Goal: Task Accomplishment & Management: Manage account settings

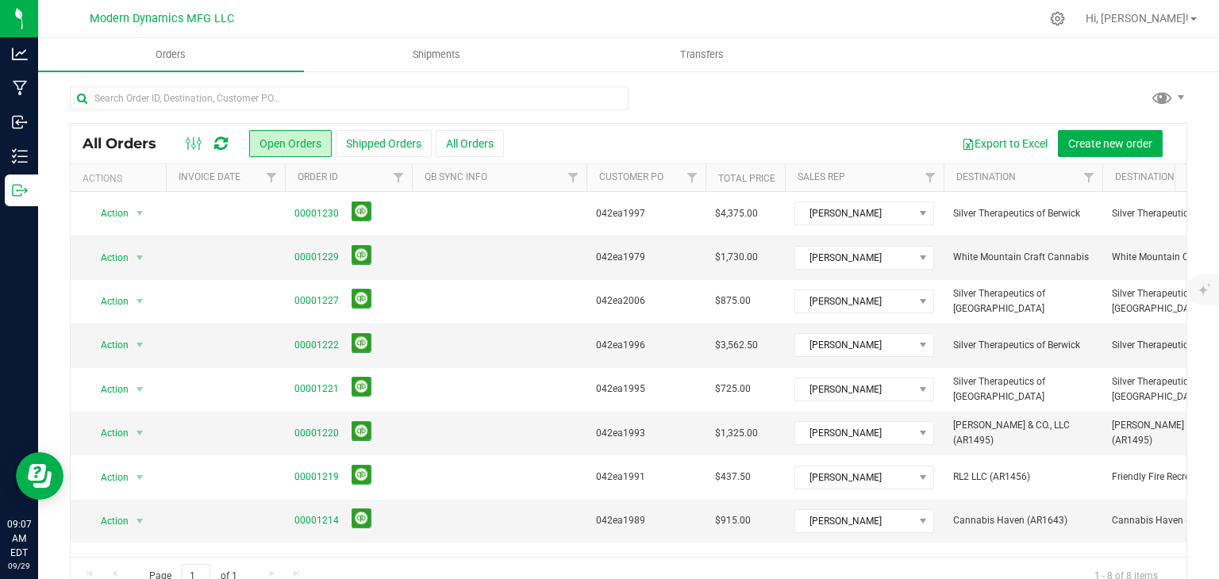
click at [221, 137] on icon at bounding box center [220, 144] width 13 height 16
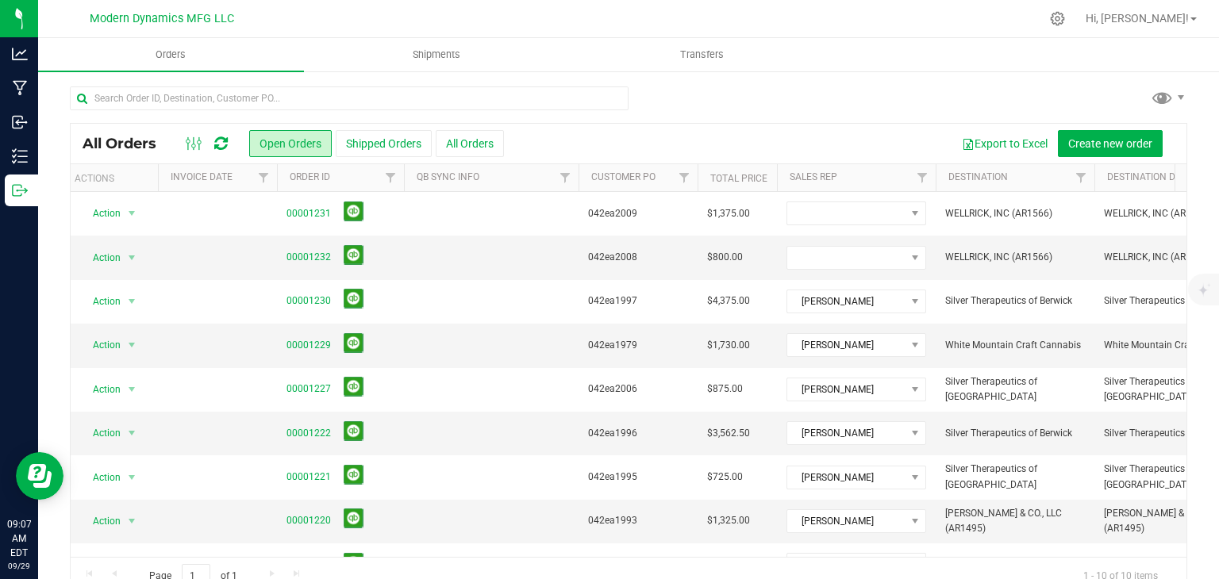
scroll to position [0, 13]
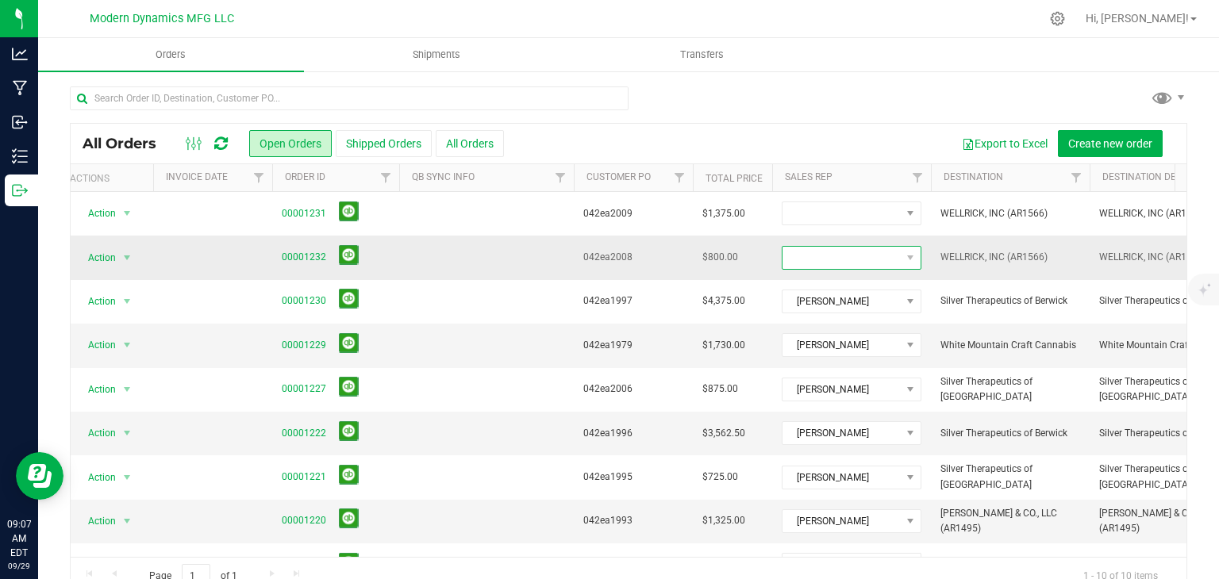
click at [815, 262] on span at bounding box center [842, 258] width 118 height 22
click at [811, 325] on li "[PERSON_NAME]" at bounding box center [857, 324] width 148 height 27
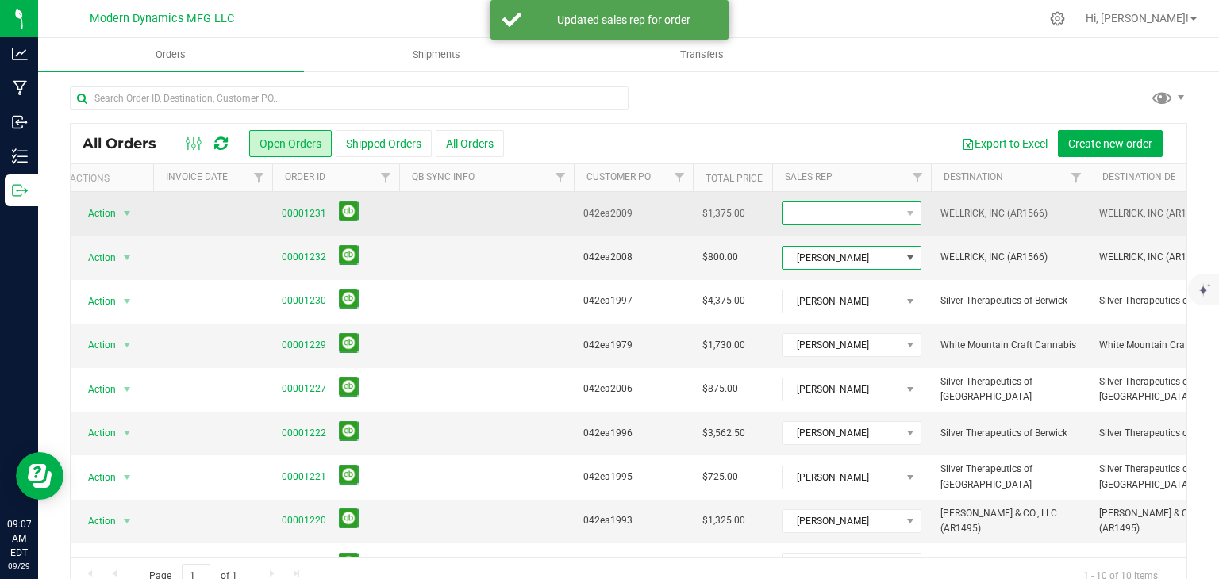
click at [825, 217] on span at bounding box center [842, 213] width 118 height 22
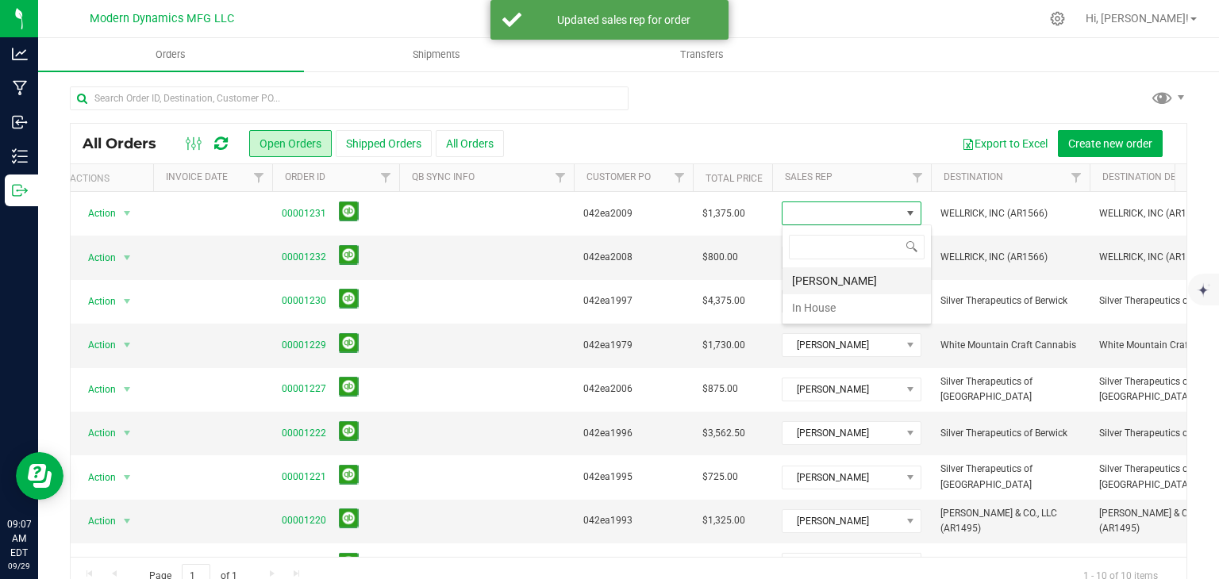
click at [812, 278] on li "[PERSON_NAME]" at bounding box center [857, 280] width 148 height 27
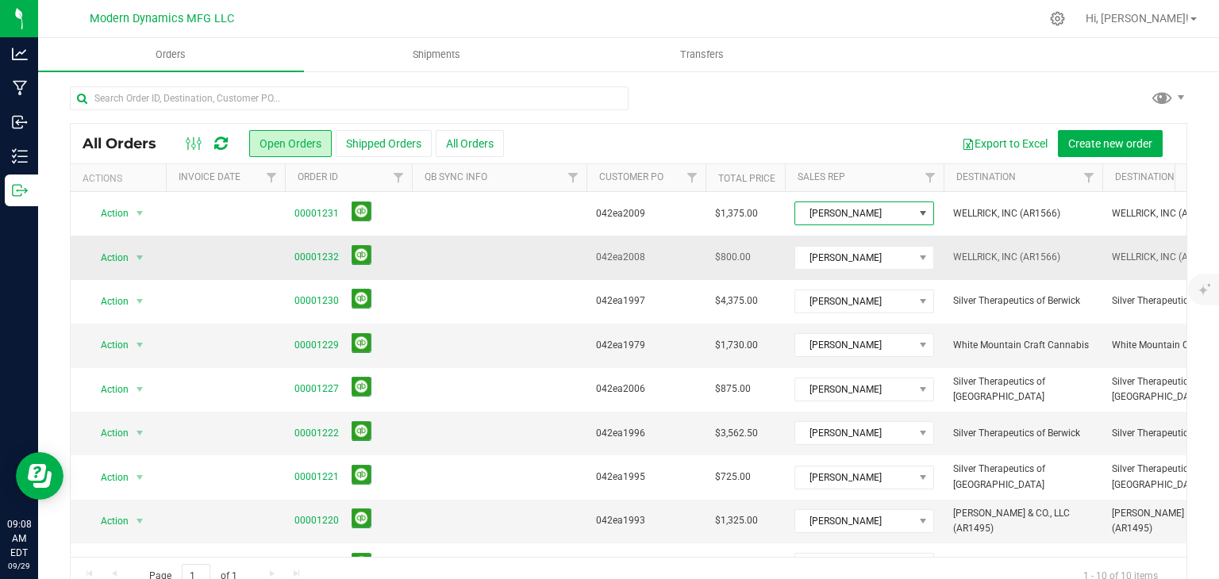
scroll to position [84, 0]
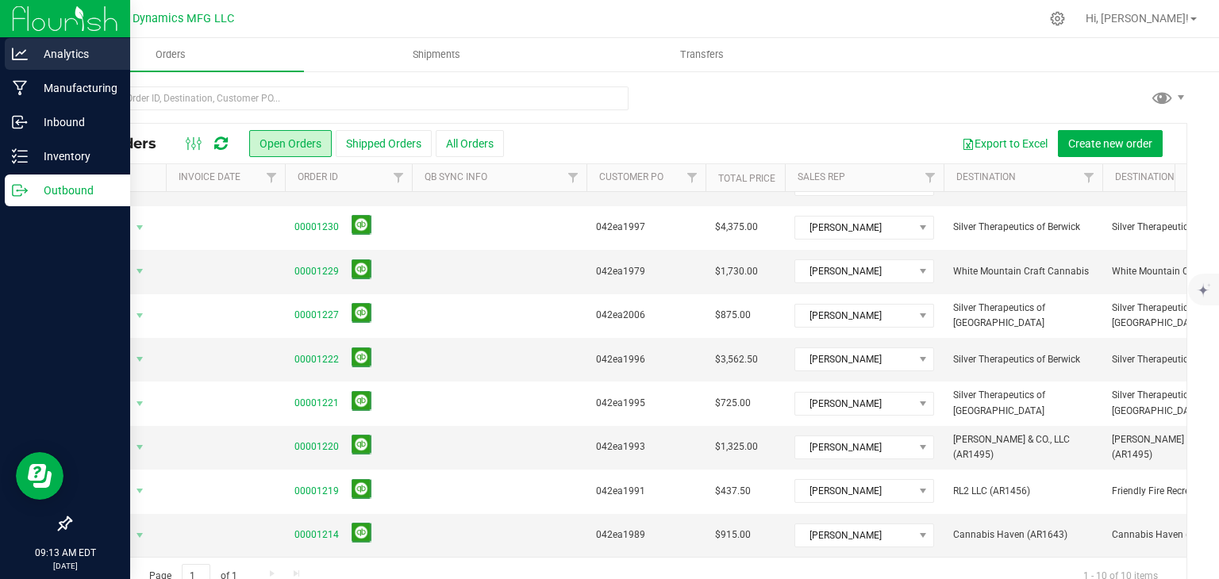
click at [26, 48] on icon at bounding box center [20, 54] width 16 height 16
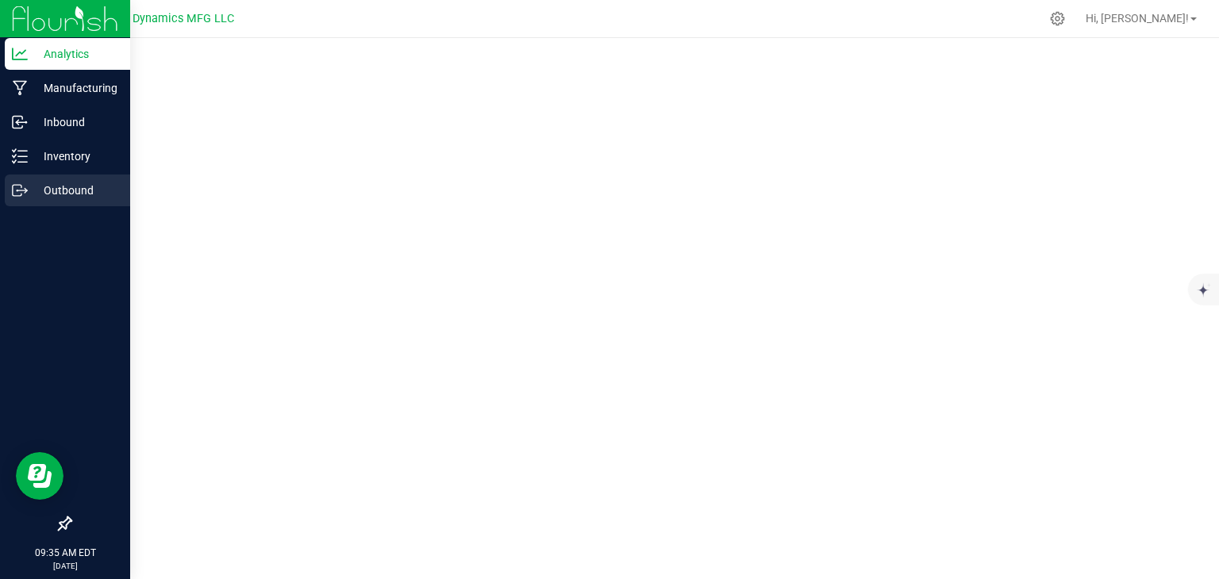
click at [33, 204] on div "Outbound" at bounding box center [67, 191] width 125 height 32
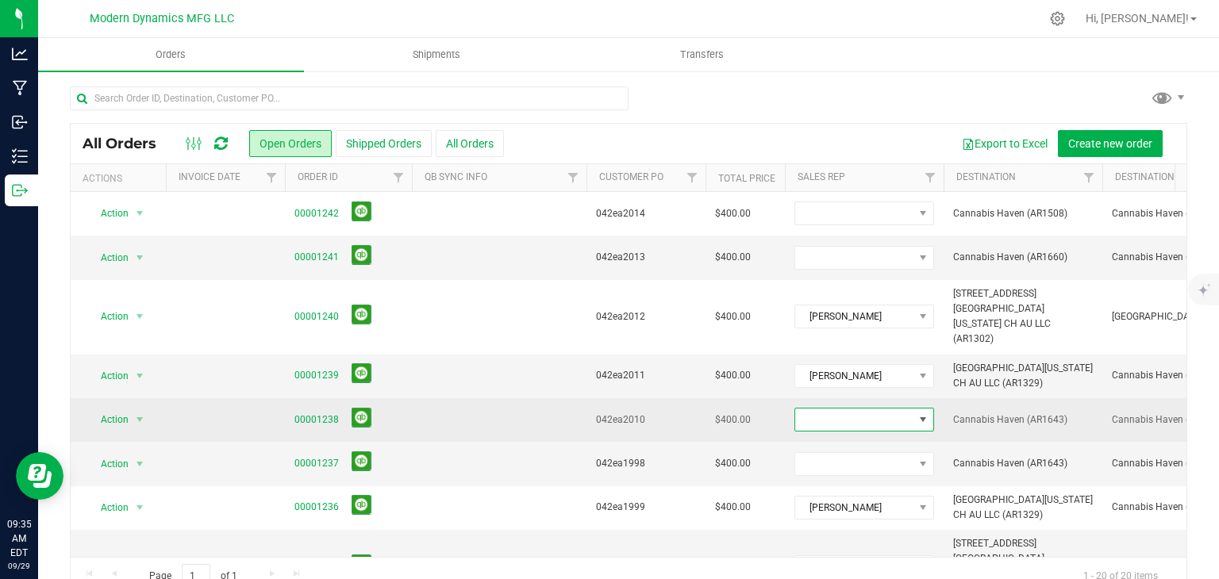
click at [899, 409] on span at bounding box center [854, 420] width 118 height 22
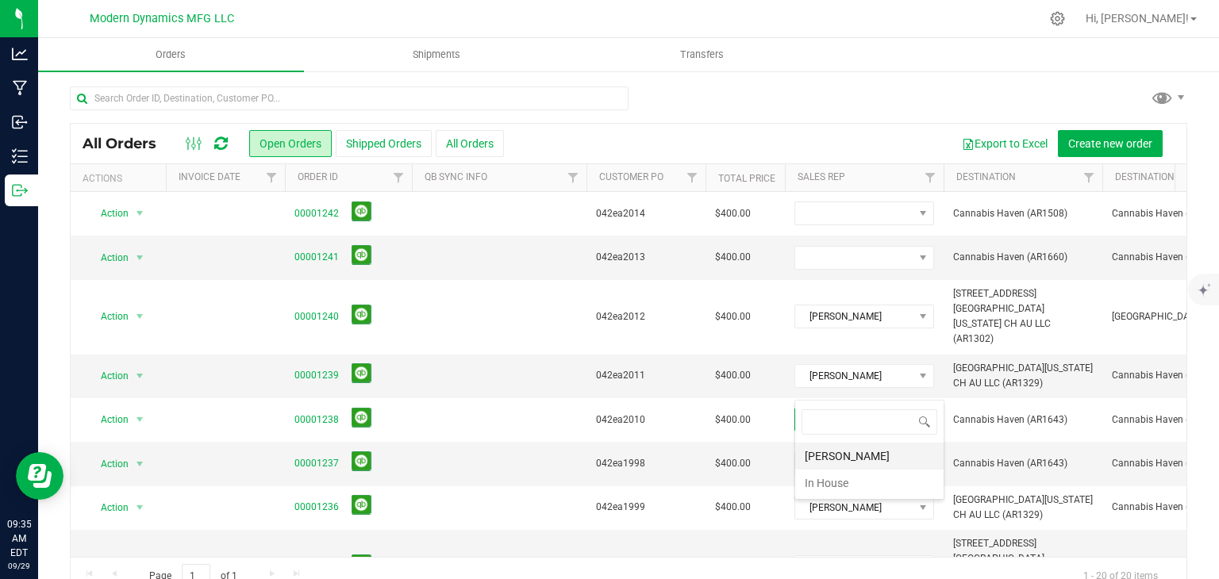
scroll to position [23, 140]
click at [892, 445] on li "[PERSON_NAME]" at bounding box center [869, 456] width 148 height 27
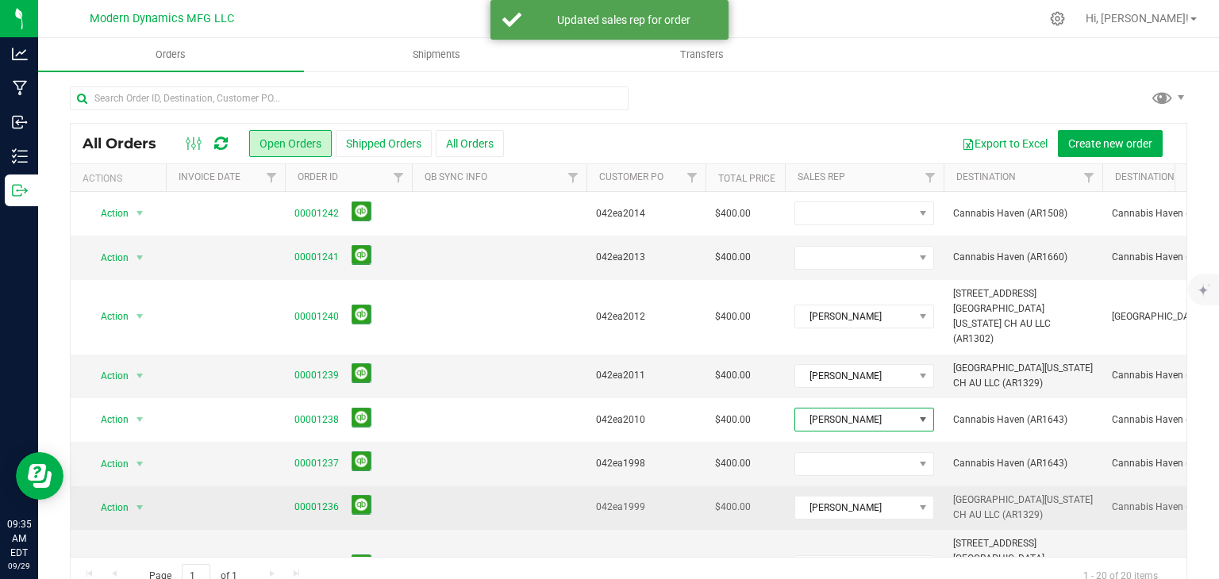
click at [887, 487] on td "[PERSON_NAME]" at bounding box center [864, 509] width 159 height 44
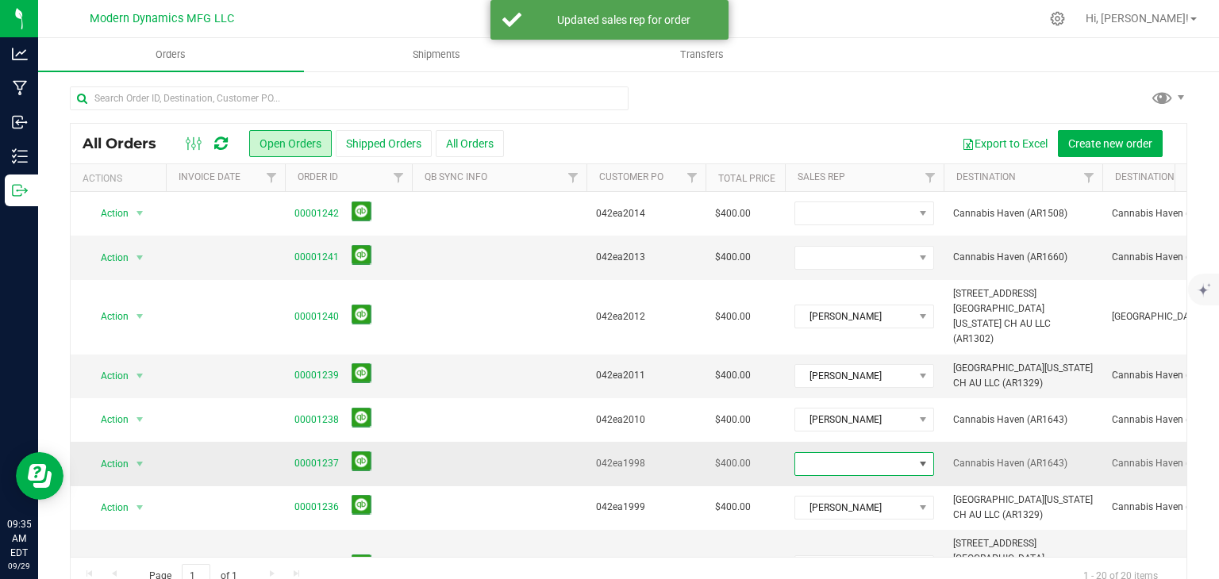
click at [889, 453] on span at bounding box center [854, 464] width 118 height 22
click at [872, 492] on li "[PERSON_NAME]" at bounding box center [869, 500] width 148 height 27
click at [867, 264] on span at bounding box center [854, 258] width 118 height 22
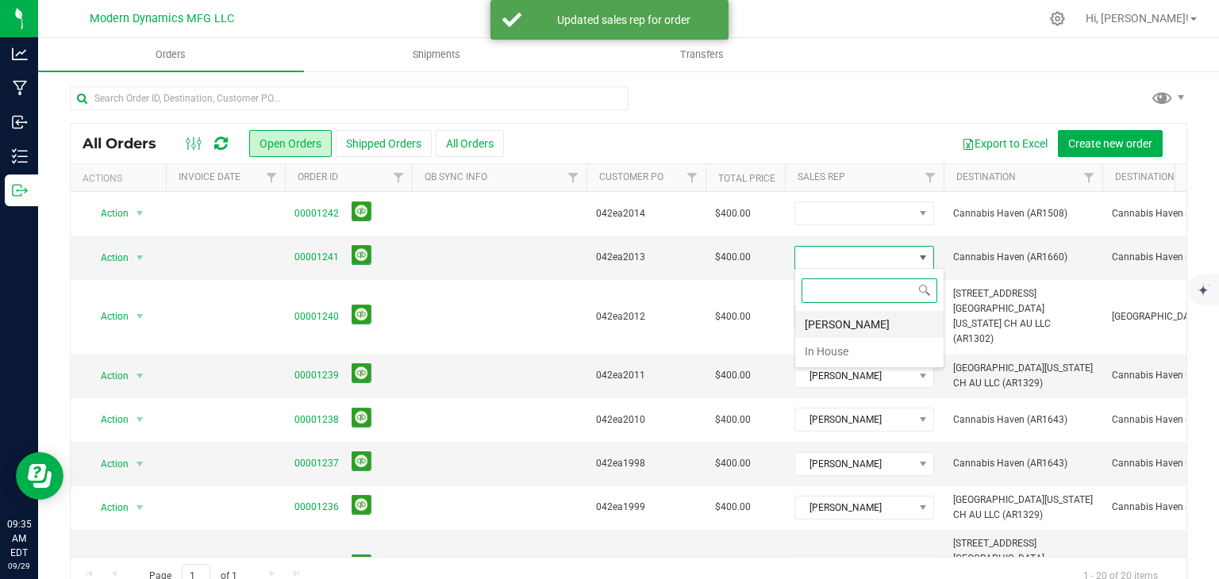
click at [857, 318] on li "[PERSON_NAME]" at bounding box center [869, 324] width 148 height 27
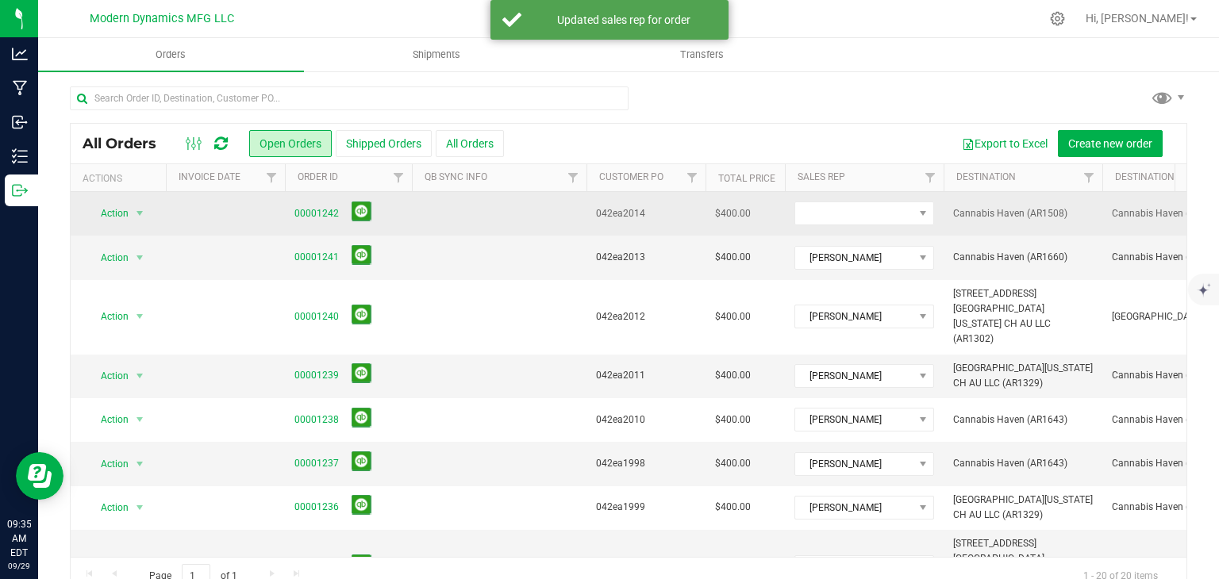
click at [862, 225] on td at bounding box center [864, 214] width 159 height 44
click at [864, 220] on span at bounding box center [854, 213] width 118 height 22
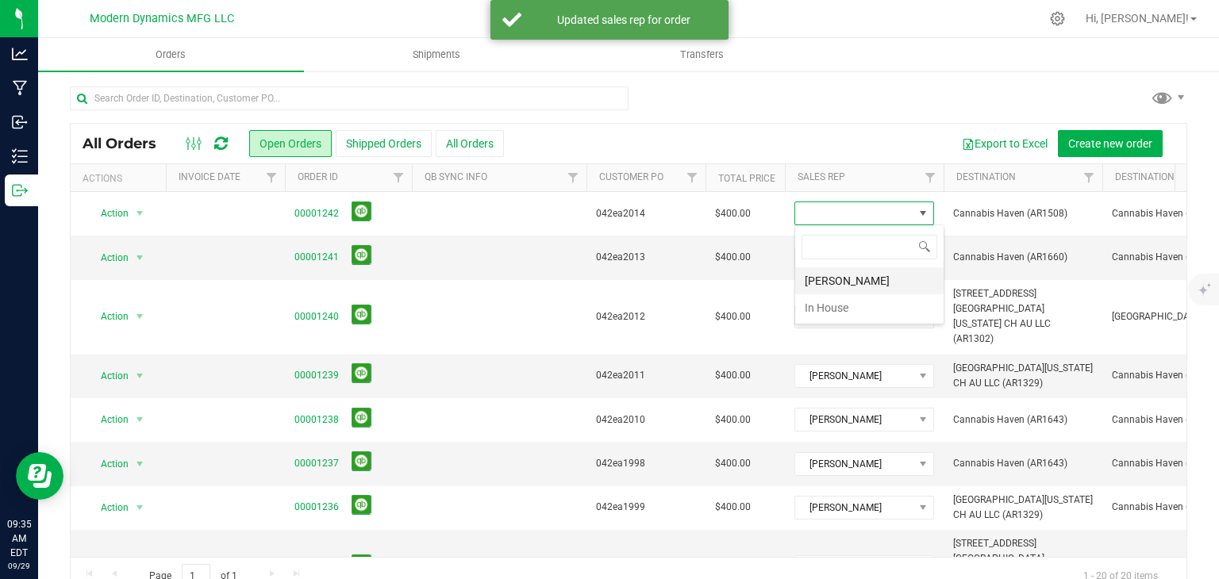
click at [851, 280] on li "[PERSON_NAME]" at bounding box center [869, 280] width 148 height 27
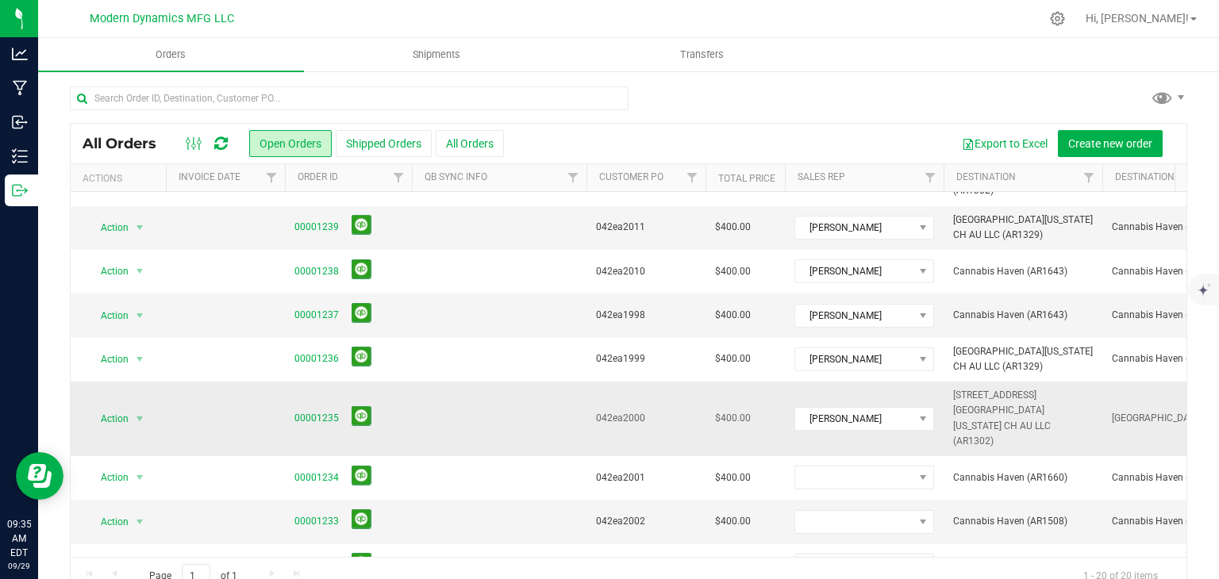
scroll to position [159, 0]
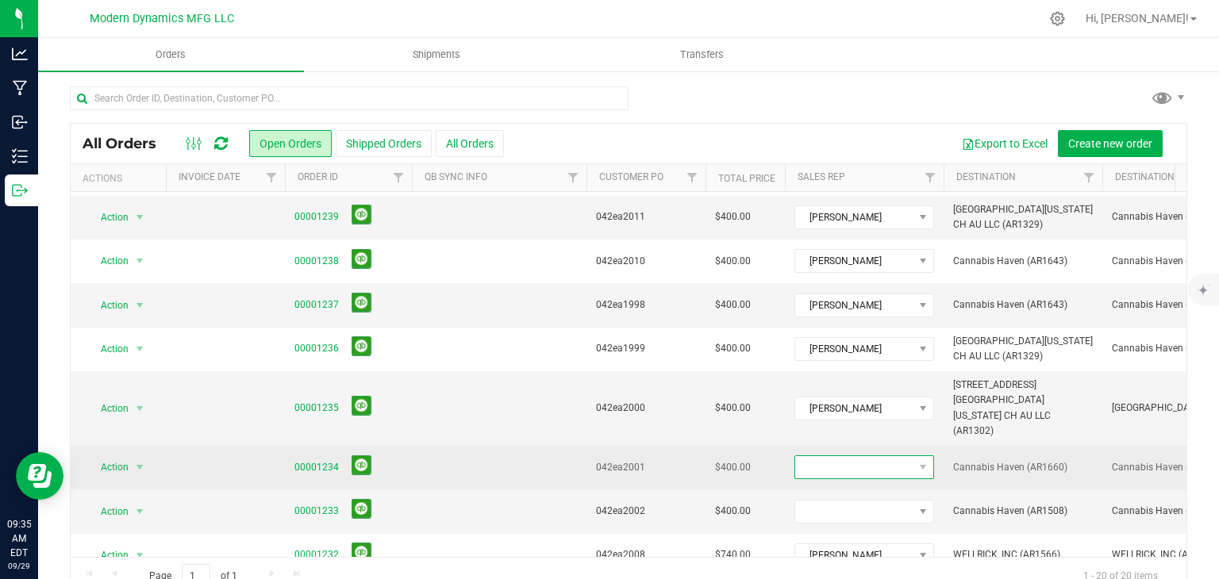
click at [814, 456] on span at bounding box center [854, 467] width 118 height 22
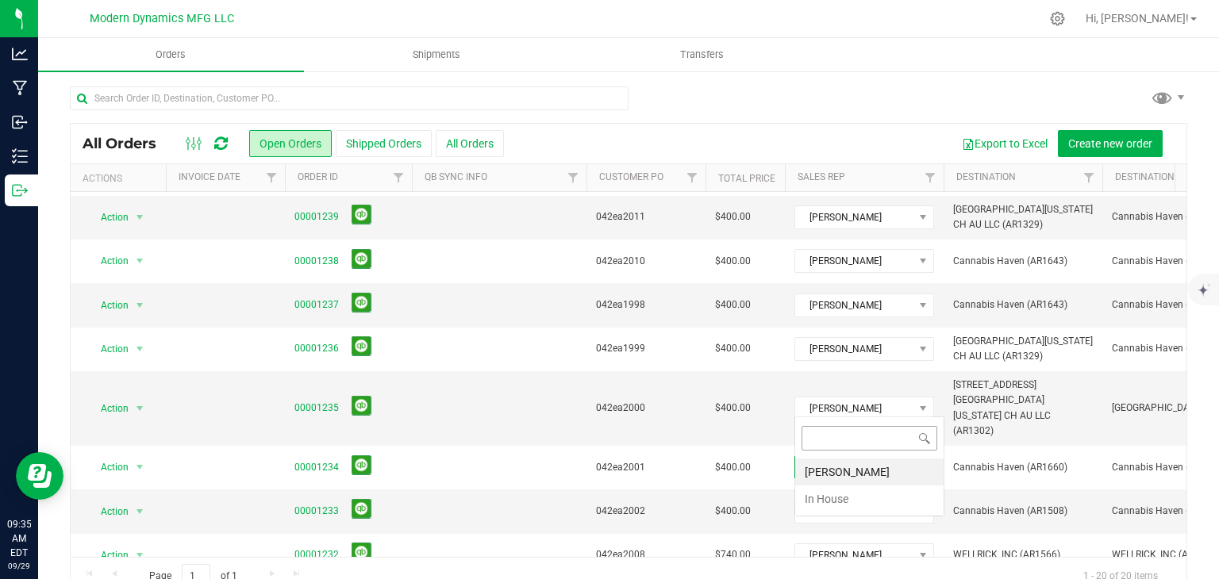
scroll to position [23, 140]
click at [816, 461] on li "[PERSON_NAME]" at bounding box center [869, 472] width 148 height 27
click at [823, 501] on span at bounding box center [854, 512] width 118 height 22
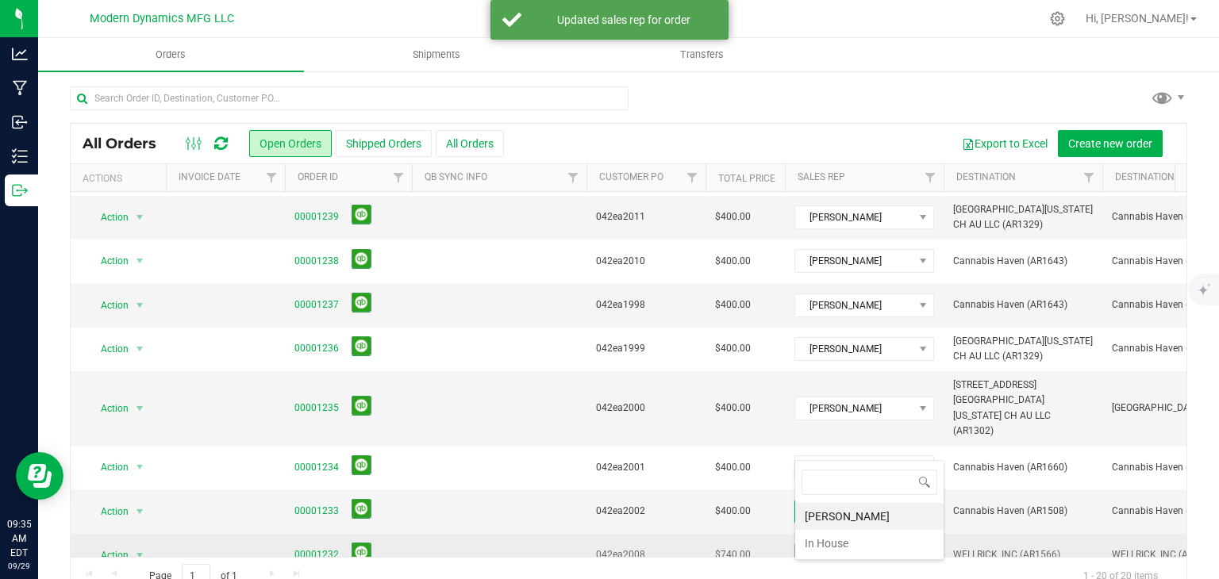
click at [818, 503] on li "[PERSON_NAME]" at bounding box center [869, 516] width 148 height 27
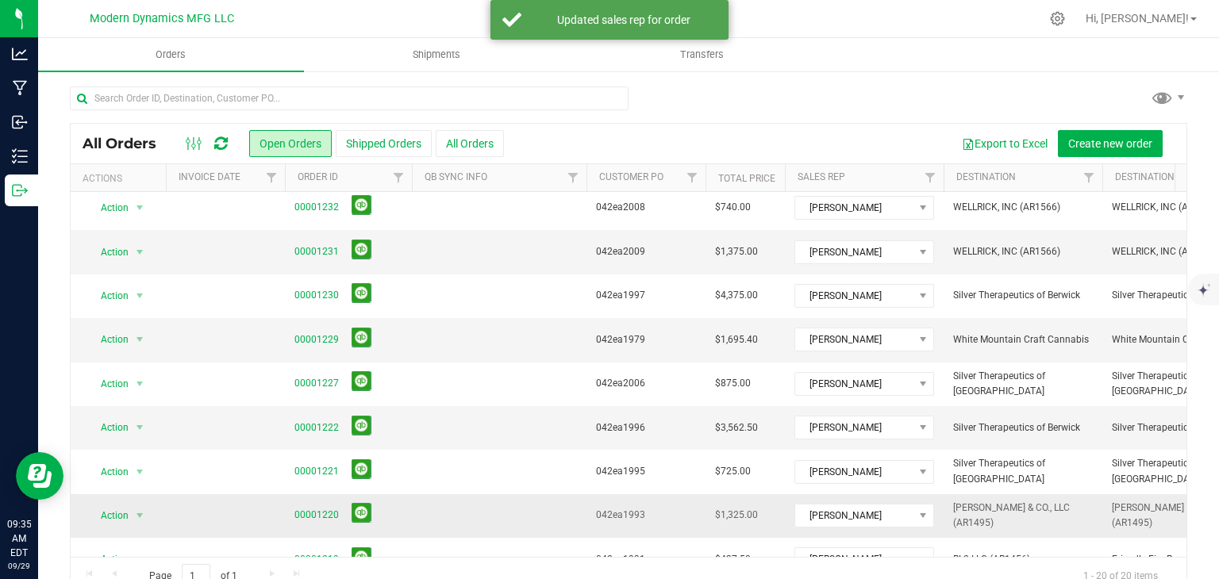
scroll to position [522, 0]
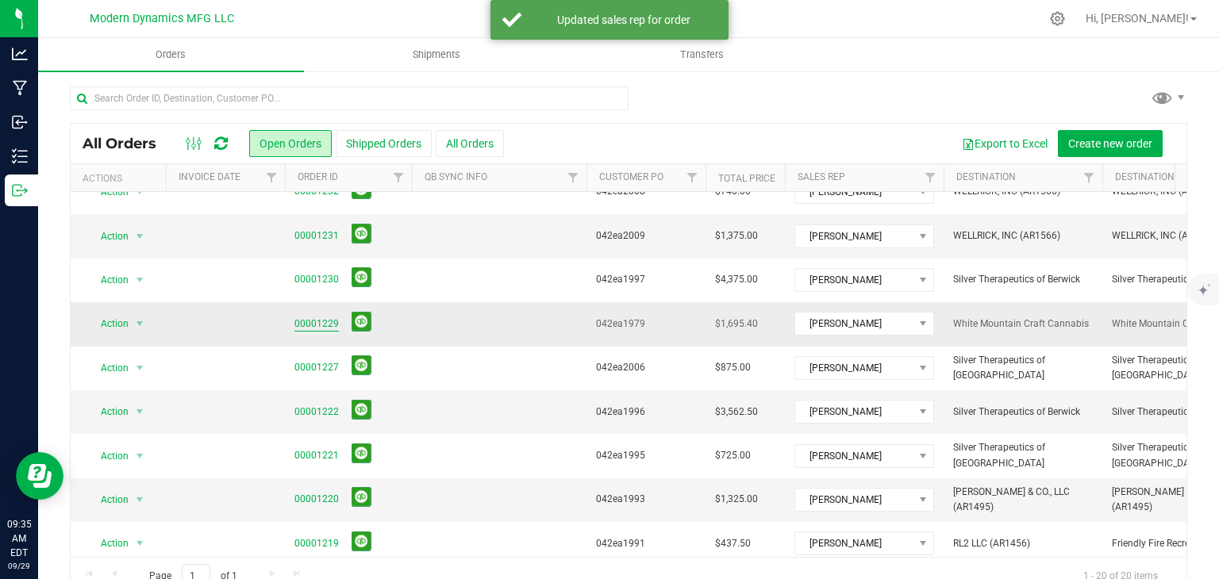
click at [324, 317] on link "00001229" at bounding box center [316, 324] width 44 height 15
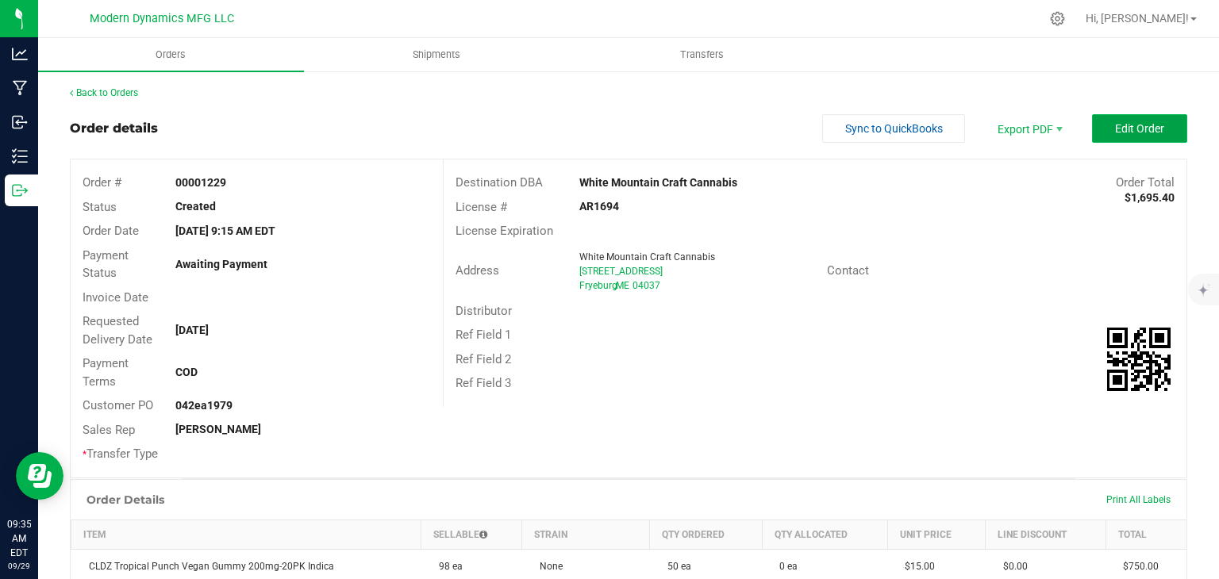
click at [1092, 122] on button "Edit Order" at bounding box center [1139, 128] width 95 height 29
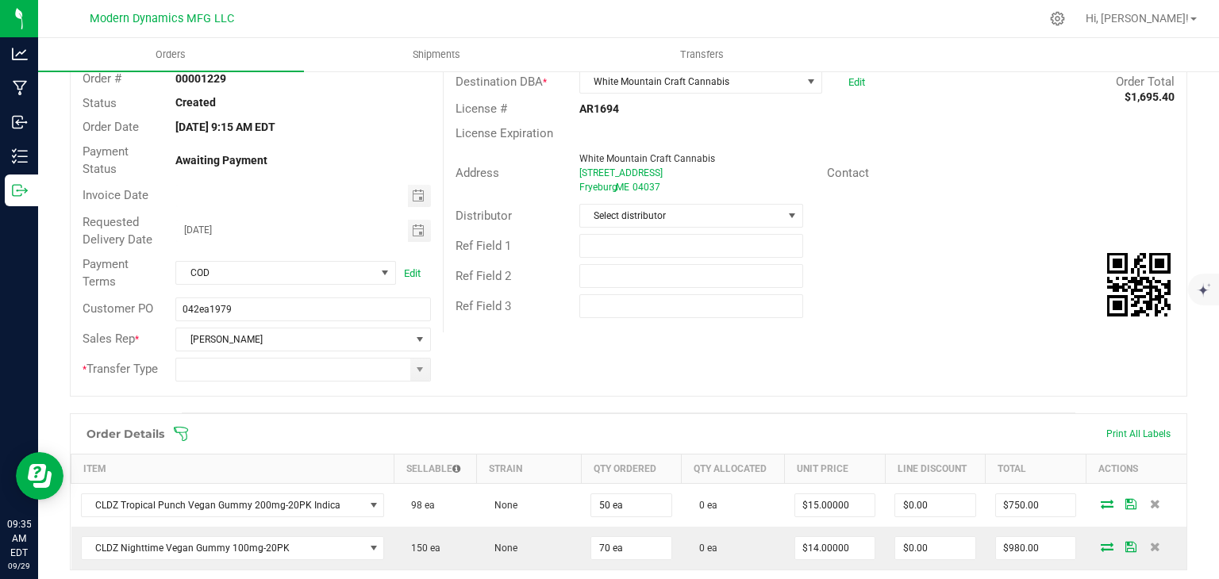
scroll to position [238, 0]
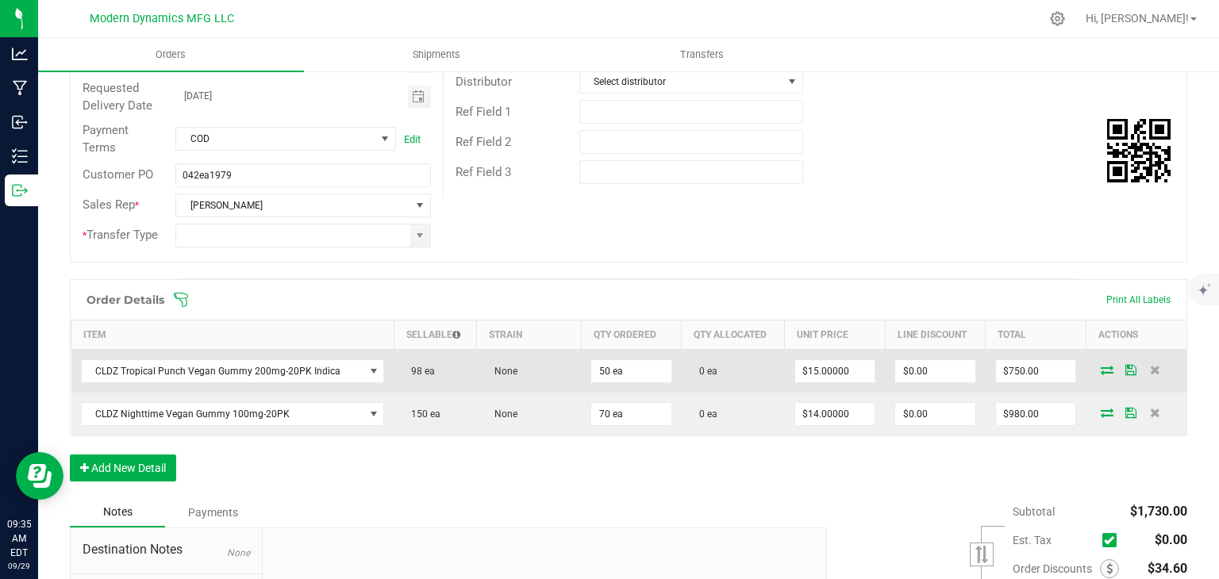
click at [1086, 362] on td at bounding box center [1136, 371] width 101 height 44
click at [1101, 367] on icon at bounding box center [1107, 370] width 13 height 10
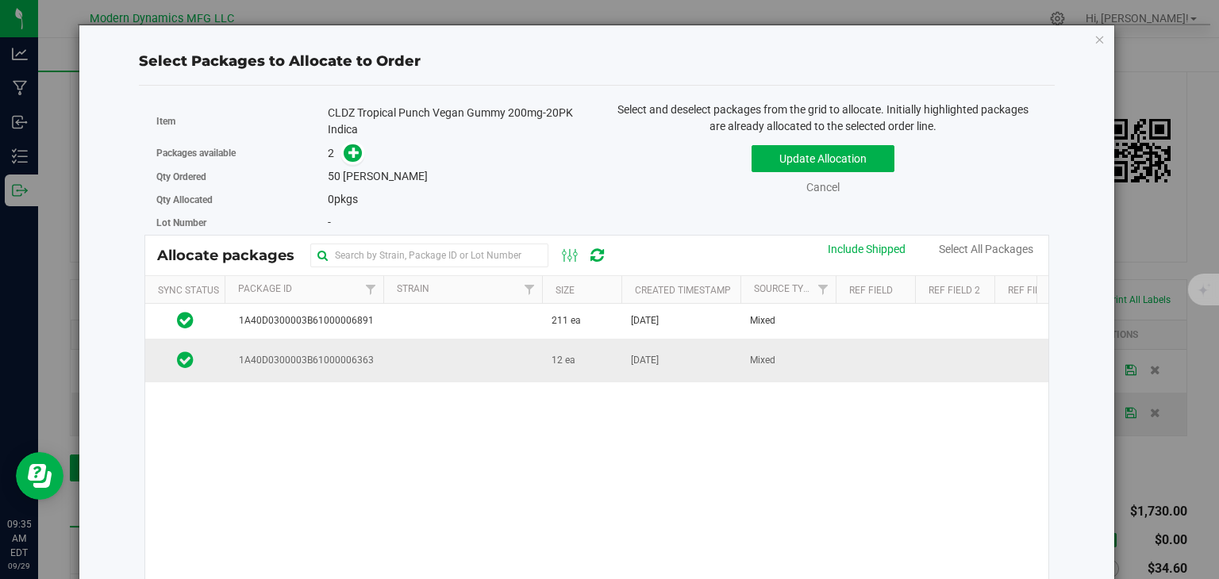
click at [484, 352] on td at bounding box center [462, 360] width 159 height 43
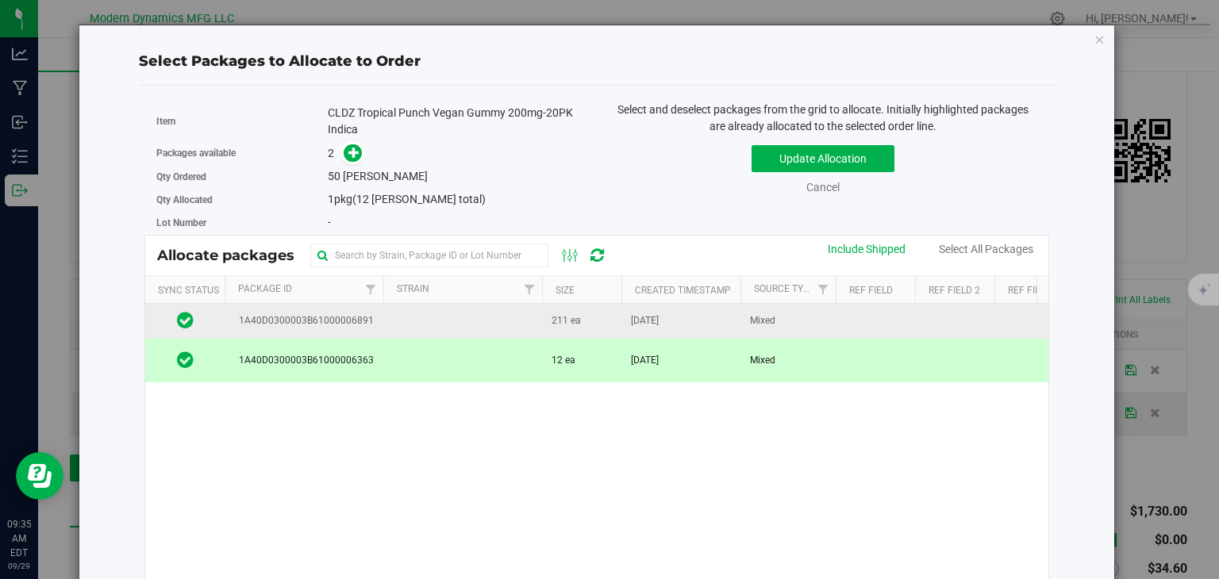
click at [484, 323] on td at bounding box center [462, 321] width 159 height 35
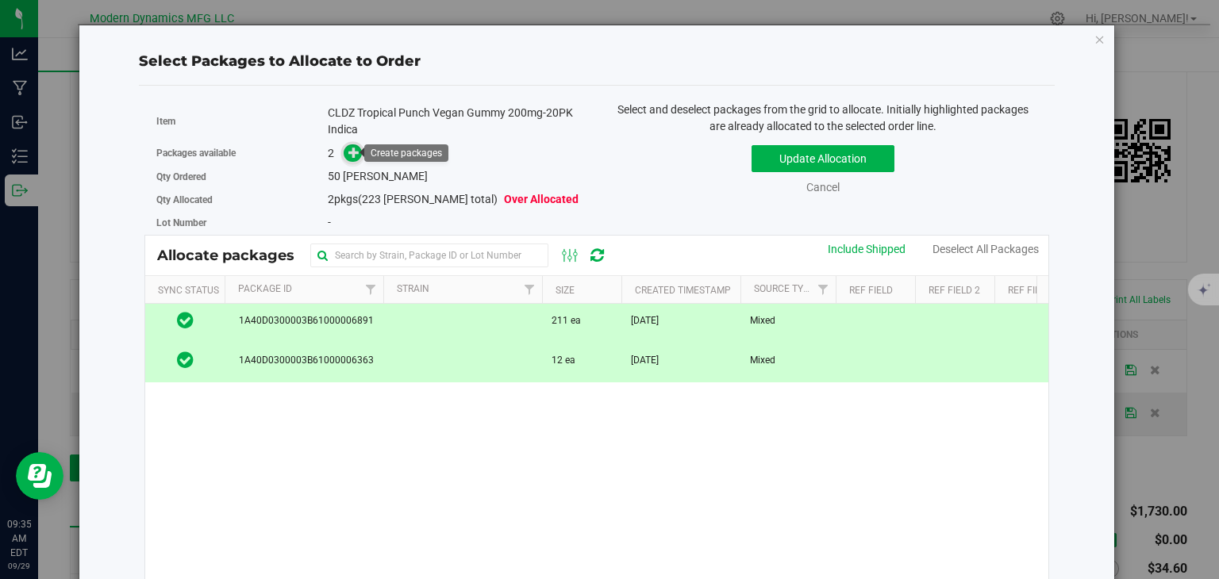
click at [352, 153] on icon at bounding box center [353, 152] width 11 height 11
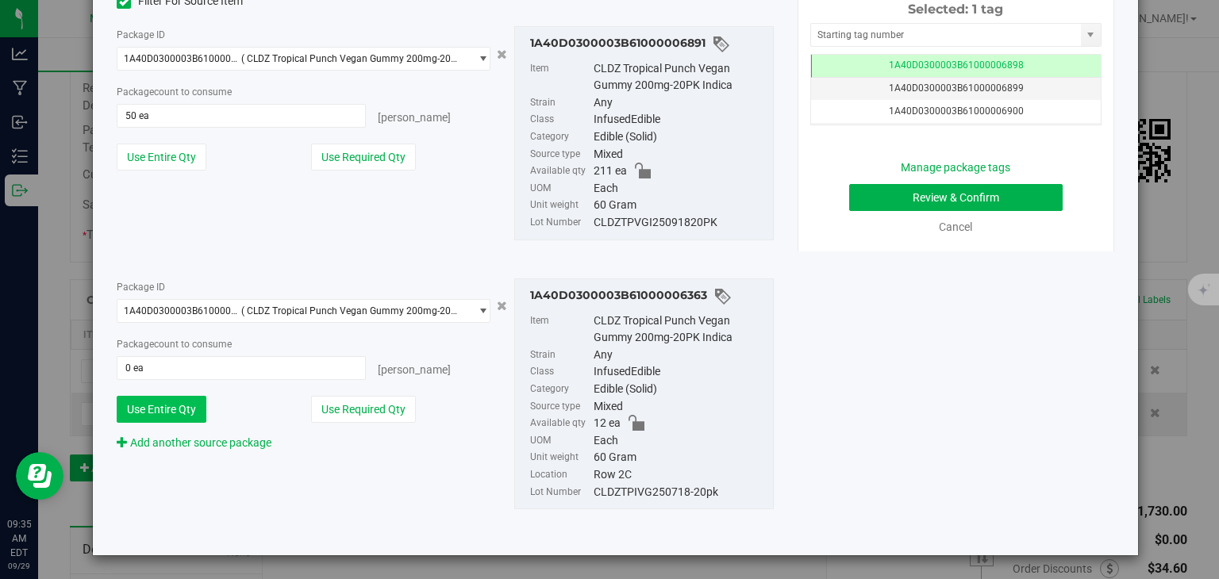
click at [202, 403] on button "Use Entire Qty" at bounding box center [162, 409] width 90 height 27
type input "12 ea"
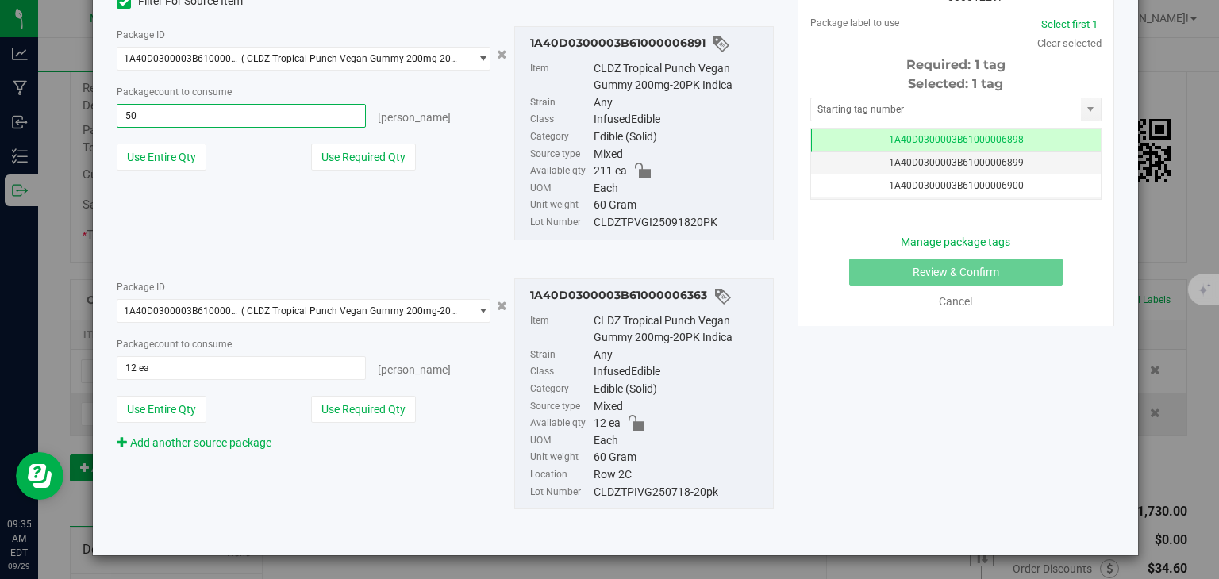
click at [245, 122] on span "50 ea 50" at bounding box center [241, 116] width 248 height 24
click at [245, 122] on input "50" at bounding box center [240, 116] width 247 height 22
type input "38"
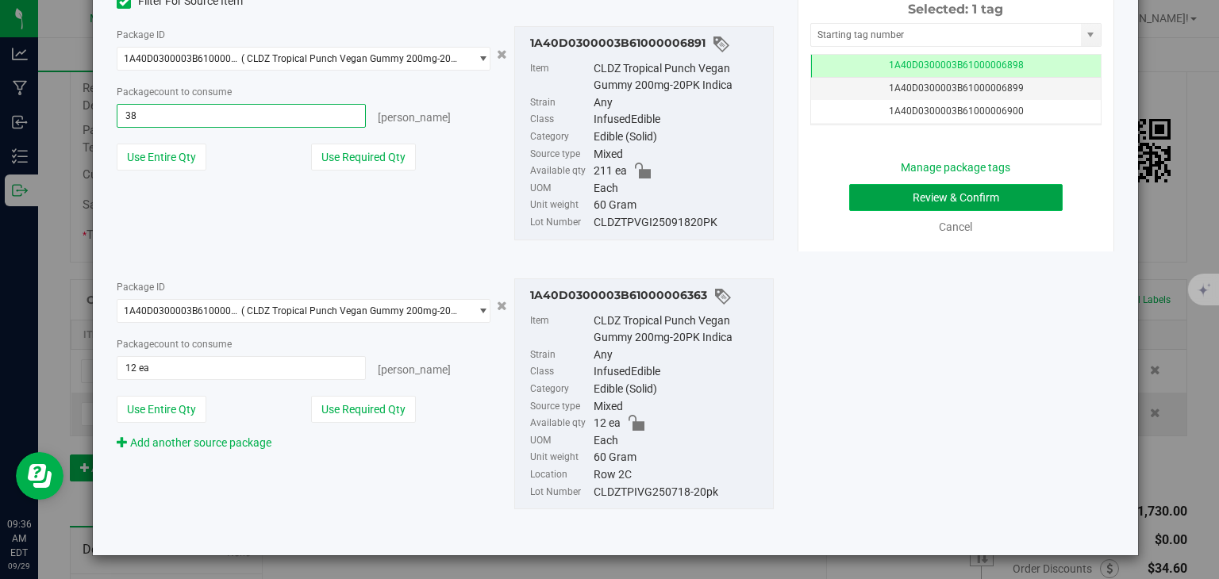
type input "38 ea"
click at [957, 188] on button "Review & Confirm" at bounding box center [956, 197] width 214 height 27
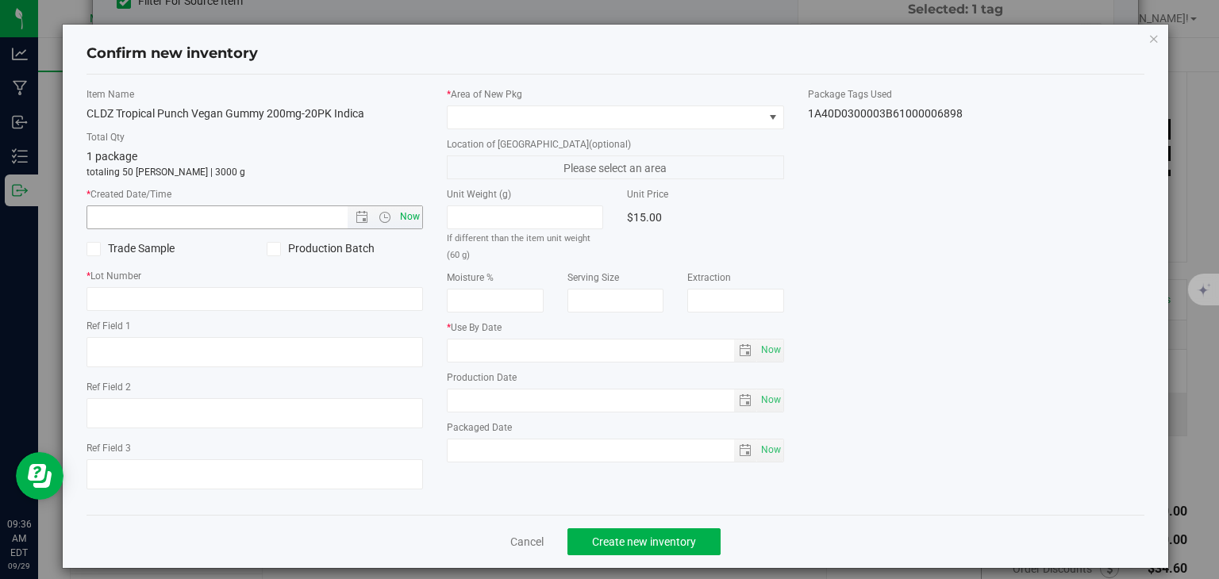
click at [397, 221] on span "Now" at bounding box center [410, 217] width 27 height 23
type input "[DATE] 9:36 AM"
click at [326, 287] on div at bounding box center [255, 299] width 337 height 24
click at [267, 302] on input "text" at bounding box center [255, 299] width 337 height 24
type input "20240424"
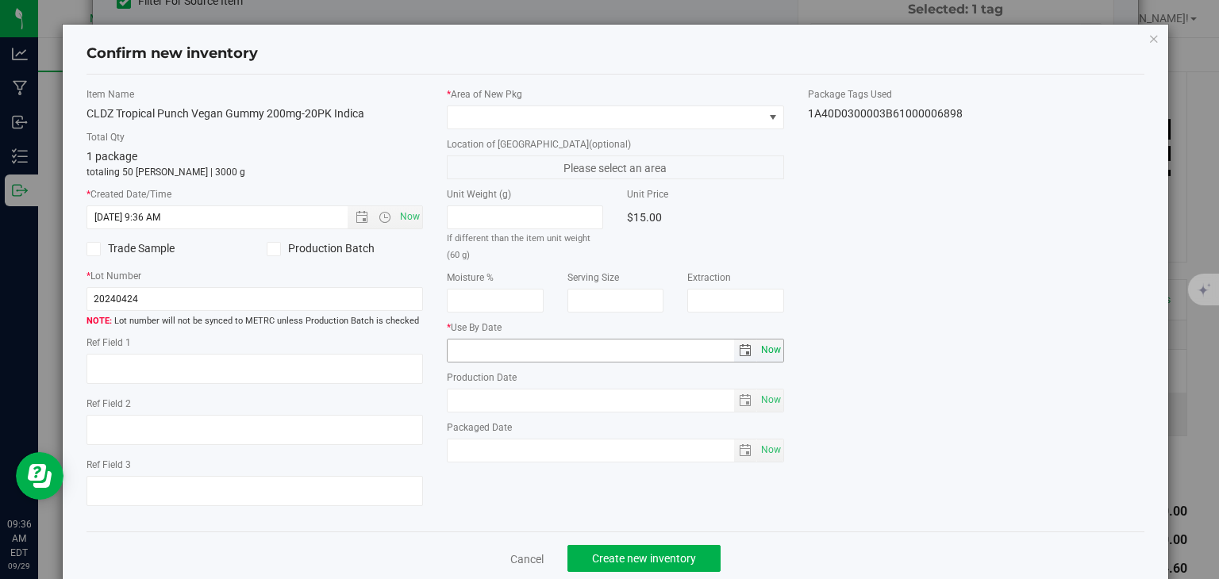
click at [768, 350] on span "Now" at bounding box center [770, 350] width 27 height 23
type input "[DATE]"
click at [737, 125] on span at bounding box center [606, 117] width 316 height 22
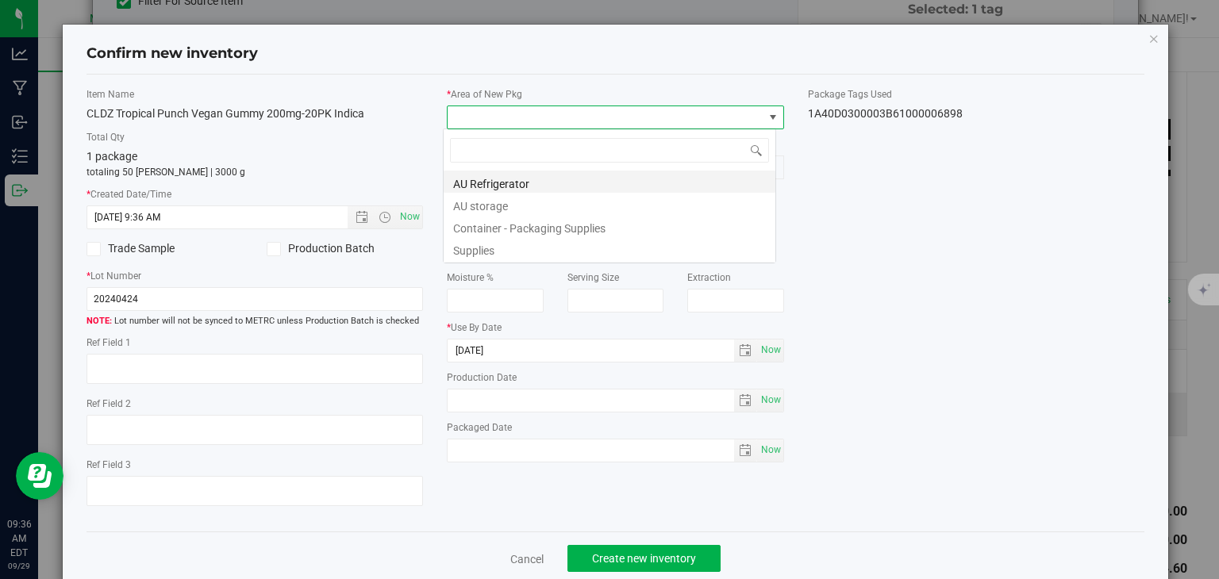
scroll to position [23, 333]
click at [632, 204] on li "AU storage" at bounding box center [610, 204] width 332 height 22
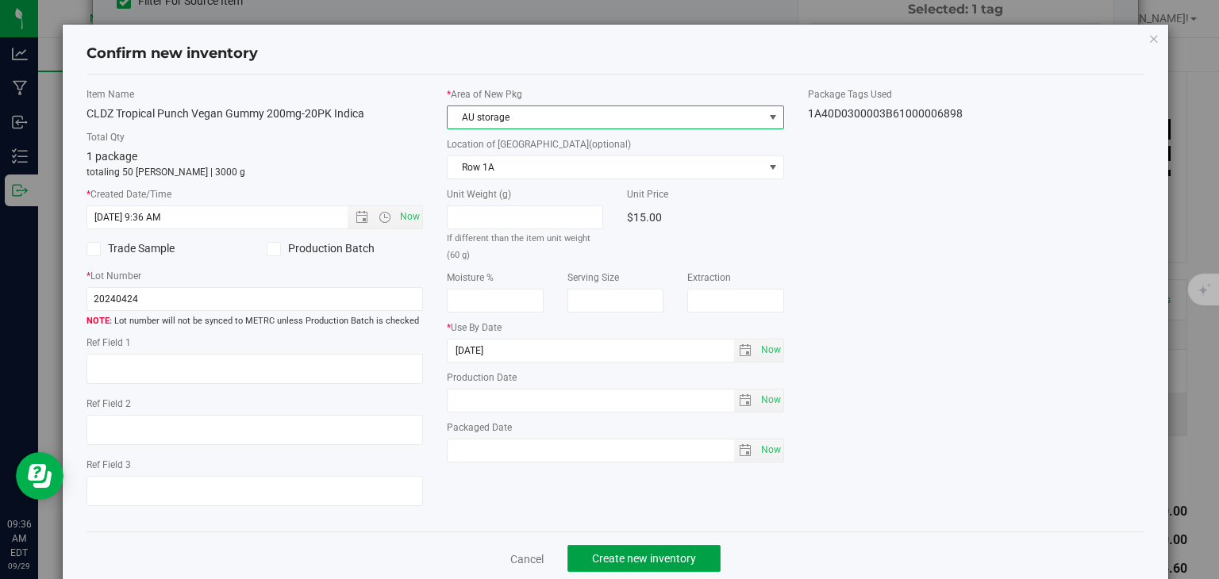
click at [613, 560] on span "Create new inventory" at bounding box center [644, 558] width 104 height 13
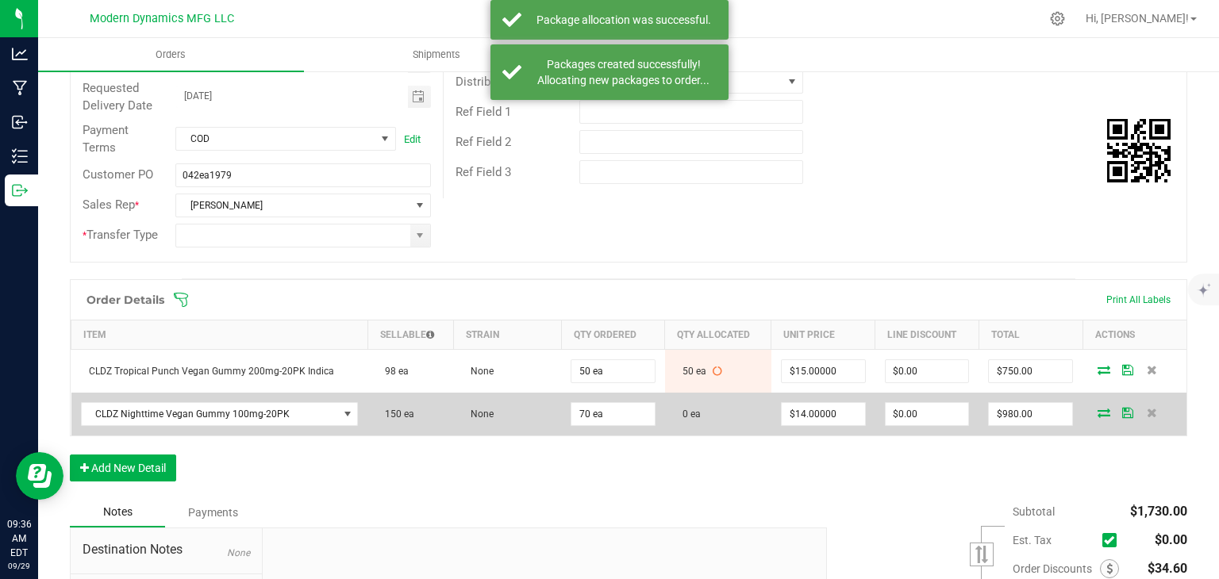
click at [1098, 411] on icon at bounding box center [1104, 413] width 13 height 10
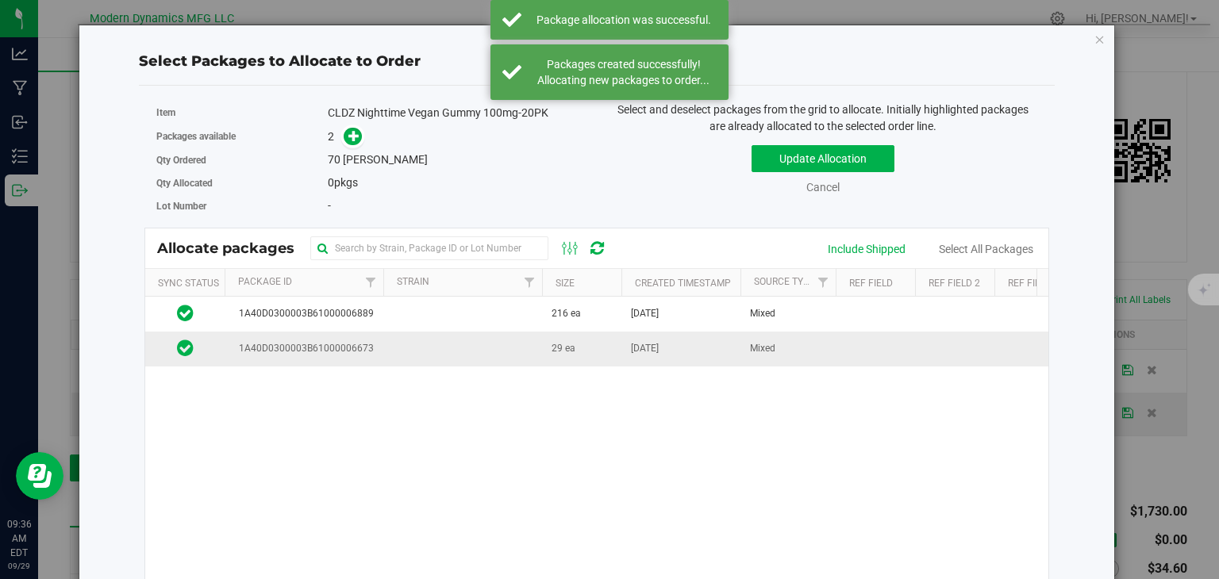
click at [606, 357] on td "29 ea" at bounding box center [581, 349] width 79 height 34
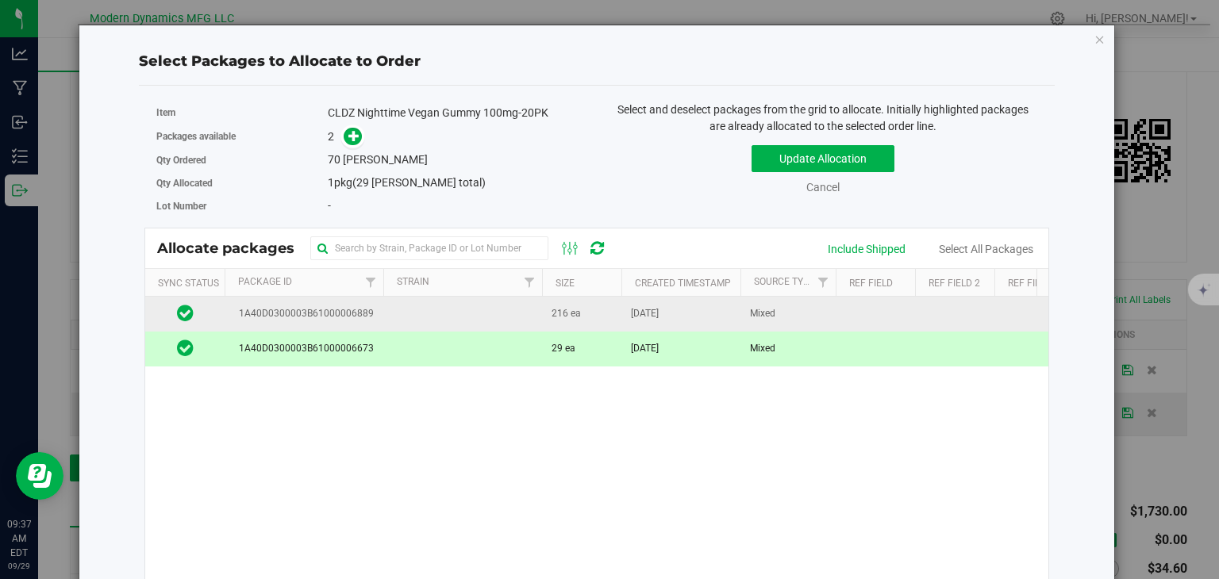
click at [438, 319] on td at bounding box center [462, 314] width 159 height 35
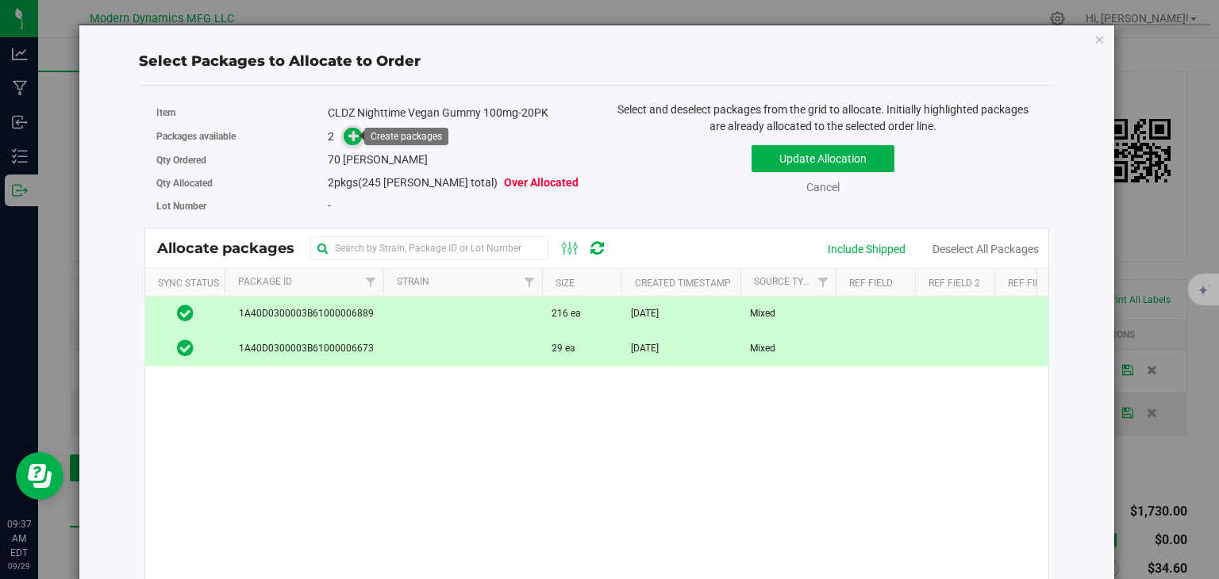
click at [356, 140] on icon at bounding box center [353, 135] width 11 height 11
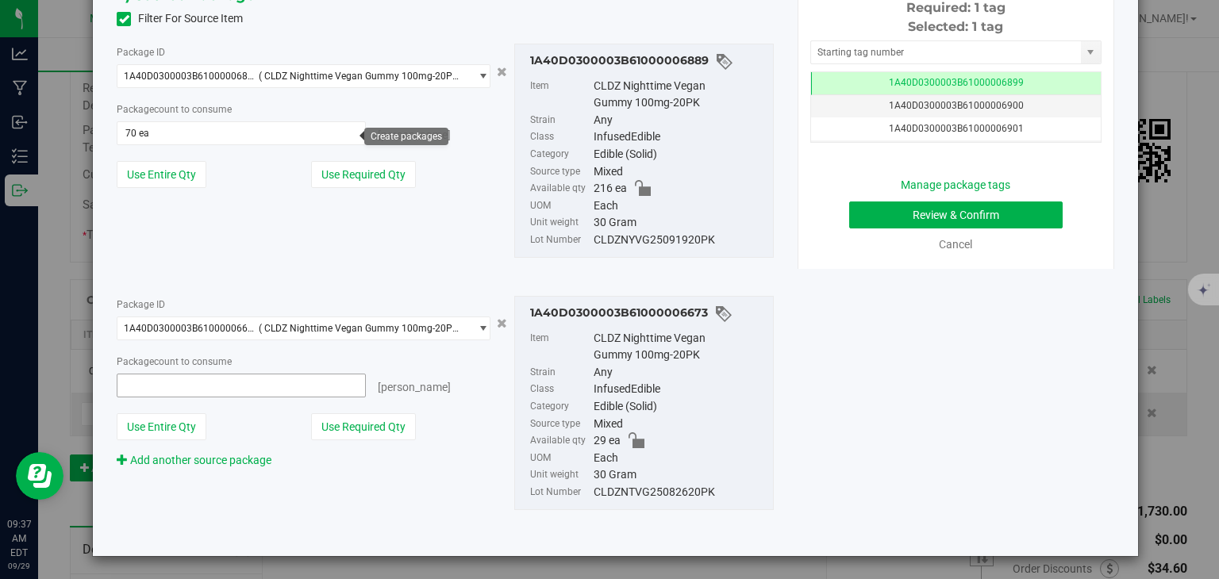
click at [229, 386] on span at bounding box center [241, 386] width 248 height 24
click at [229, 386] on input "text" at bounding box center [240, 386] width 247 height 22
type input "14"
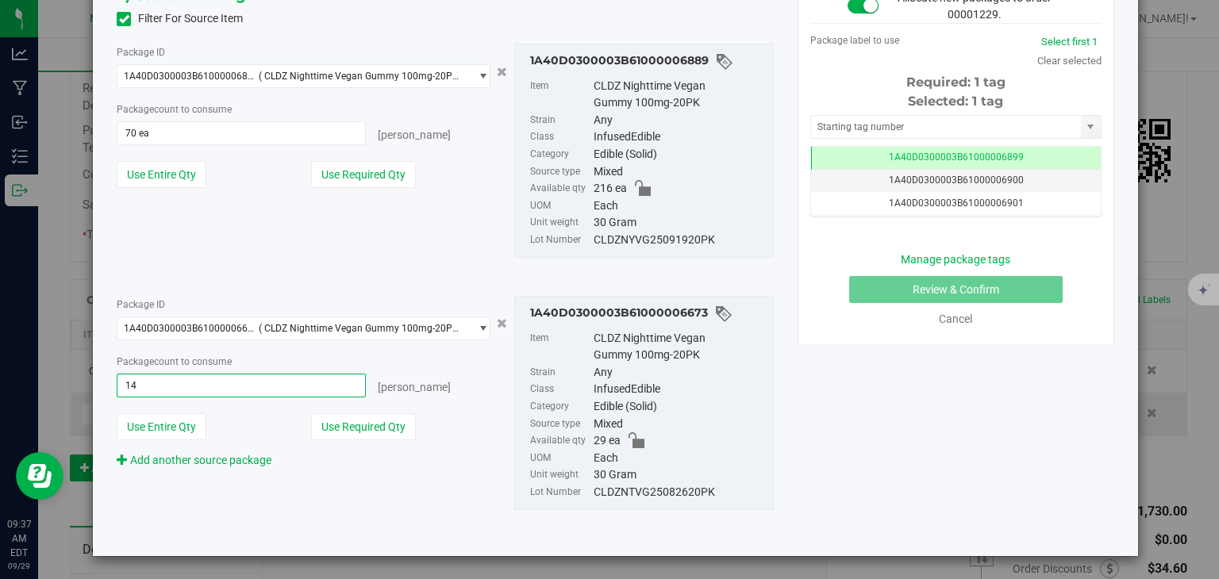
type input "14 ea"
click at [339, 271] on div "2) Source Package Found 2 eligible packages Filter For Source Item Package ID 1…" at bounding box center [445, 259] width 657 height 552
click at [176, 130] on span "70 ea 70" at bounding box center [241, 133] width 248 height 24
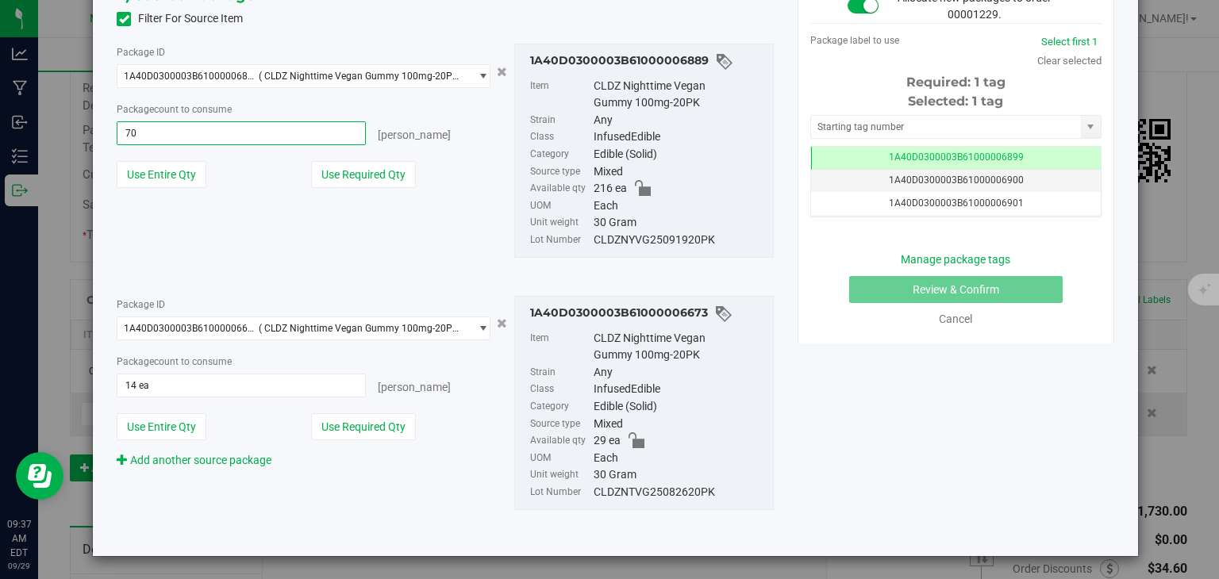
click at [176, 130] on input "70" at bounding box center [240, 133] width 247 height 22
type input "56"
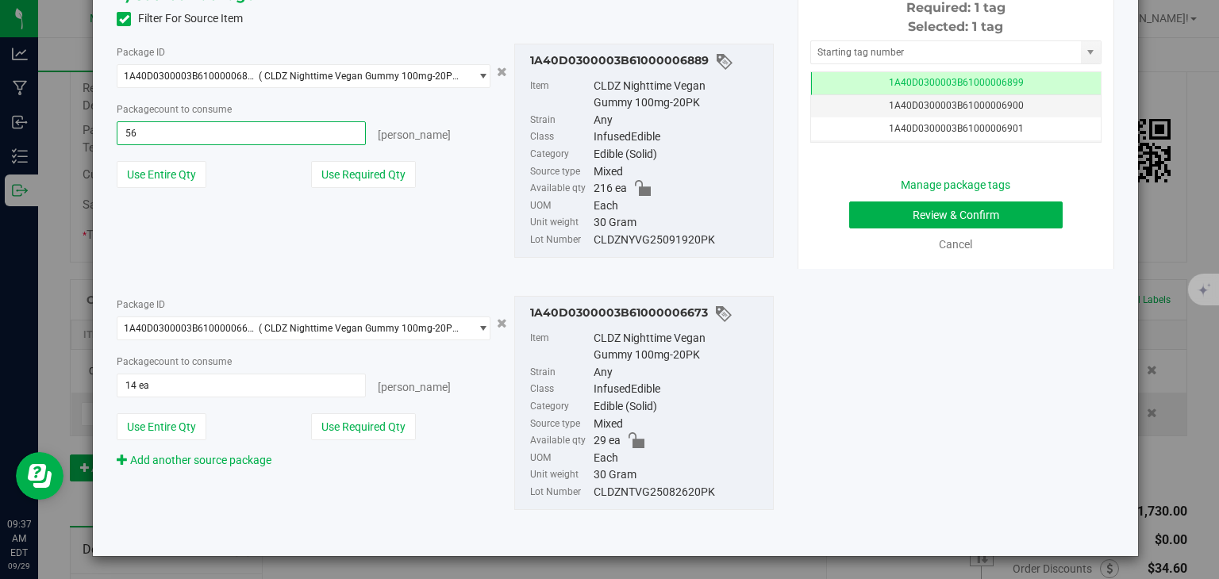
type input "56 ea"
click at [935, 317] on div "1) New Package Item CLDZ Nighttime Vegan Gummy 100mg-20PK [GEOGRAPHIC_DATA] Sel…" at bounding box center [615, 141] width 1021 height 806
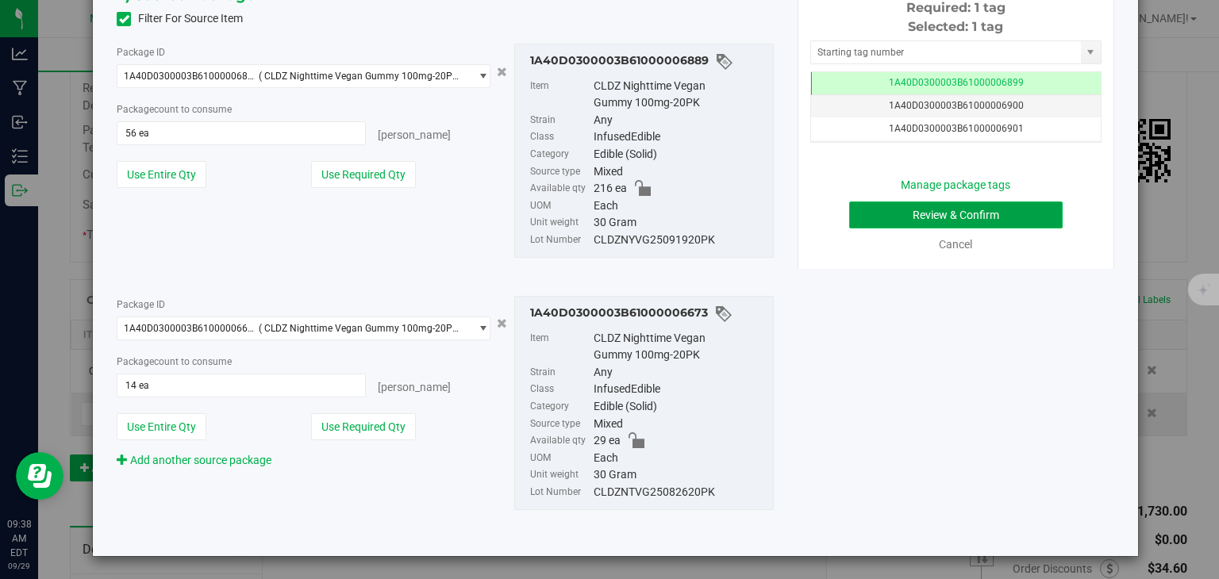
click at [984, 210] on button "Review & Confirm" at bounding box center [956, 215] width 214 height 27
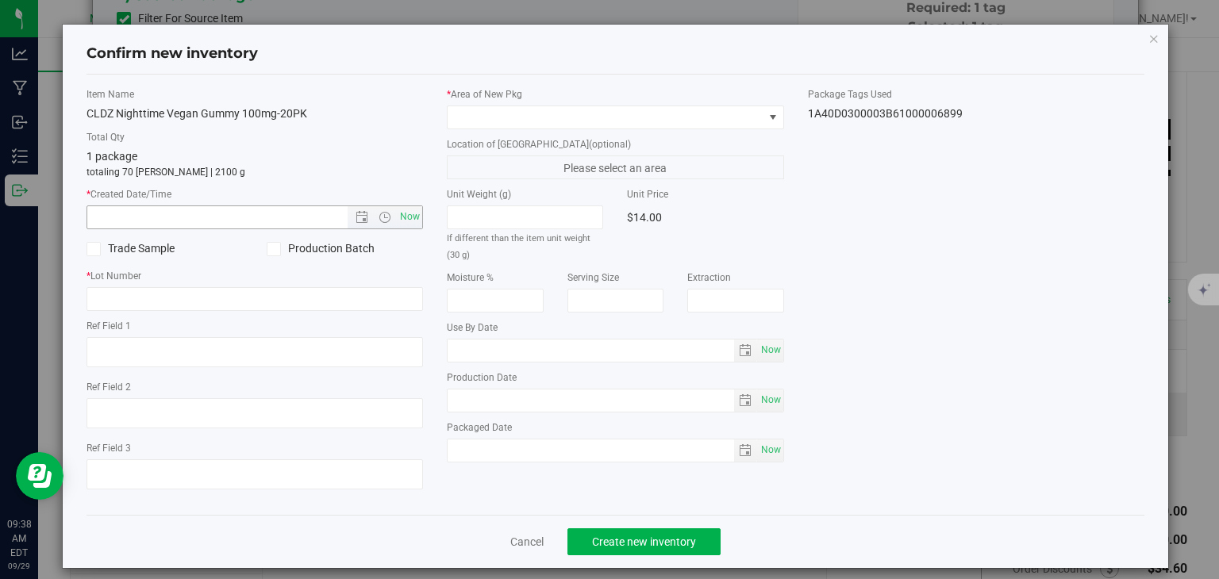
type input "[DATE]"
click at [413, 220] on span "Now" at bounding box center [410, 217] width 27 height 23
type input "[DATE] 9:38 AM"
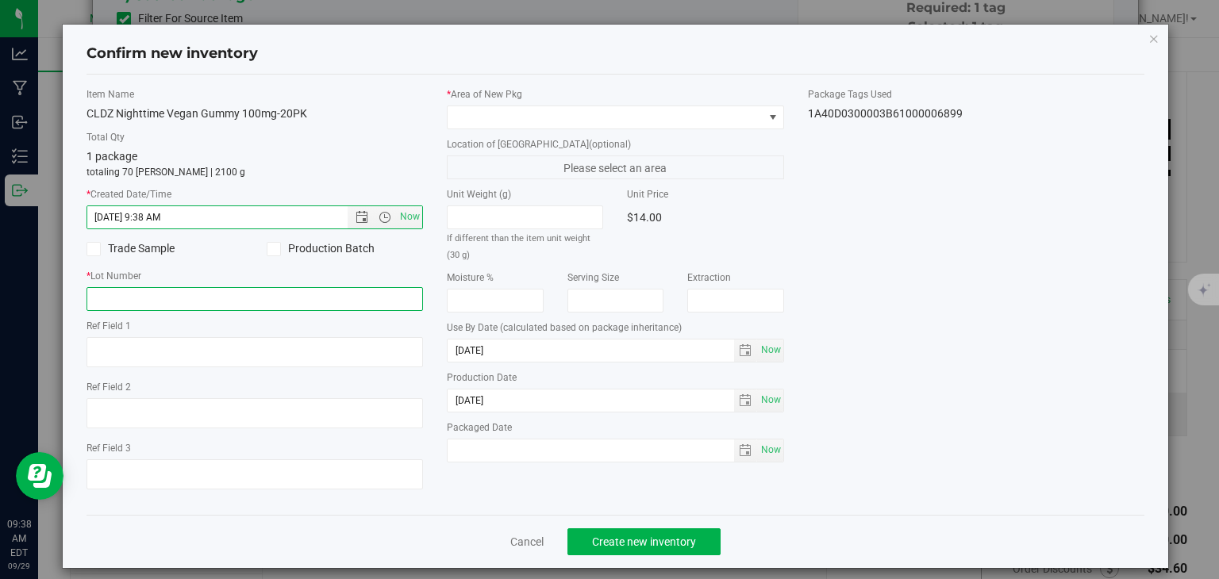
click at [290, 293] on input "text" at bounding box center [255, 299] width 337 height 24
type input "20240424"
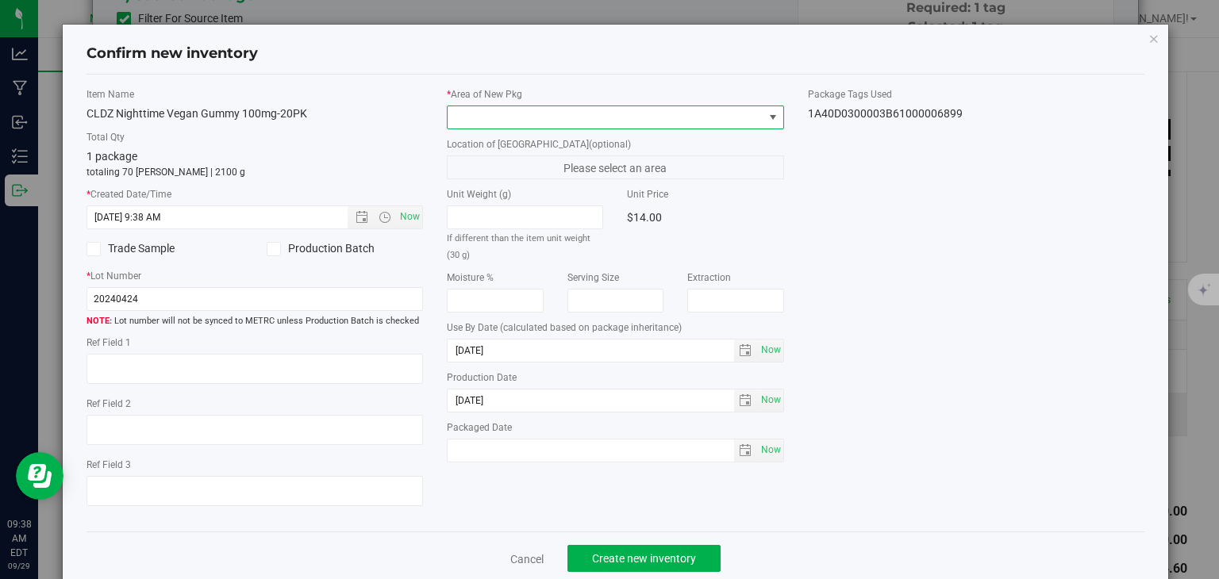
click at [517, 111] on span at bounding box center [606, 117] width 316 height 22
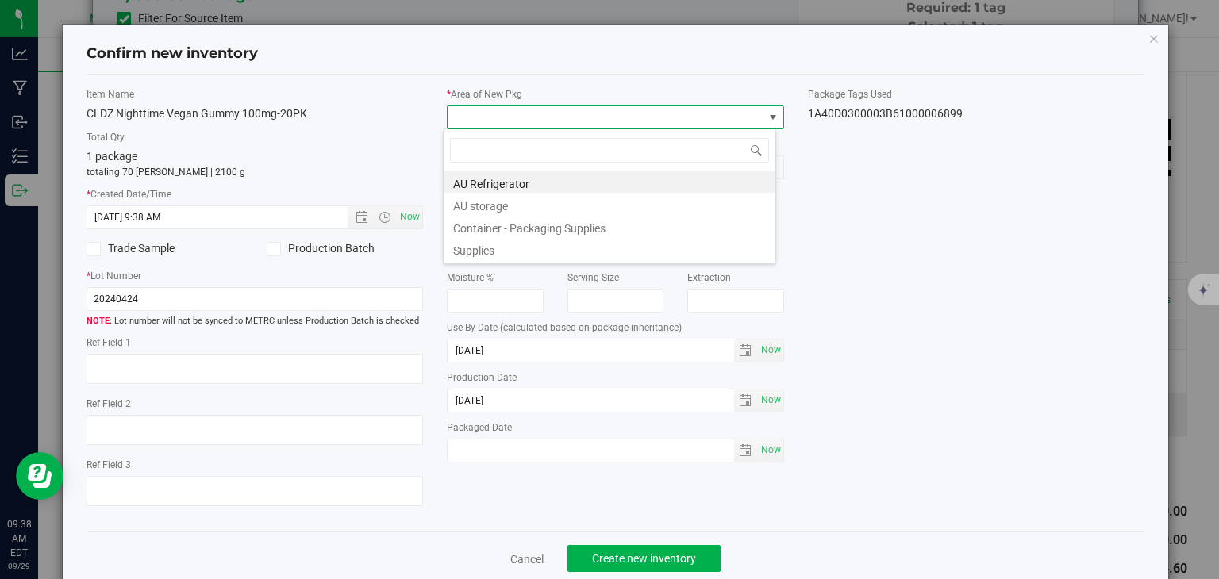
scroll to position [23, 333]
click at [511, 204] on li "AU storage" at bounding box center [610, 204] width 332 height 22
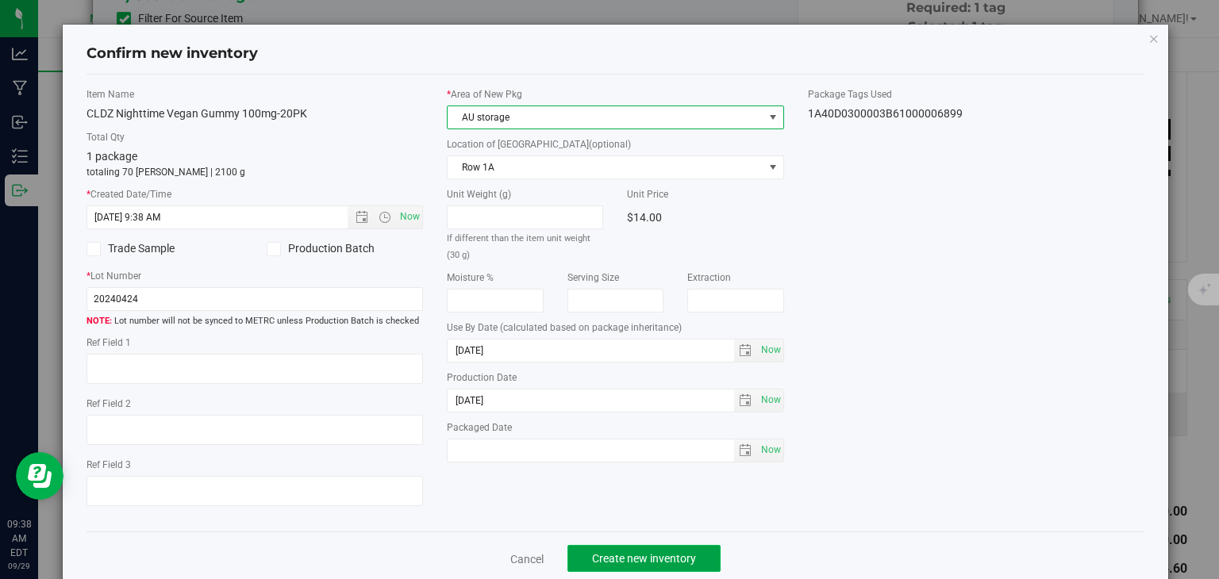
click at [653, 556] on span "Create new inventory" at bounding box center [644, 558] width 104 height 13
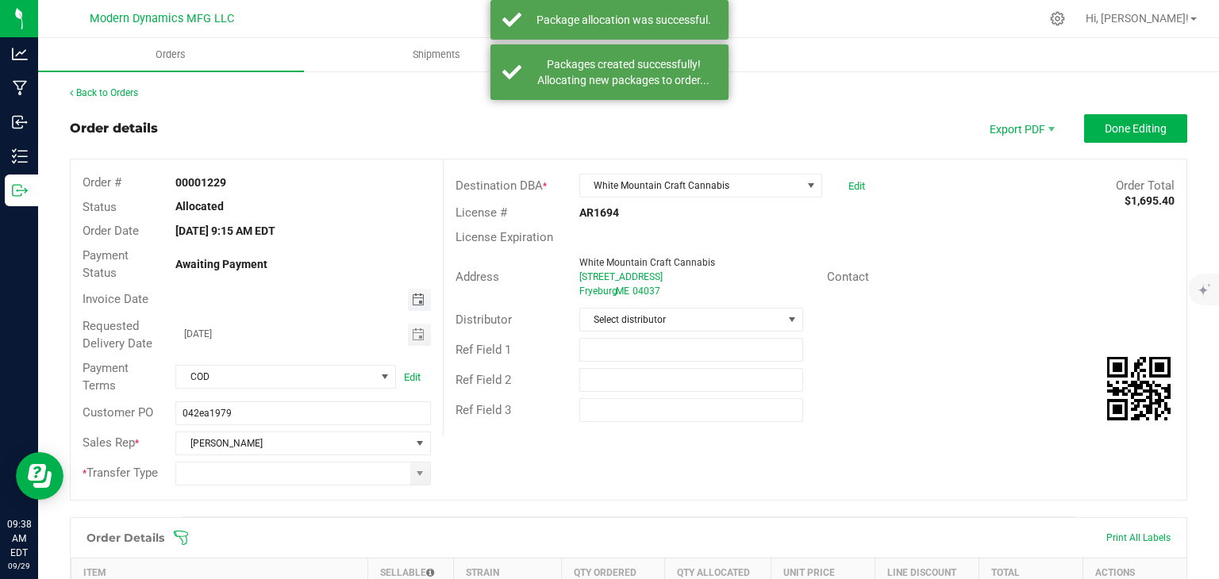
click at [416, 299] on span "Toggle calendar" at bounding box center [418, 300] width 13 height 13
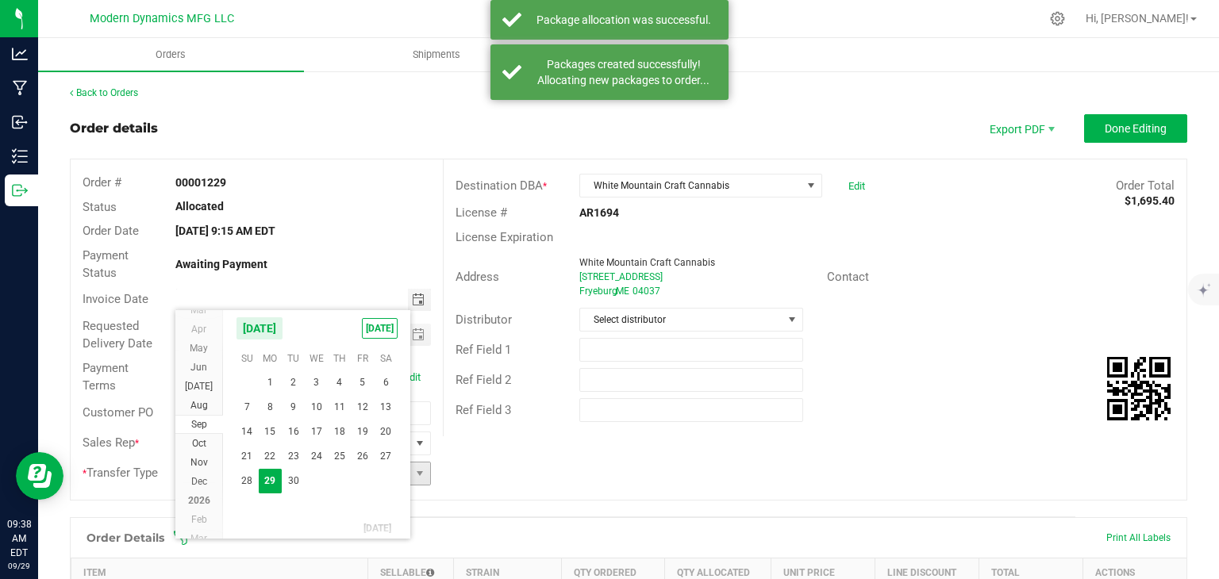
click at [273, 479] on span "29" at bounding box center [270, 481] width 23 height 25
type input "[DATE]"
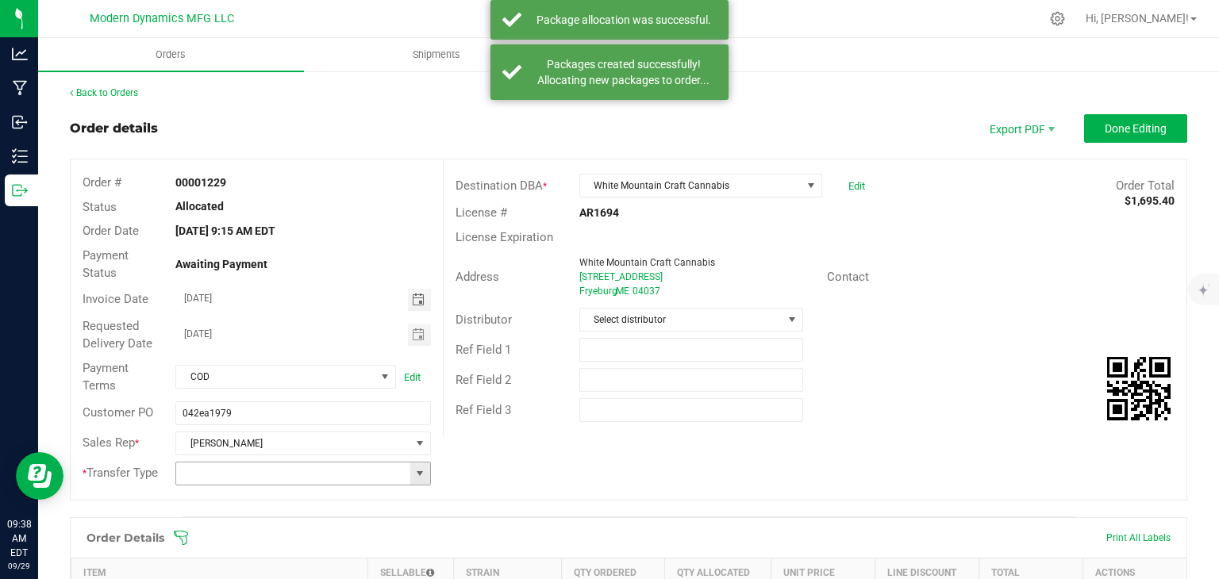
click at [420, 472] on span at bounding box center [420, 474] width 20 height 22
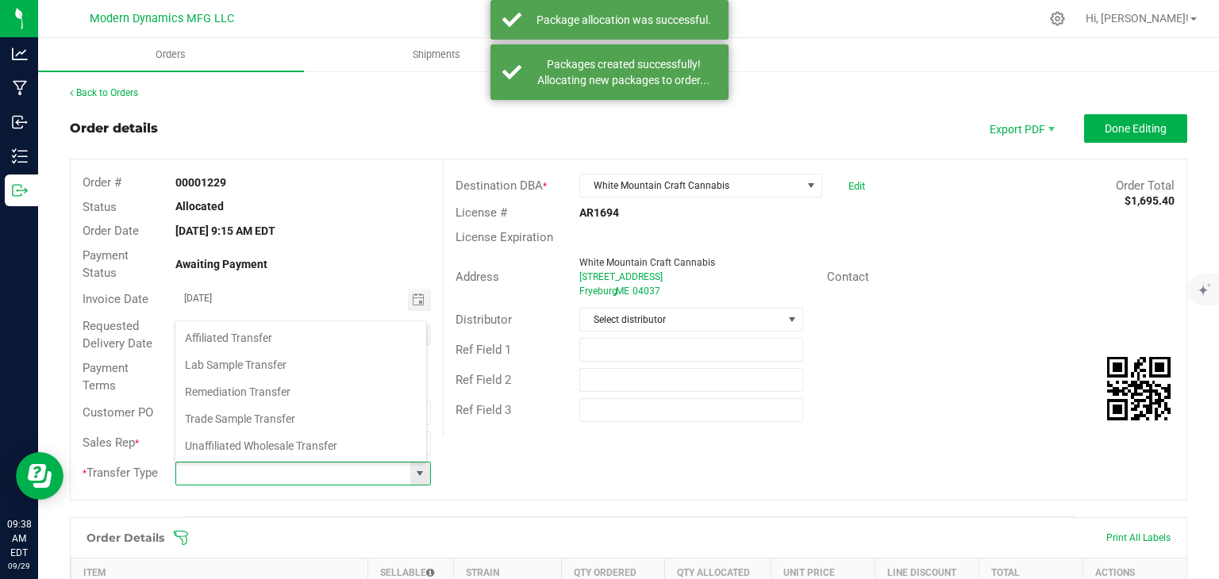
scroll to position [23, 249]
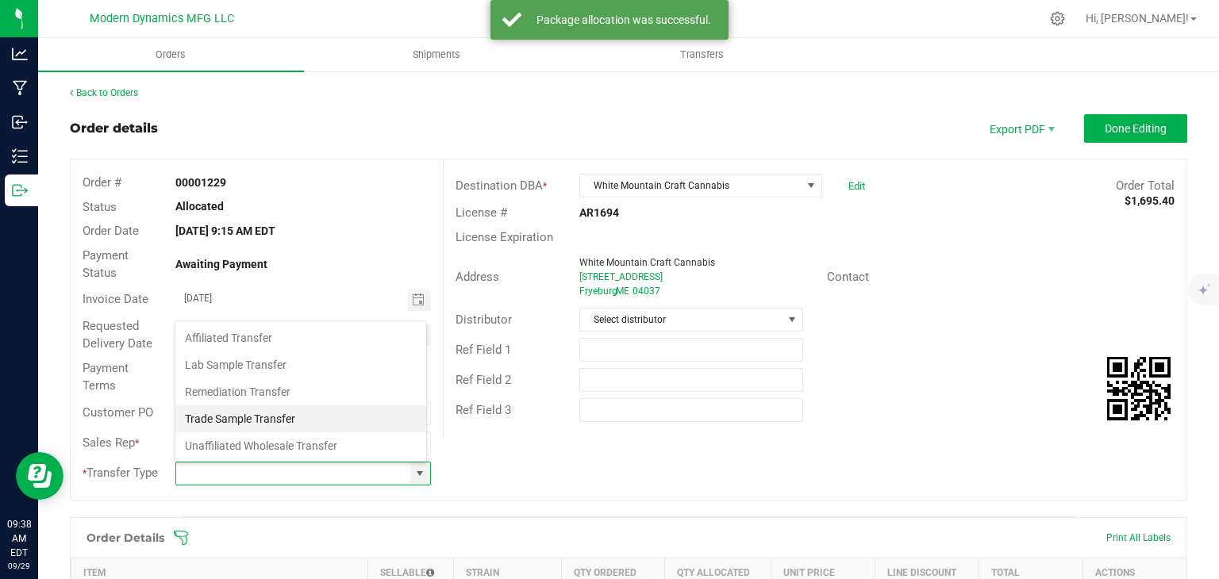
click at [344, 420] on li "Trade Sample Transfer" at bounding box center [300, 419] width 251 height 27
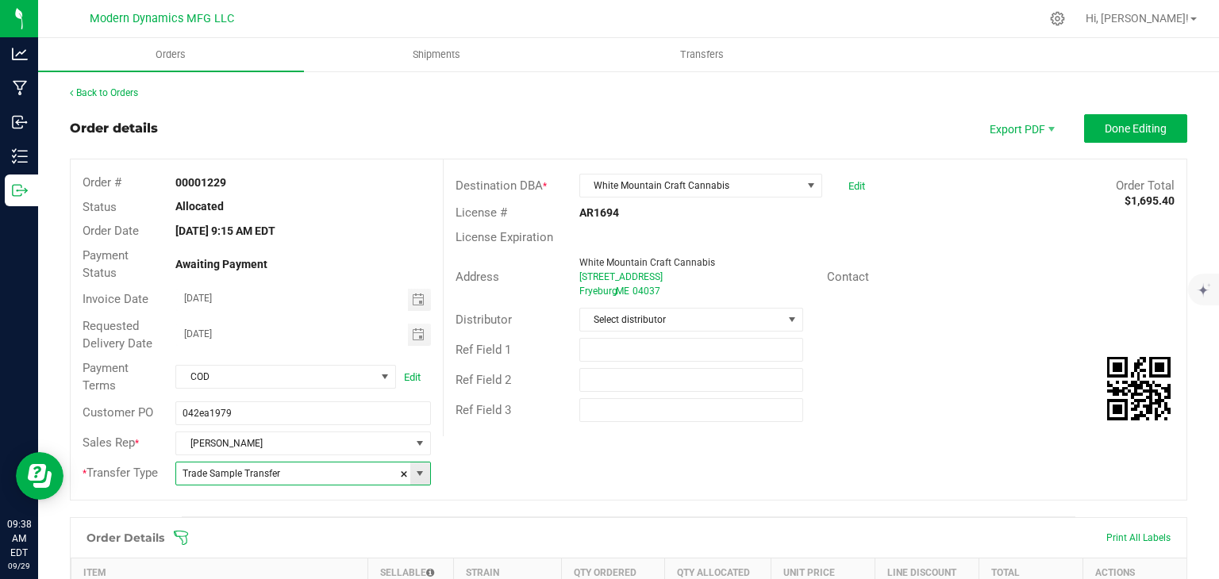
click at [414, 474] on span at bounding box center [420, 474] width 13 height 13
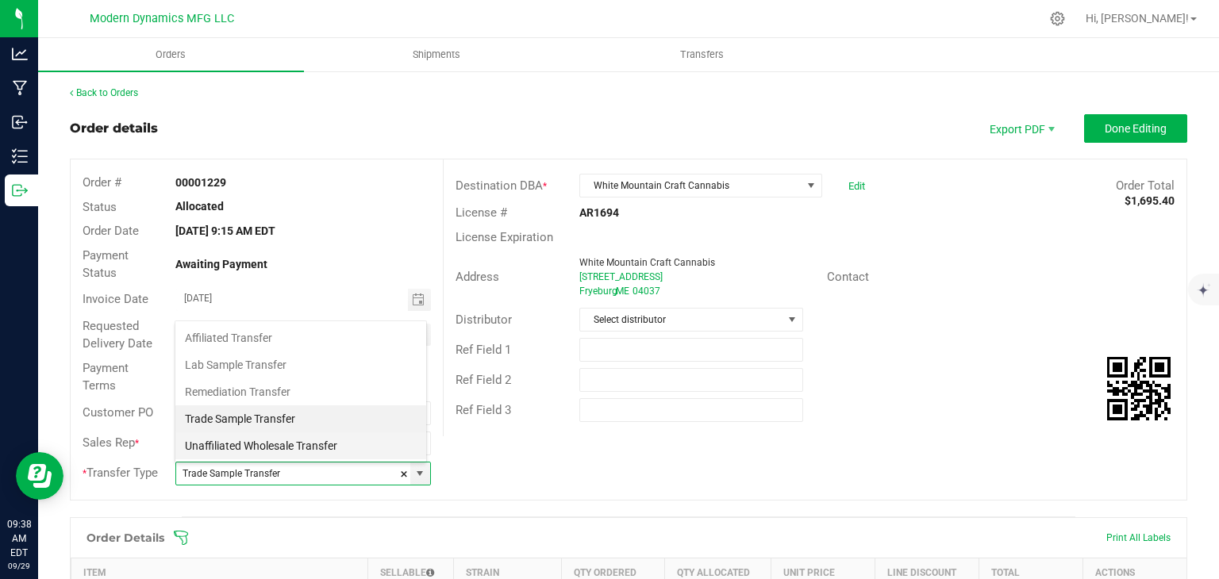
click at [338, 452] on li "Unaffiliated Wholesale Transfer" at bounding box center [300, 446] width 251 height 27
type input "Unaffiliated Wholesale Transfer"
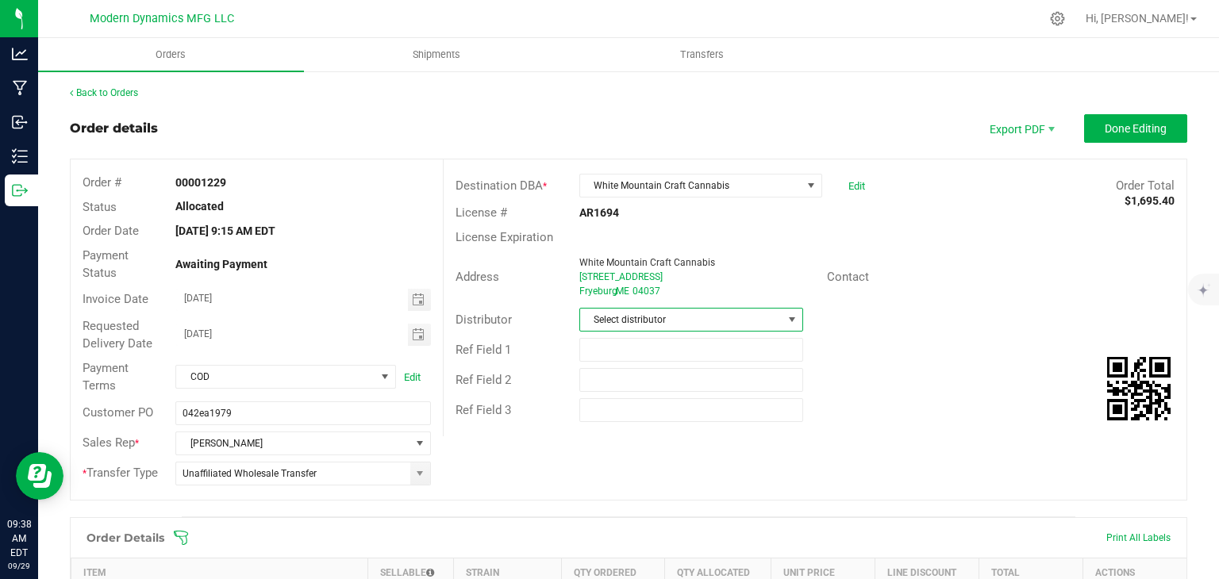
click at [764, 315] on span "Select distributor" at bounding box center [681, 320] width 202 height 22
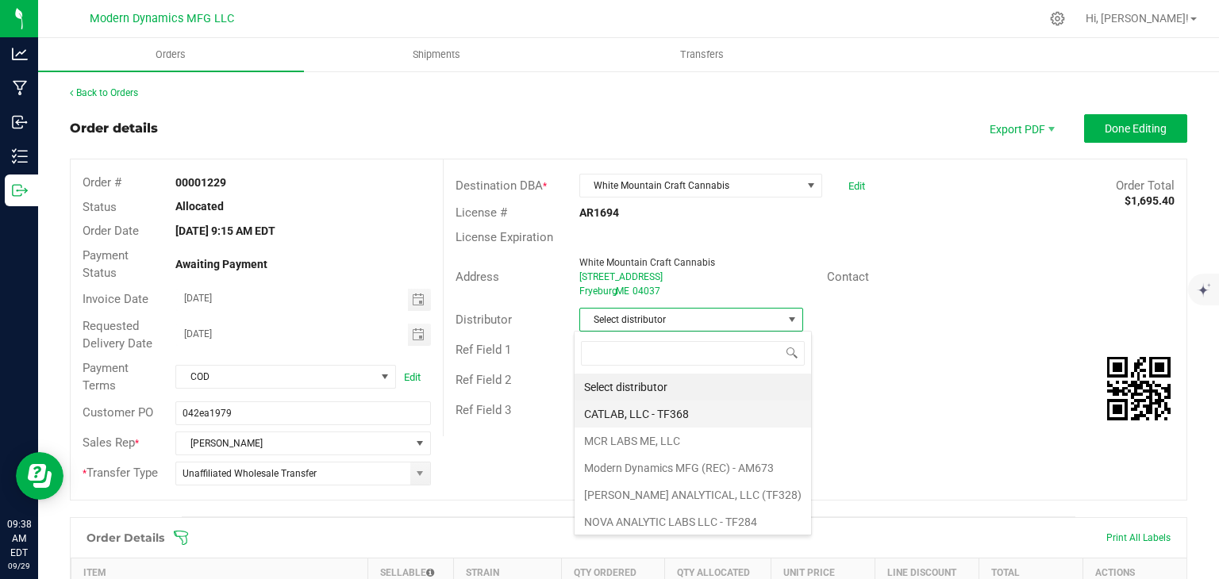
scroll to position [23, 221]
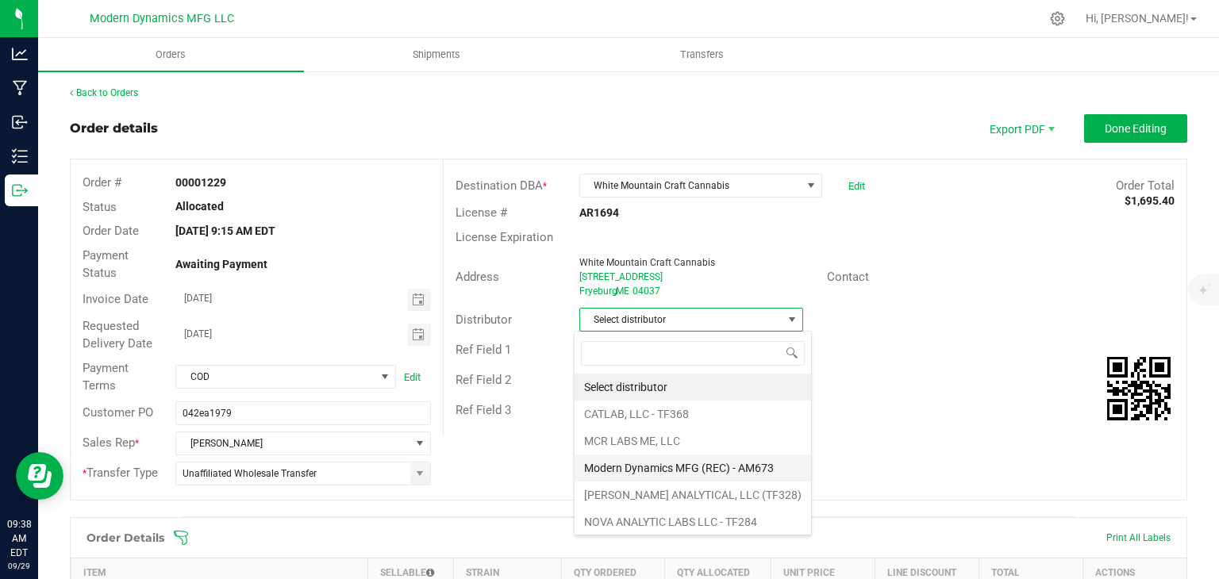
click at [724, 459] on li "Modern Dynamics MFG (REC) - AM673" at bounding box center [693, 468] width 237 height 27
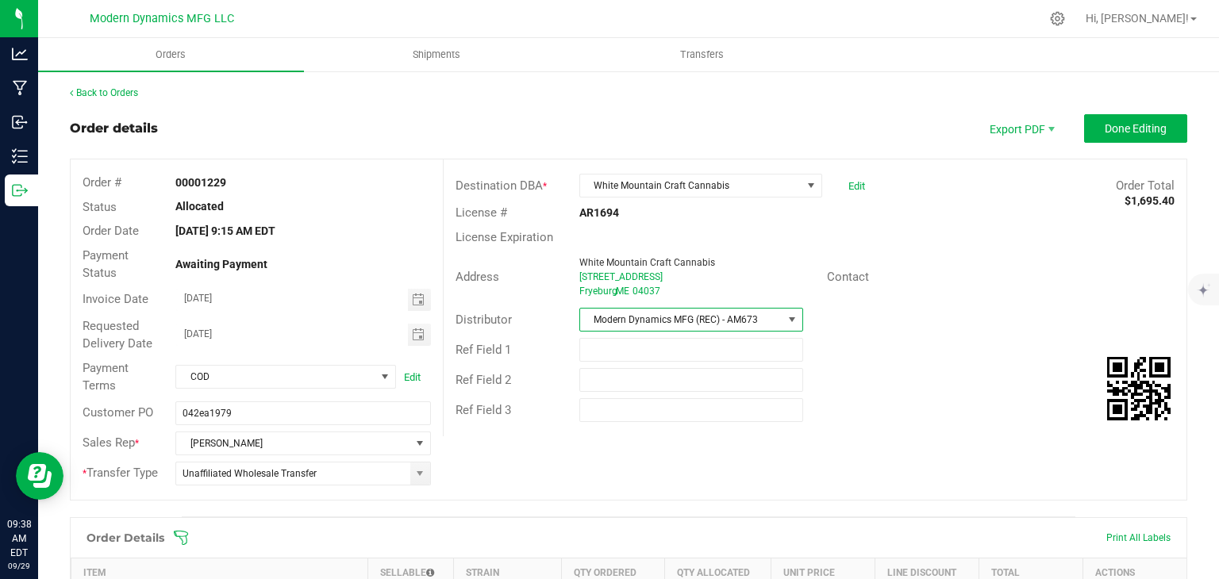
click at [804, 445] on div "Order # 00001229 Status Allocated Order Date [DATE] 9:15 AM EDT Payment Status …" at bounding box center [629, 330] width 1116 height 341
click at [1106, 134] on span "Done Editing" at bounding box center [1136, 128] width 62 height 13
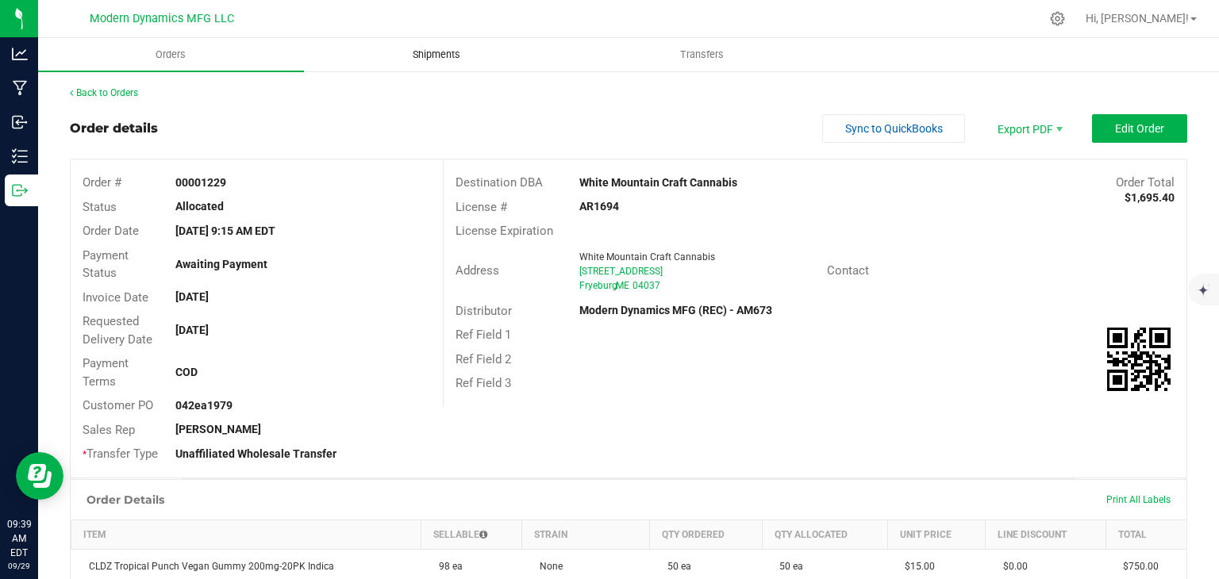
click at [418, 61] on span "Shipments" at bounding box center [436, 55] width 90 height 14
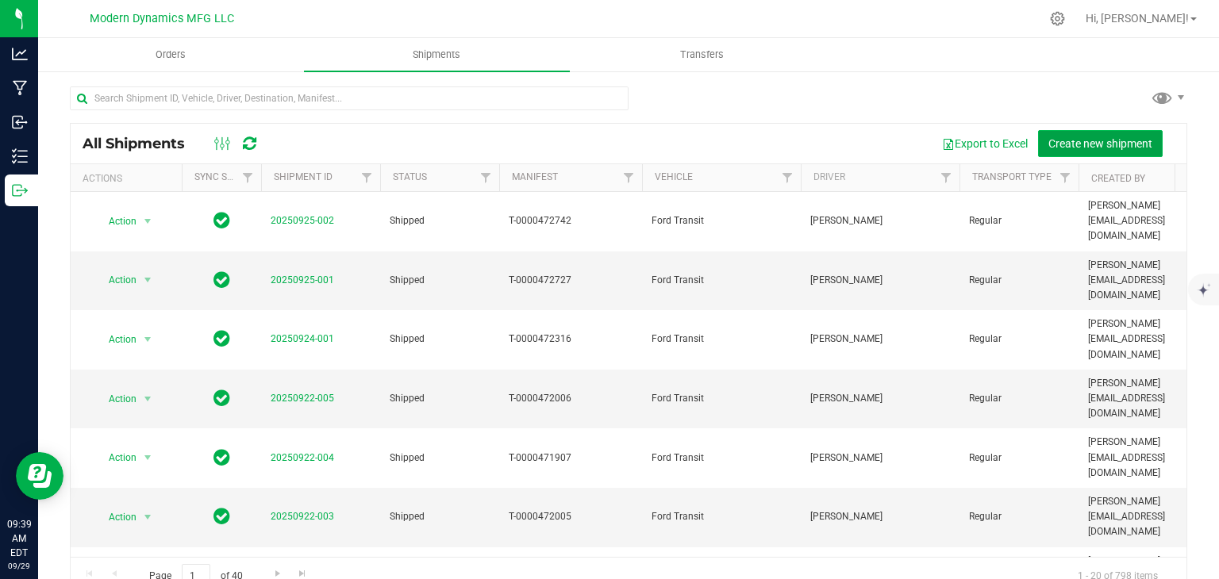
click at [1049, 137] on span "Create new shipment" at bounding box center [1101, 143] width 104 height 13
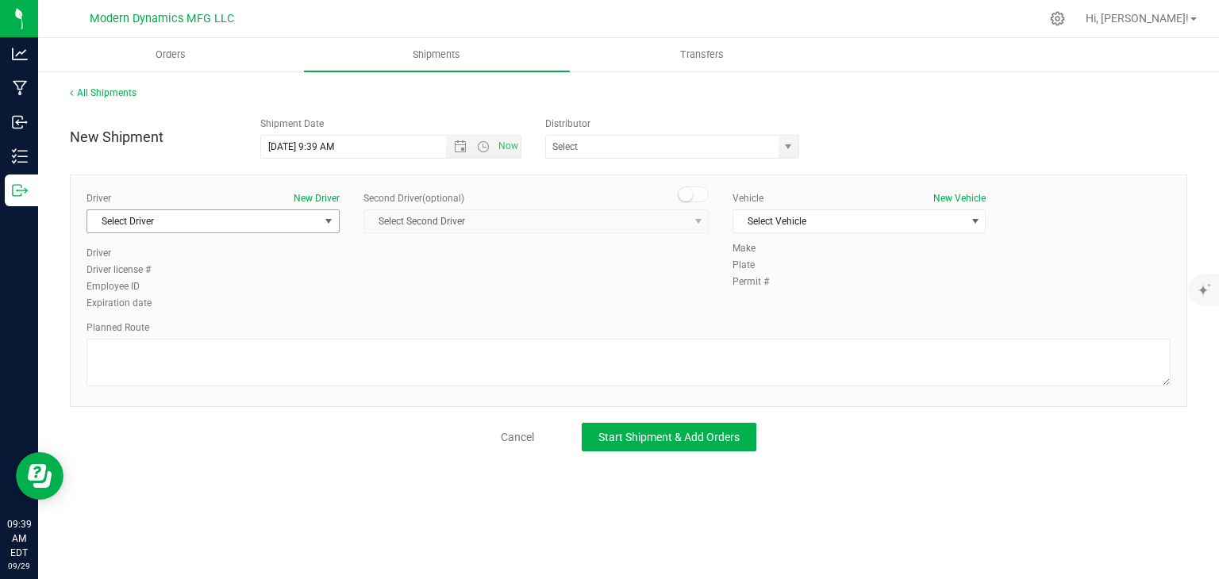
click at [311, 215] on span "Select Driver" at bounding box center [203, 221] width 232 height 22
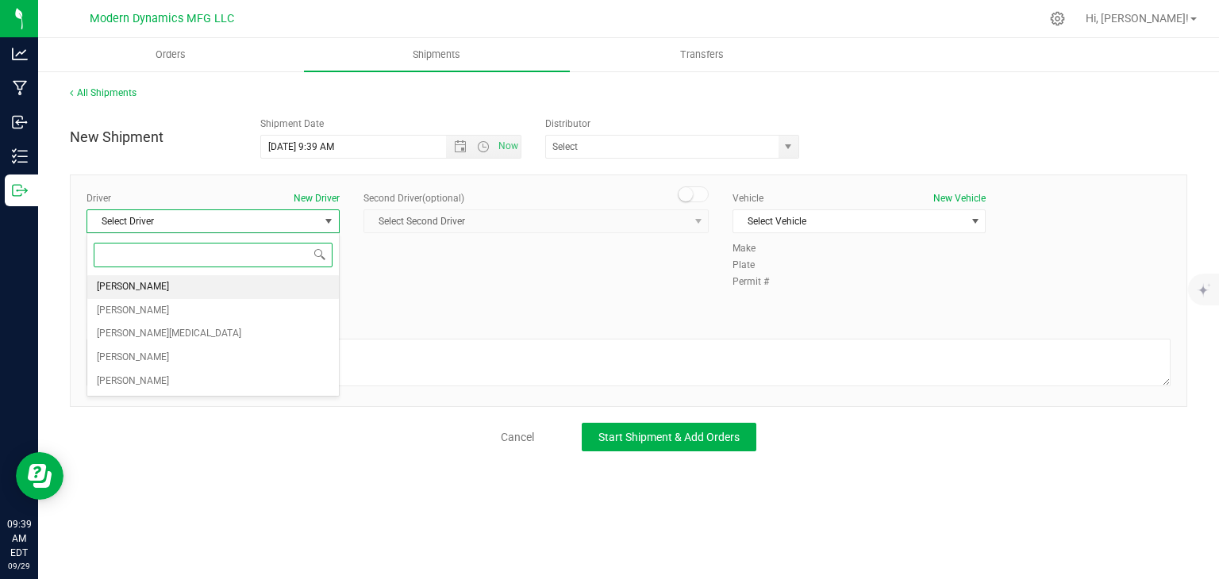
click at [233, 287] on li "[PERSON_NAME]" at bounding box center [213, 287] width 252 height 24
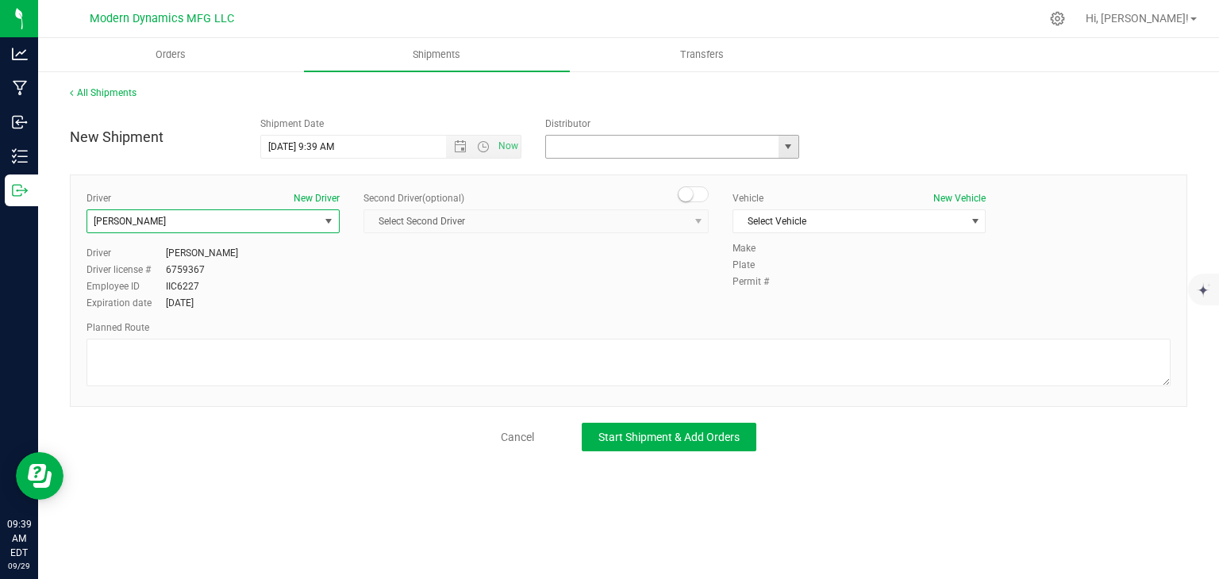
click at [651, 156] on input "text" at bounding box center [658, 147] width 225 height 22
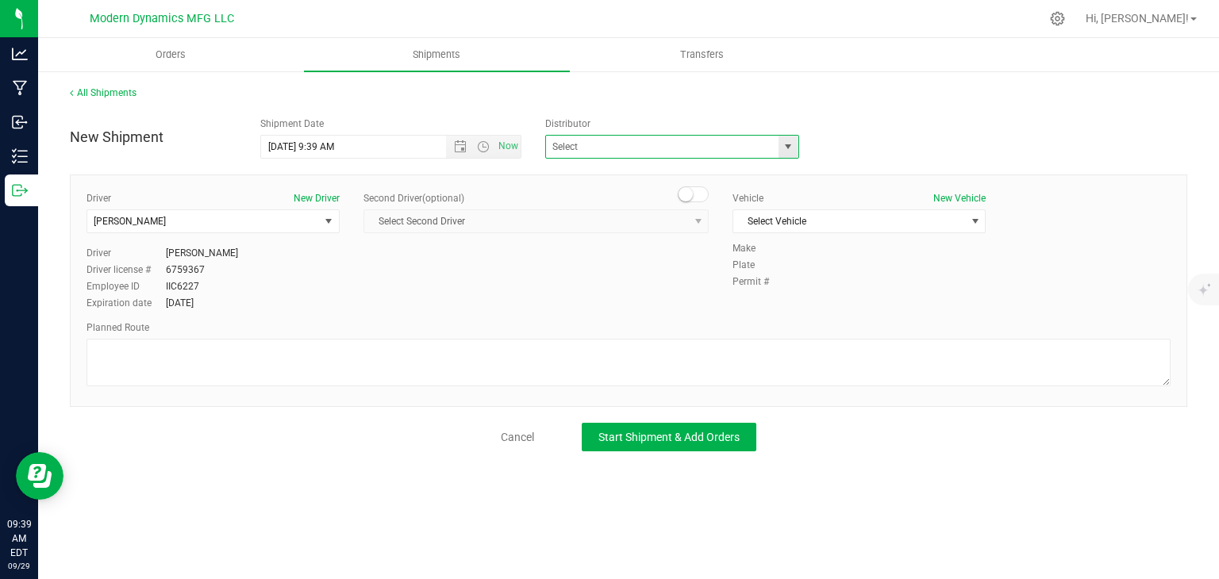
click at [798, 144] on span at bounding box center [672, 147] width 254 height 24
click at [796, 148] on span "select" at bounding box center [789, 147] width 20 height 22
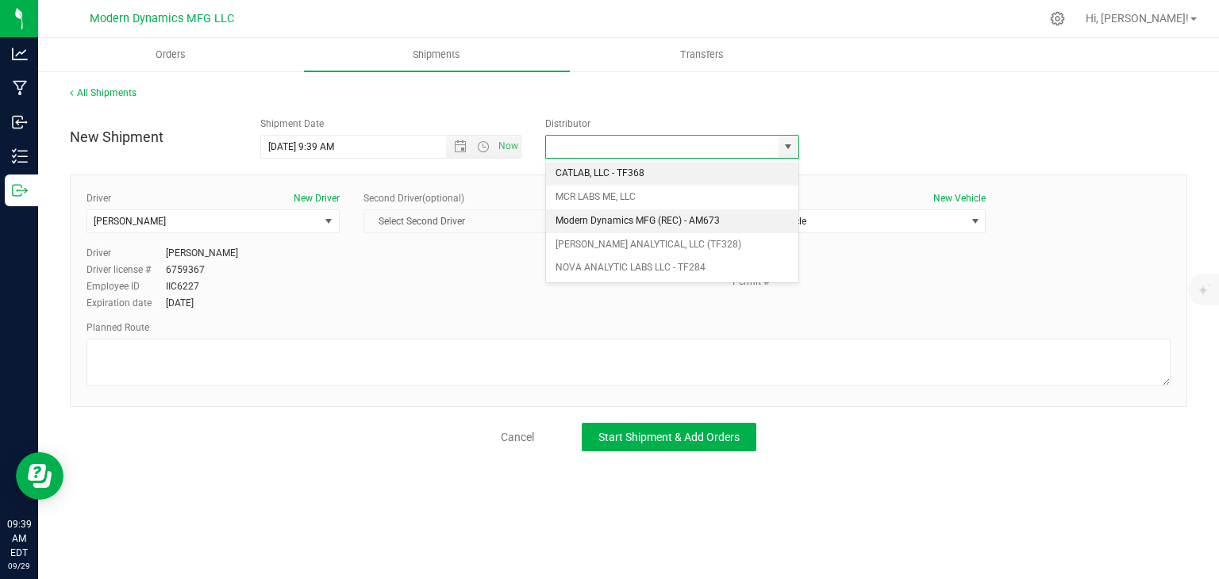
click at [739, 211] on li "Modern Dynamics MFG (REC) - AM673" at bounding box center [672, 222] width 252 height 24
type input "Modern Dynamics MFG (REC) - AM673"
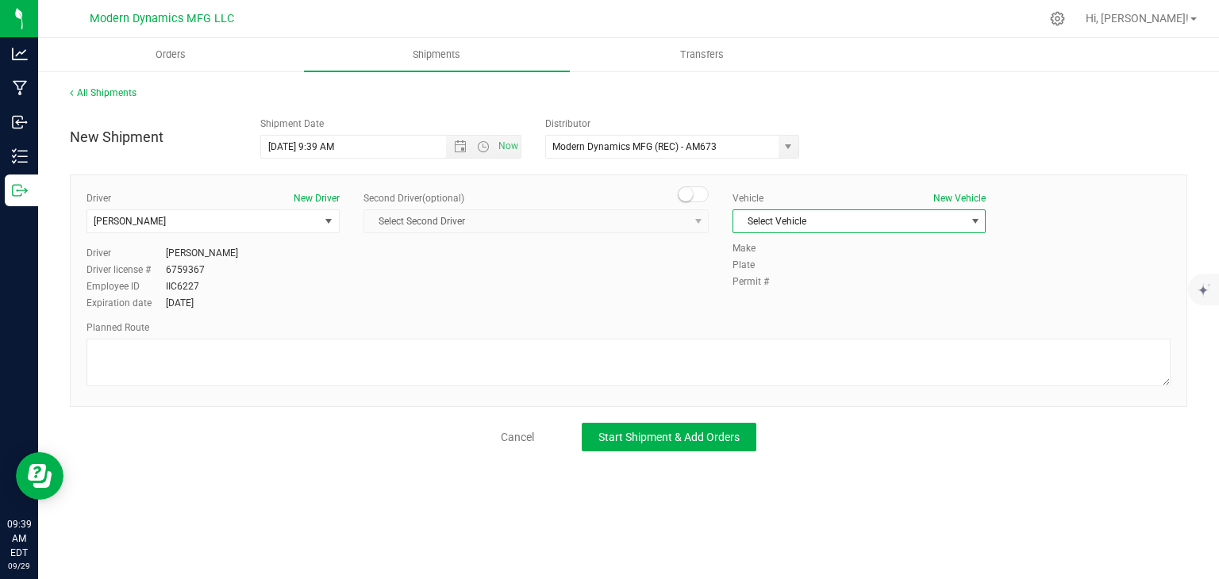
click at [884, 220] on span "Select Vehicle" at bounding box center [849, 221] width 232 height 22
click at [877, 275] on li "Ford Transit" at bounding box center [859, 272] width 252 height 24
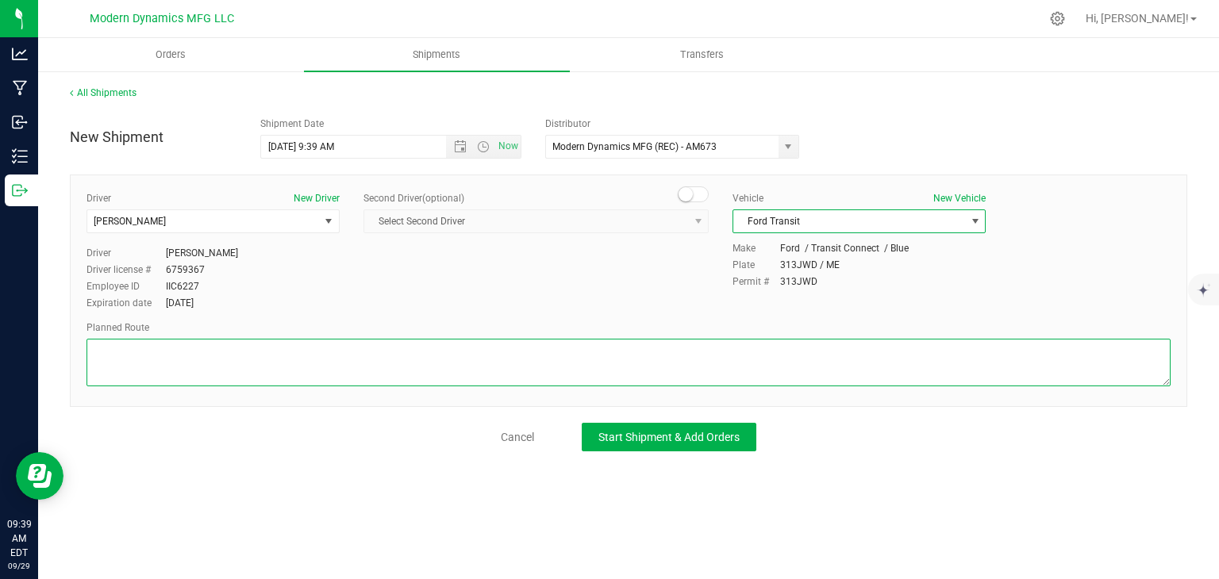
click at [475, 353] on textarea at bounding box center [629, 363] width 1084 height 48
paste textarea "[STREET_ADDRESS][PERSON_NAME]  Take [PERSON_NAME] St to Biddeford Connector 1 …"
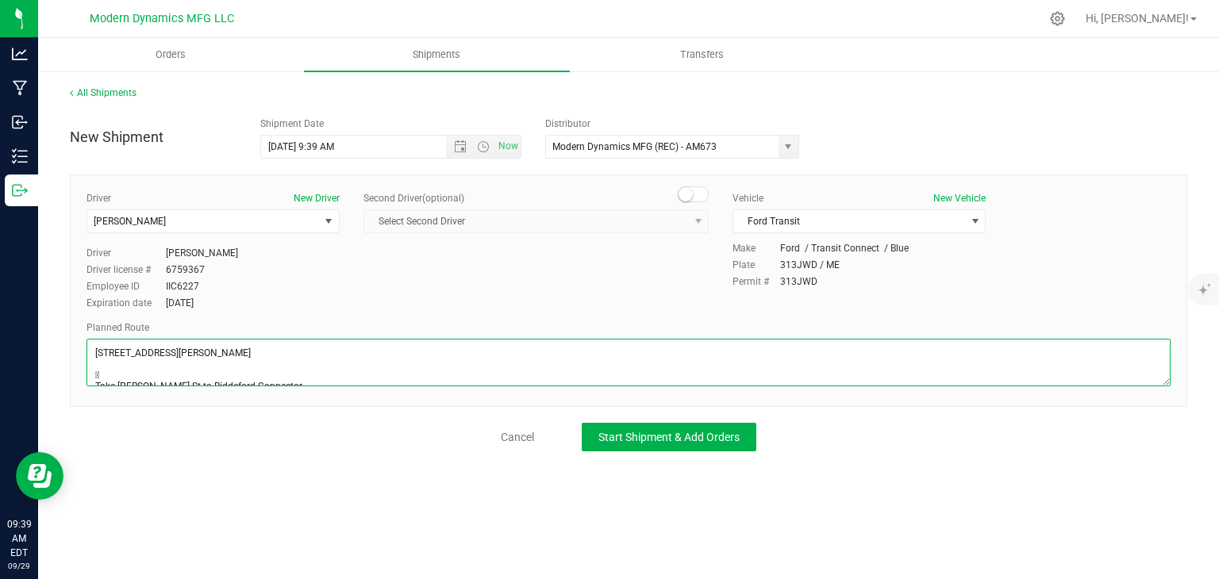
scroll to position [98, 0]
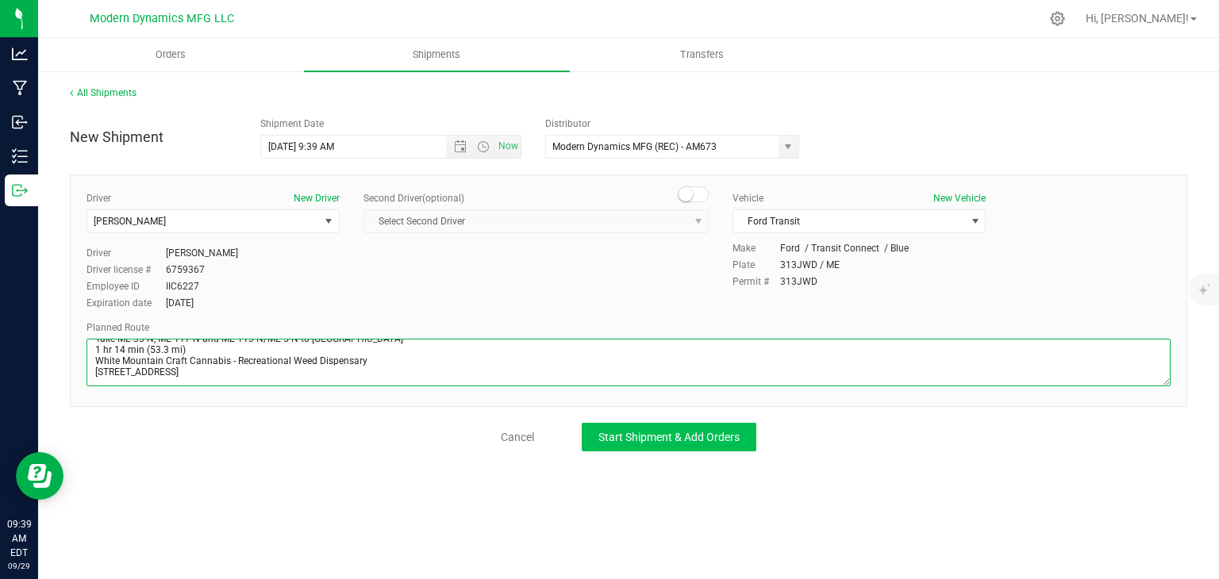
type textarea "[STREET_ADDRESS][PERSON_NAME]  Take [PERSON_NAME] St to Biddeford Connector 1 …"
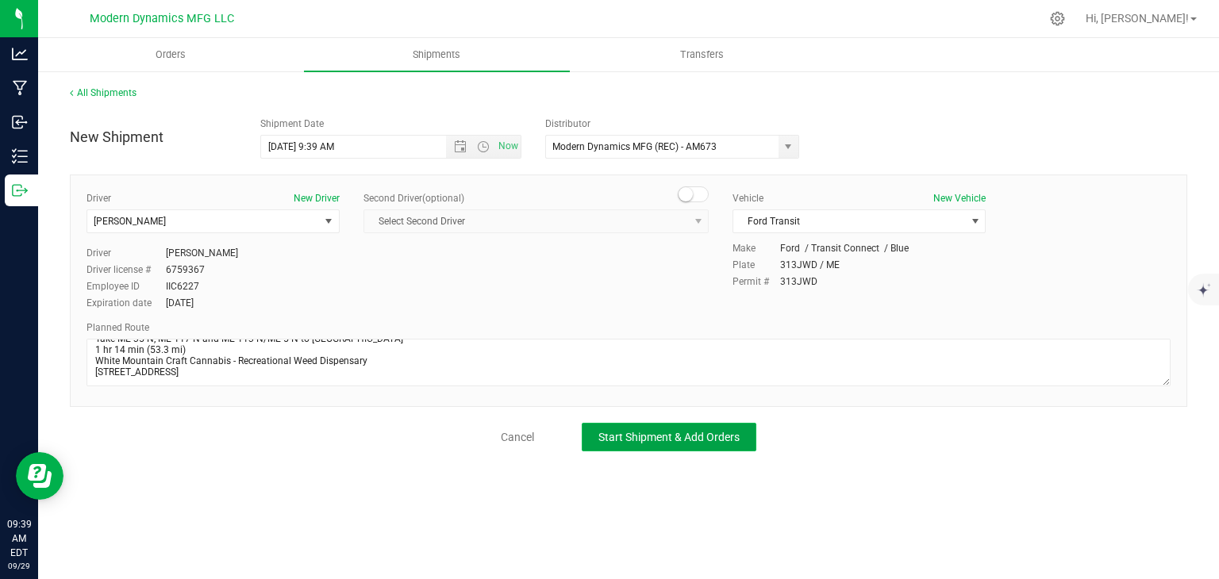
click at [664, 439] on span "Start Shipment & Add Orders" at bounding box center [668, 437] width 141 height 13
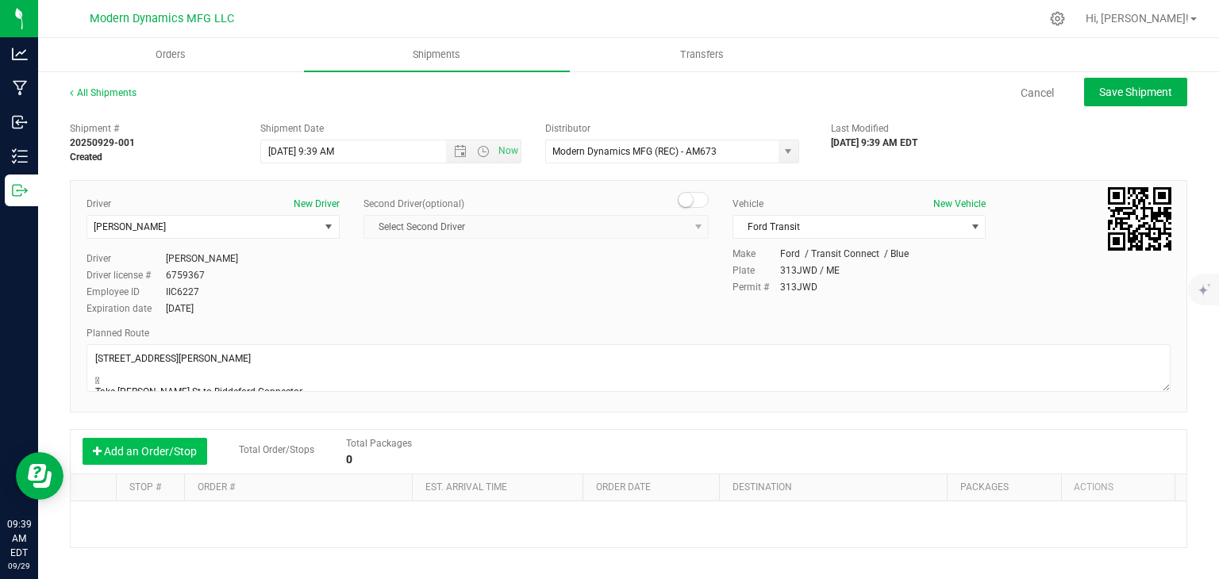
click at [171, 451] on button "Add an Order/Stop" at bounding box center [145, 451] width 125 height 27
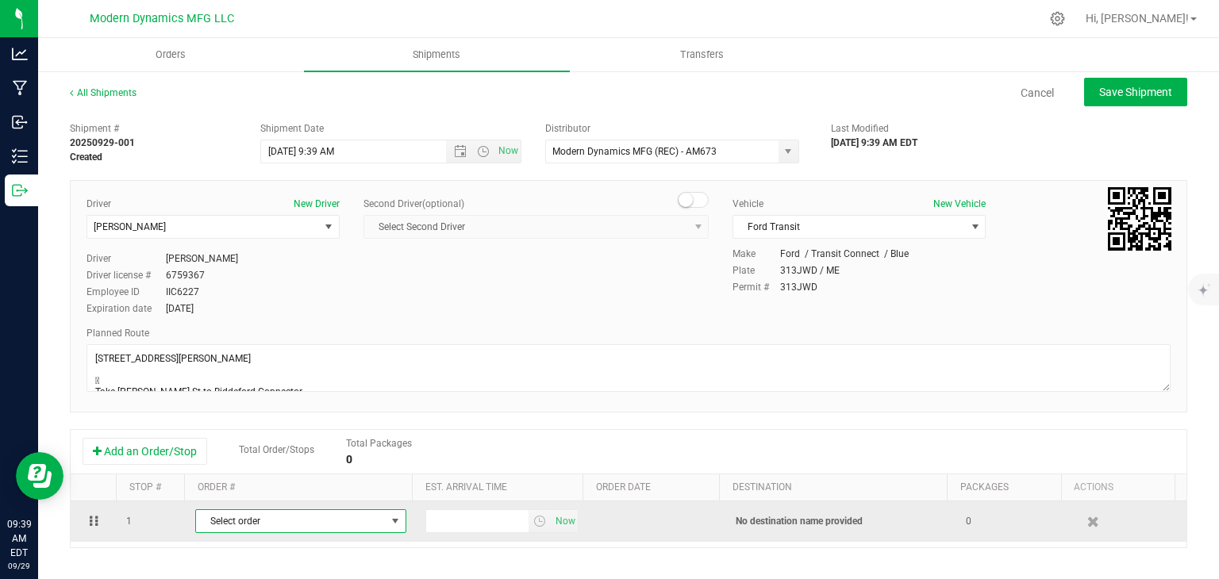
click at [260, 515] on span "Select order" at bounding box center [291, 521] width 190 height 22
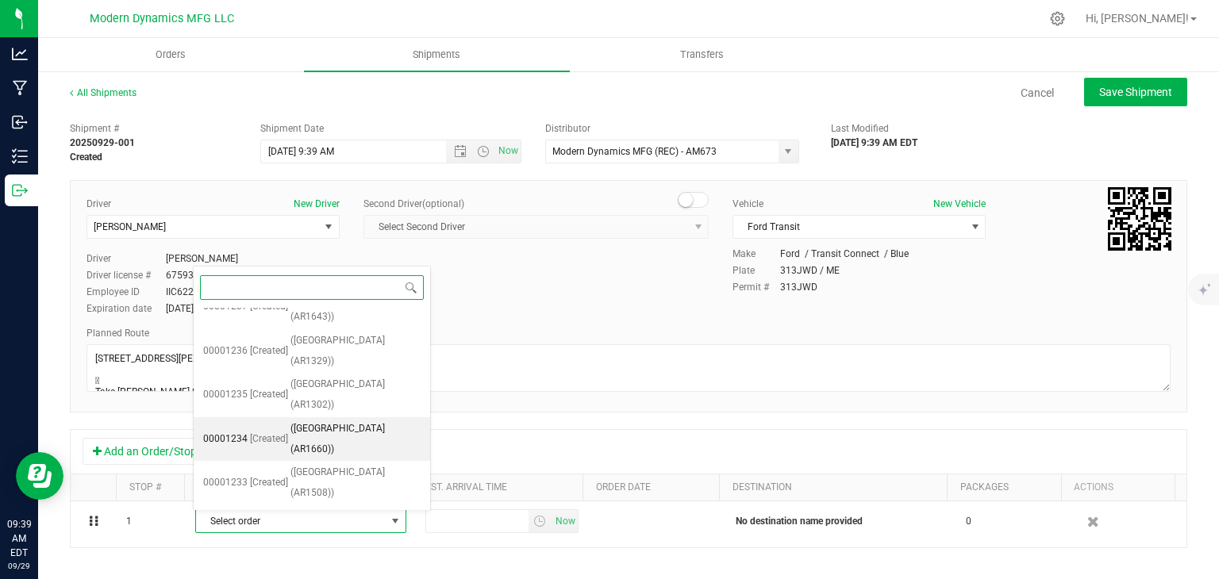
scroll to position [214, 0]
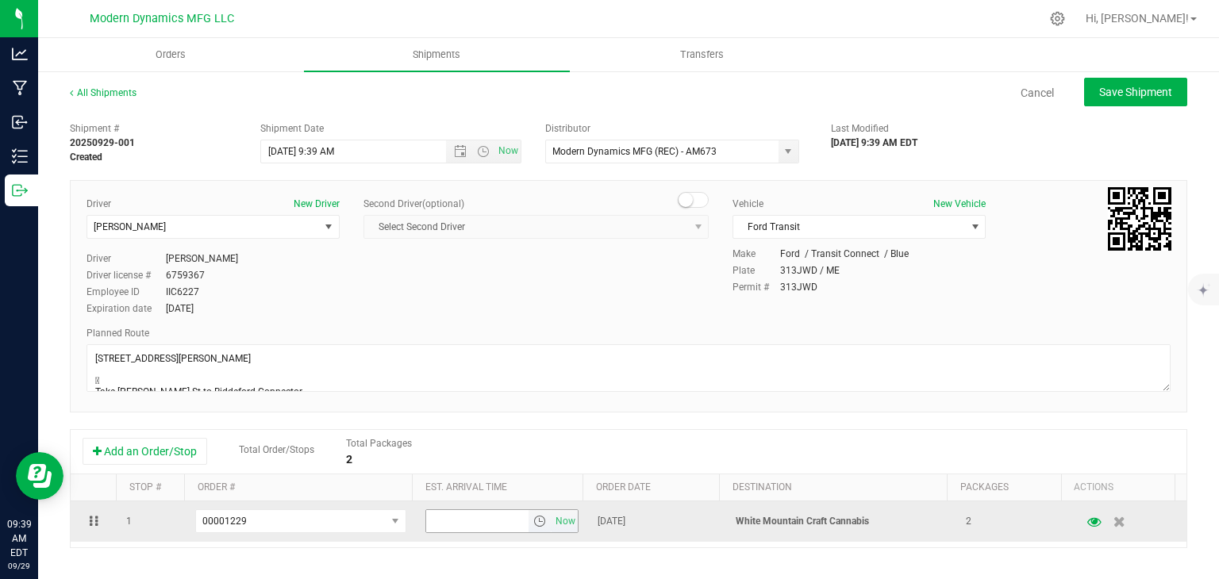
click at [448, 518] on input "text" at bounding box center [477, 521] width 103 height 22
type input "11:00 AM"
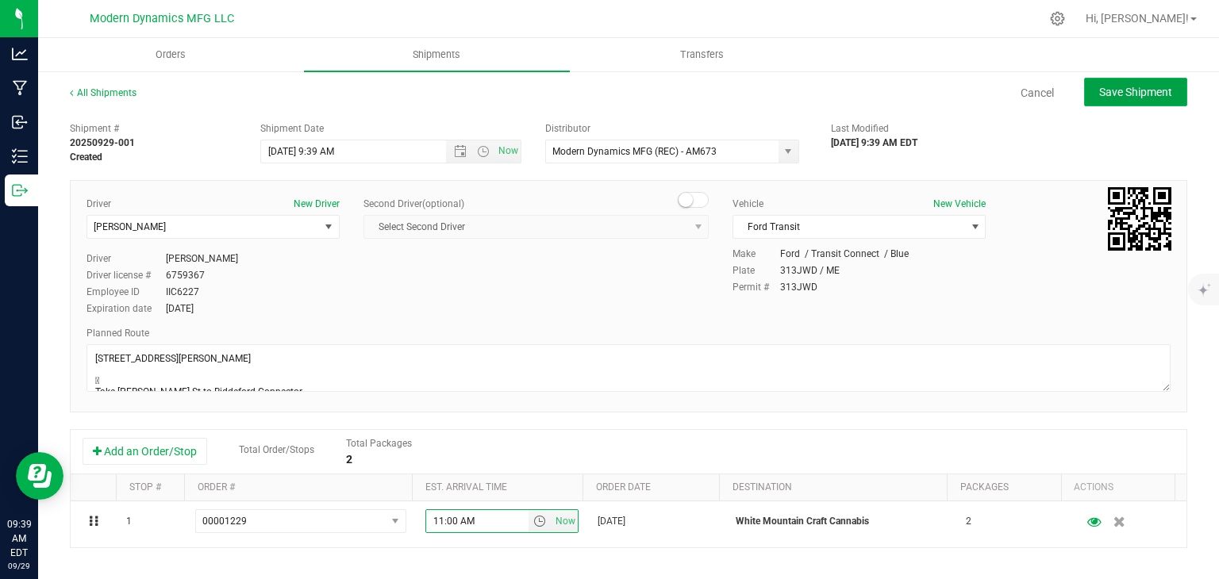
click at [1137, 96] on span "Save Shipment" at bounding box center [1135, 92] width 73 height 13
type input "[DATE] 1:39 PM"
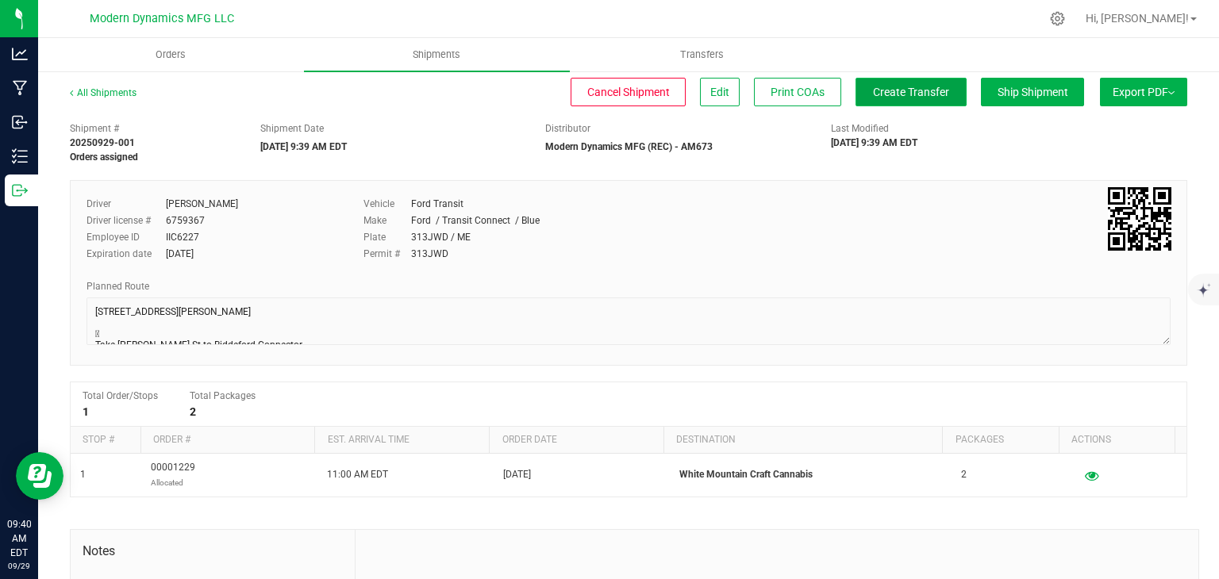
click at [856, 106] on button "Create Transfer" at bounding box center [911, 92] width 111 height 29
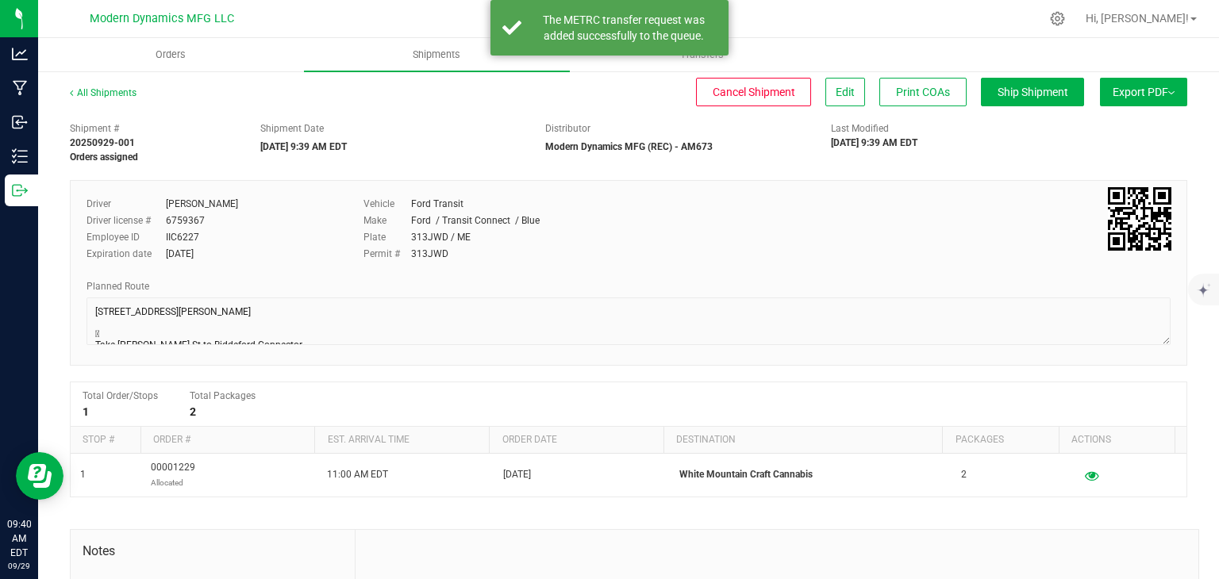
click at [537, 87] on div "Cancel Shipment Edit Print COAs Ship Shipment" at bounding box center [624, 92] width 919 height 29
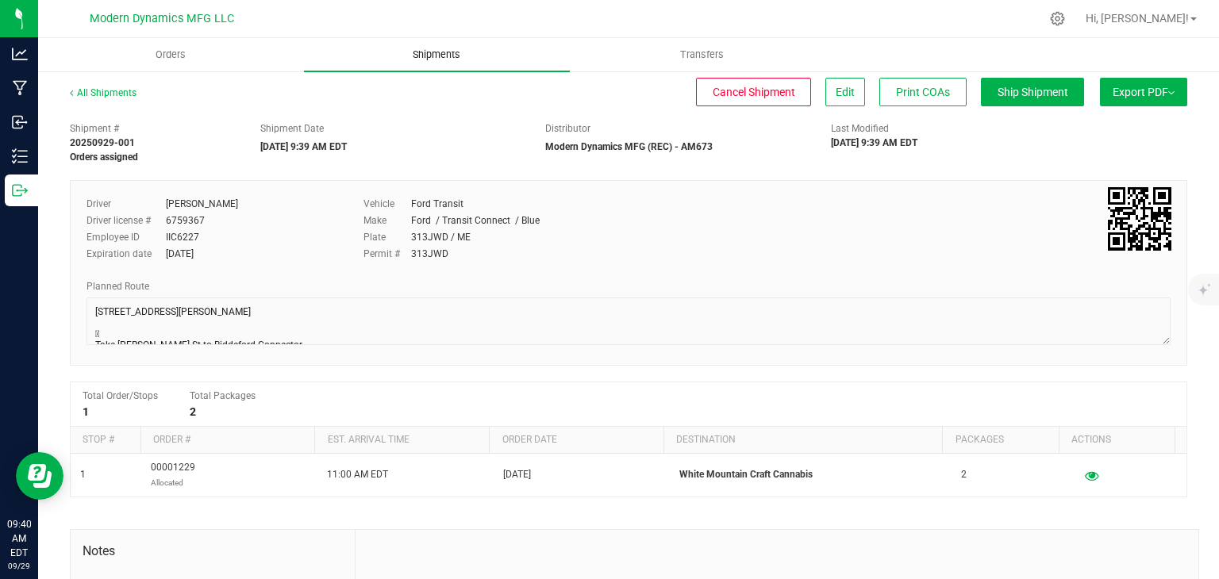
click at [422, 64] on uib-tab-heading "Shipments" at bounding box center [437, 54] width 266 height 33
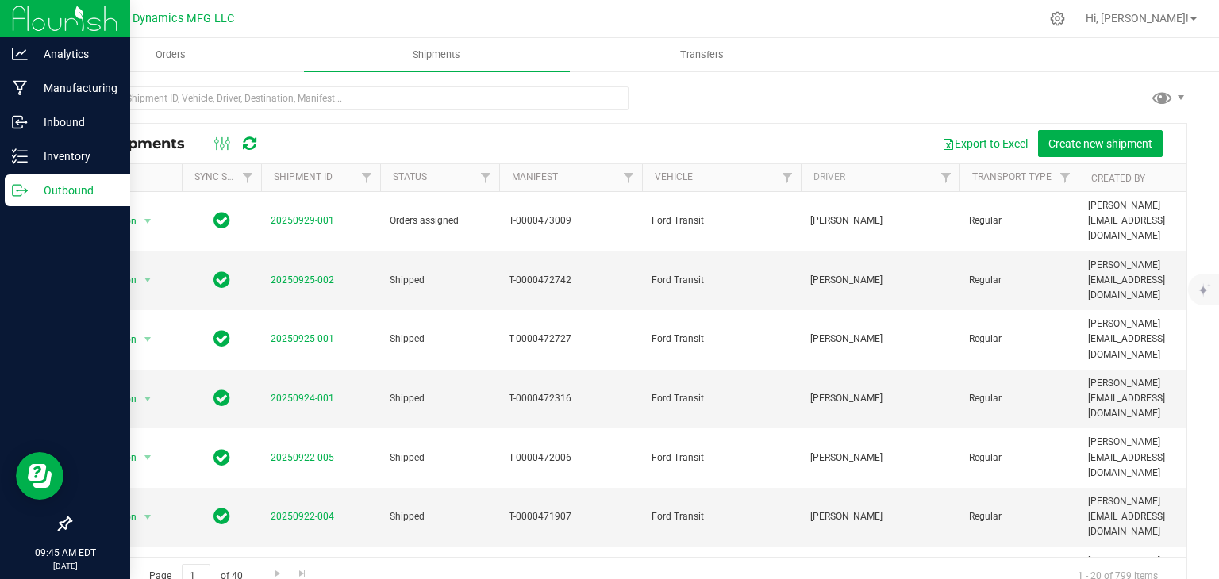
click at [19, 183] on icon at bounding box center [20, 191] width 16 height 16
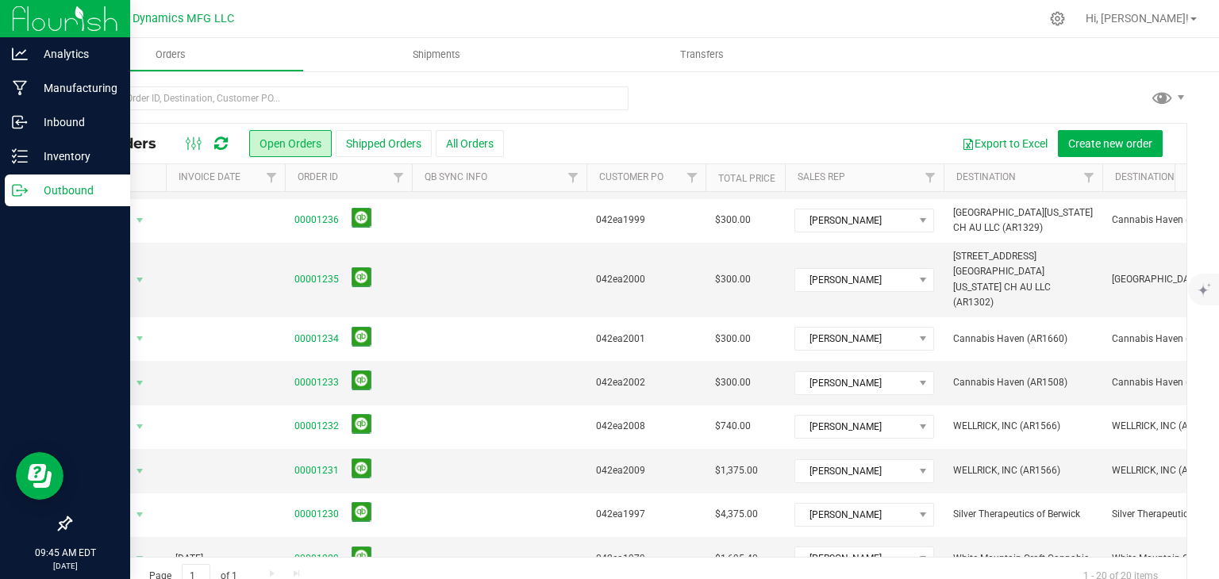
scroll to position [317, 0]
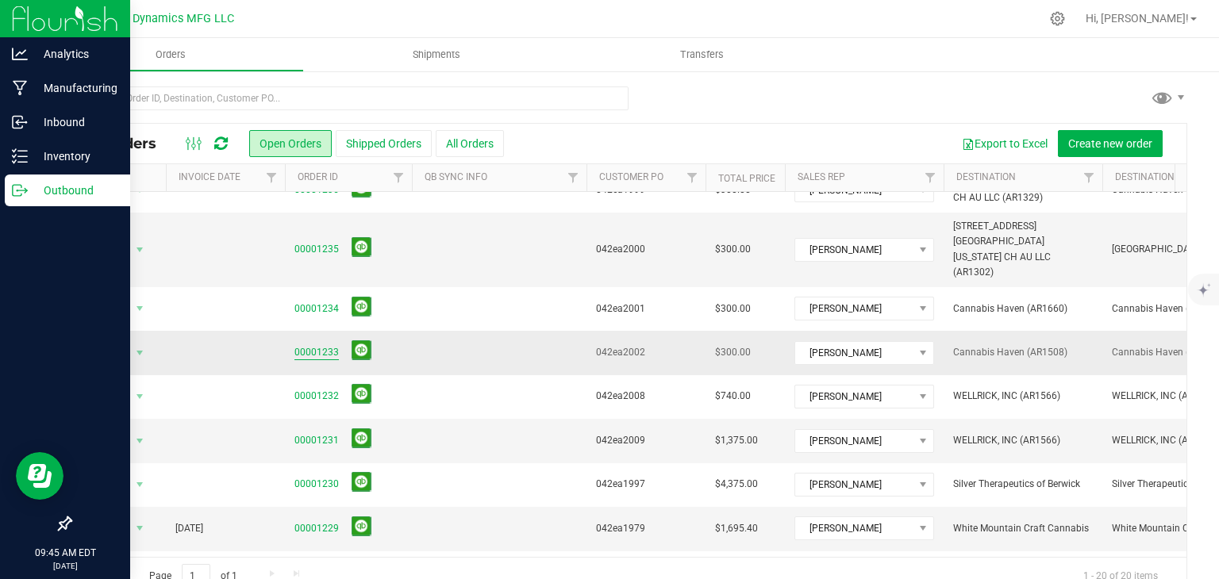
click at [308, 345] on link "00001233" at bounding box center [316, 352] width 44 height 15
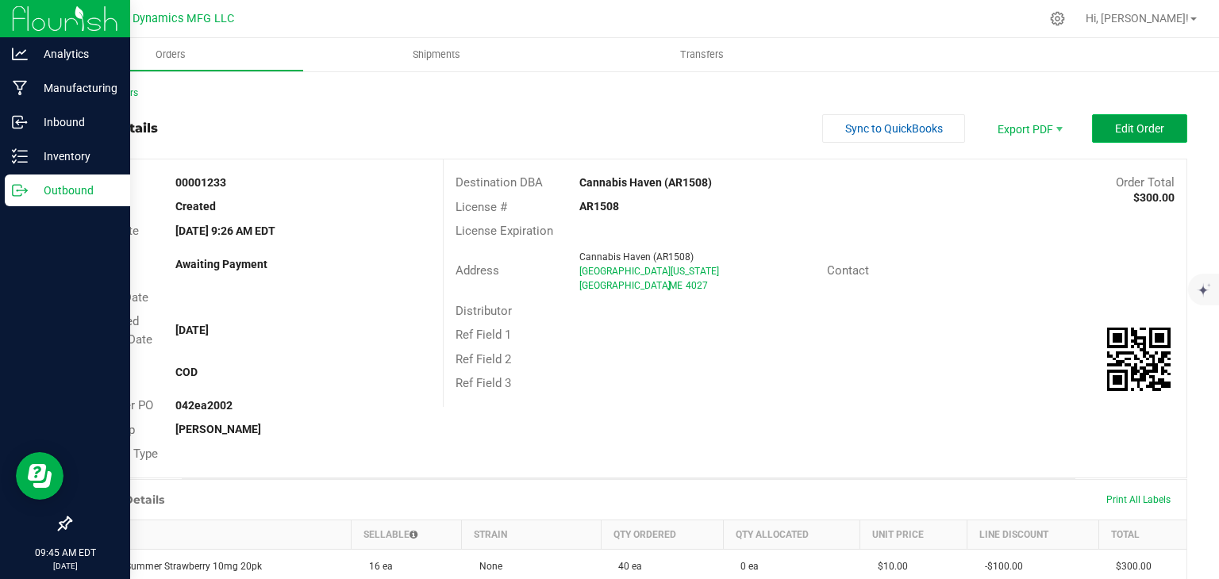
click at [1132, 129] on span "Edit Order" at bounding box center [1139, 128] width 49 height 13
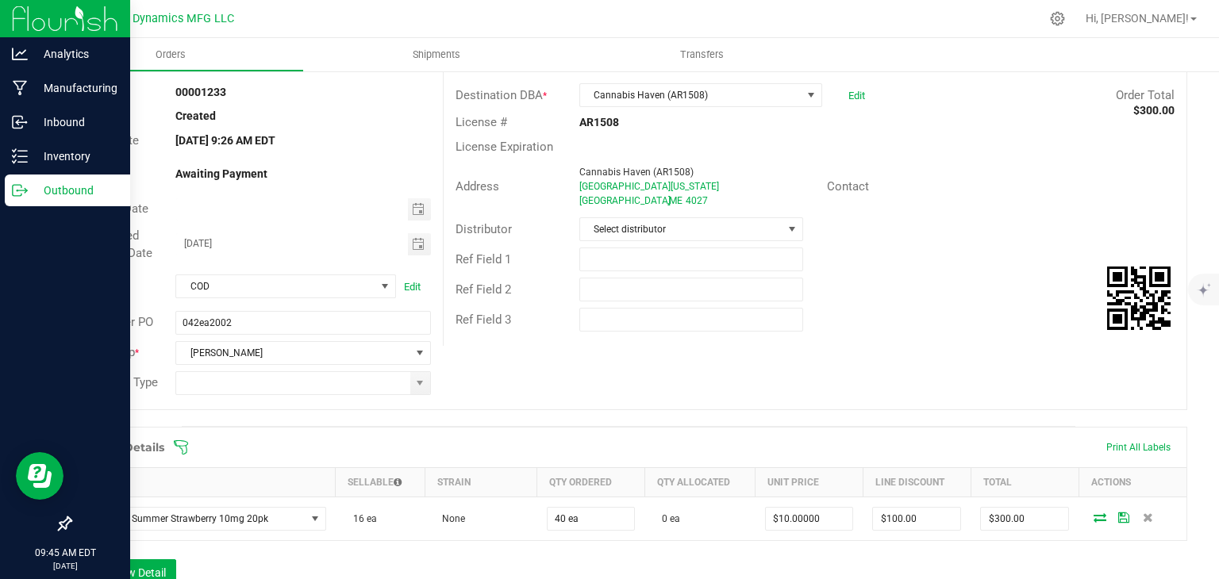
scroll to position [238, 0]
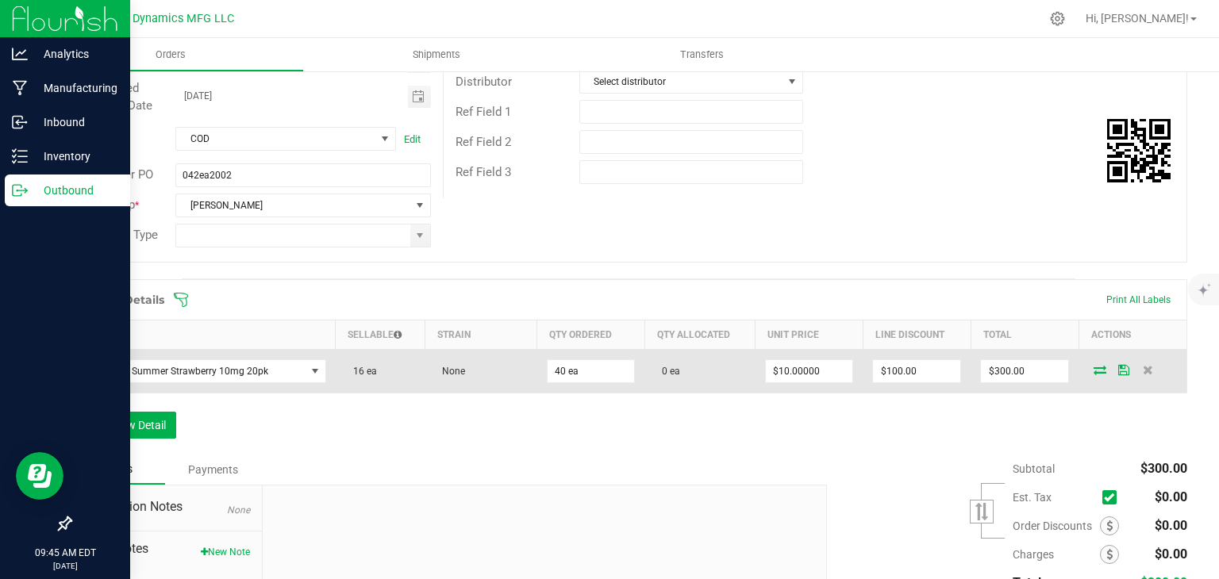
click at [1094, 366] on icon at bounding box center [1100, 370] width 13 height 10
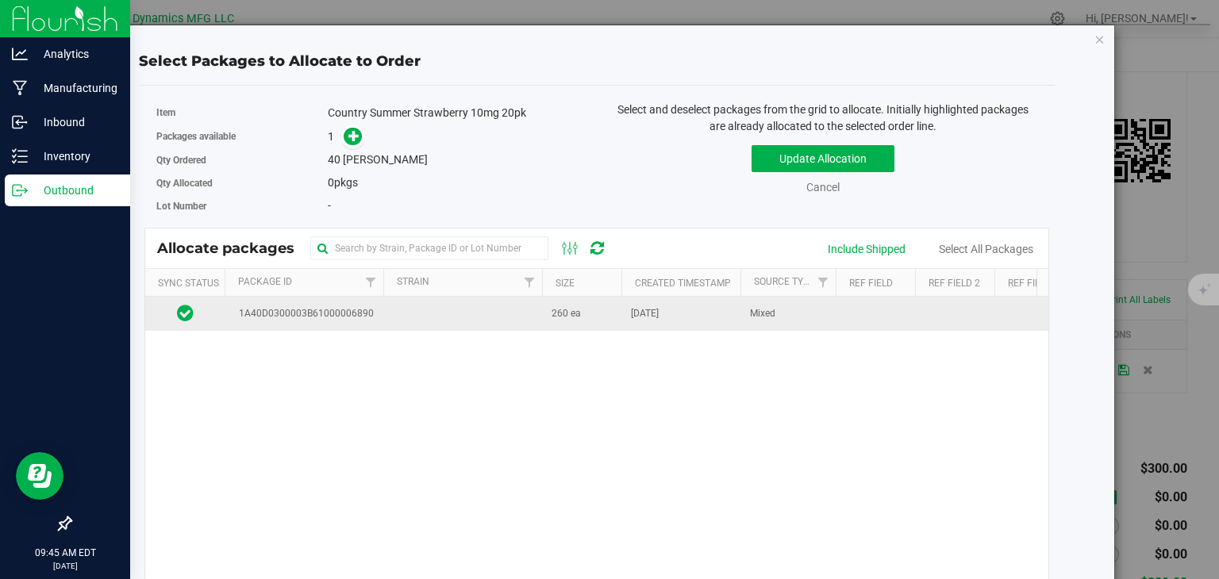
click at [414, 318] on td at bounding box center [462, 314] width 159 height 34
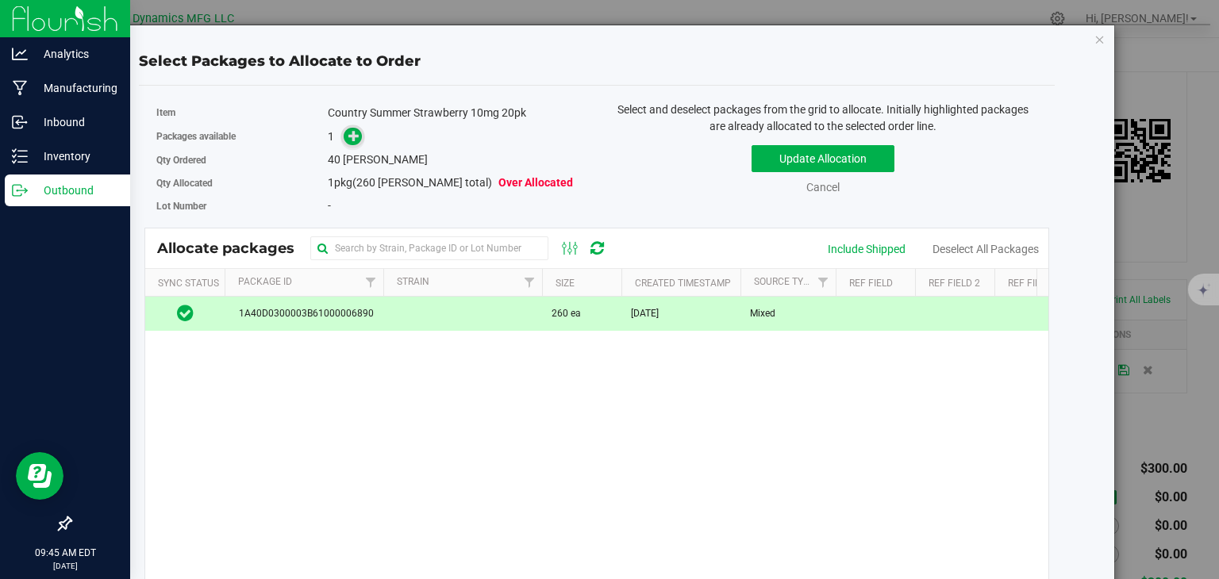
click at [353, 140] on icon at bounding box center [353, 135] width 11 height 11
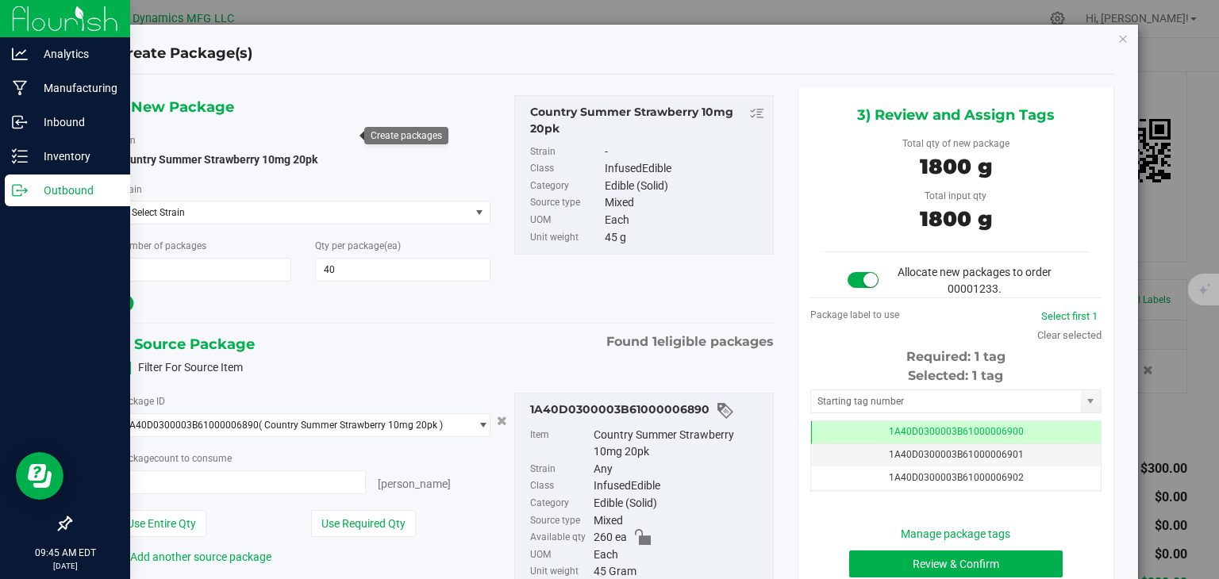
type input "40 ea"
click at [1013, 572] on button "Review & Confirm" at bounding box center [956, 564] width 214 height 27
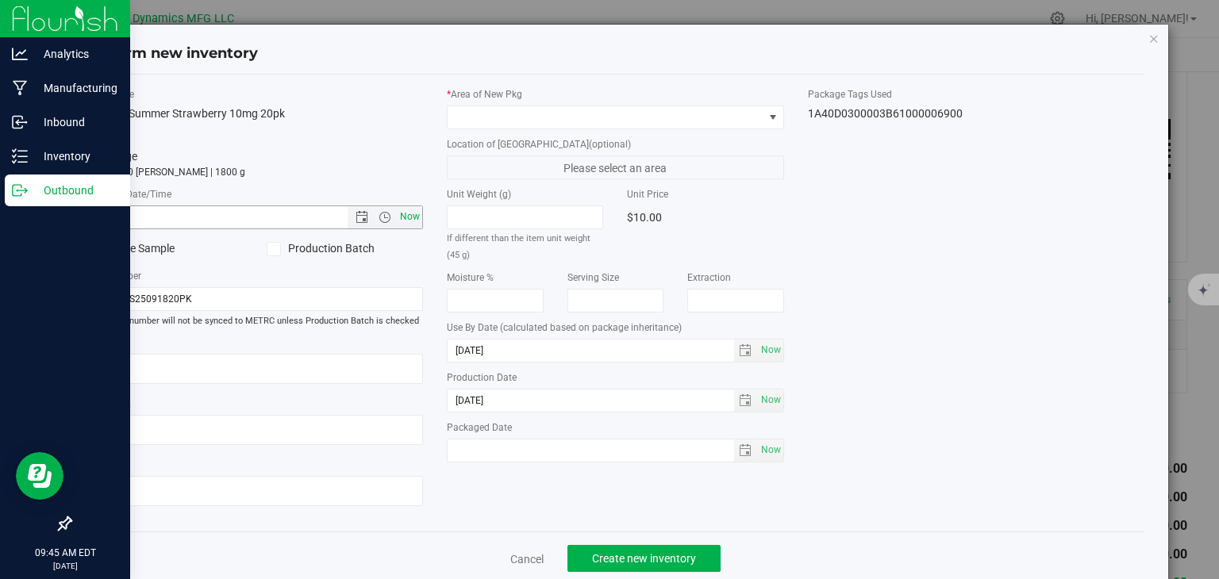
click at [406, 209] on span "Now" at bounding box center [410, 217] width 27 height 23
type input "[DATE] 9:45 AM"
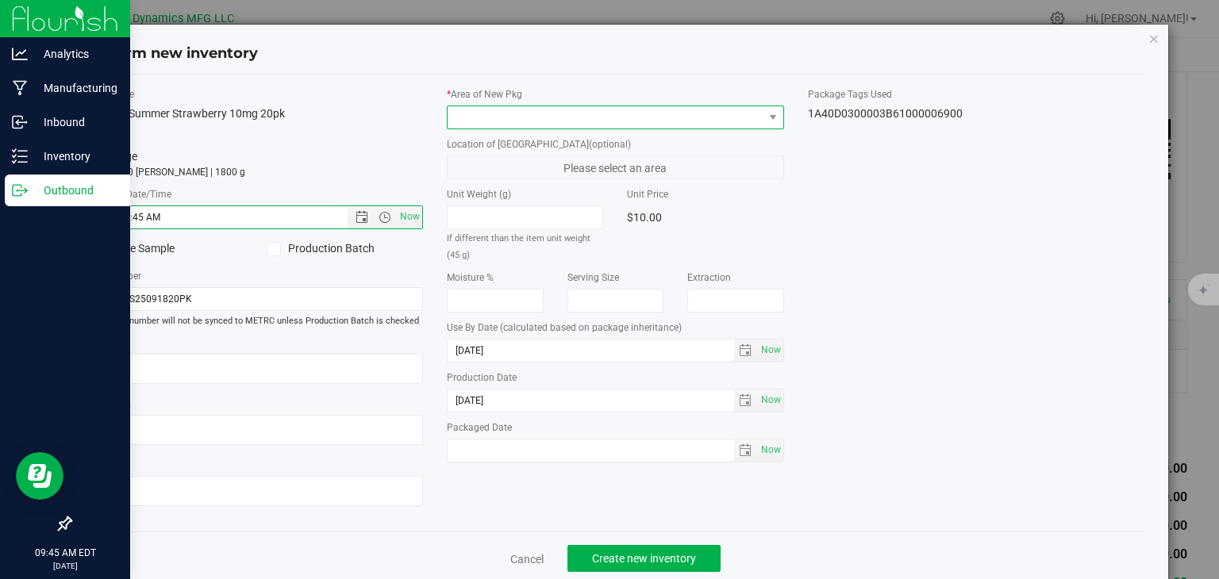
click at [528, 114] on span at bounding box center [606, 117] width 316 height 22
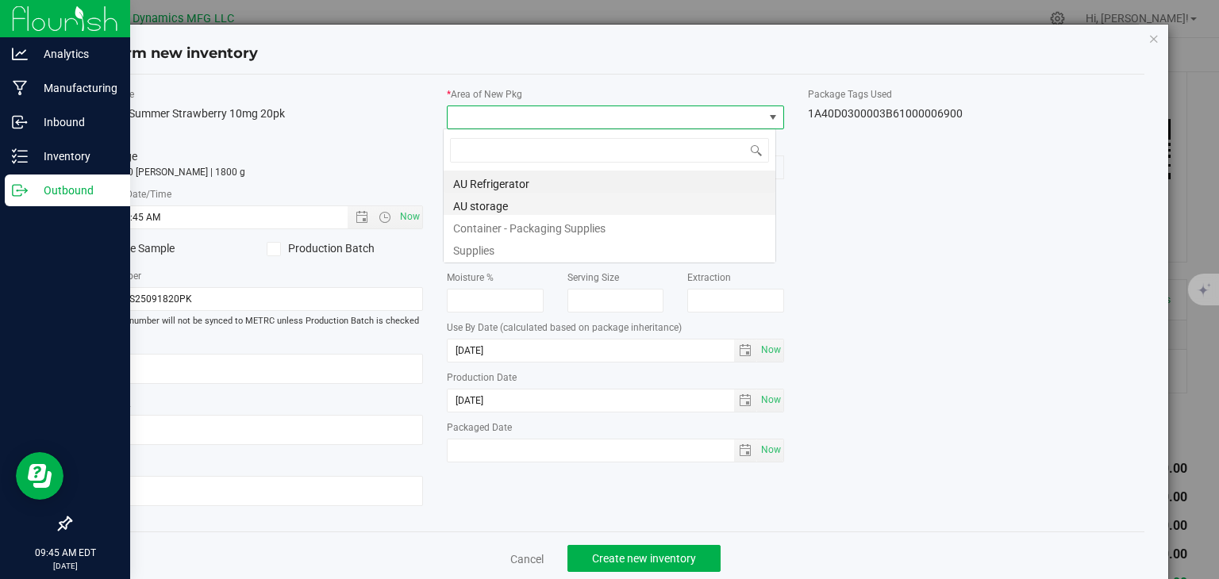
scroll to position [23, 333]
click at [540, 211] on li "AU storage" at bounding box center [610, 204] width 332 height 22
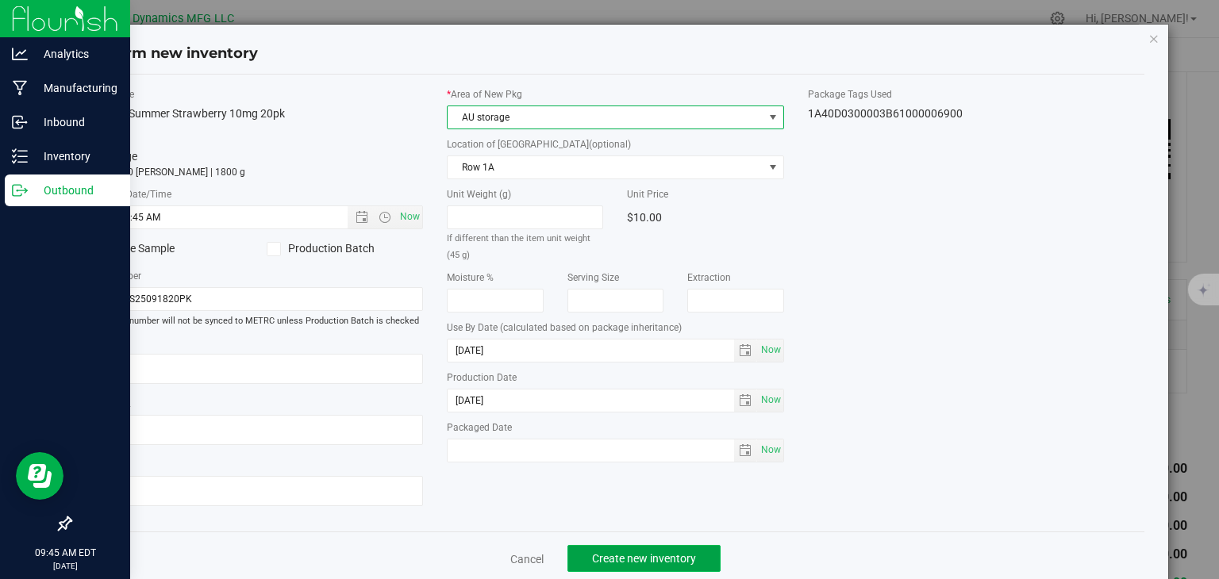
click at [651, 555] on span "Create new inventory" at bounding box center [644, 558] width 104 height 13
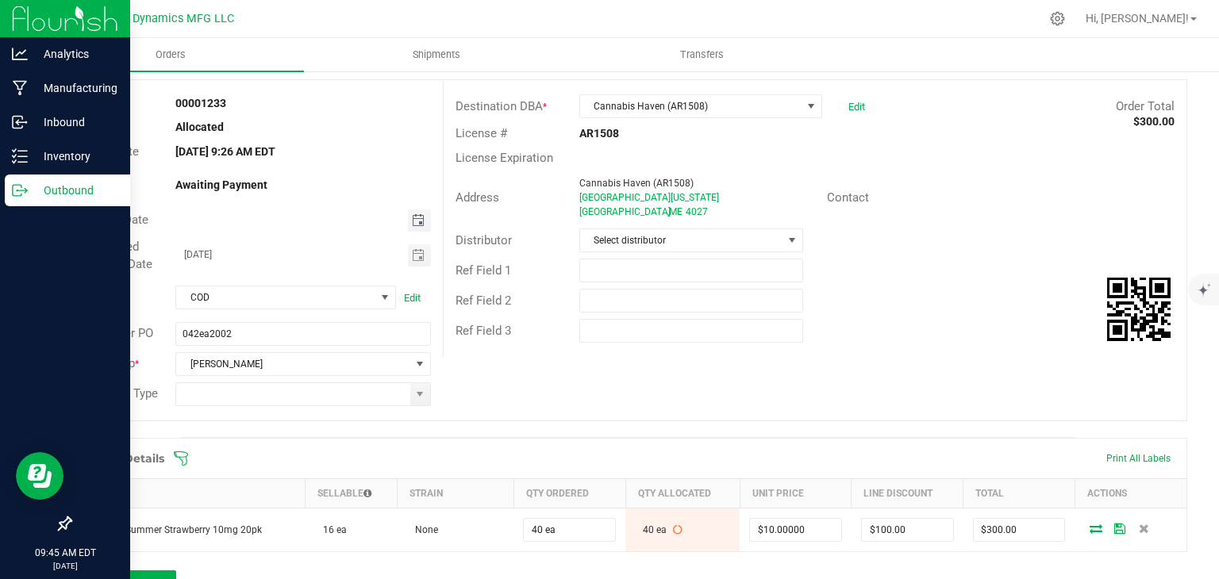
click at [418, 221] on span "Toggle calendar" at bounding box center [418, 220] width 13 height 13
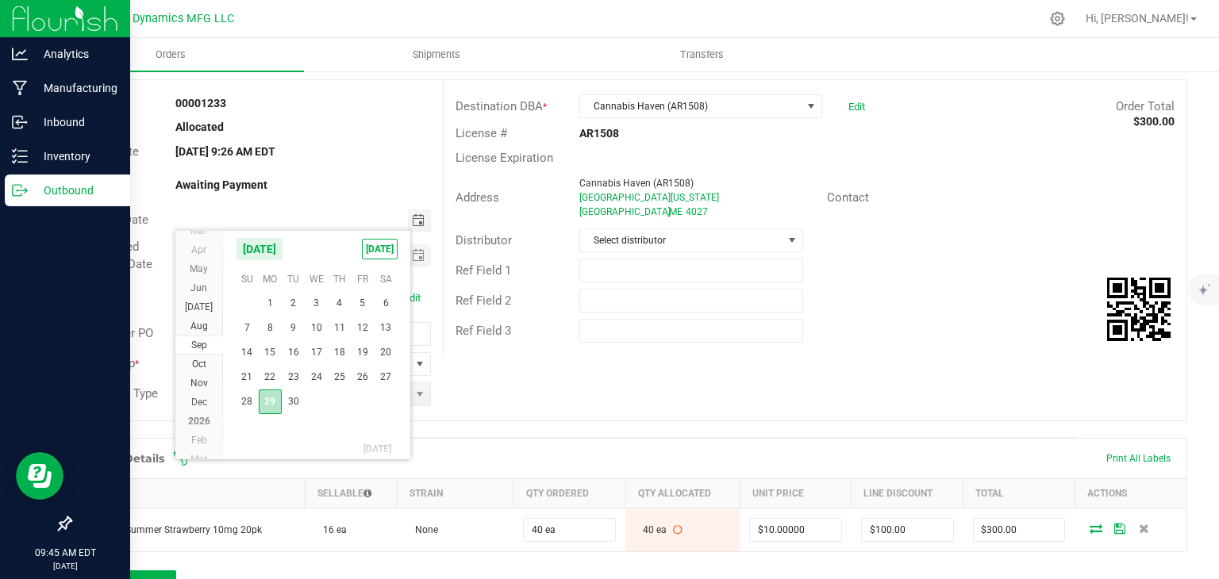
click at [278, 400] on span "29" at bounding box center [270, 402] width 23 height 25
type input "[DATE]"
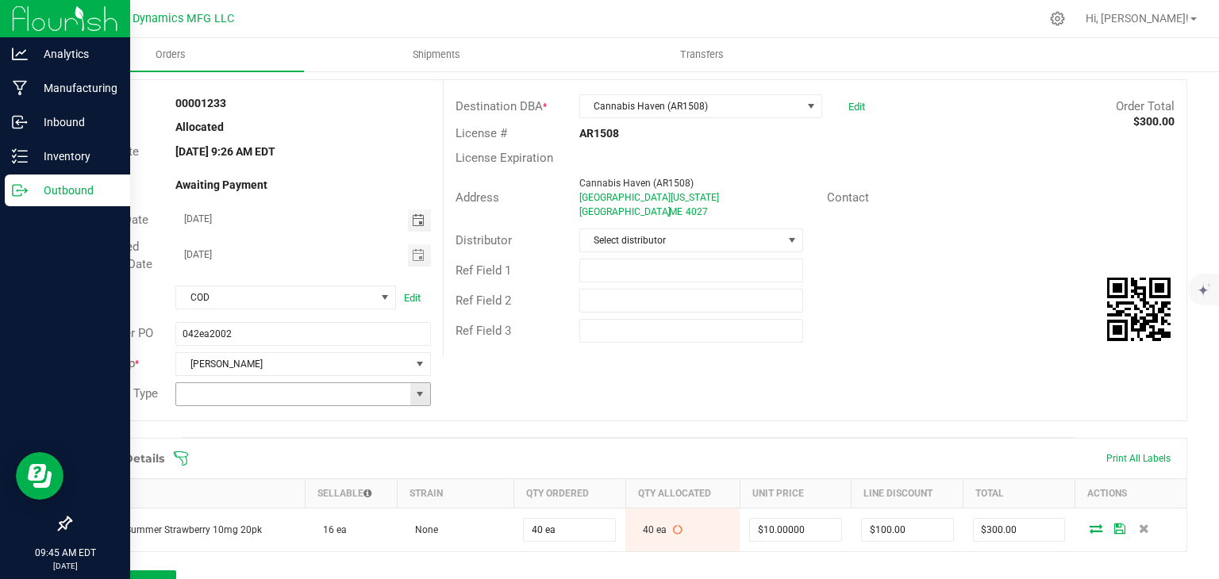
click at [414, 394] on span at bounding box center [420, 394] width 13 height 13
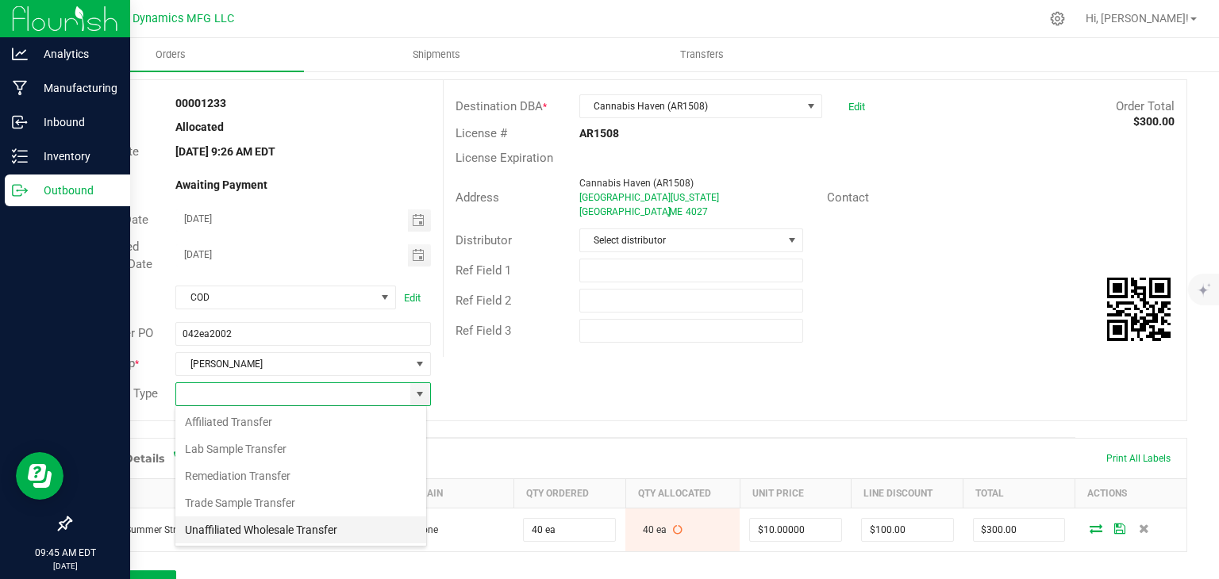
click at [292, 524] on li "Unaffiliated Wholesale Transfer" at bounding box center [300, 530] width 251 height 27
type input "Unaffiliated Wholesale Transfer"
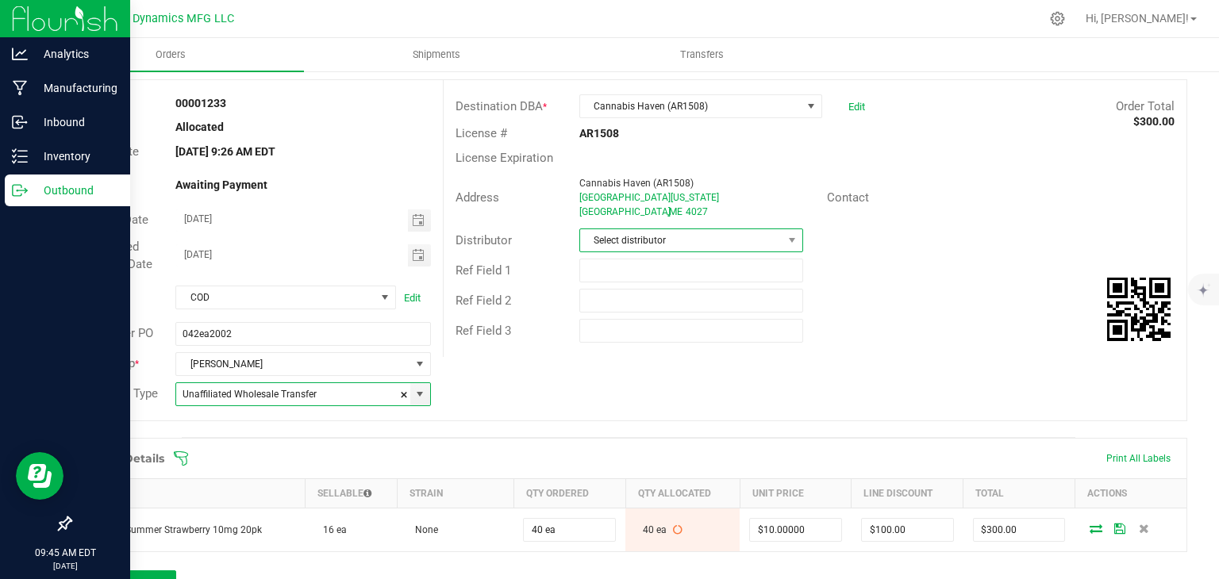
click at [638, 236] on span "Select distributor" at bounding box center [681, 240] width 202 height 22
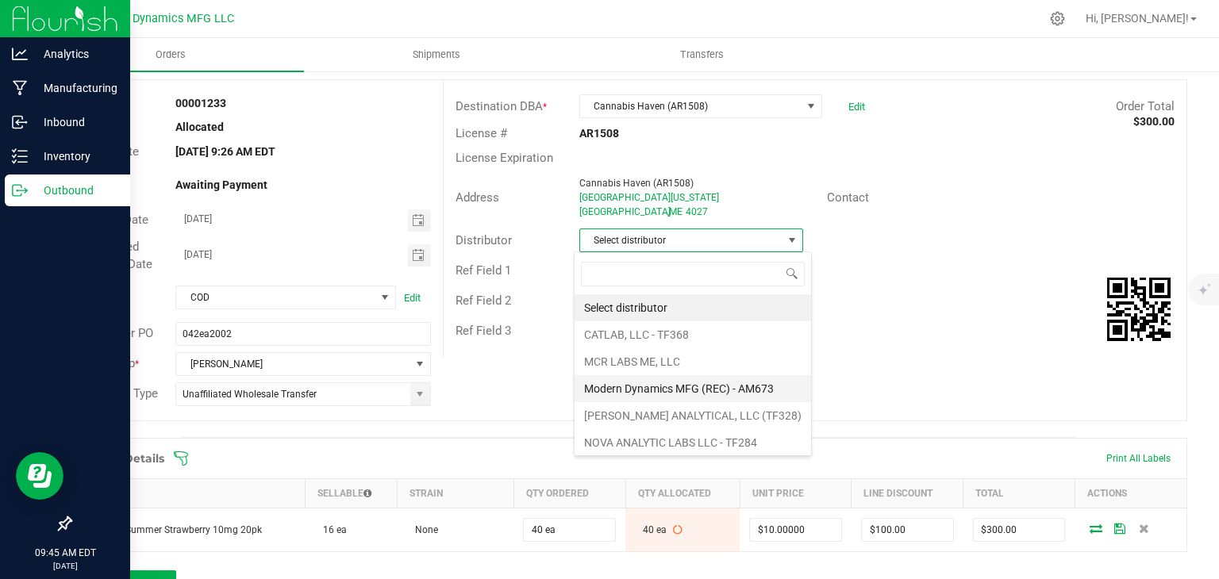
click at [633, 378] on li "Modern Dynamics MFG (REC) - AM673" at bounding box center [693, 388] width 237 height 27
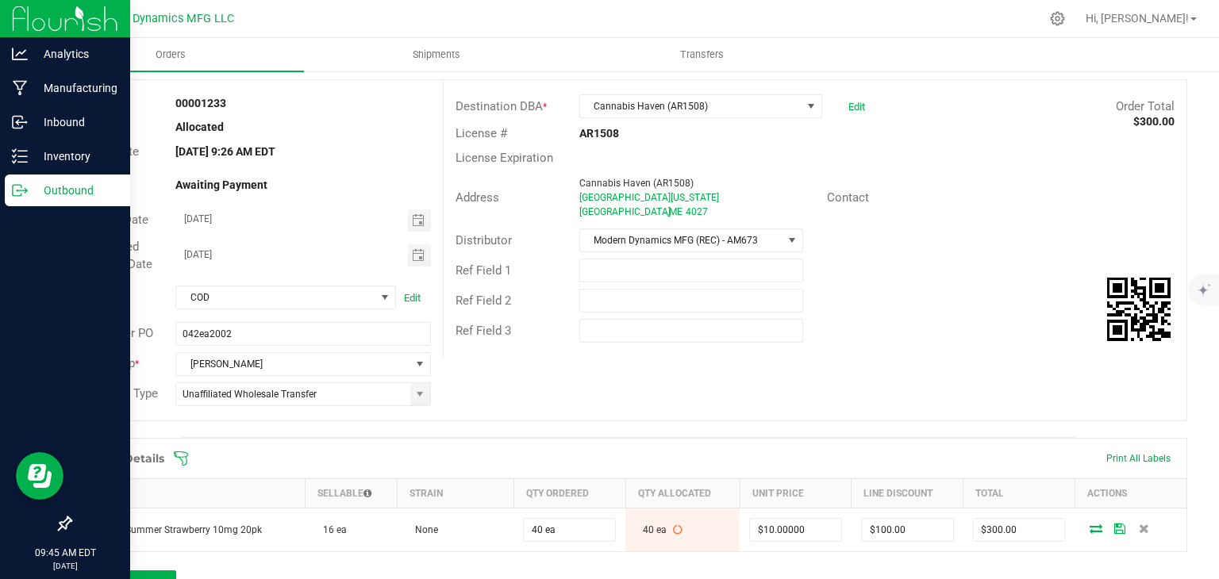
drag, startPoint x: 782, startPoint y: 379, endPoint x: 795, endPoint y: 376, distance: 12.9
click at [784, 379] on div "Order # 00001233 Status Allocated Order Date [DATE] 9:26 AM EDT Payment Status …" at bounding box center [629, 250] width 1116 height 341
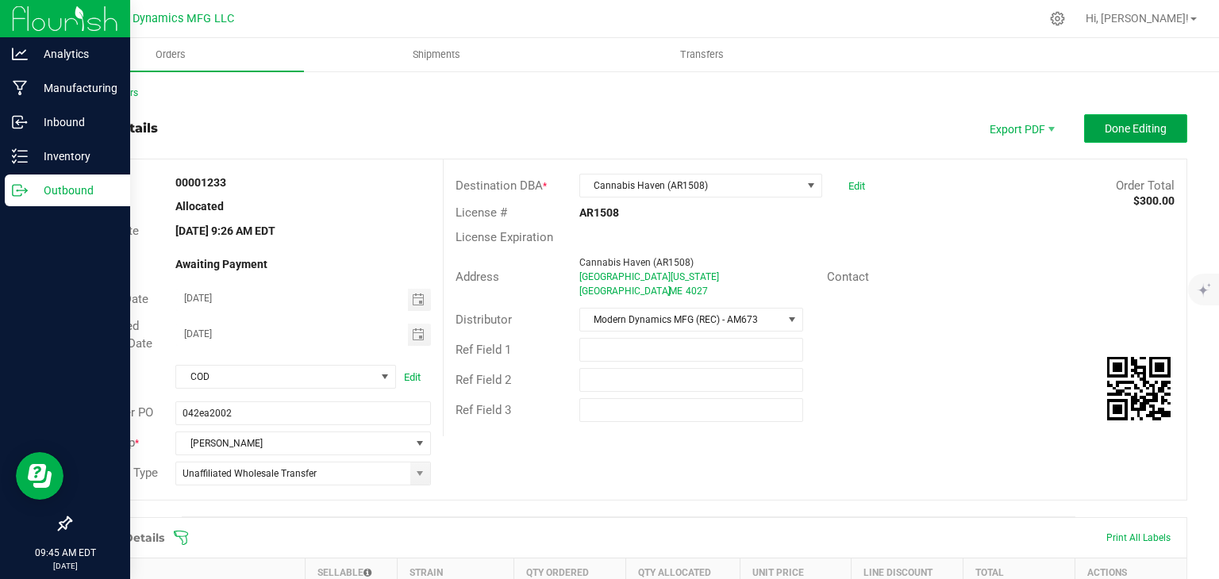
click at [1124, 132] on span "Done Editing" at bounding box center [1136, 128] width 62 height 13
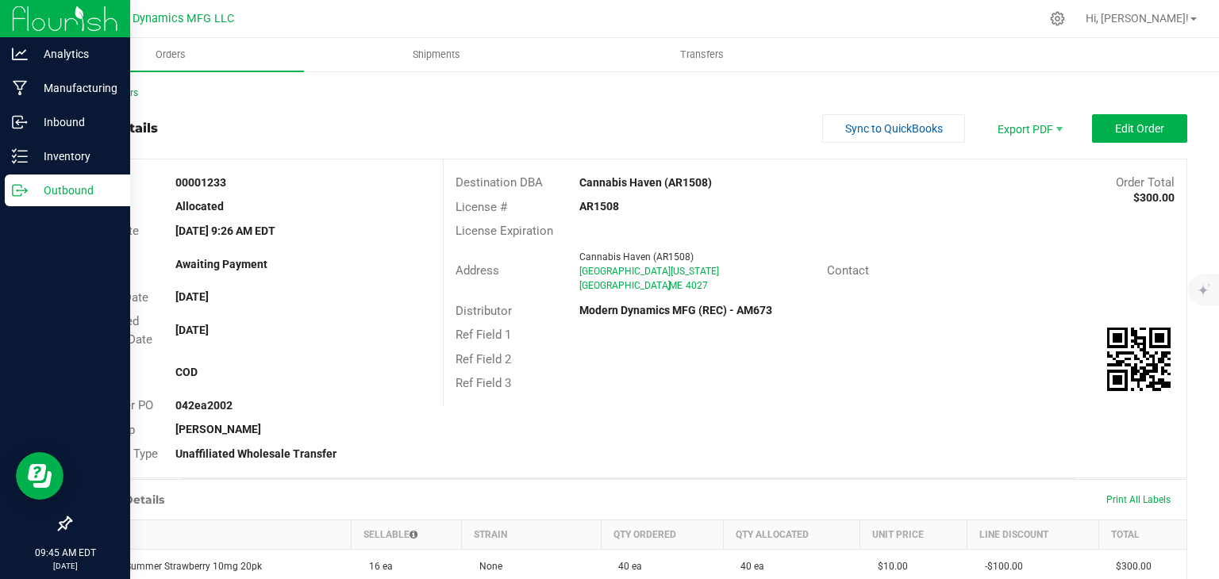
click at [98, 80] on div "Back to Orders Order details Sync to QuickBooks Export PDF Edit Order Order # 0…" at bounding box center [628, 465] width 1181 height 791
click at [99, 87] on link "Back to Orders" at bounding box center [104, 92] width 68 height 11
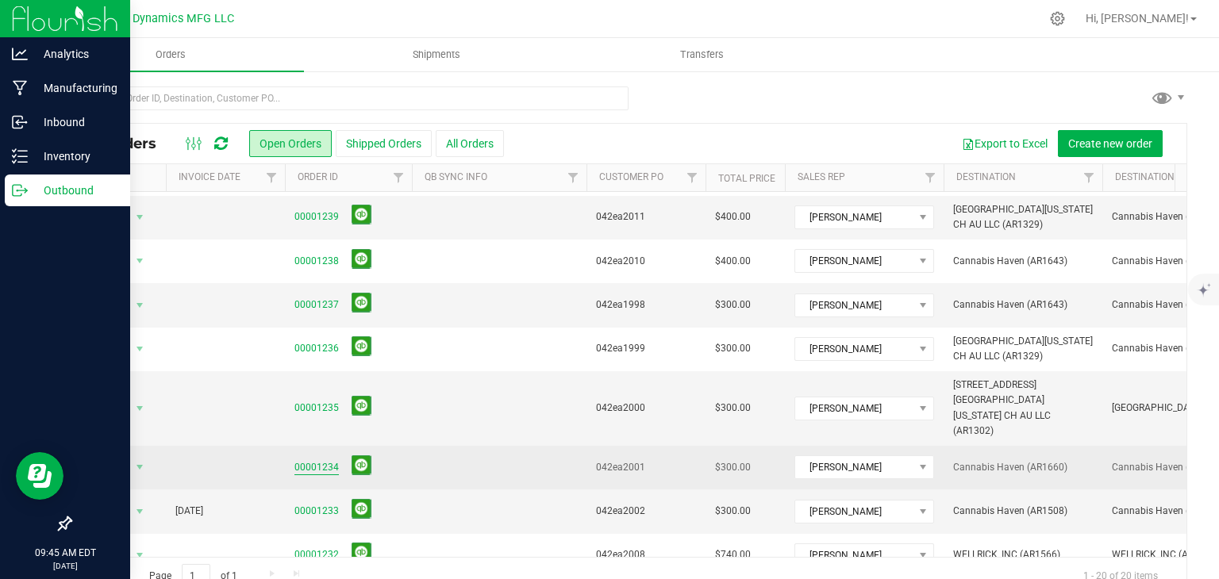
click at [327, 460] on link "00001234" at bounding box center [316, 467] width 44 height 15
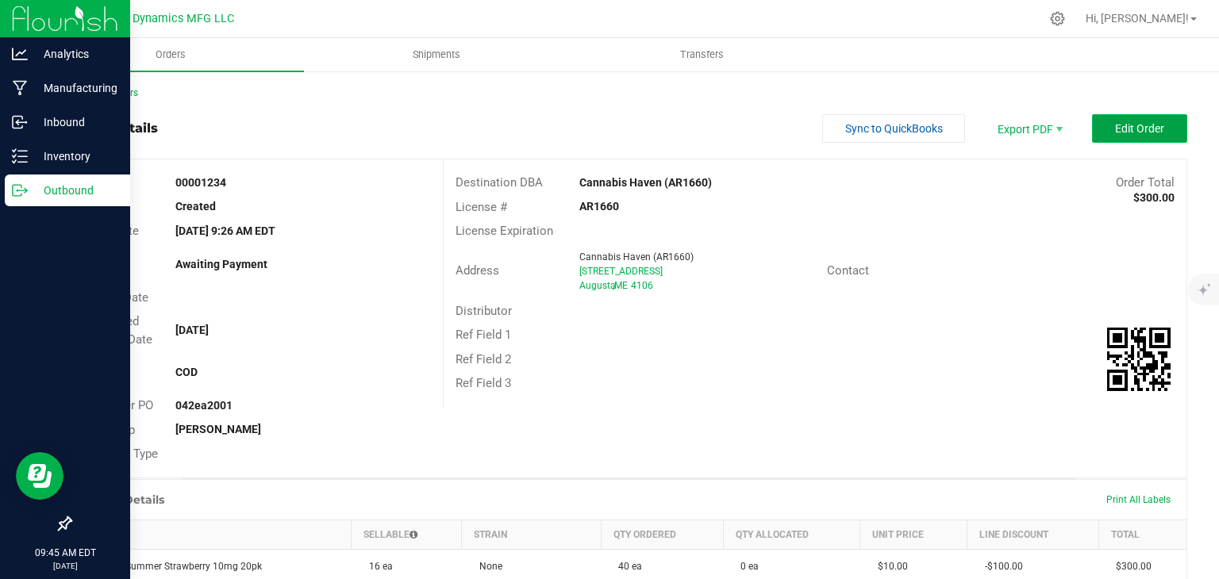
click at [1100, 126] on button "Edit Order" at bounding box center [1139, 128] width 95 height 29
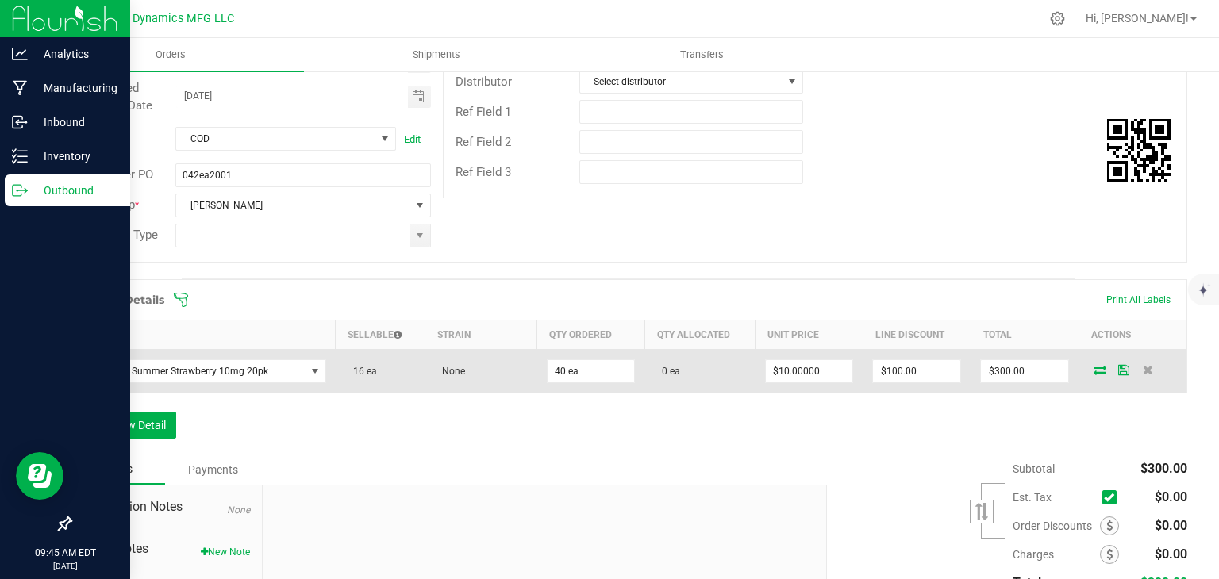
click at [1079, 367] on td at bounding box center [1133, 371] width 108 height 44
click at [1088, 367] on span at bounding box center [1100, 370] width 24 height 10
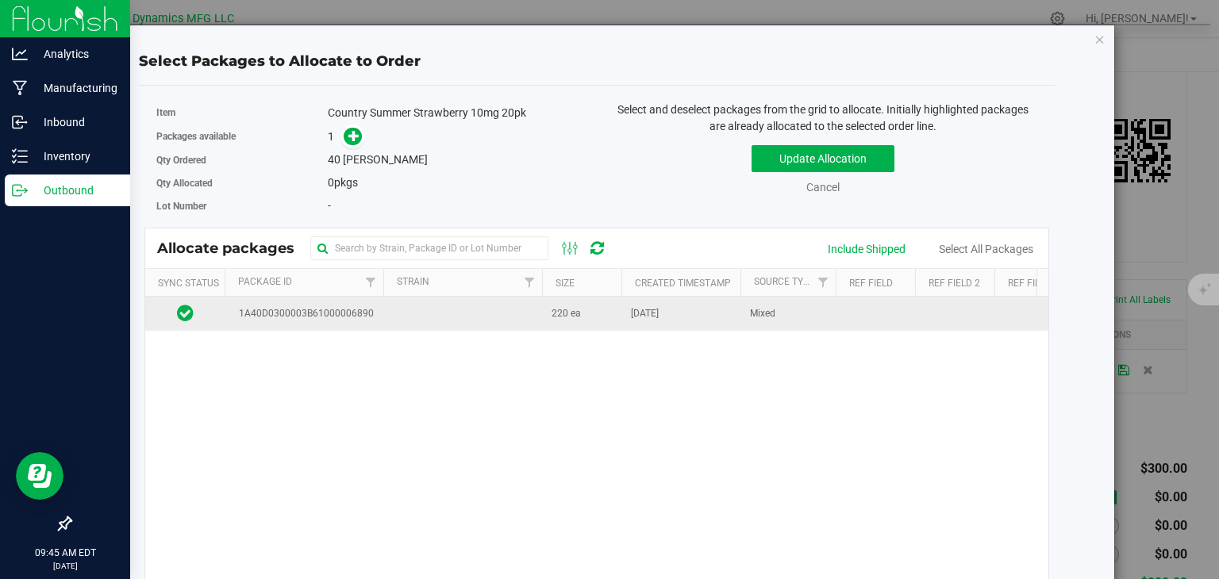
click at [368, 324] on td "1A40D0300003B61000006890" at bounding box center [304, 314] width 159 height 34
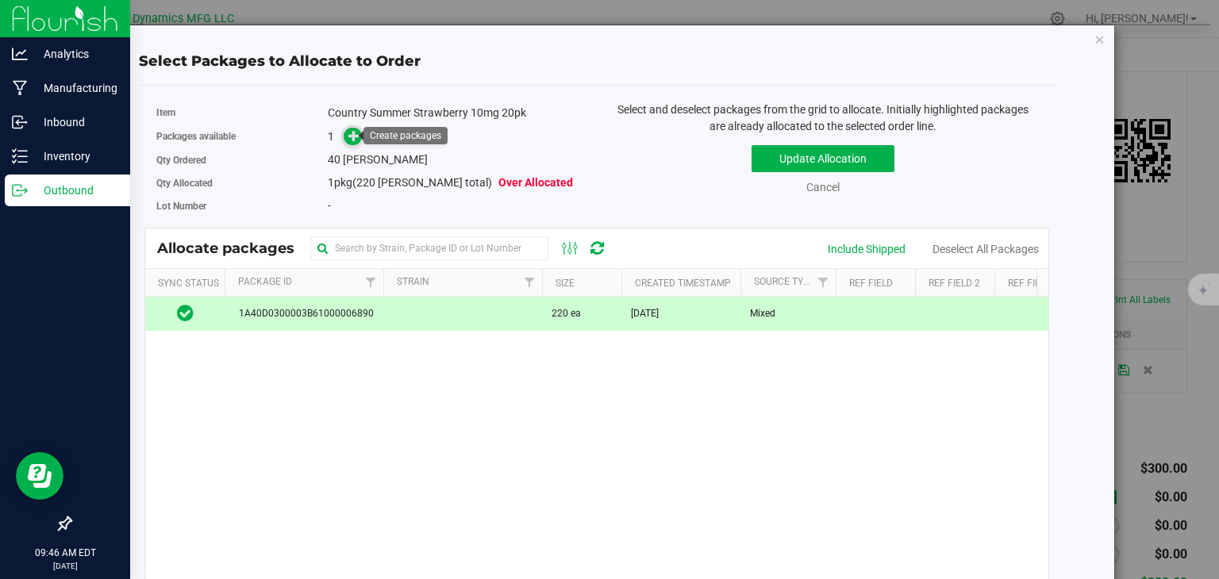
click at [352, 129] on icon at bounding box center [353, 134] width 11 height 11
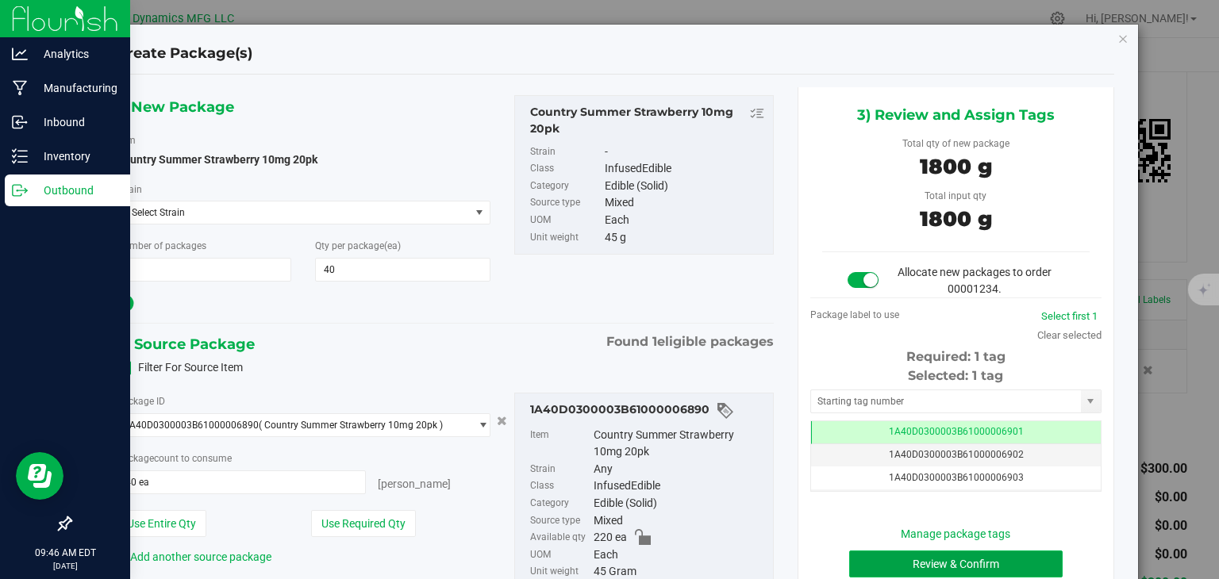
click at [937, 559] on button "Review & Confirm" at bounding box center [956, 564] width 214 height 27
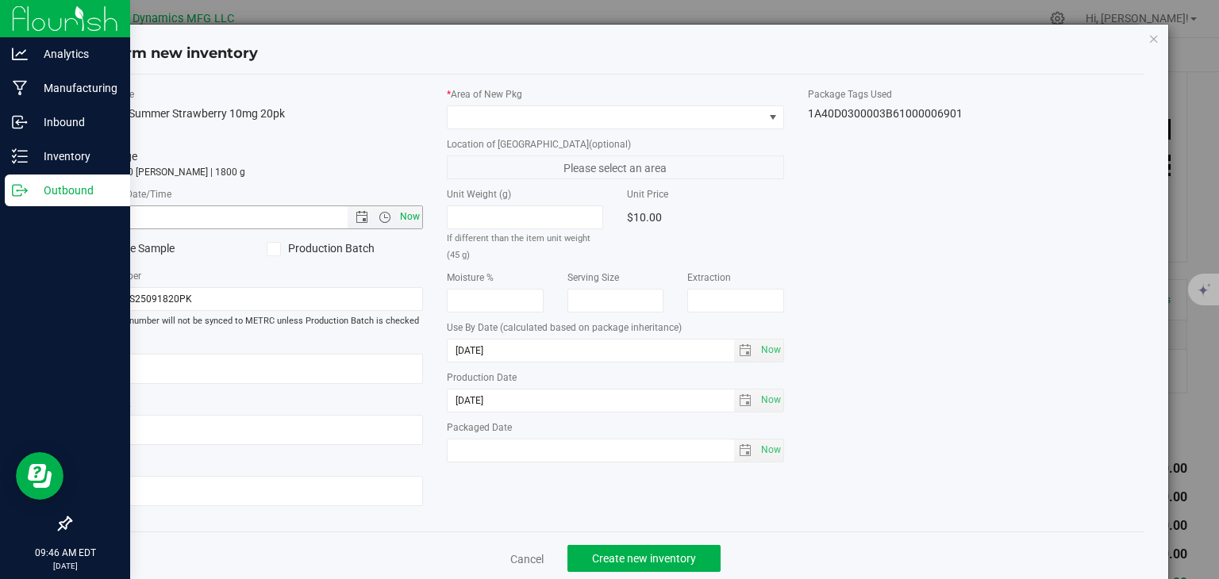
click at [414, 210] on span "Now" at bounding box center [410, 217] width 27 height 23
type input "[DATE] 9:46 AM"
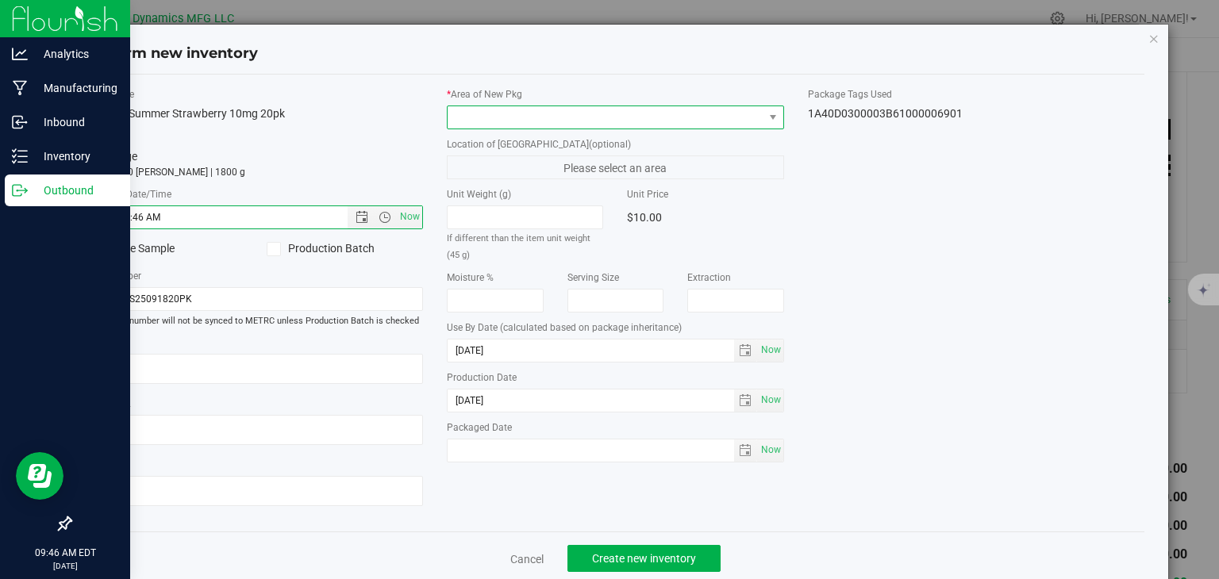
click at [473, 118] on span at bounding box center [606, 117] width 316 height 22
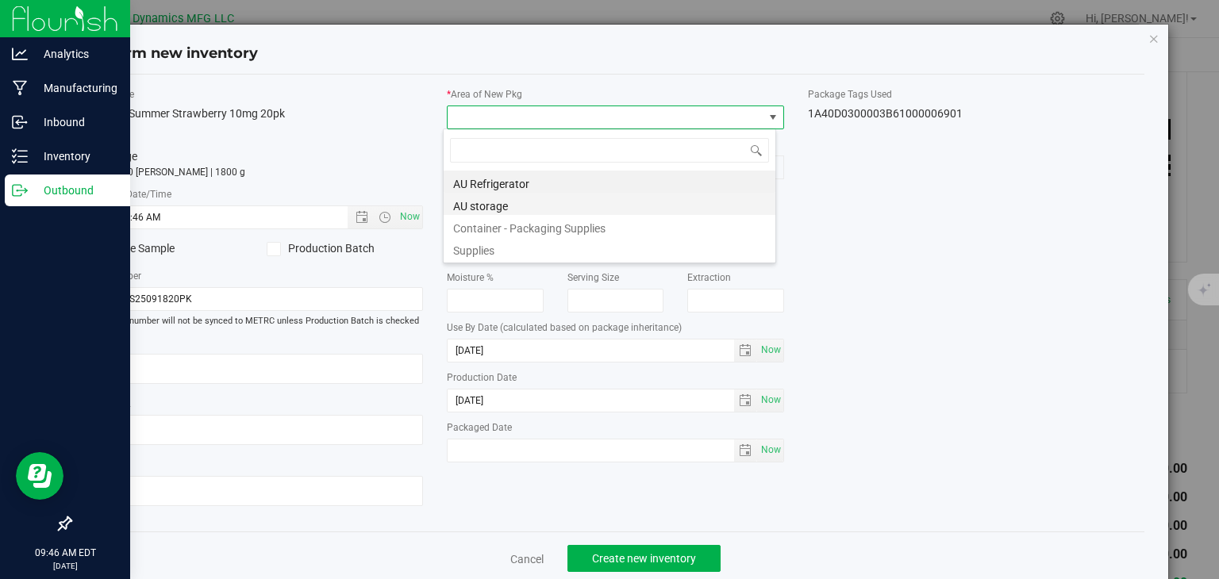
click at [492, 206] on li "AU storage" at bounding box center [610, 204] width 332 height 22
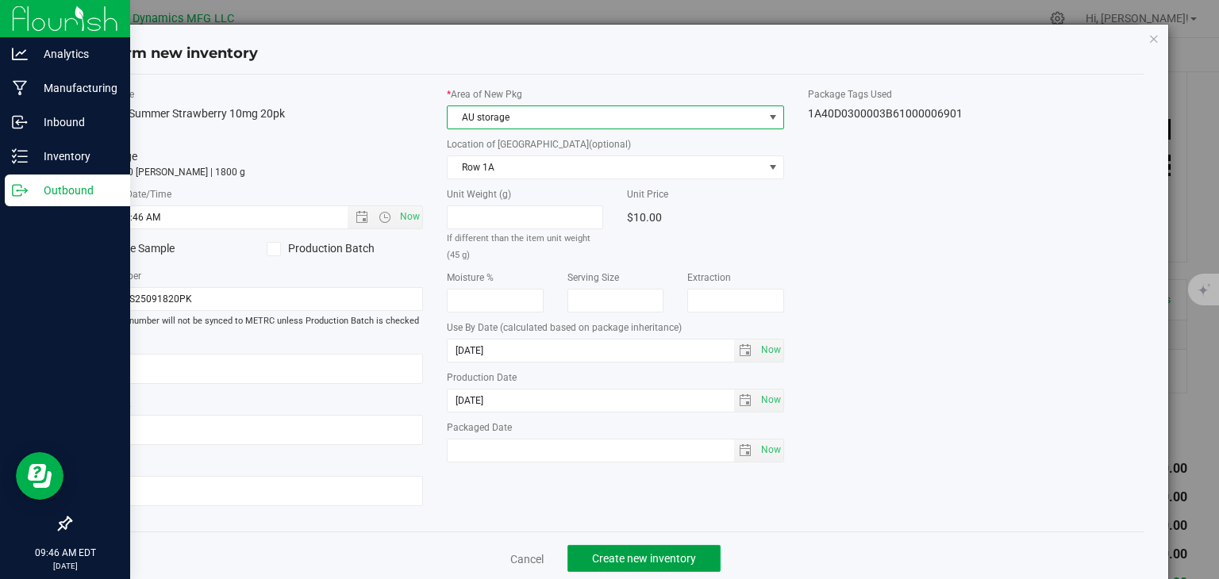
click at [643, 553] on span "Create new inventory" at bounding box center [644, 558] width 104 height 13
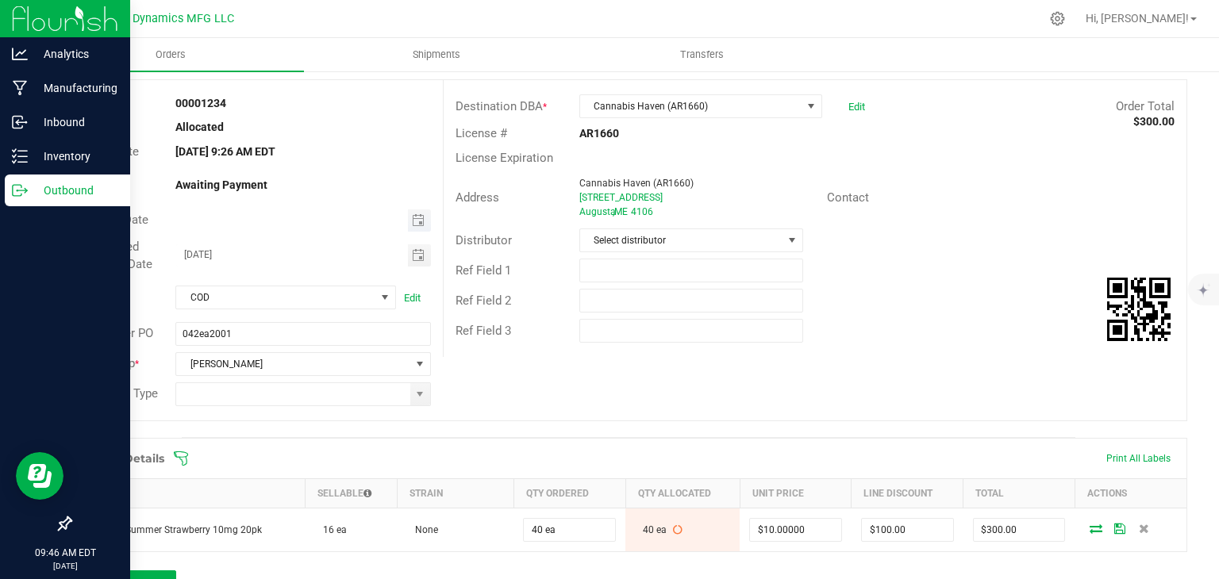
click at [422, 223] on span "Toggle calendar" at bounding box center [419, 221] width 23 height 22
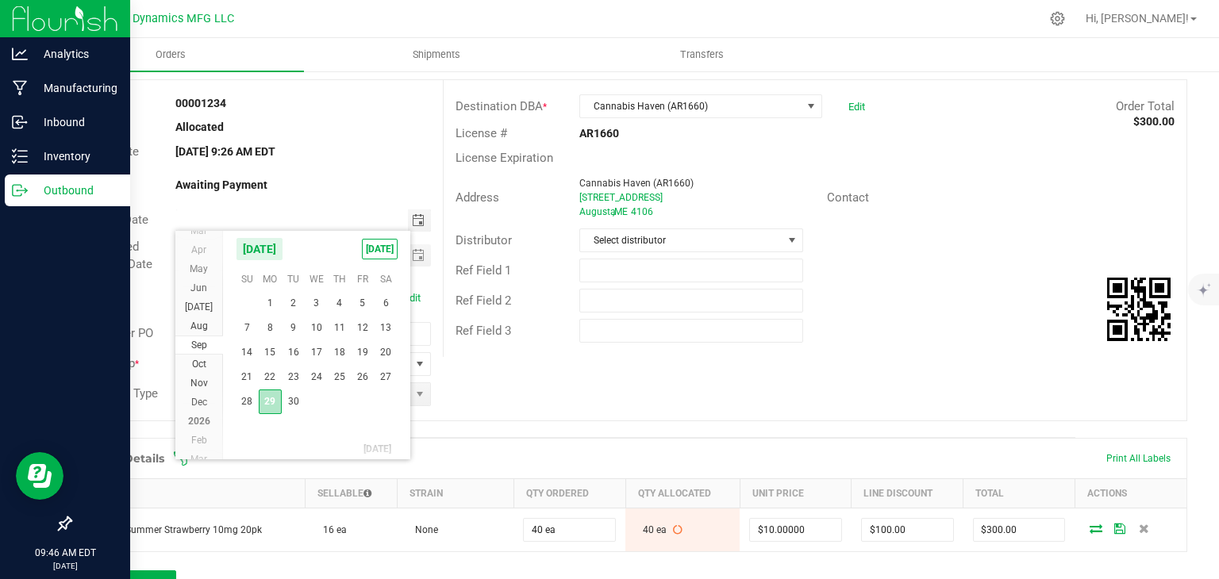
click at [273, 394] on span "29" at bounding box center [270, 402] width 23 height 25
type input "[DATE]"
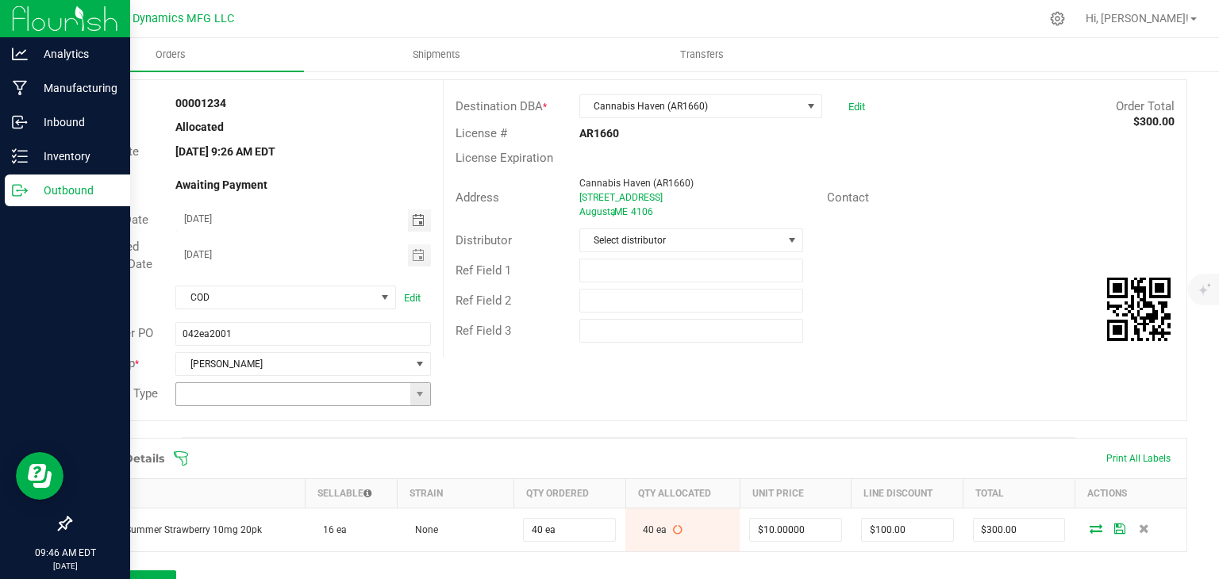
click at [413, 383] on span at bounding box center [420, 394] width 20 height 22
click at [413, 385] on span at bounding box center [420, 394] width 20 height 22
click at [416, 400] on span at bounding box center [420, 394] width 20 height 22
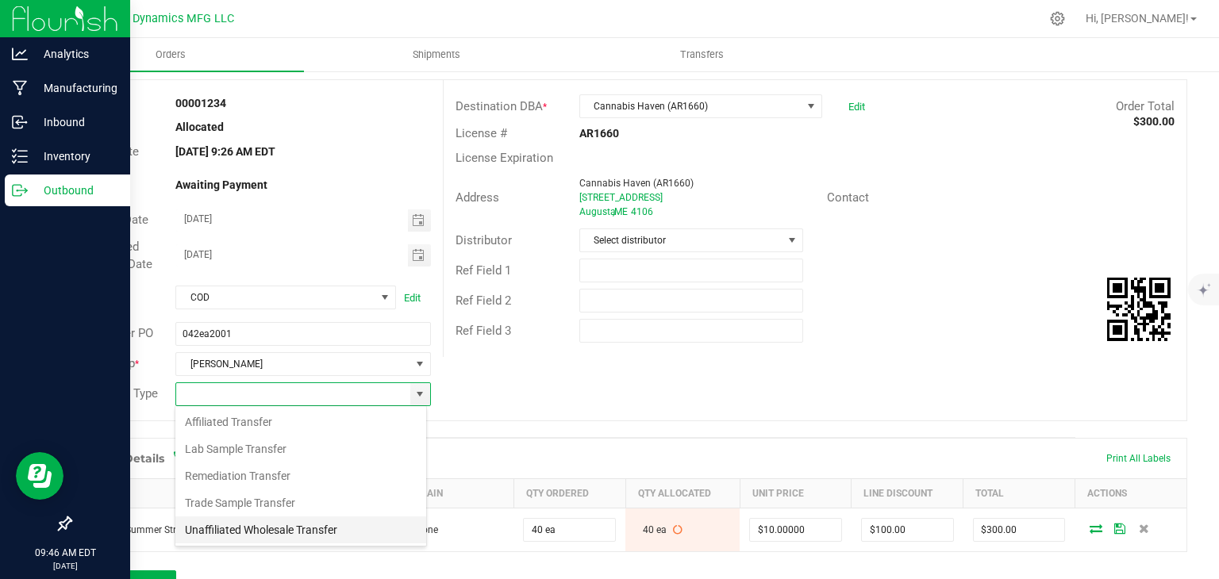
click at [300, 524] on li "Unaffiliated Wholesale Transfer" at bounding box center [300, 530] width 251 height 27
type input "Unaffiliated Wholesale Transfer"
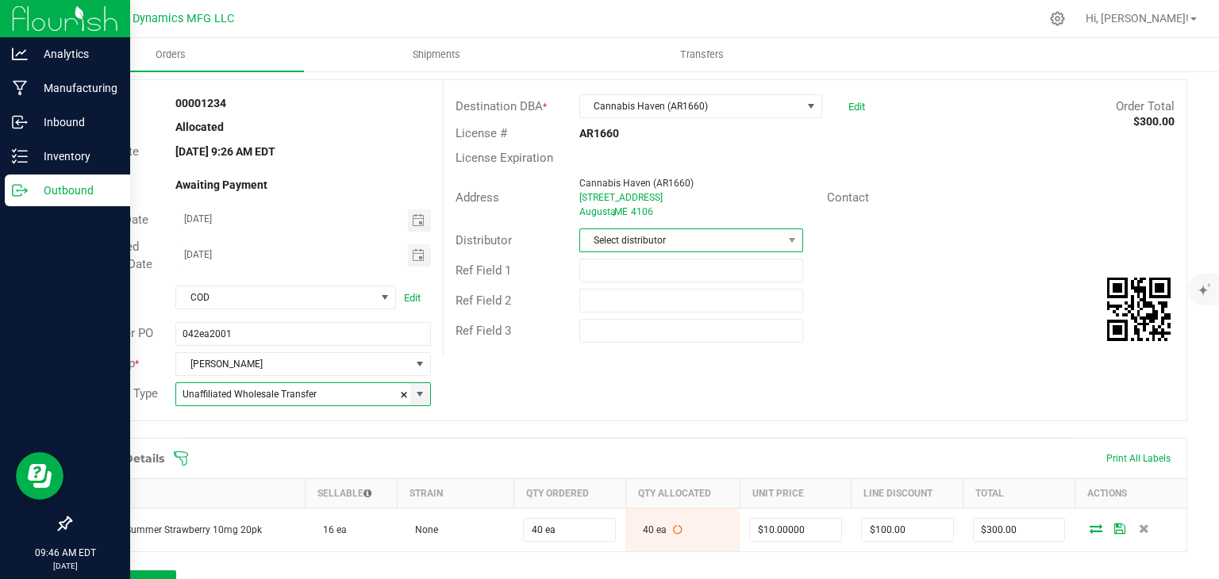
click at [607, 231] on span "Select distributor" at bounding box center [681, 240] width 202 height 22
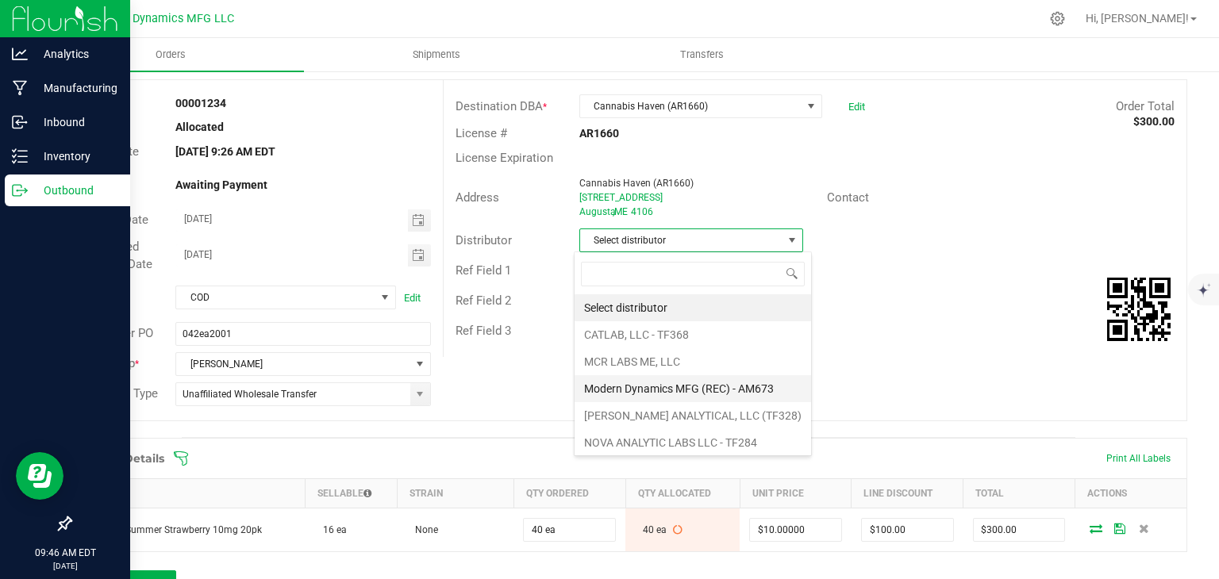
click at [656, 391] on li "Modern Dynamics MFG (REC) - AM673" at bounding box center [693, 388] width 237 height 27
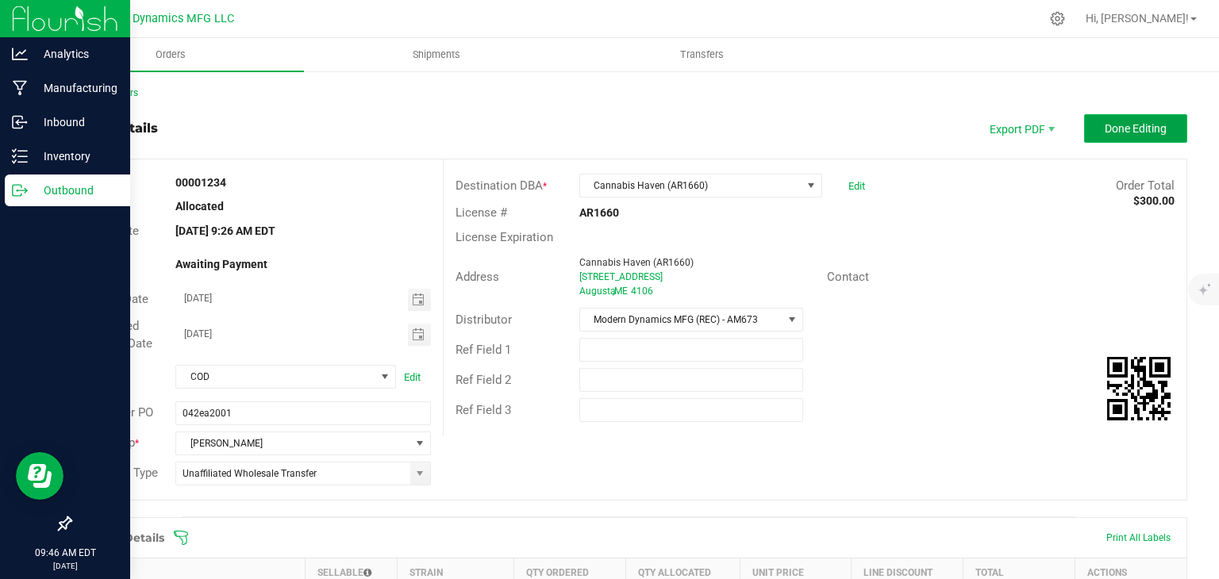
click at [1156, 128] on button "Done Editing" at bounding box center [1135, 128] width 103 height 29
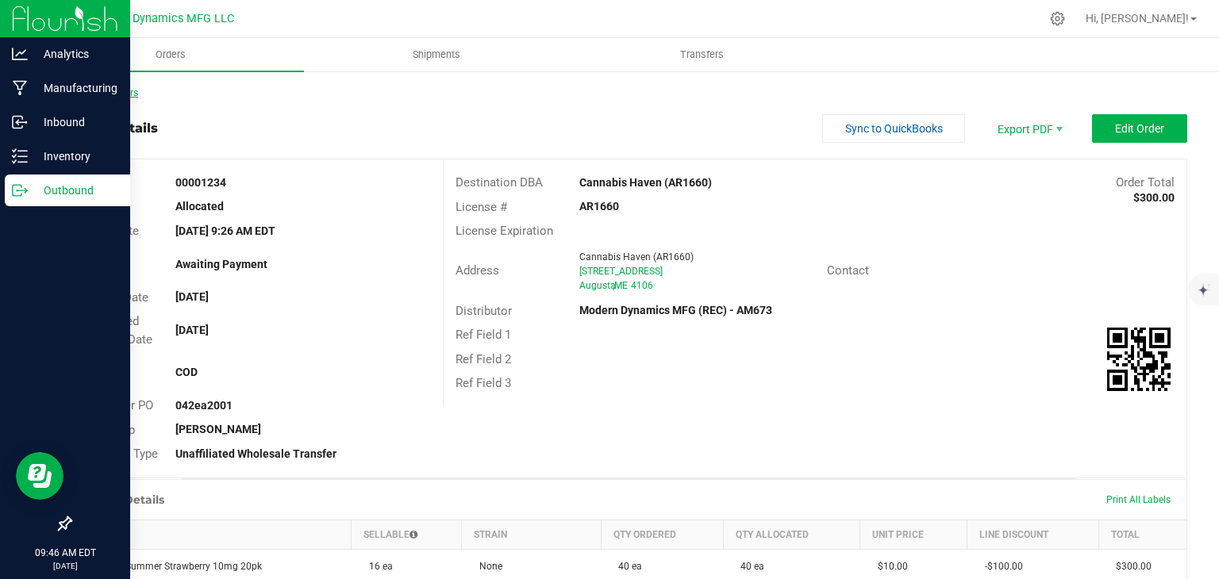
click at [123, 87] on div "Back to Orders Order details Sync to QuickBooks Export PDF Edit Order Order # 0…" at bounding box center [628, 465] width 1181 height 791
click at [121, 90] on link "Back to Orders" at bounding box center [104, 92] width 68 height 11
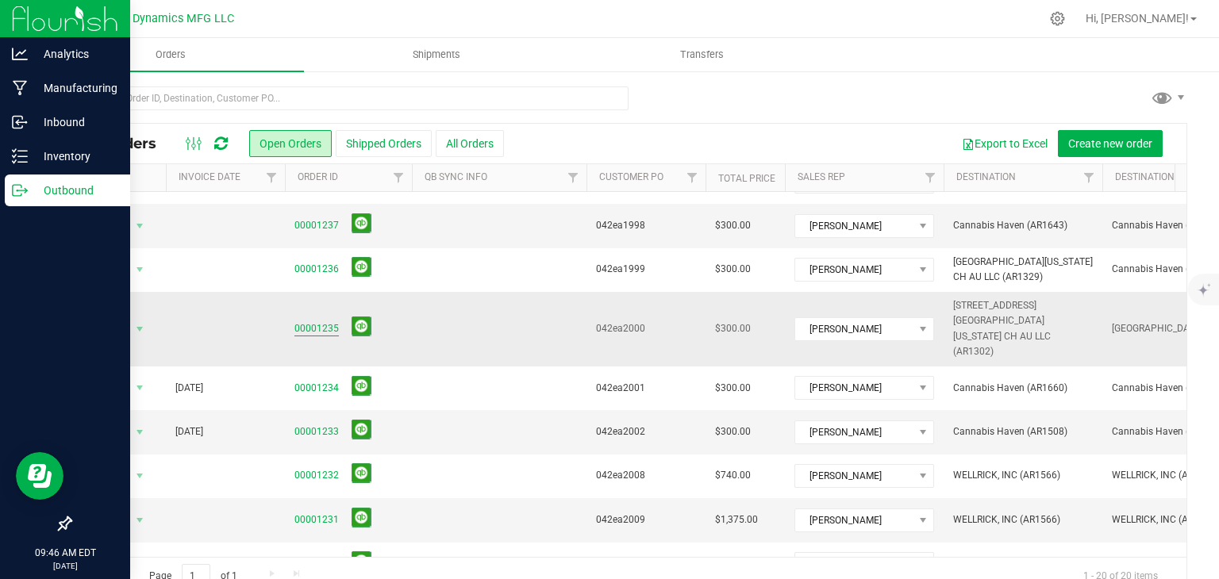
click at [323, 321] on link "00001235" at bounding box center [316, 328] width 44 height 15
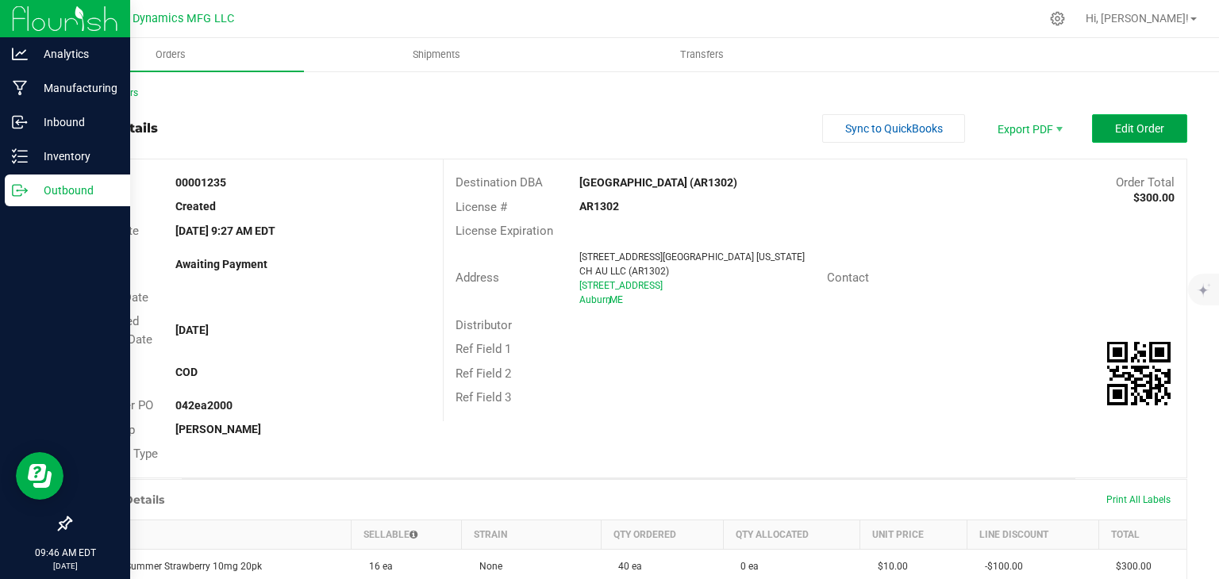
click at [1118, 135] on button "Edit Order" at bounding box center [1139, 128] width 95 height 29
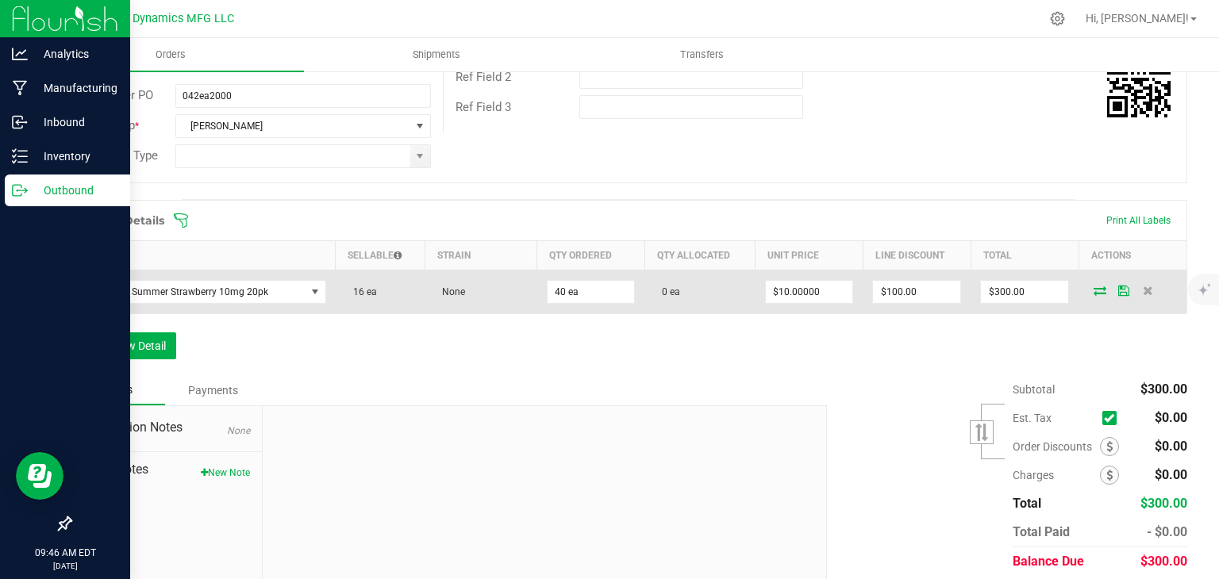
click at [1094, 291] on icon at bounding box center [1100, 291] width 13 height 10
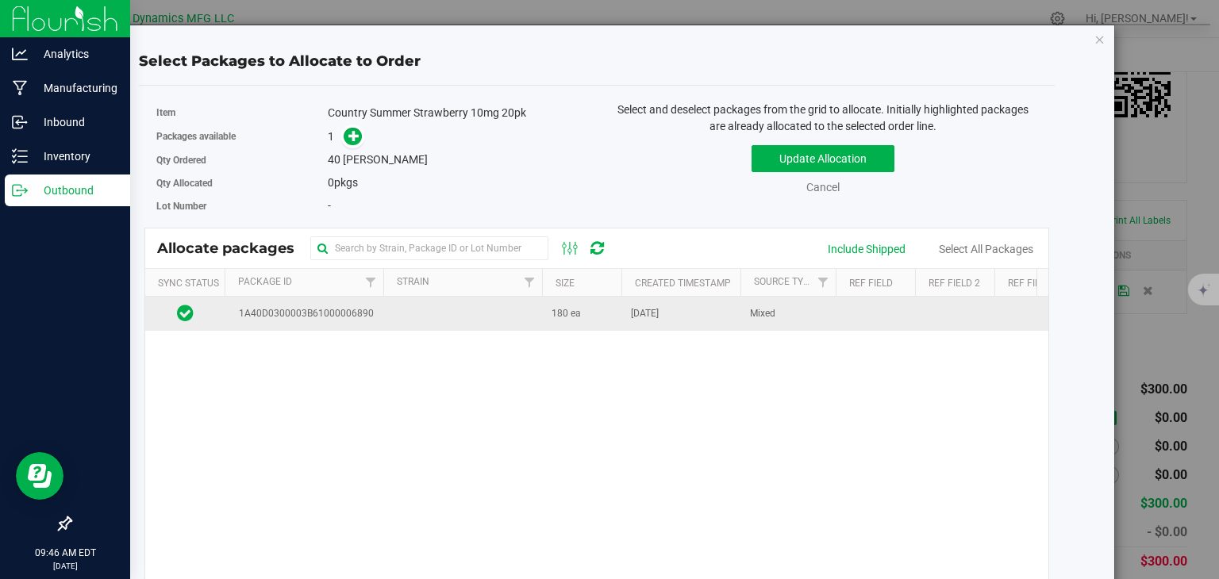
click at [606, 318] on td "180 ea" at bounding box center [581, 314] width 79 height 34
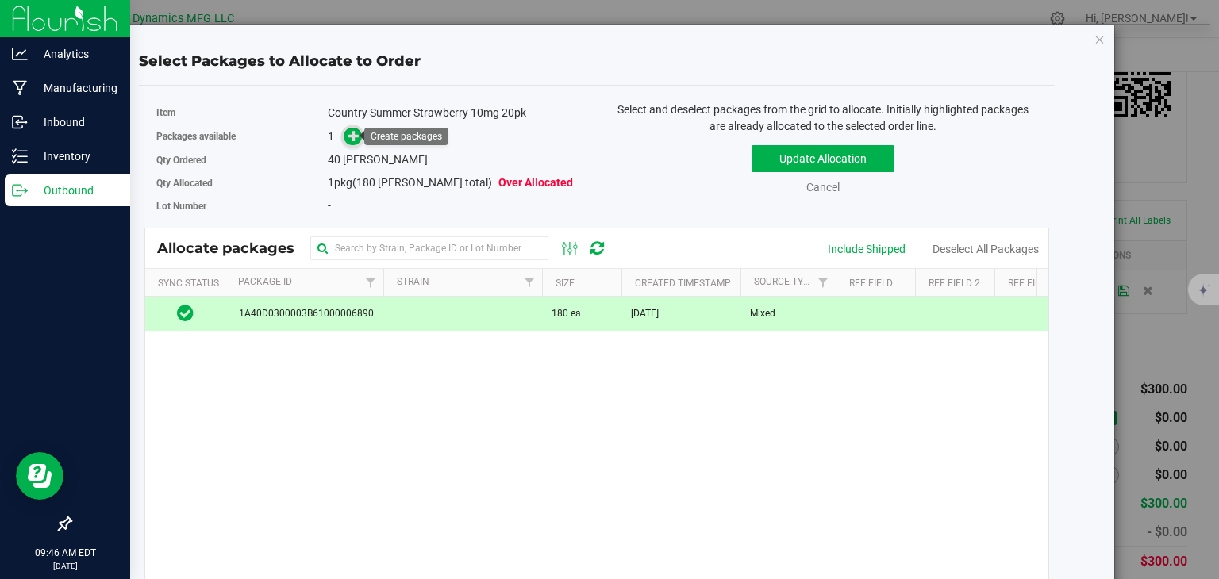
click at [352, 135] on icon at bounding box center [353, 135] width 11 height 11
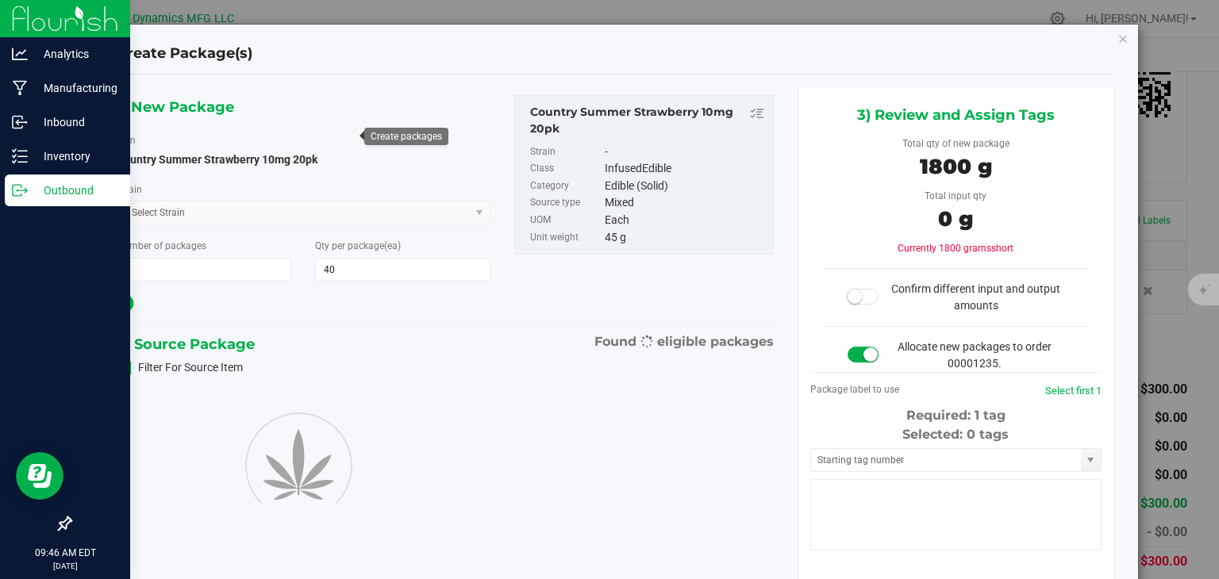
type input "40"
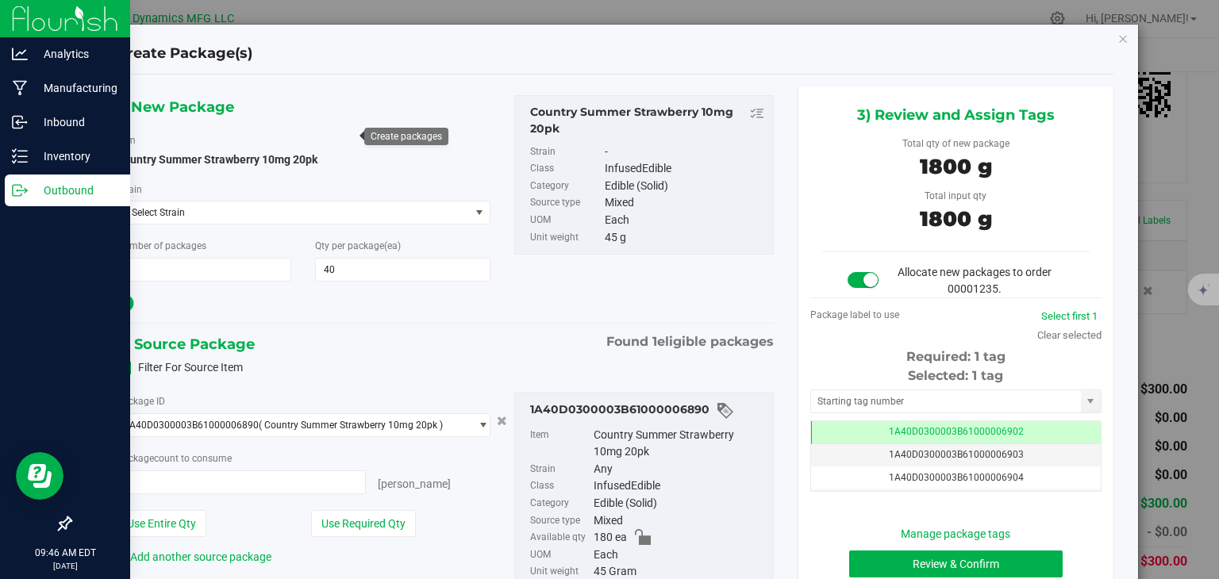
type input "40 ea"
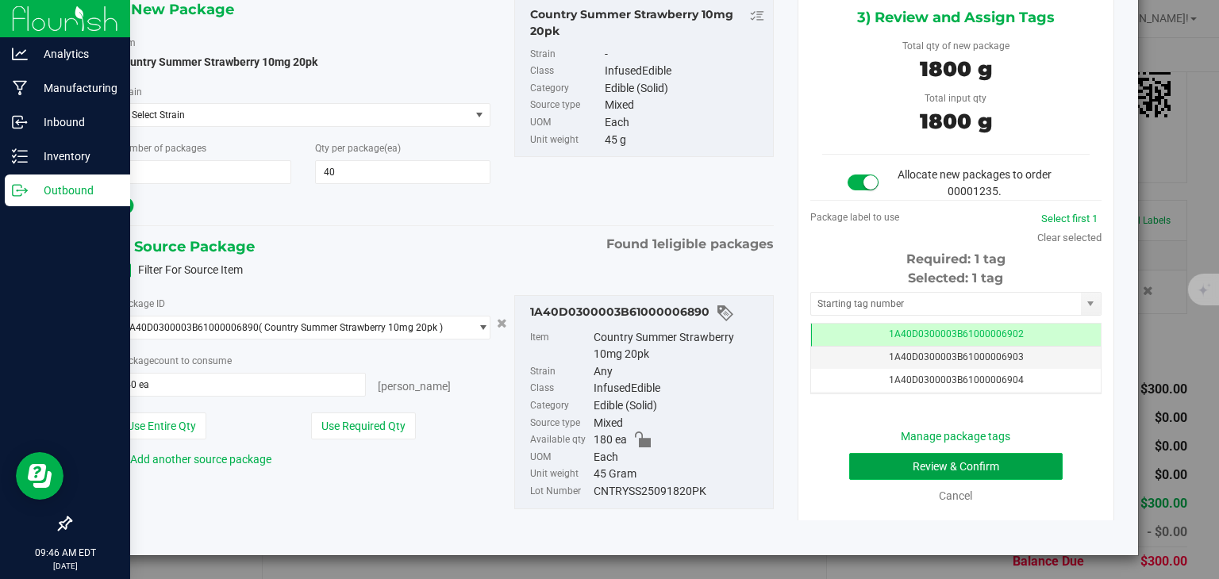
click at [913, 464] on button "Review & Confirm" at bounding box center [956, 466] width 214 height 27
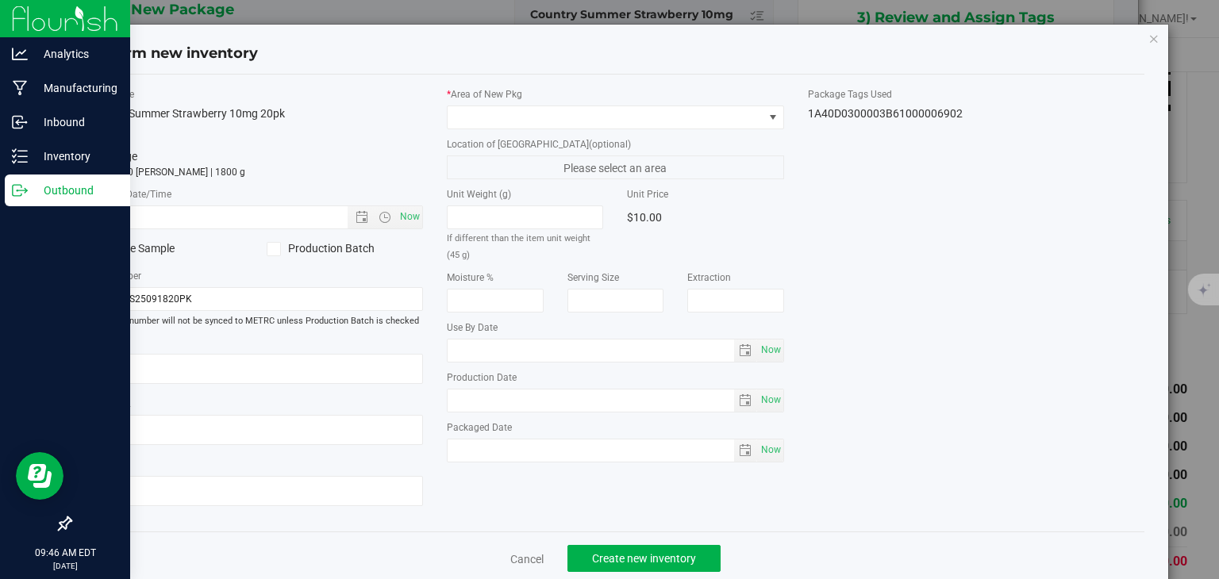
type input "[DATE]"
click at [401, 210] on span "Now" at bounding box center [410, 217] width 27 height 23
type input "[DATE] 9:46 AM"
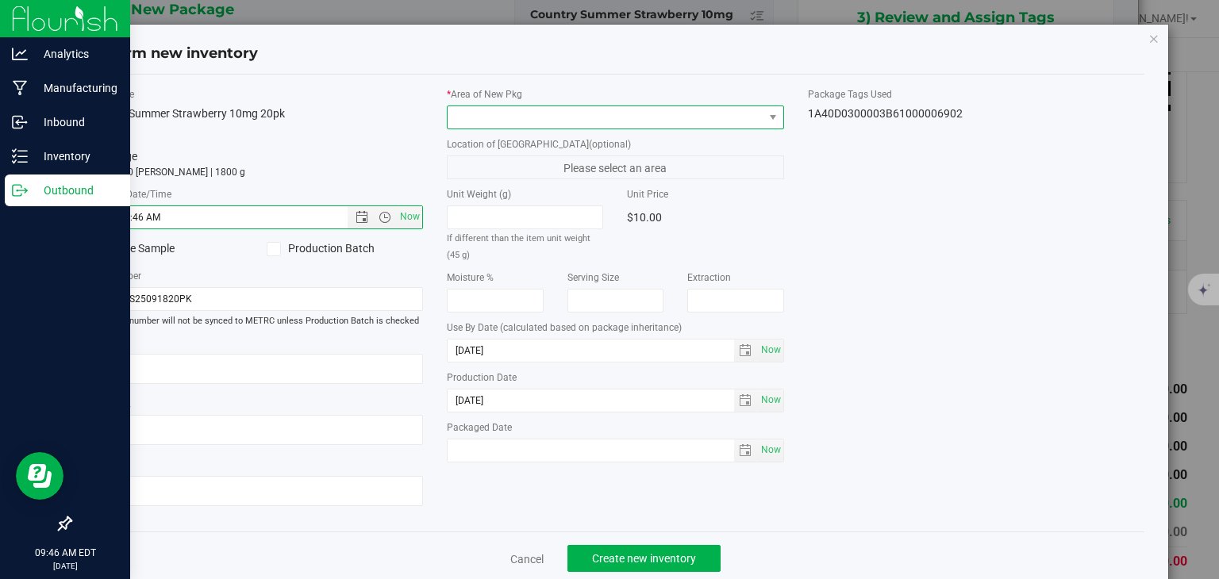
click at [464, 117] on span at bounding box center [606, 117] width 316 height 22
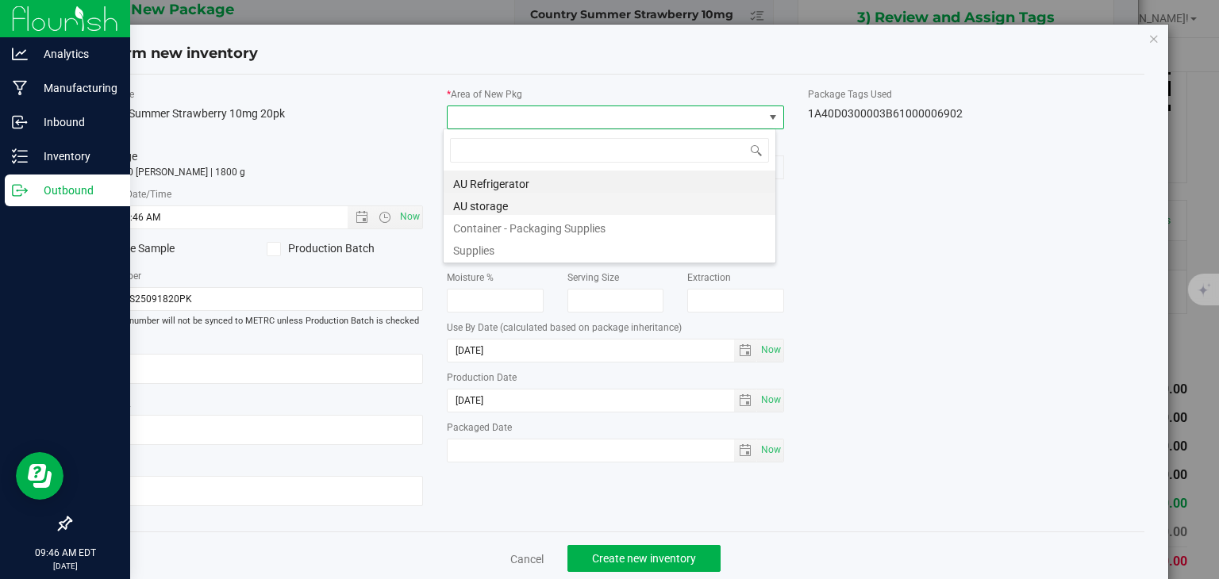
click at [483, 206] on li "AU storage" at bounding box center [610, 204] width 332 height 22
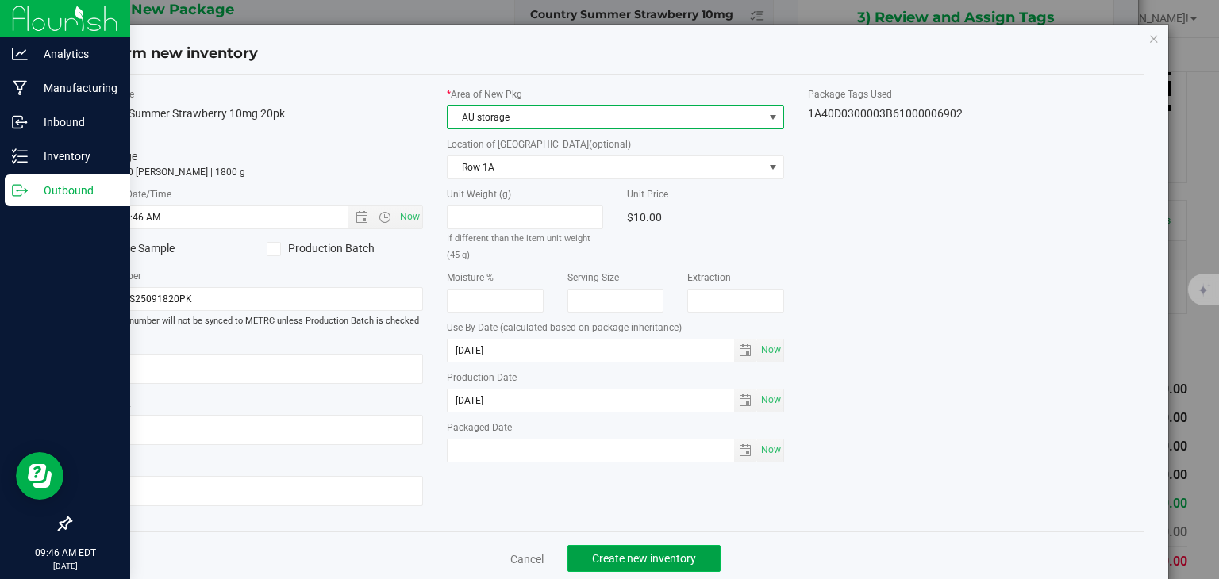
click at [610, 552] on span "Create new inventory" at bounding box center [644, 558] width 104 height 13
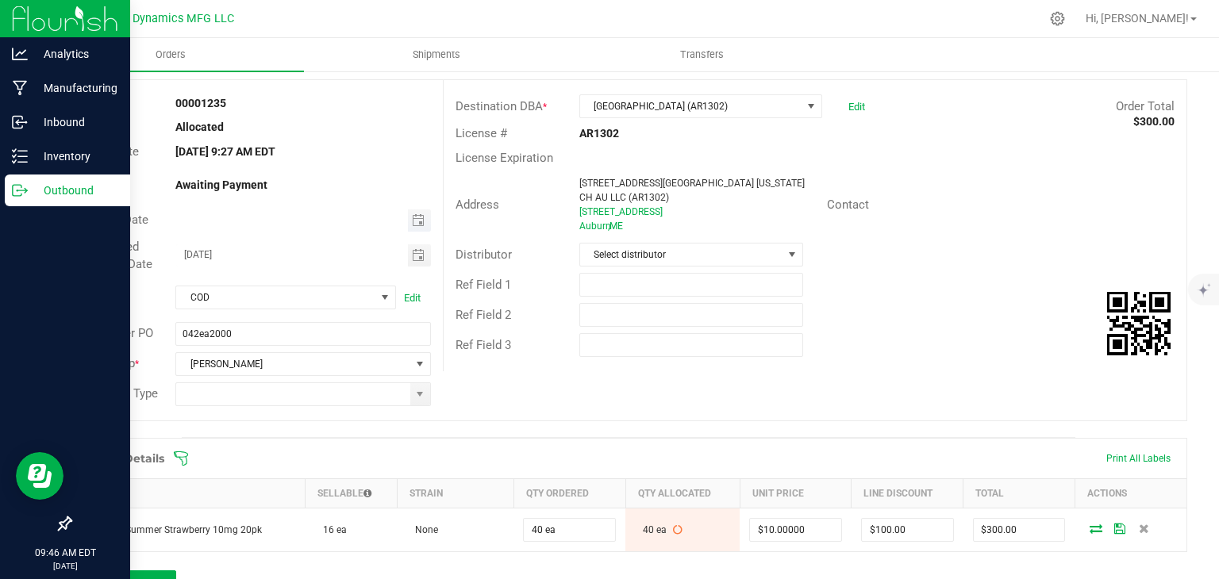
click at [414, 226] on span "Toggle calendar" at bounding box center [419, 221] width 23 height 22
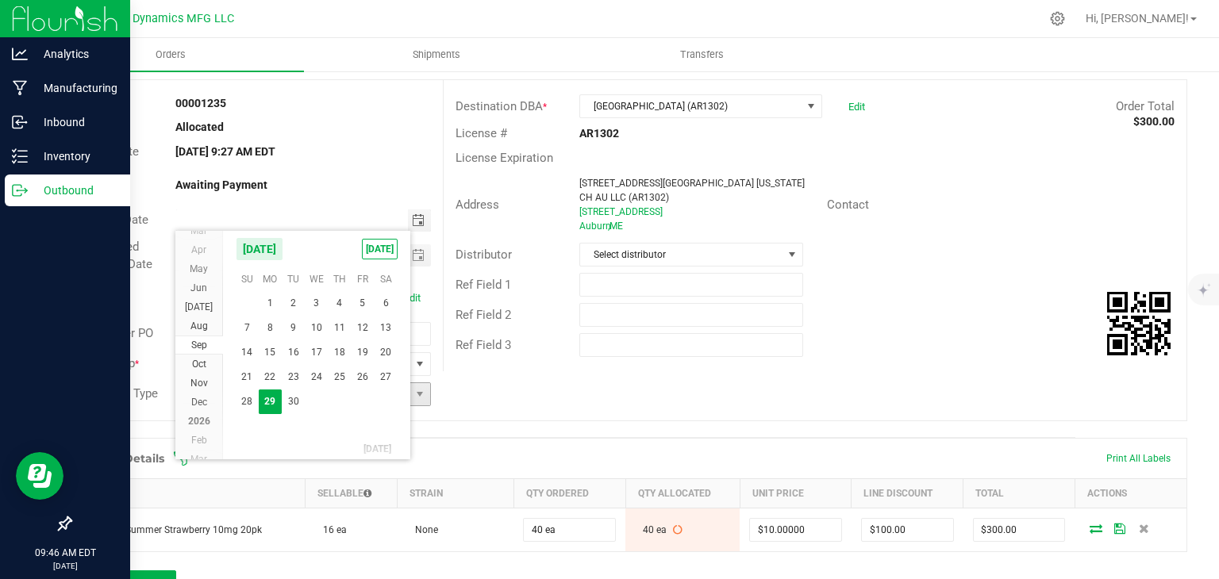
drag, startPoint x: 273, startPoint y: 398, endPoint x: 312, endPoint y: 385, distance: 40.9
click at [273, 398] on span "29" at bounding box center [270, 402] width 23 height 25
type input "[DATE]"
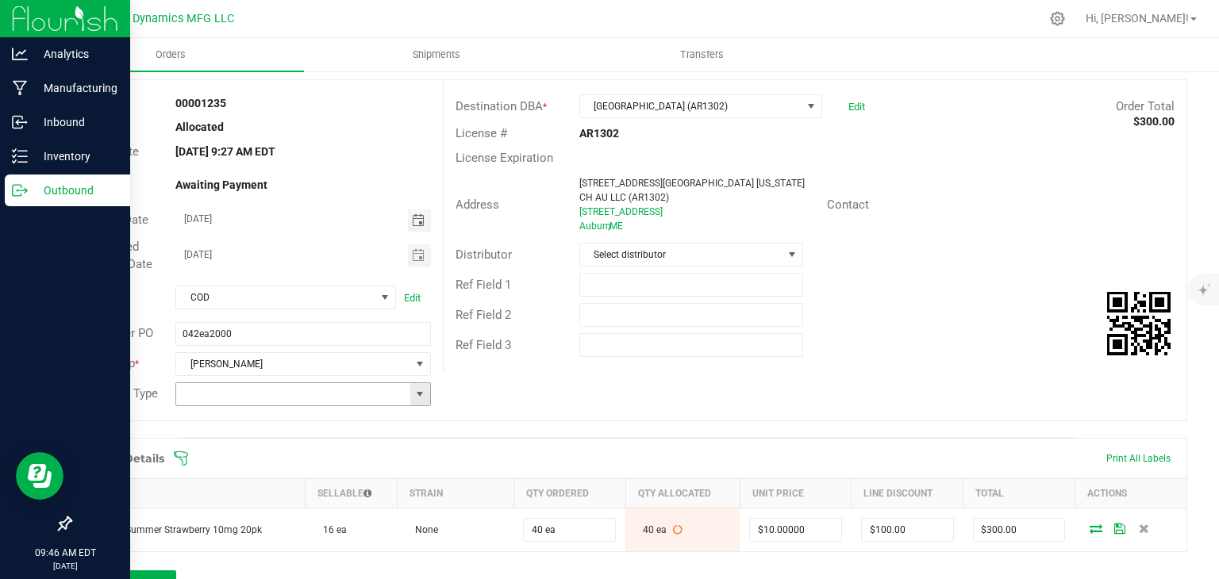
click at [414, 388] on span at bounding box center [420, 394] width 13 height 13
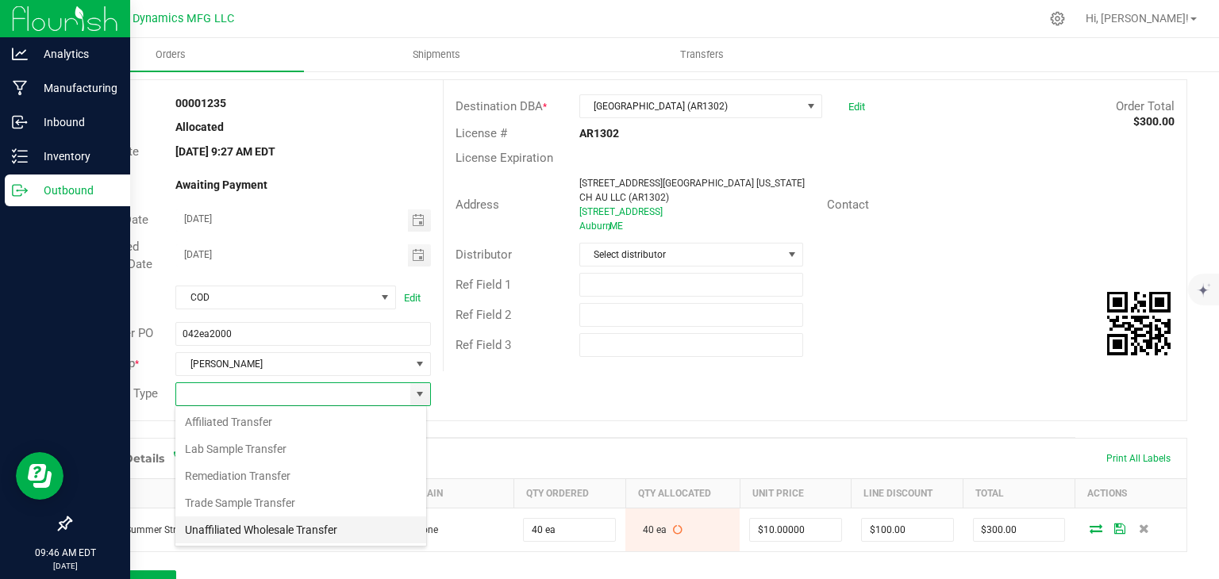
click at [292, 522] on li "Unaffiliated Wholesale Transfer" at bounding box center [300, 530] width 251 height 27
type input "Unaffiliated Wholesale Transfer"
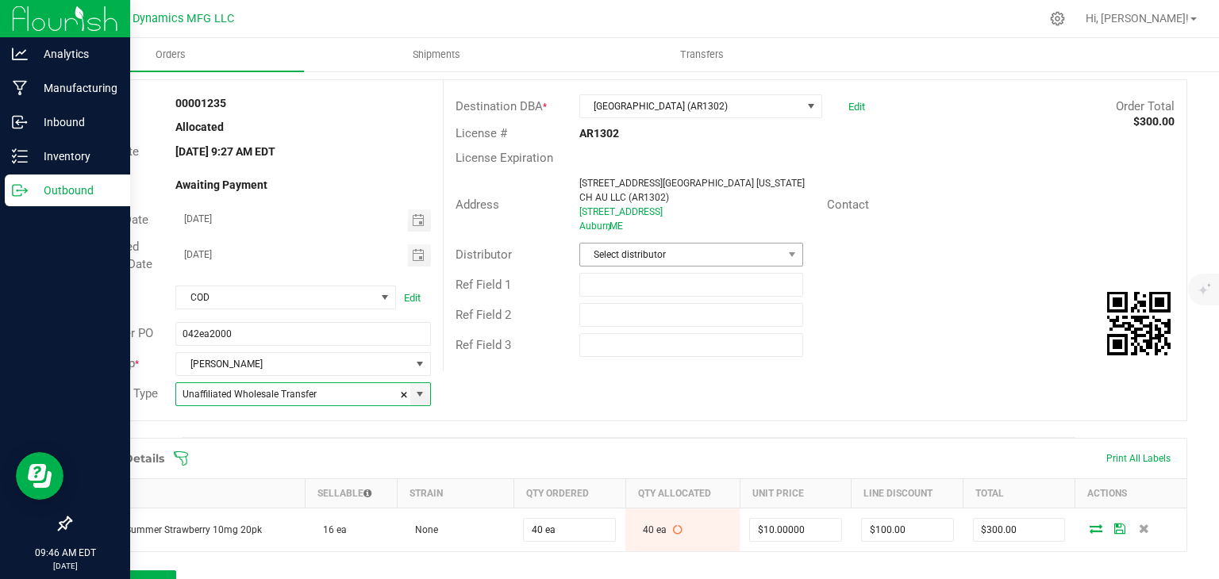
drag, startPoint x: 713, startPoint y: 206, endPoint x: 705, endPoint y: 232, distance: 26.6
click at [711, 219] on div "[GEOGRAPHIC_DATA] , [GEOGRAPHIC_DATA]" at bounding box center [697, 226] width 236 height 14
click at [702, 244] on span "Select distributor" at bounding box center [681, 255] width 202 height 22
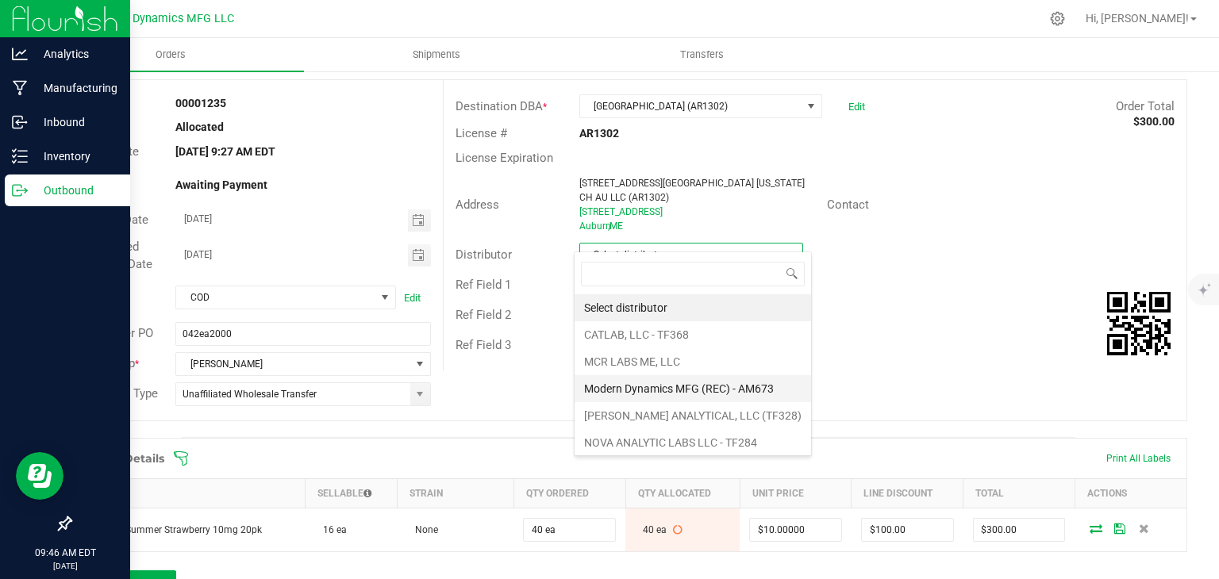
click at [689, 391] on li "Modern Dynamics MFG (REC) - AM673" at bounding box center [693, 388] width 237 height 27
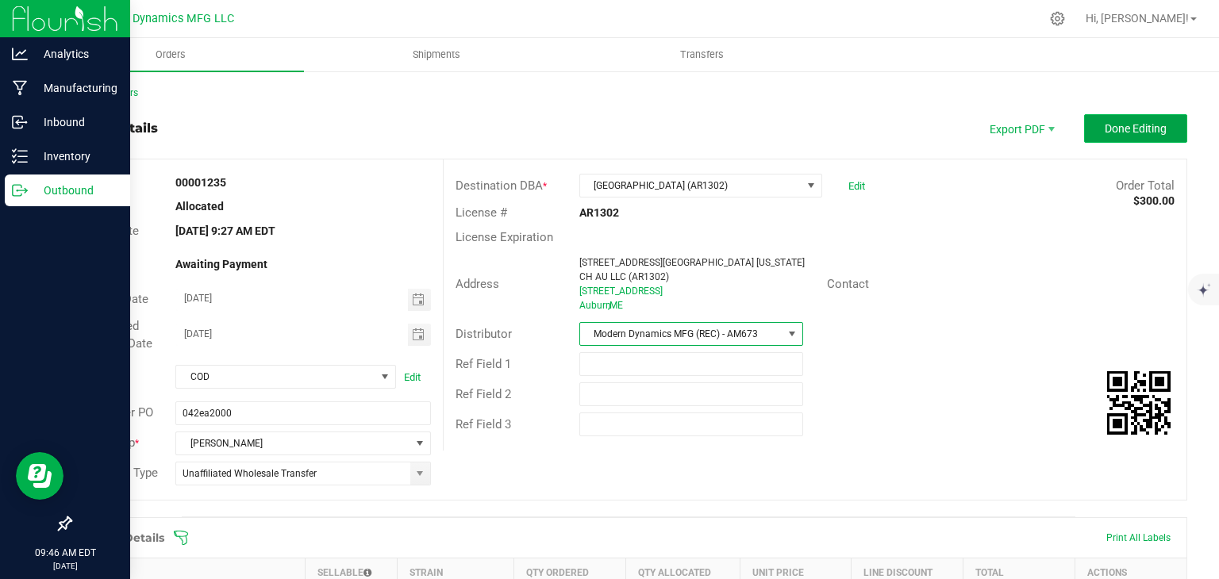
click at [1091, 125] on button "Done Editing" at bounding box center [1135, 128] width 103 height 29
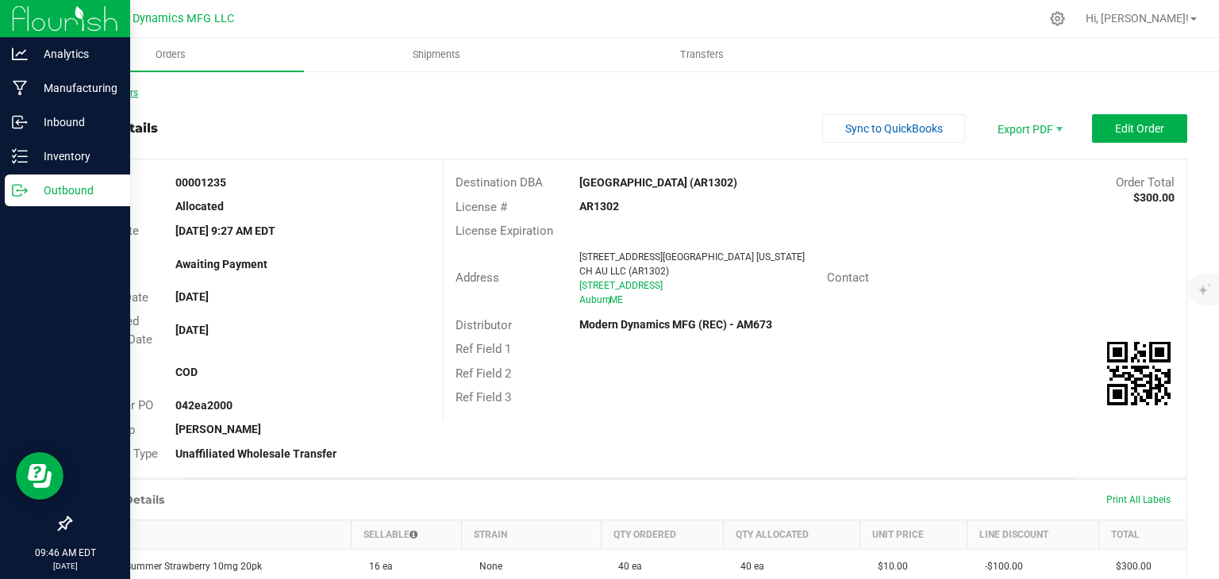
click at [105, 88] on link "Back to Orders" at bounding box center [104, 92] width 68 height 11
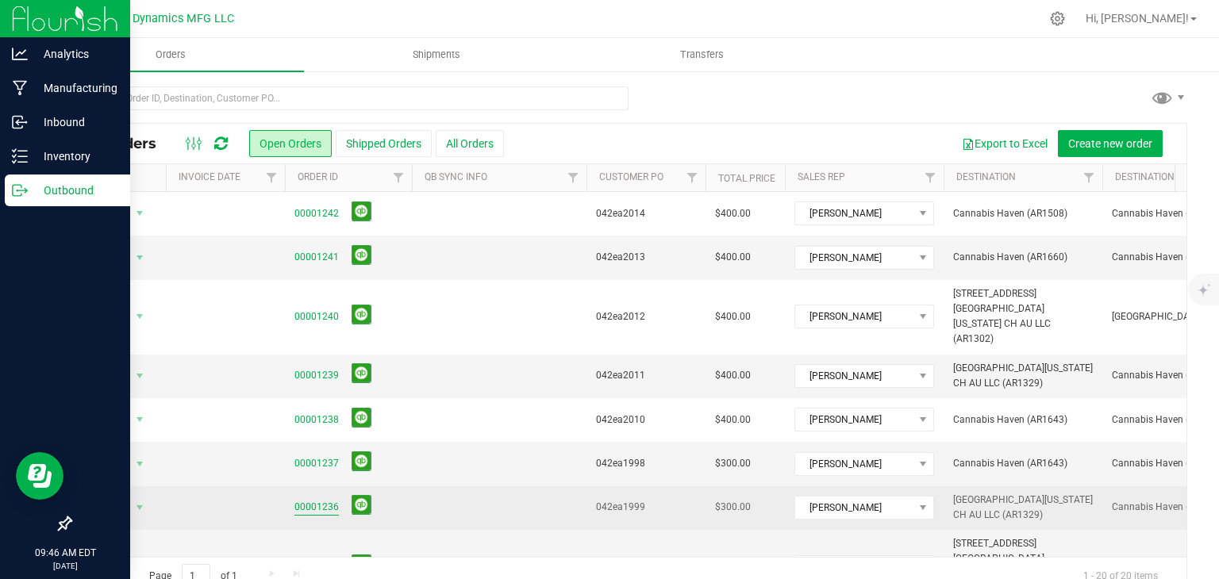
click at [330, 500] on link "00001236" at bounding box center [316, 507] width 44 height 15
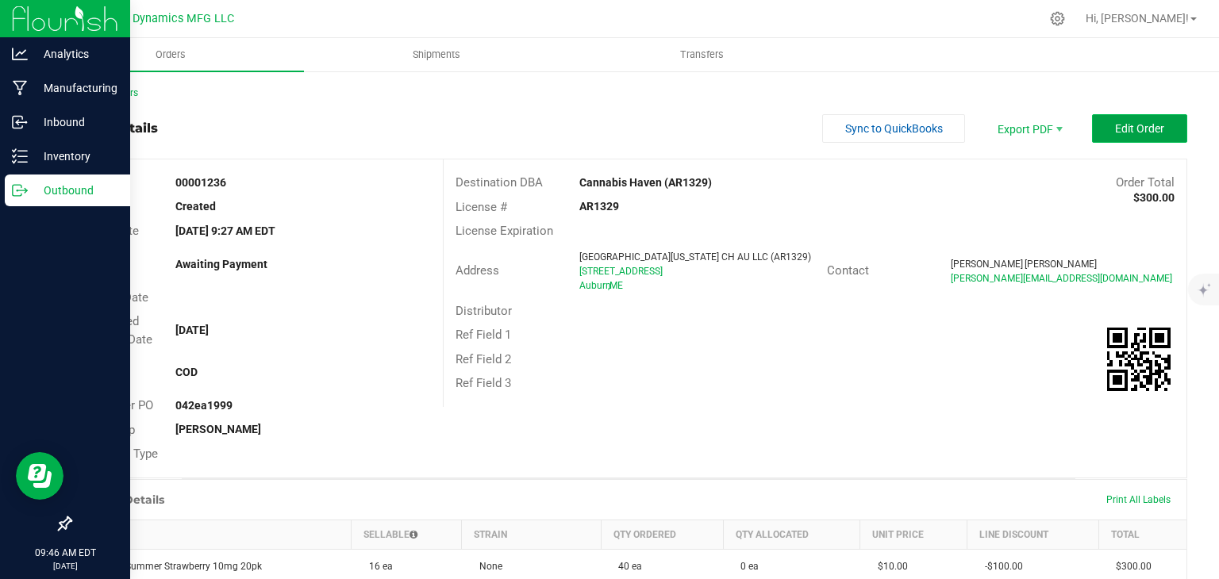
click at [1141, 127] on span "Edit Order" at bounding box center [1139, 128] width 49 height 13
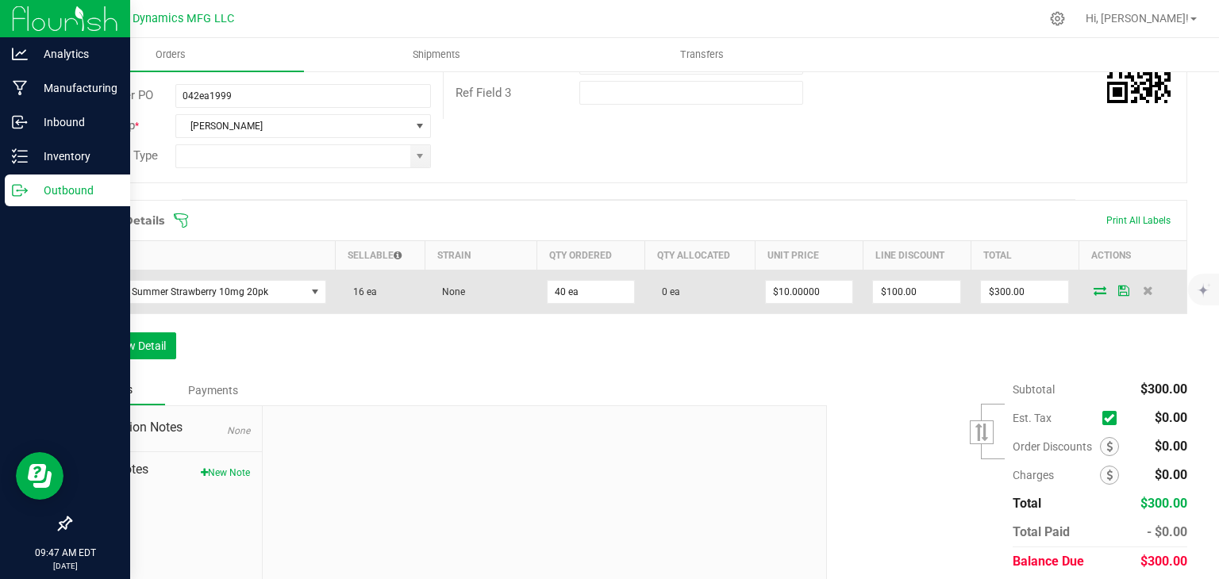
click at [1094, 288] on icon at bounding box center [1100, 291] width 13 height 10
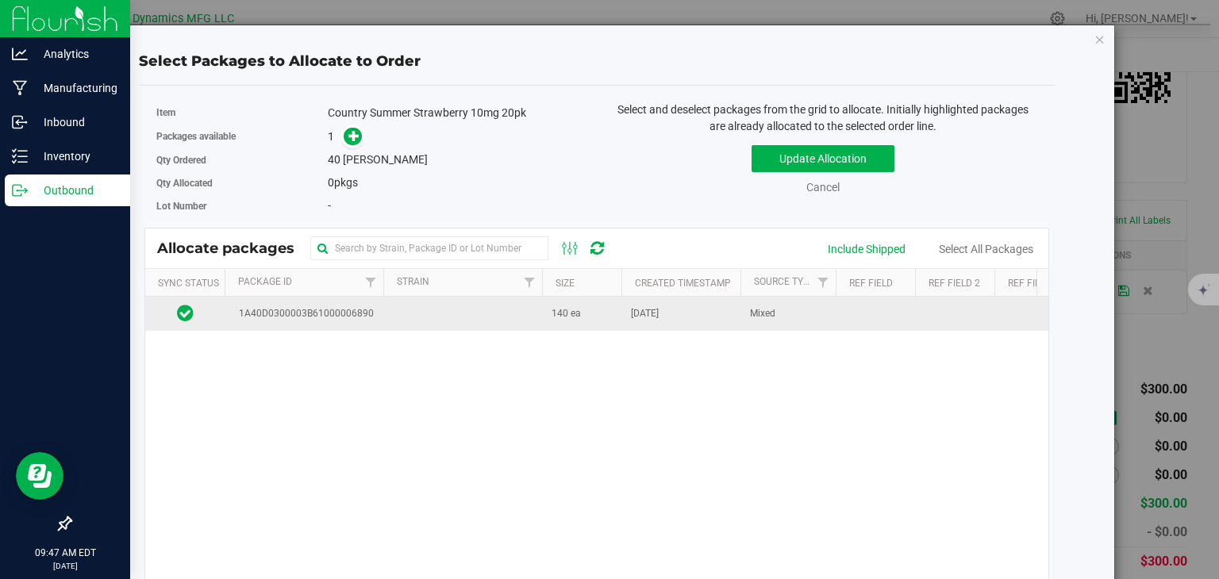
click at [380, 308] on td "1A40D0300003B61000006890" at bounding box center [304, 314] width 159 height 34
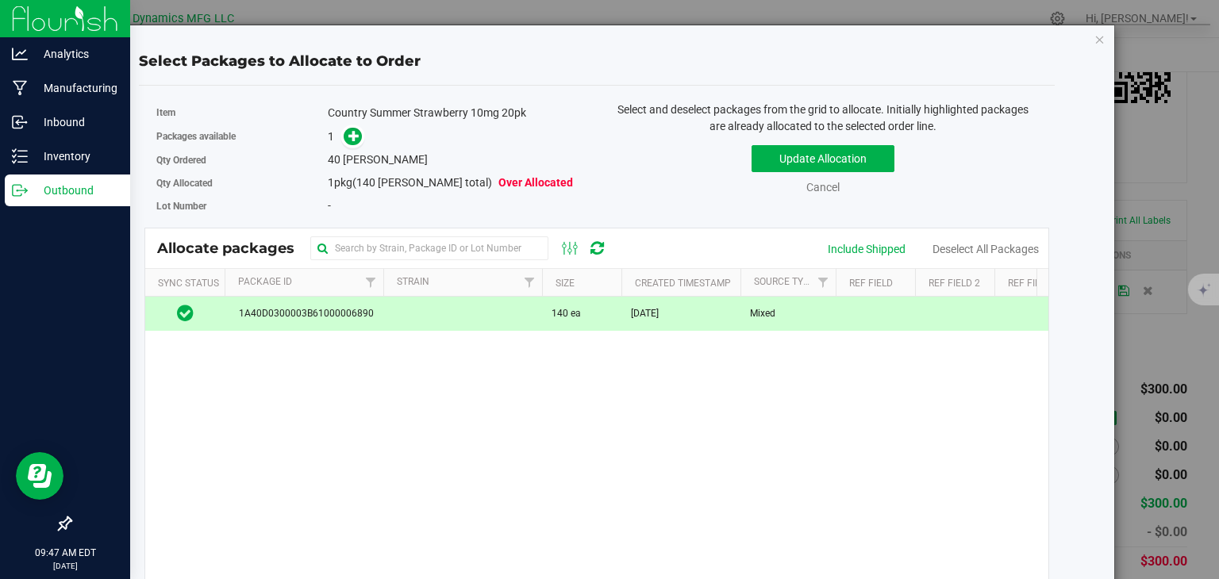
click at [360, 131] on div "1" at bounding box center [456, 137] width 257 height 18
click at [353, 137] on icon at bounding box center [353, 135] width 11 height 11
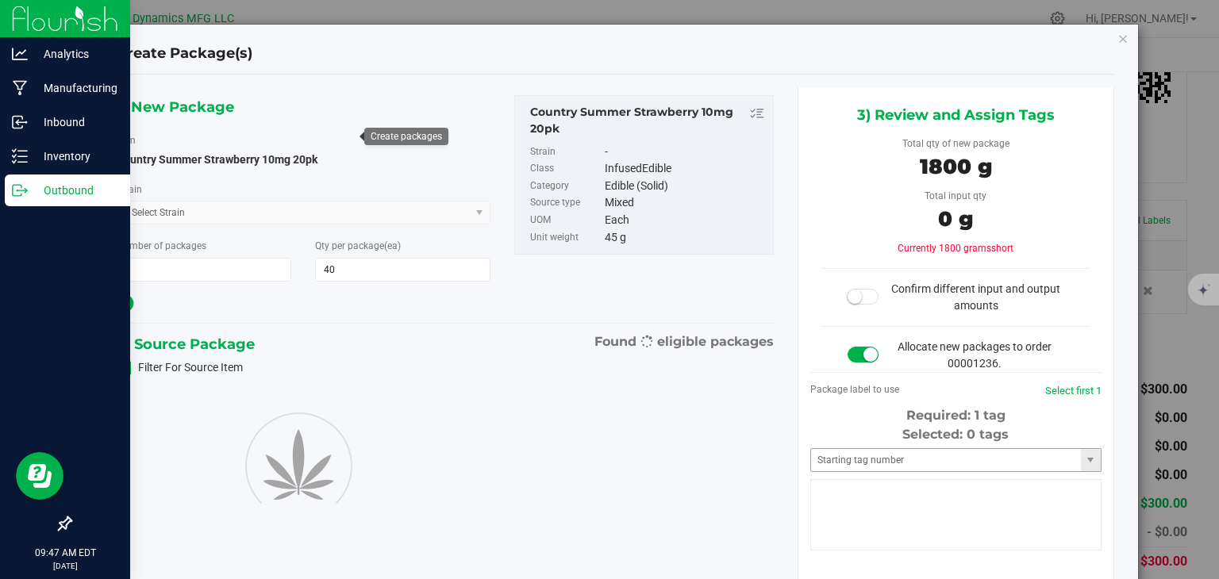
type input "40"
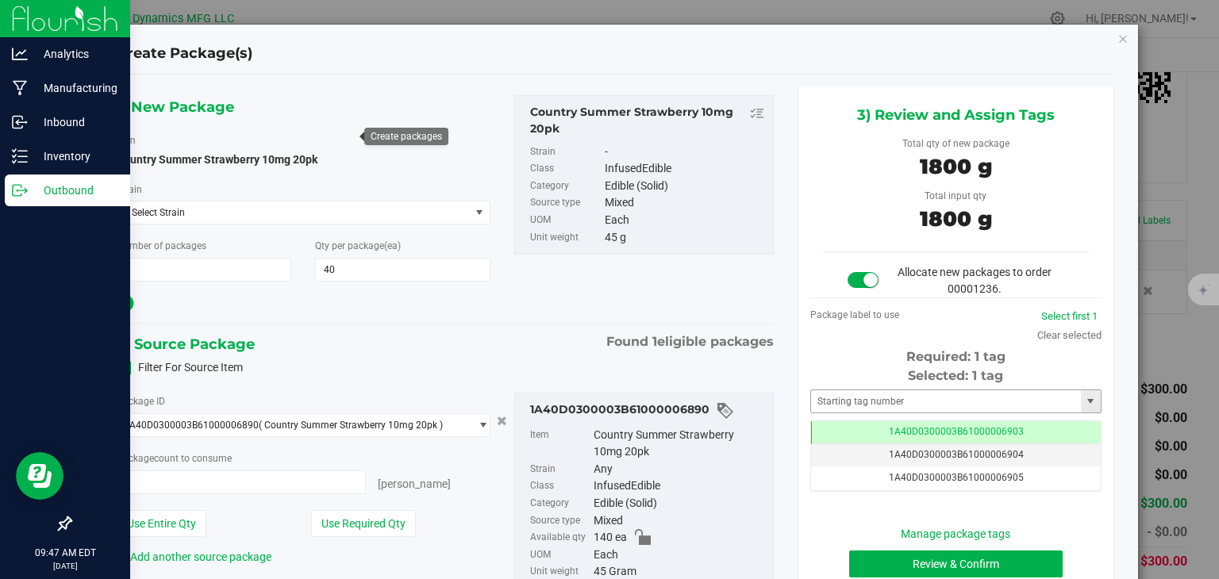
type input "40 ea"
click at [959, 553] on button "Review & Confirm" at bounding box center [956, 564] width 214 height 27
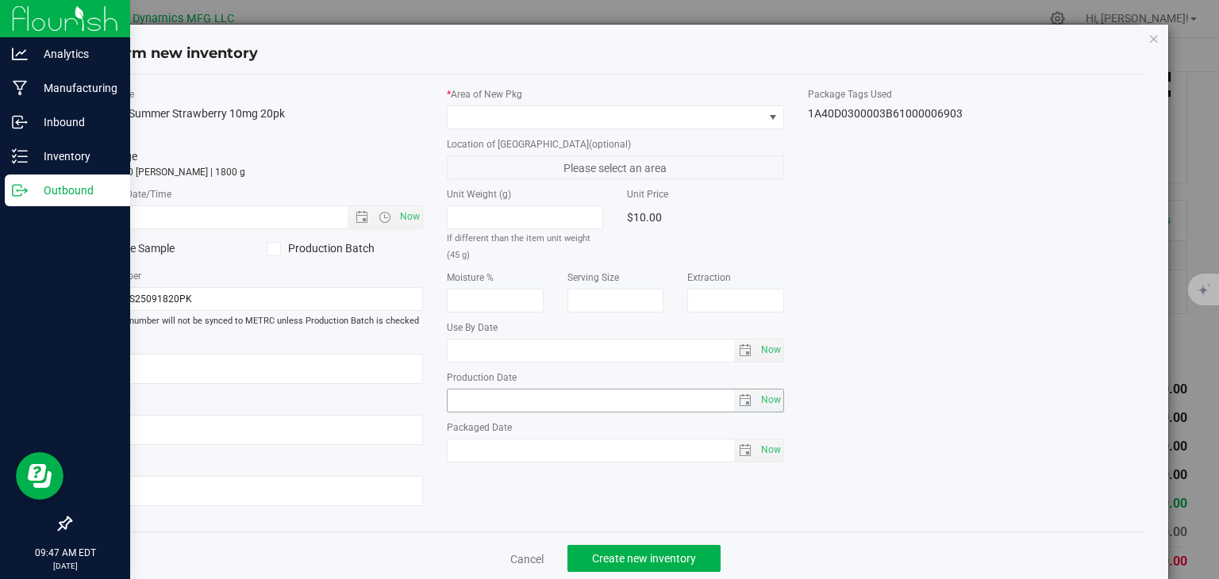
type input "[DATE]"
click at [406, 211] on span "Now" at bounding box center [410, 217] width 27 height 23
type input "[DATE] 9:47 AM"
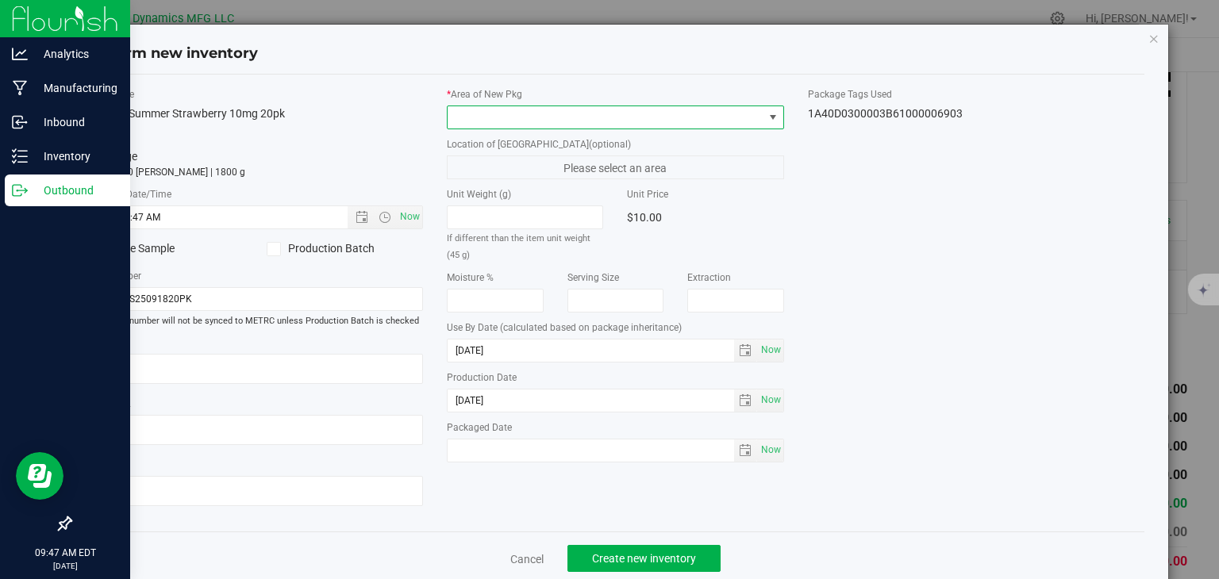
click at [514, 117] on span at bounding box center [606, 117] width 316 height 22
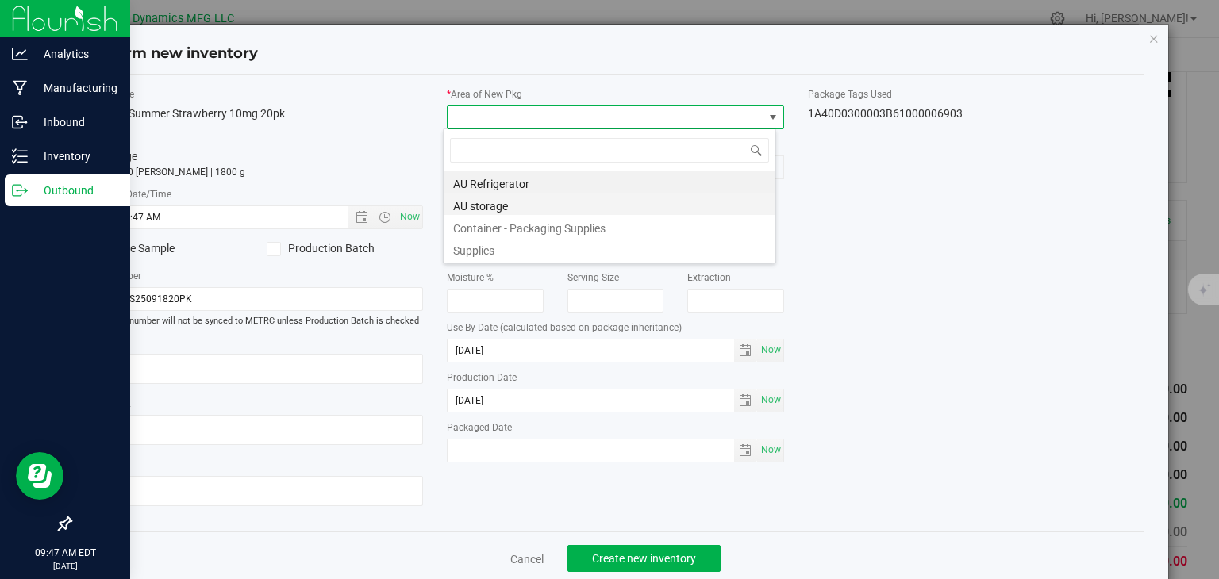
click at [529, 205] on li "AU storage" at bounding box center [610, 204] width 332 height 22
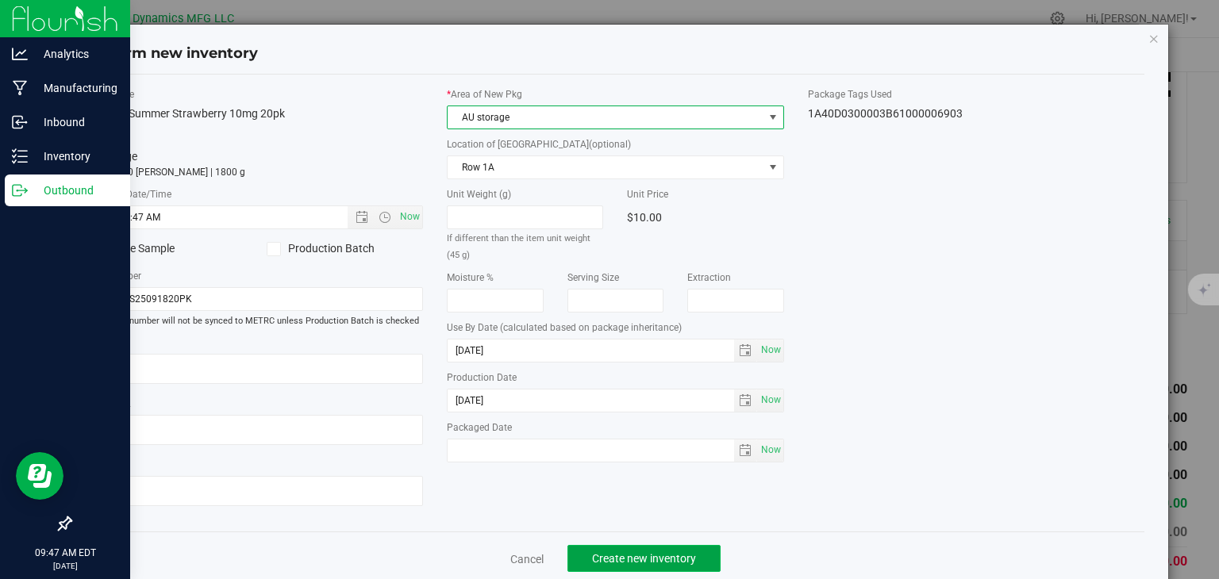
click at [668, 548] on button "Create new inventory" at bounding box center [644, 558] width 153 height 27
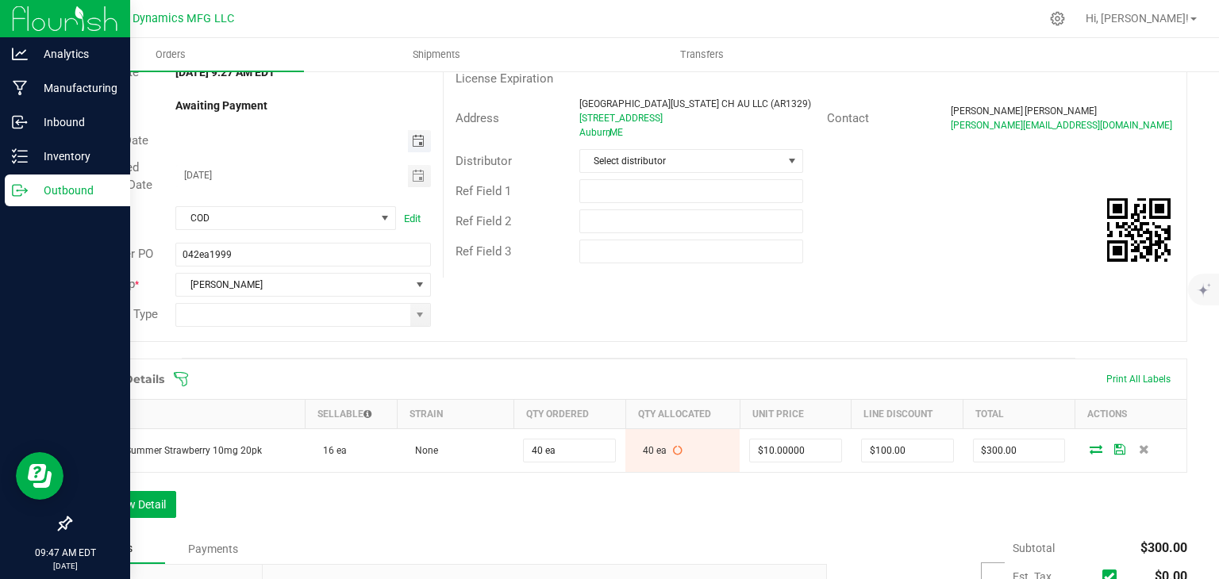
click at [413, 136] on span "Toggle calendar" at bounding box center [418, 141] width 13 height 13
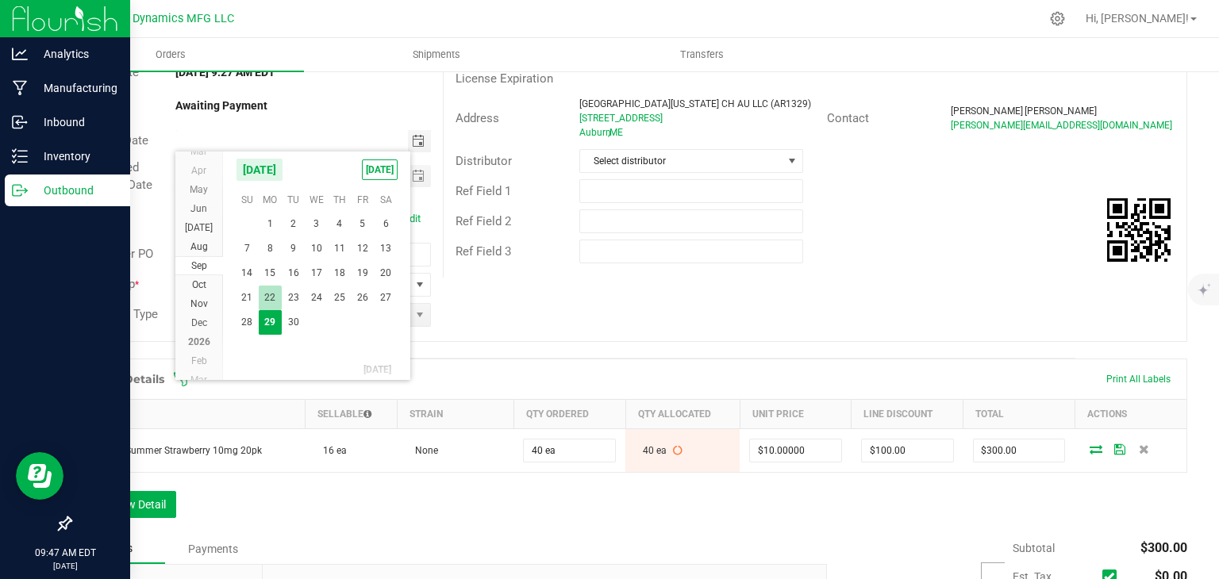
click at [273, 306] on span "22" at bounding box center [270, 298] width 23 height 25
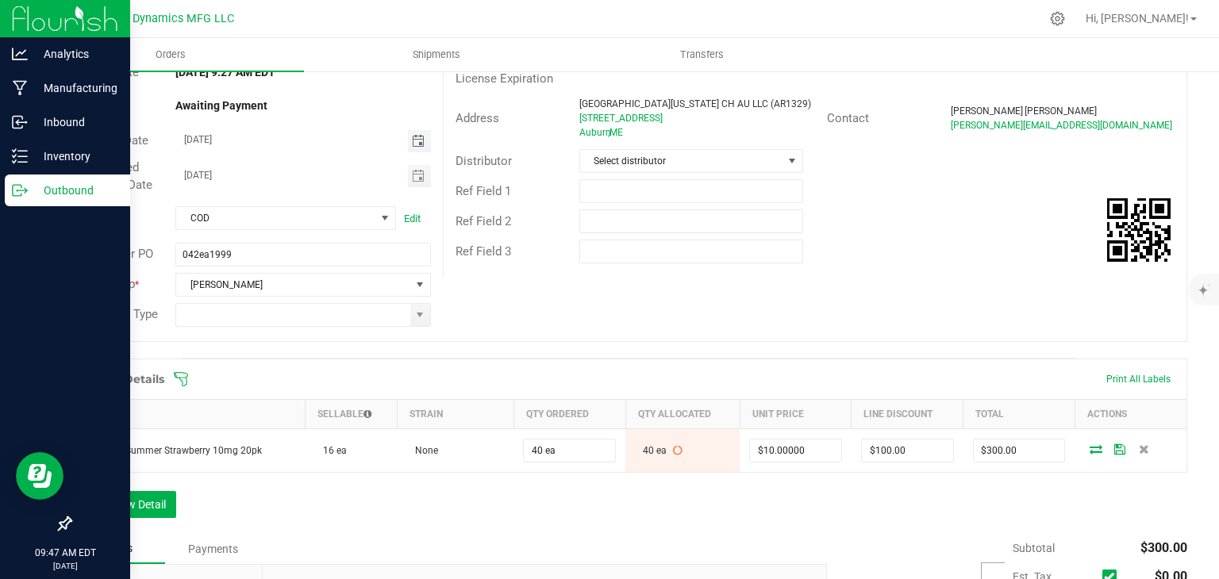
click at [419, 147] on span "Toggle calendar" at bounding box center [419, 141] width 23 height 22
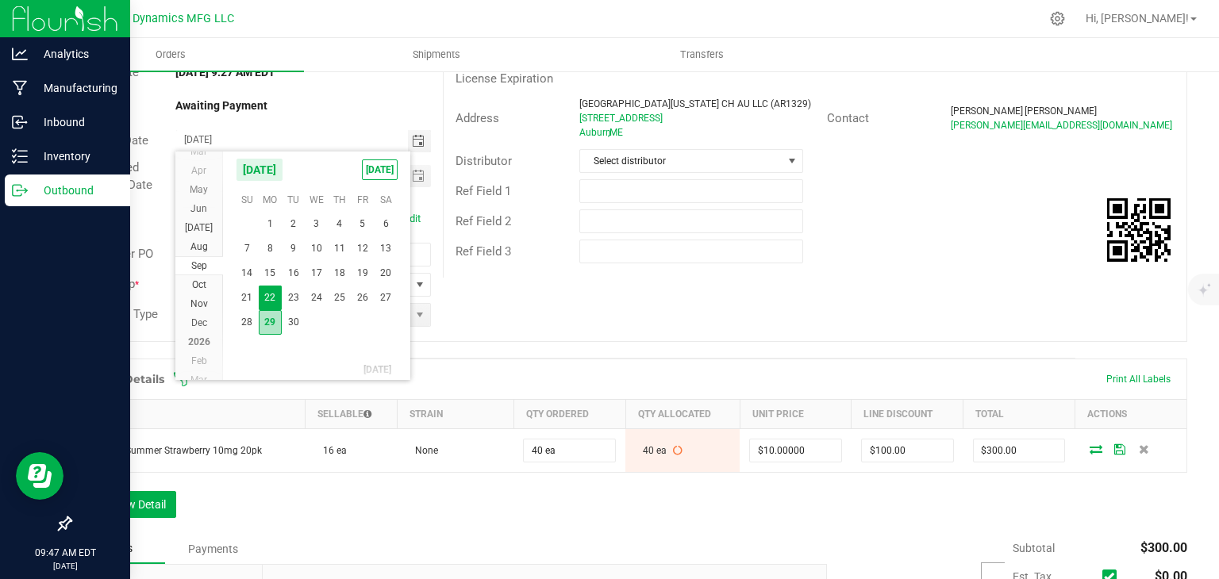
click at [276, 316] on span "29" at bounding box center [270, 322] width 23 height 25
type input "[DATE]"
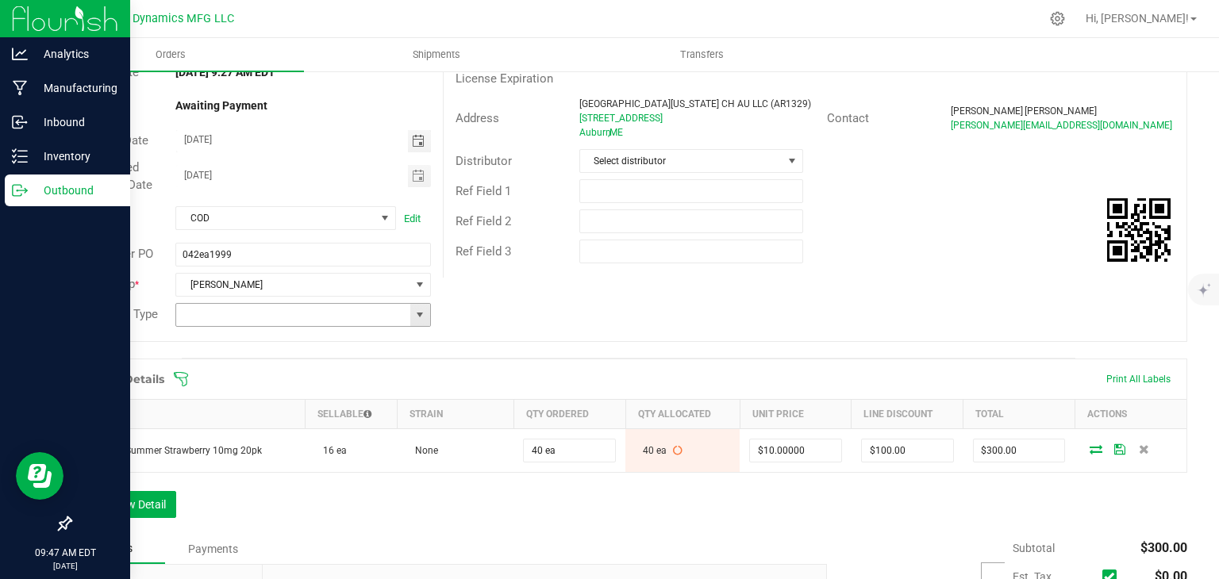
click at [419, 318] on span at bounding box center [420, 315] width 13 height 13
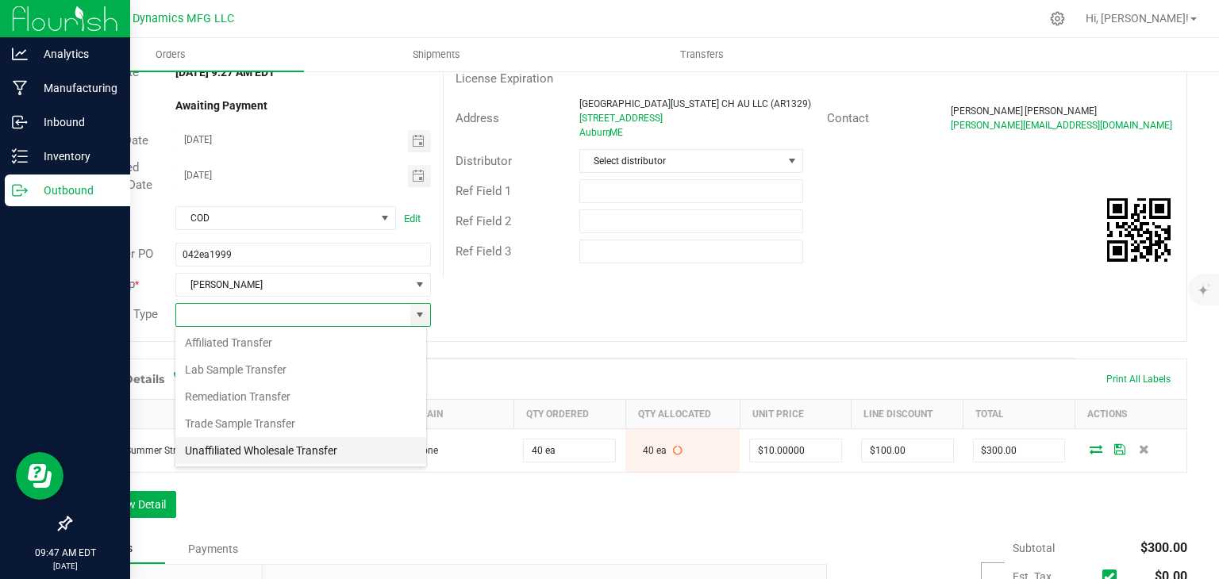
click at [274, 450] on li "Unaffiliated Wholesale Transfer" at bounding box center [300, 450] width 251 height 27
type input "Unaffiliated Wholesale Transfer"
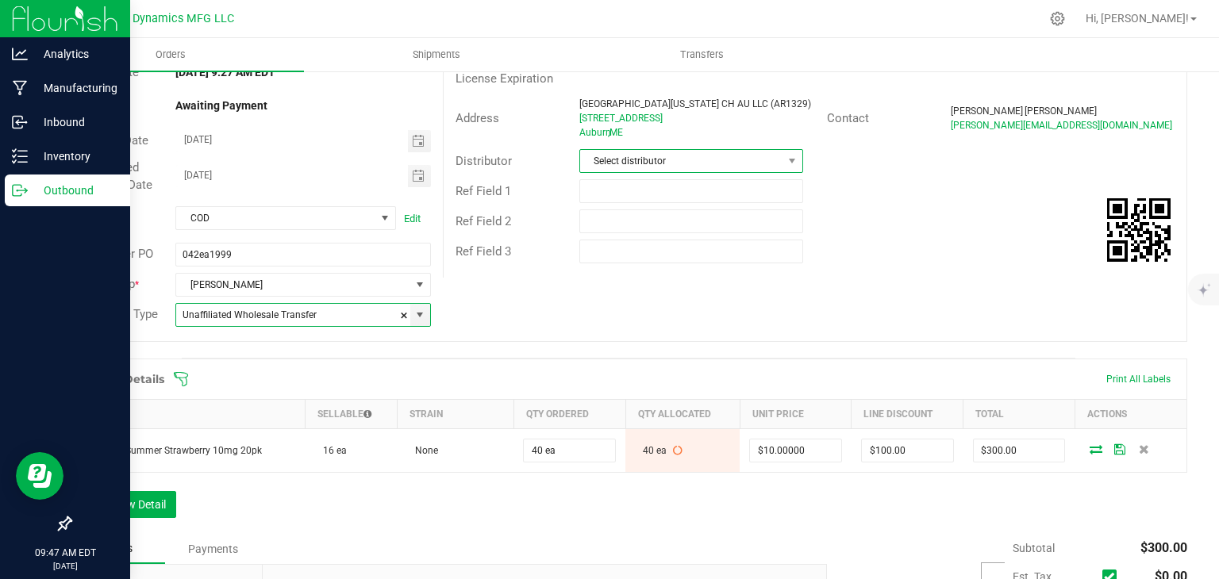
click at [687, 172] on span "Select distributor" at bounding box center [681, 161] width 202 height 22
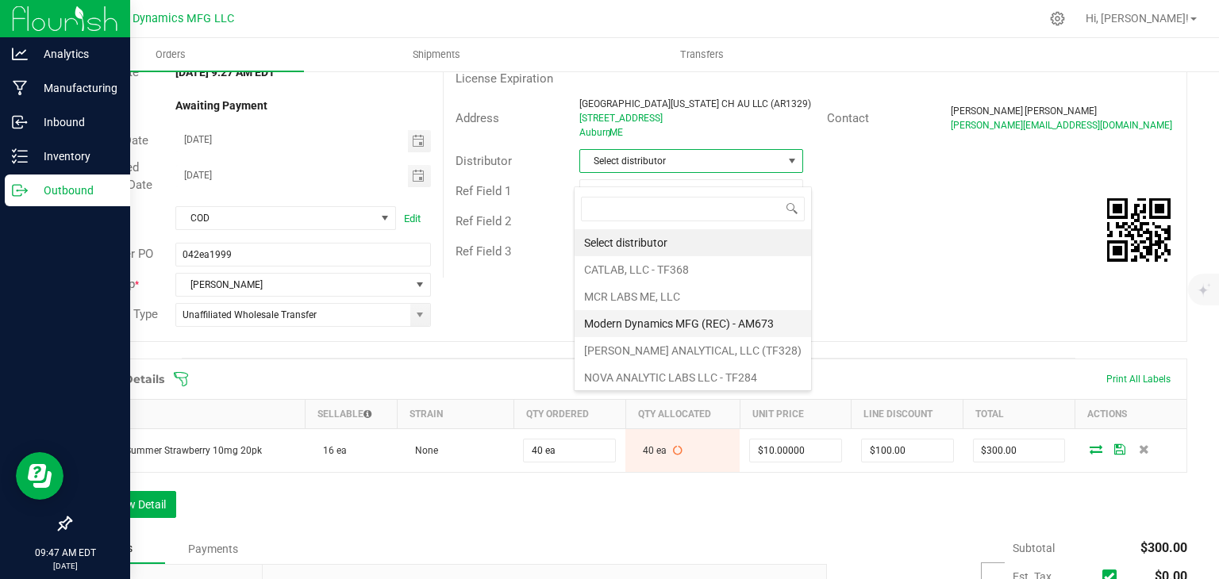
click at [653, 319] on li "Modern Dynamics MFG (REC) - AM673" at bounding box center [693, 323] width 237 height 27
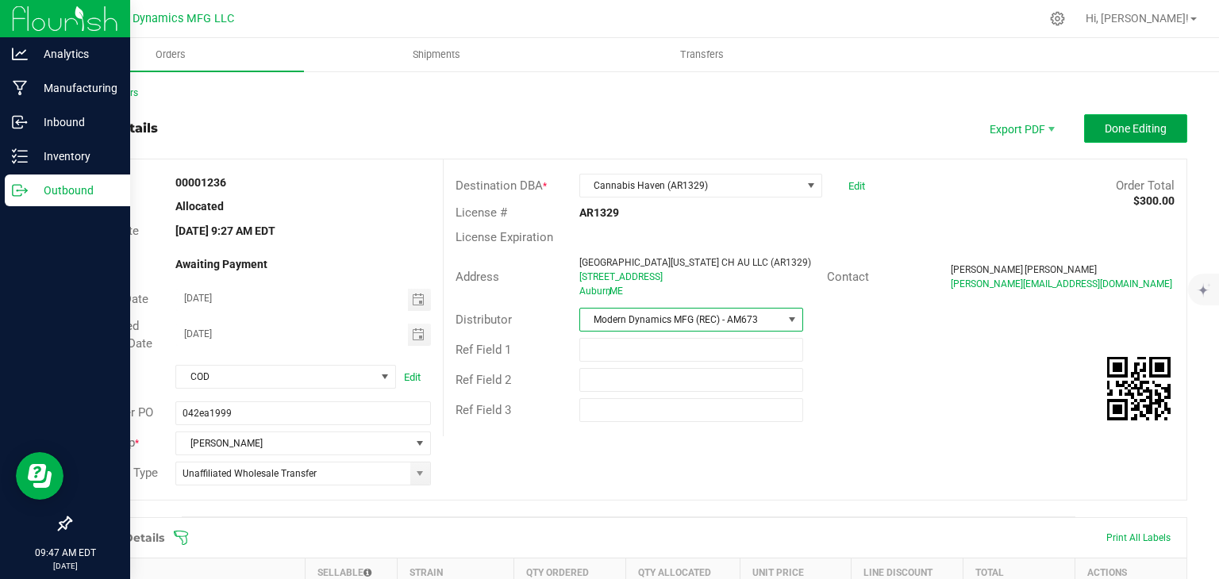
click at [1154, 130] on span "Done Editing" at bounding box center [1136, 128] width 62 height 13
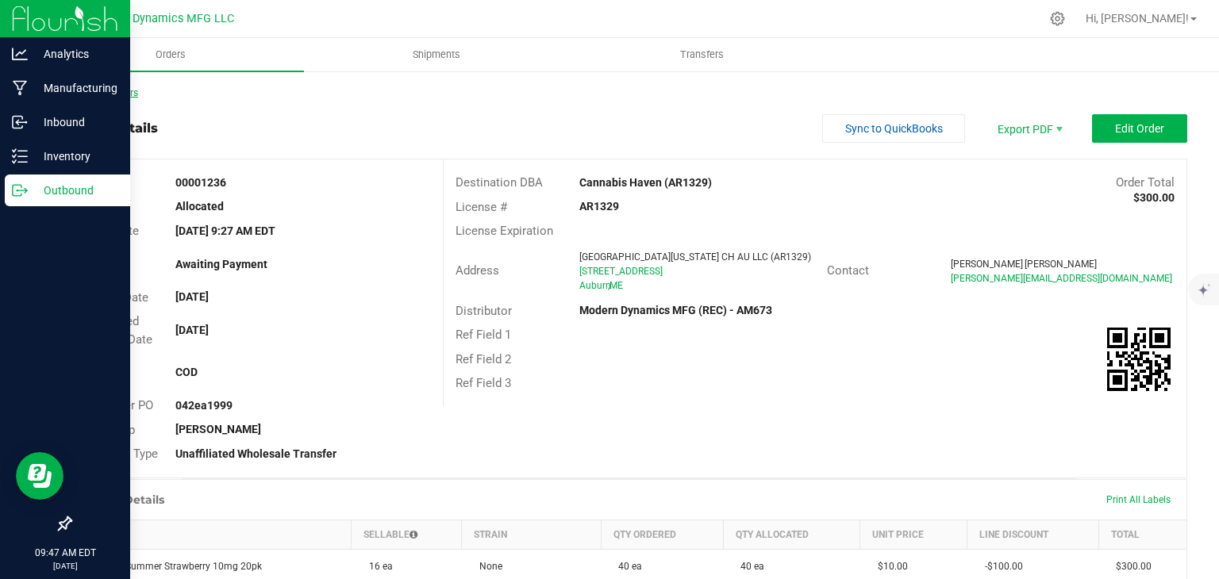
click at [129, 89] on link "Back to Orders" at bounding box center [104, 92] width 68 height 11
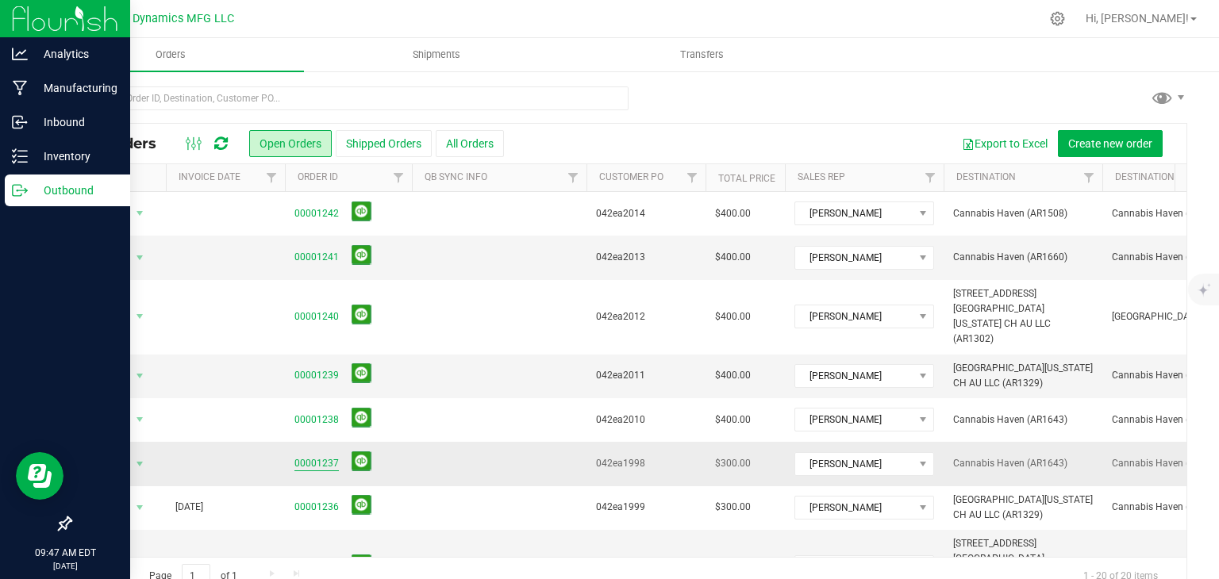
click at [327, 456] on link "00001237" at bounding box center [316, 463] width 44 height 15
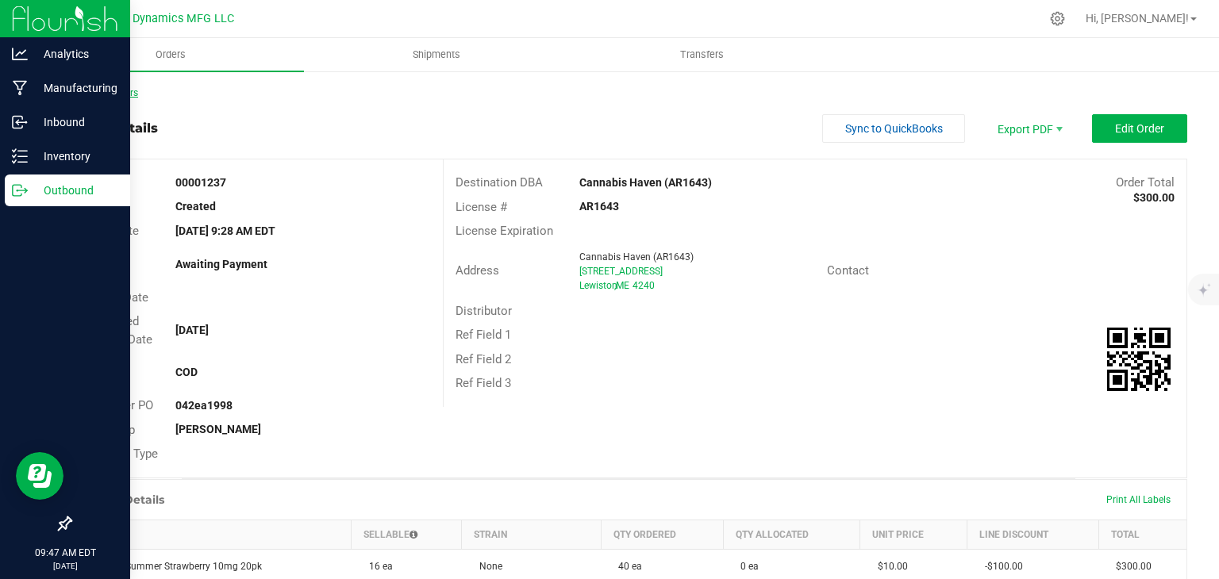
click at [129, 94] on link "Back to Orders" at bounding box center [104, 92] width 68 height 11
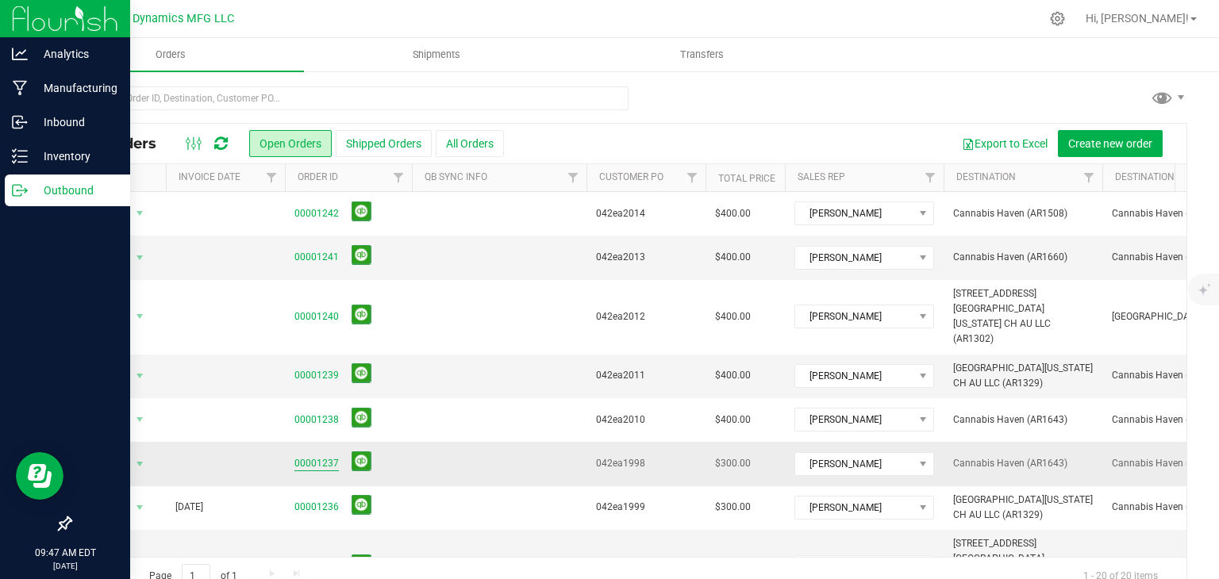
click at [317, 456] on link "00001237" at bounding box center [316, 463] width 44 height 15
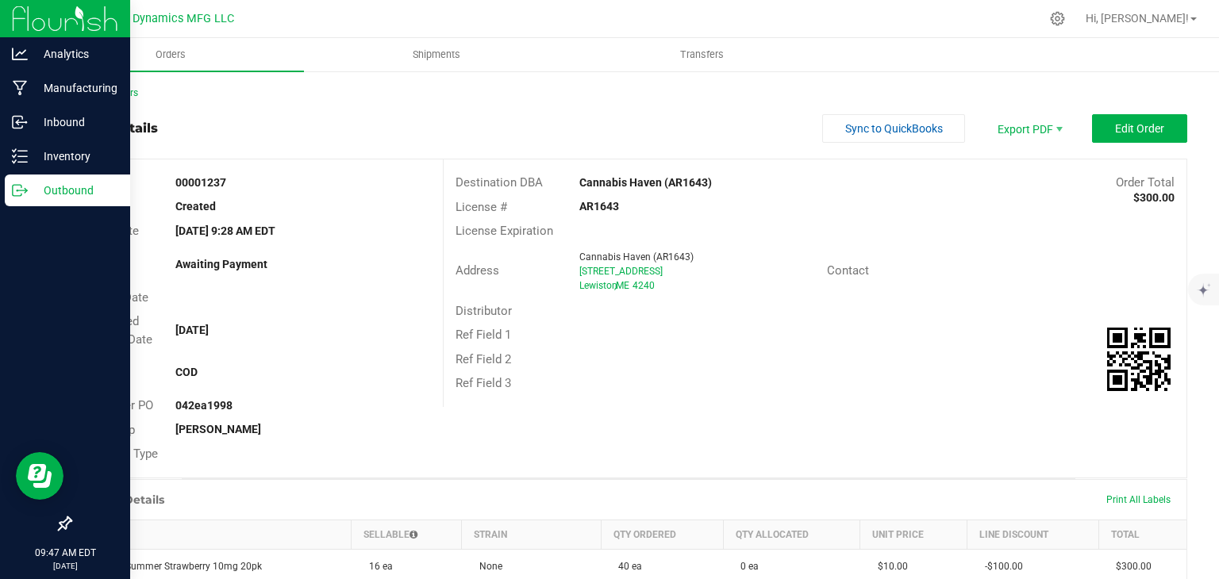
click at [1111, 144] on outbound-order-header "Order details Sync to QuickBooks Export PDF Edit Order Order # 00001237 Status …" at bounding box center [629, 296] width 1118 height 364
click at [1118, 133] on span "Edit Order" at bounding box center [1139, 128] width 49 height 13
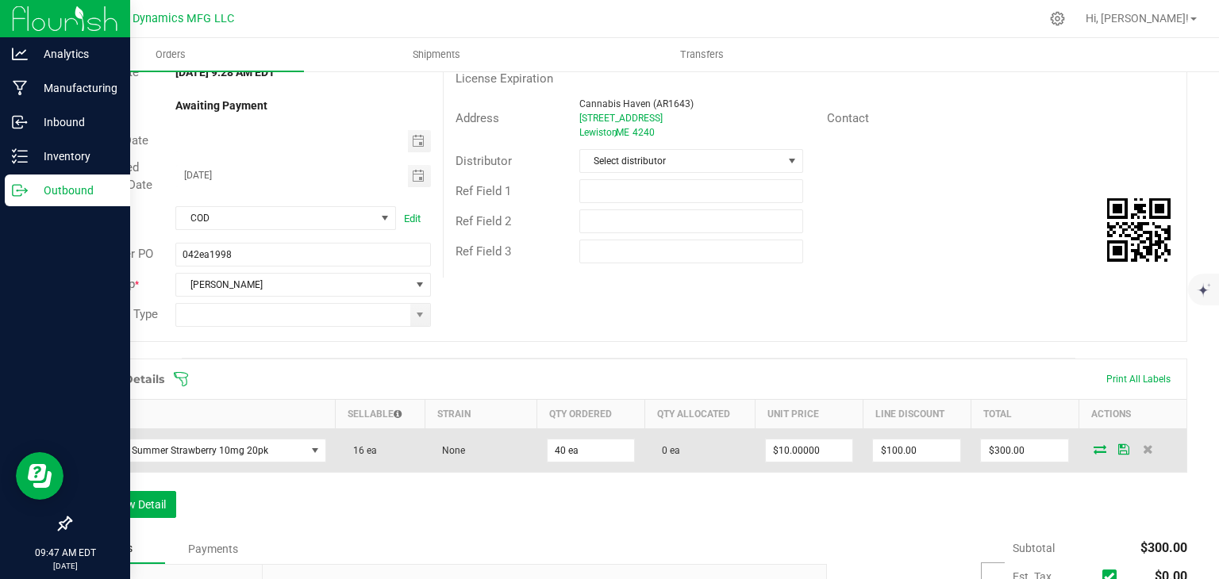
click at [1094, 445] on icon at bounding box center [1100, 449] width 13 height 10
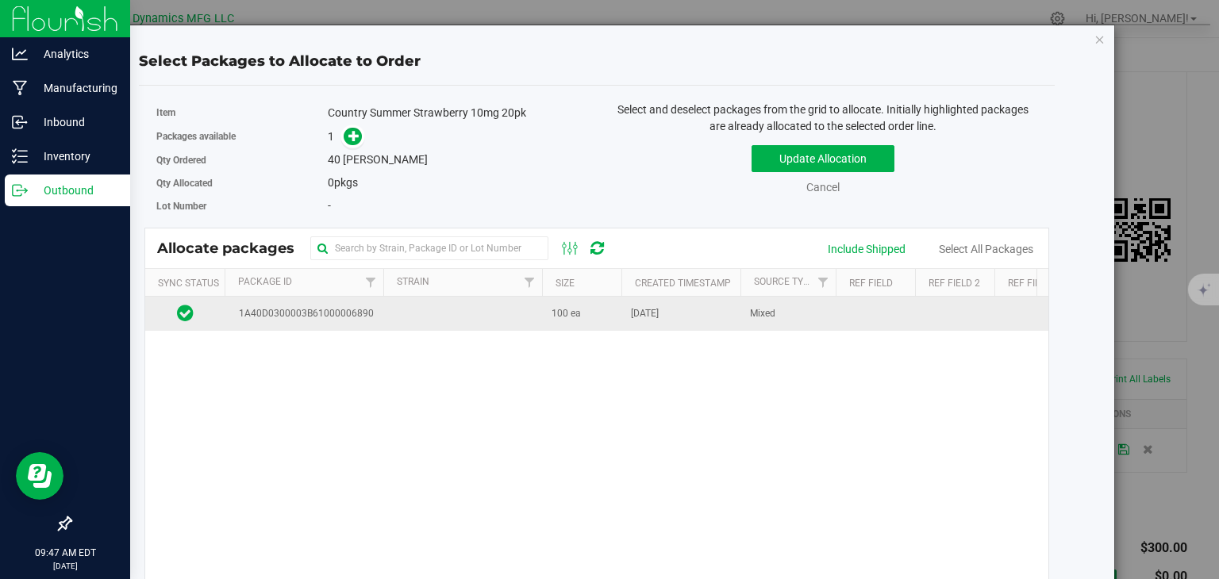
click at [317, 319] on span "1A40D0300003B61000006890" at bounding box center [303, 313] width 140 height 15
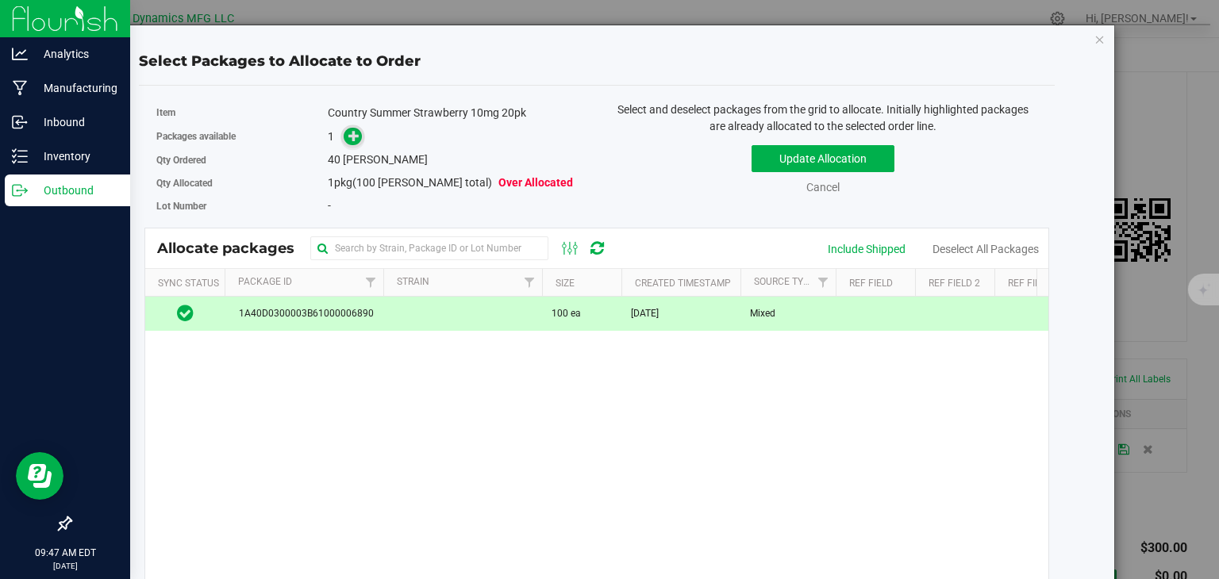
click at [356, 137] on icon at bounding box center [353, 135] width 11 height 11
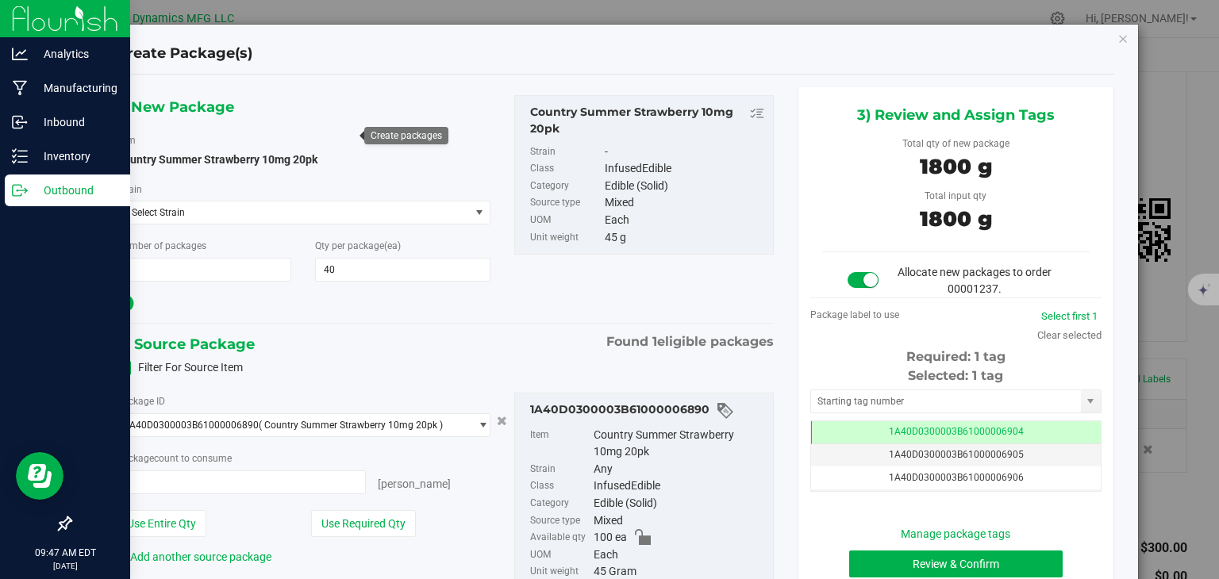
type input "40 ea"
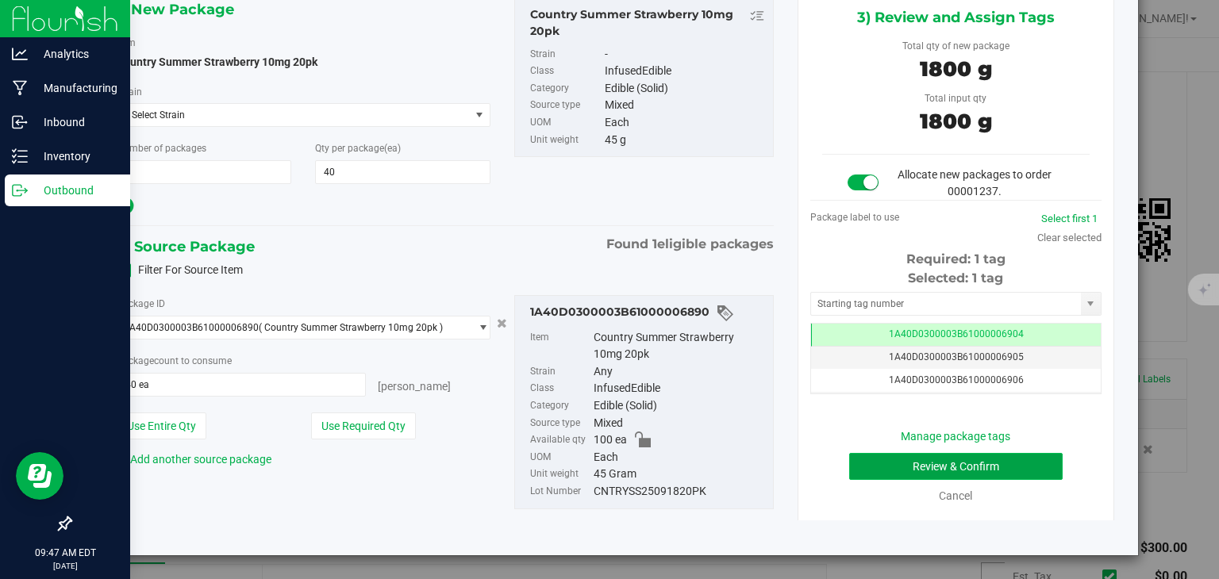
click at [990, 464] on button "Review & Confirm" at bounding box center [956, 466] width 214 height 27
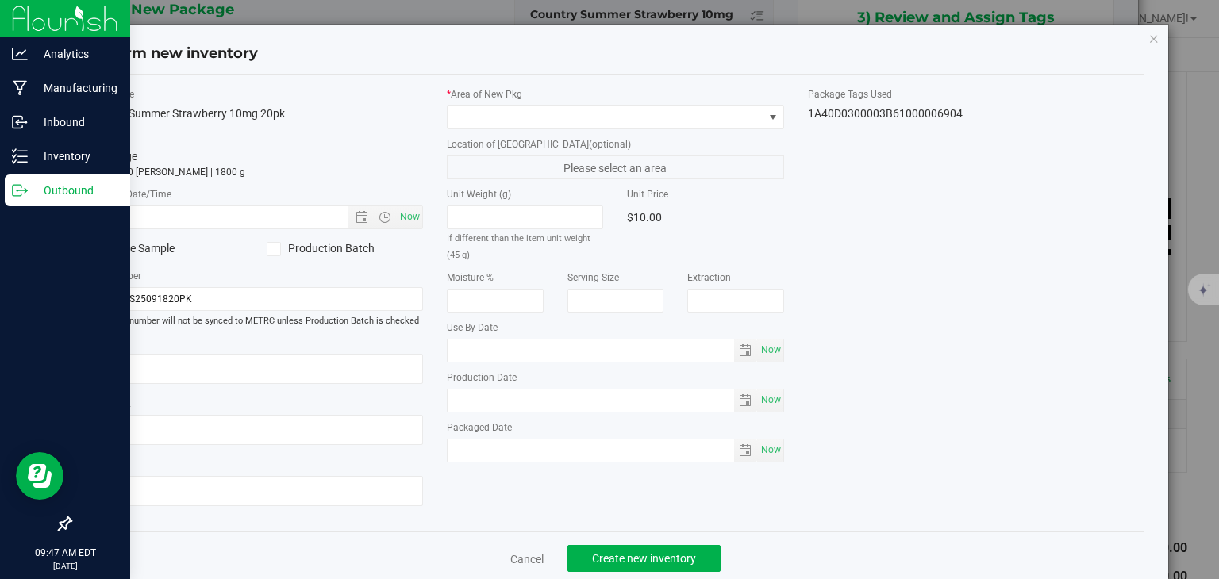
type input "[DATE]"
click at [405, 210] on span "Now" at bounding box center [410, 217] width 27 height 23
type input "[DATE] 9:47 AM"
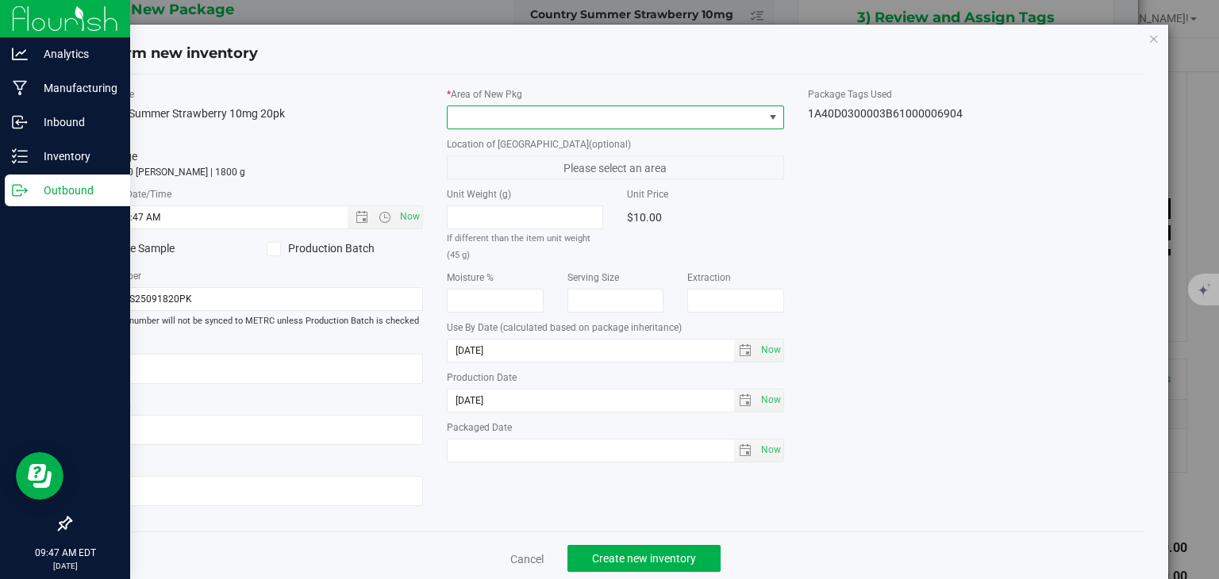
click at [545, 115] on span at bounding box center [606, 117] width 316 height 22
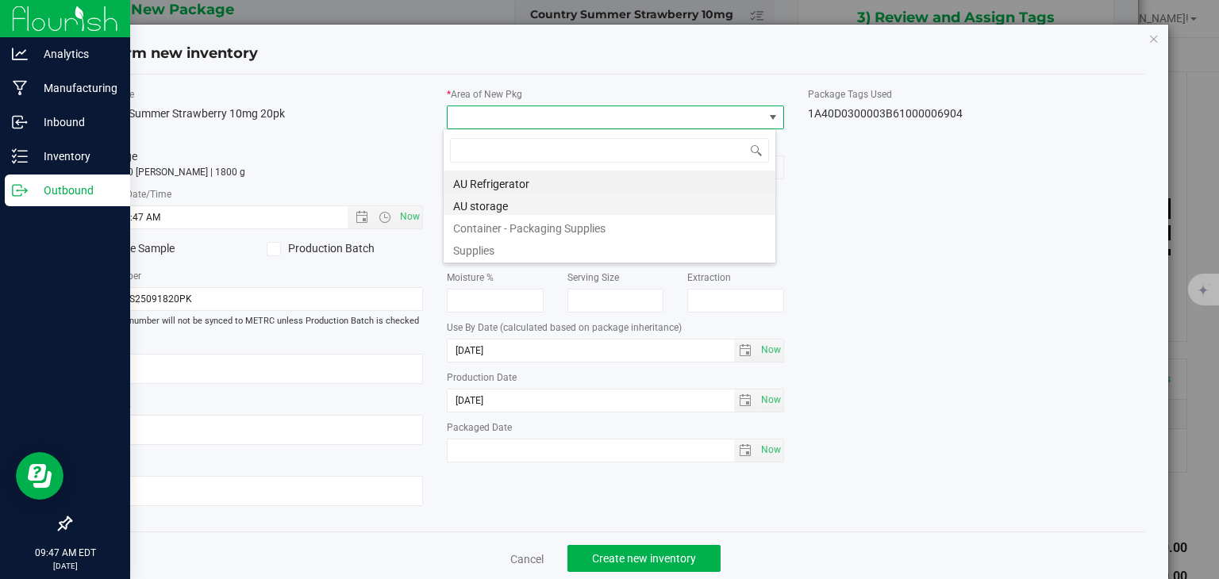
click at [526, 207] on li "AU storage" at bounding box center [610, 204] width 332 height 22
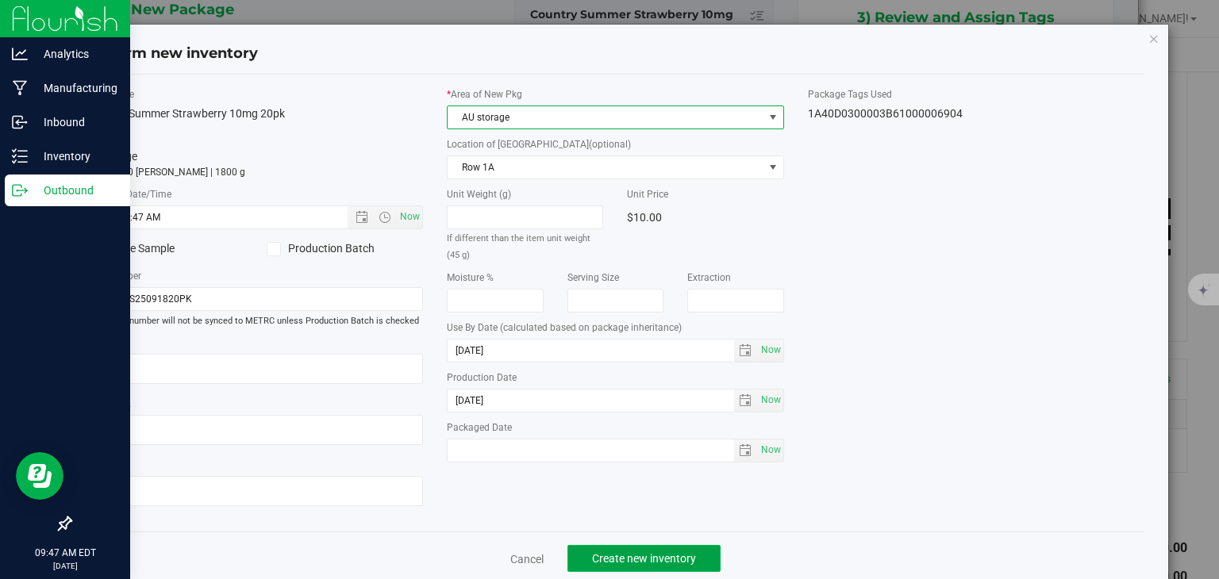
click at [629, 560] on span "Create new inventory" at bounding box center [644, 558] width 104 height 13
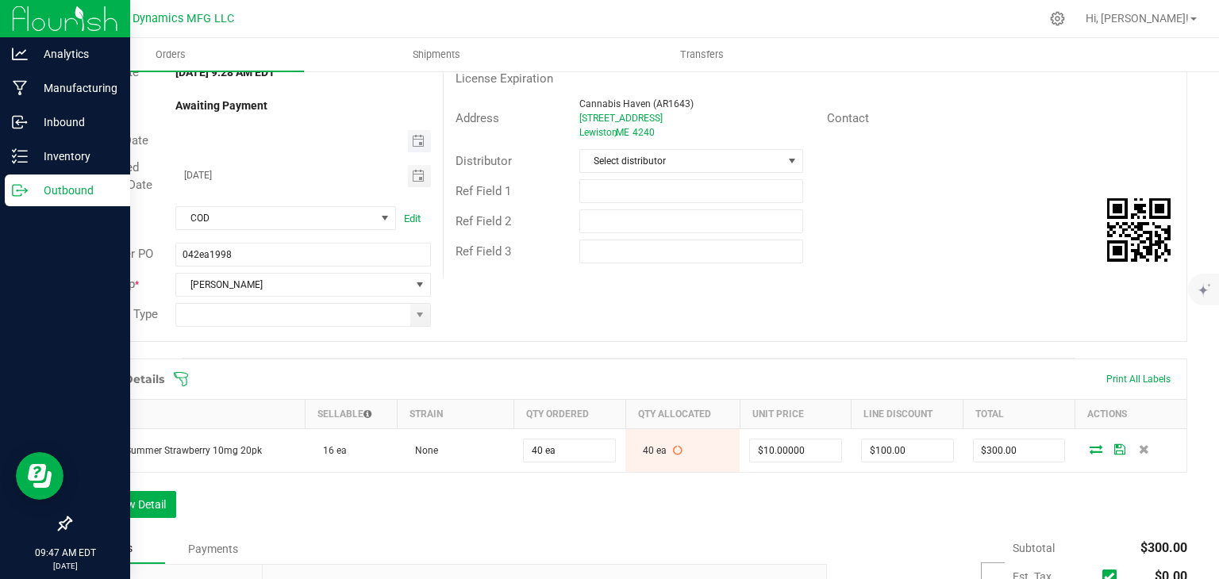
click at [425, 144] on div at bounding box center [303, 141] width 279 height 22
click at [421, 144] on span "Toggle calendar" at bounding box center [419, 141] width 23 height 22
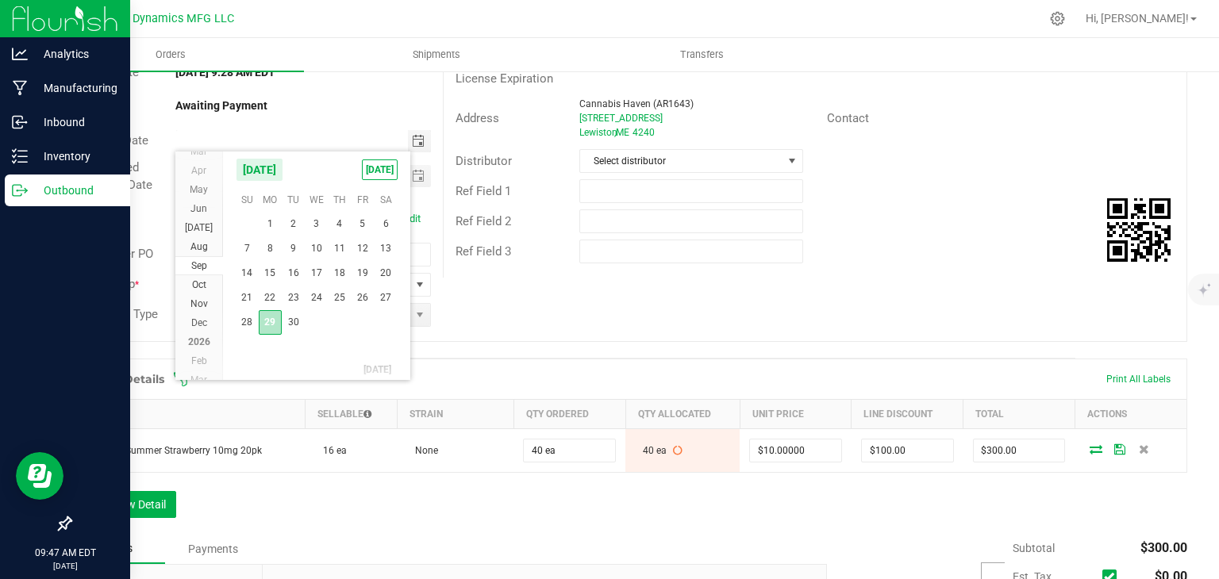
click at [275, 318] on span "29" at bounding box center [270, 322] width 23 height 25
type input "[DATE]"
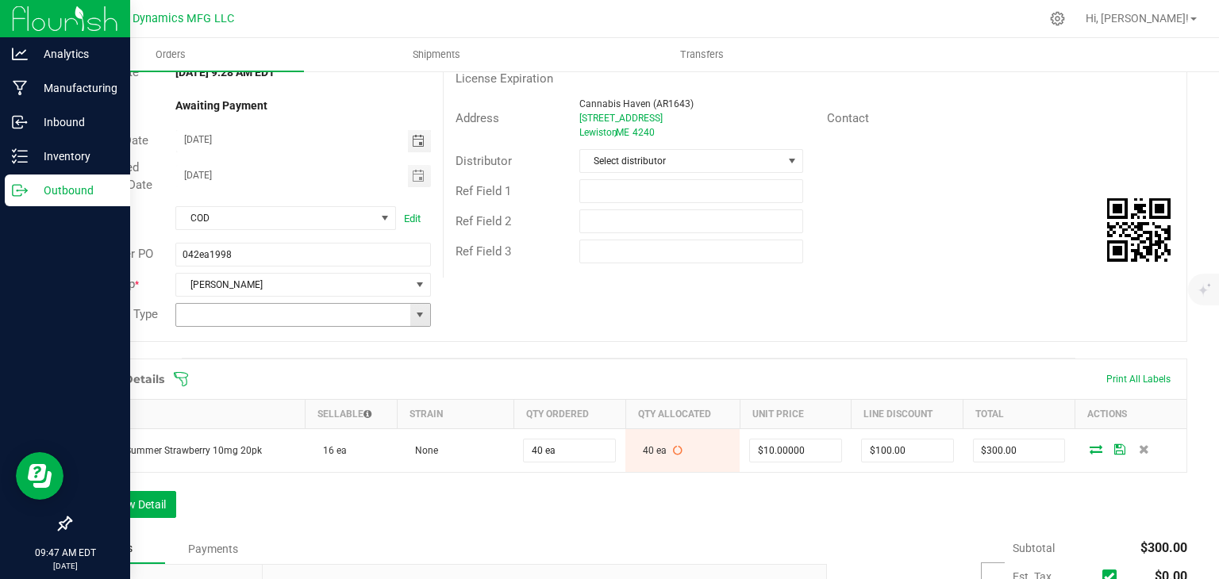
click at [414, 315] on span at bounding box center [420, 315] width 13 height 13
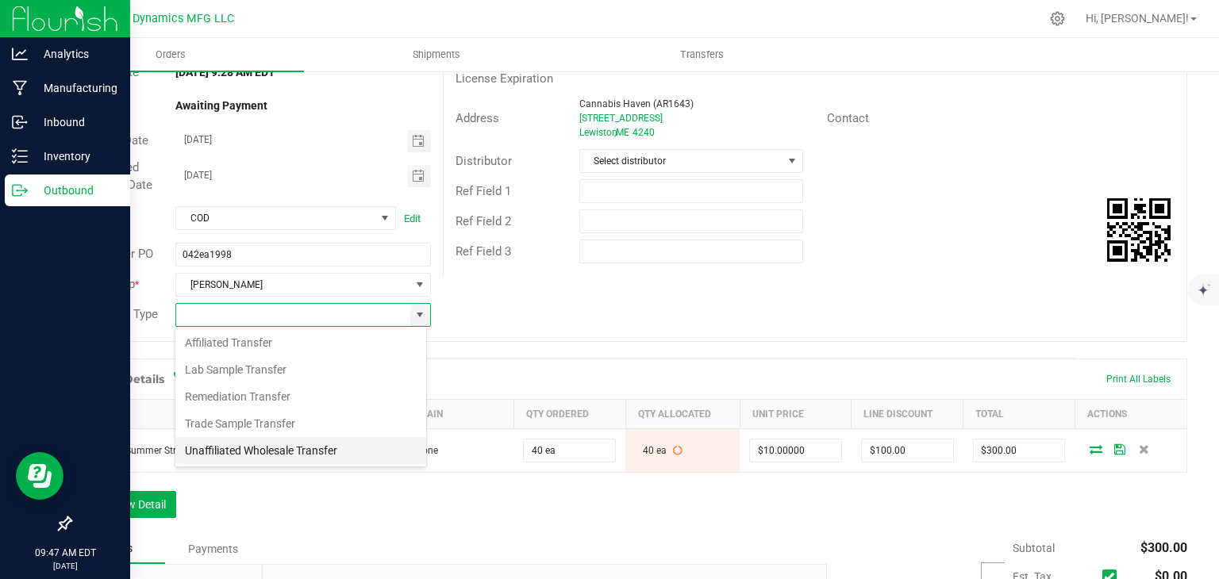
click at [337, 447] on li "Unaffiliated Wholesale Transfer" at bounding box center [300, 450] width 251 height 27
type input "Unaffiliated Wholesale Transfer"
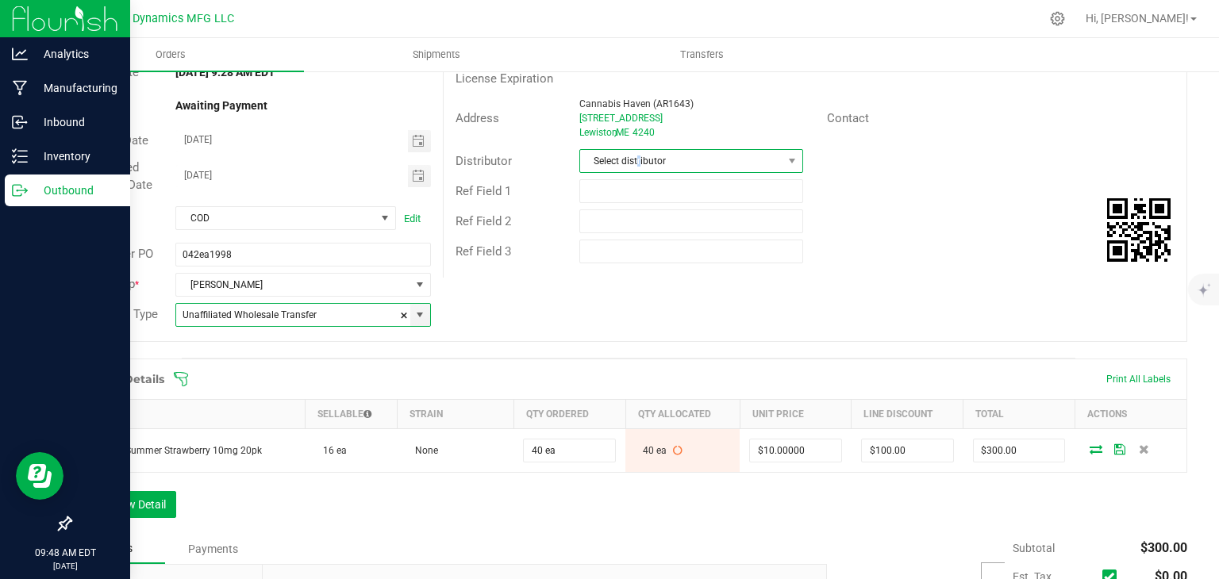
click at [633, 165] on span "Select distributor" at bounding box center [681, 161] width 202 height 22
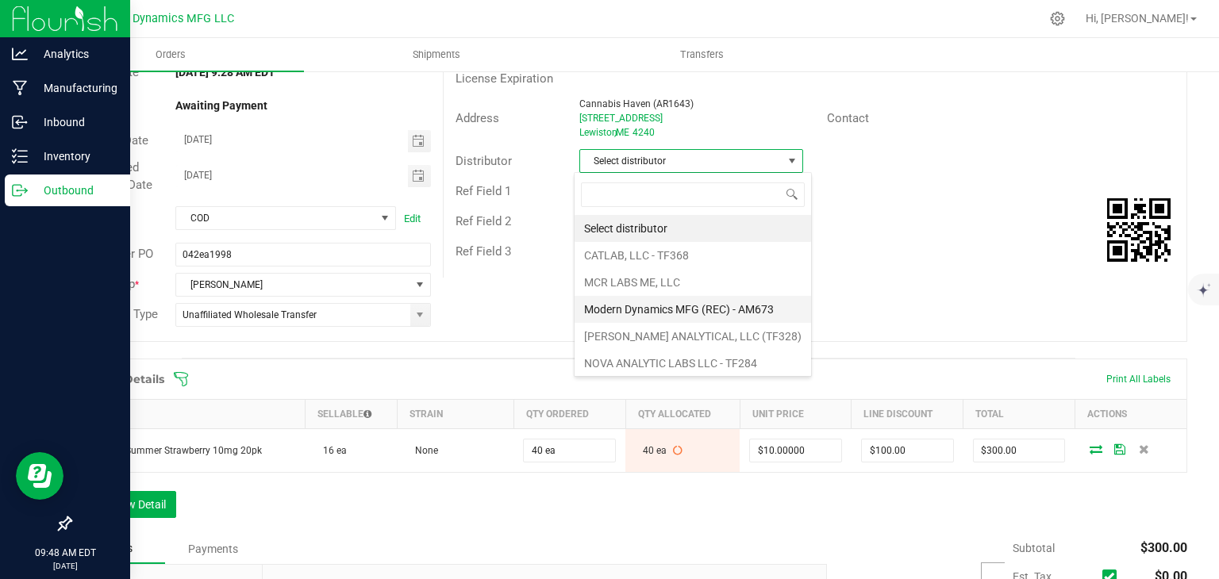
click at [622, 302] on li "Modern Dynamics MFG (REC) - AM673" at bounding box center [693, 309] width 237 height 27
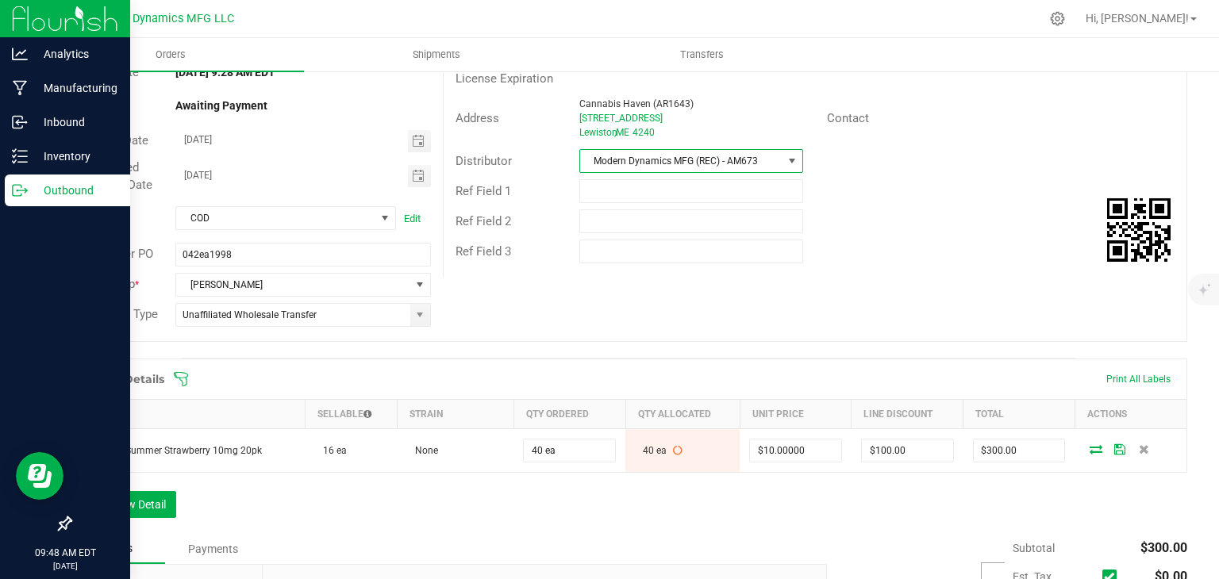
click at [707, 299] on div "Order # 00001237 Status Allocated Order Date [DATE] 9:28 AM EDT Payment Status …" at bounding box center [629, 171] width 1116 height 341
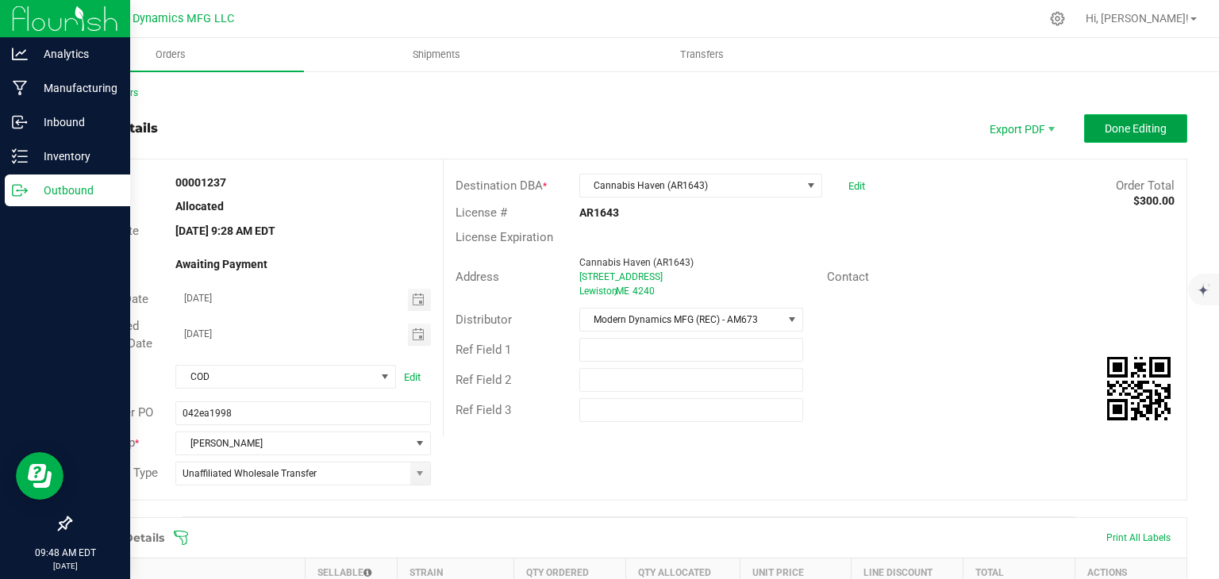
click at [1095, 118] on button "Done Editing" at bounding box center [1135, 128] width 103 height 29
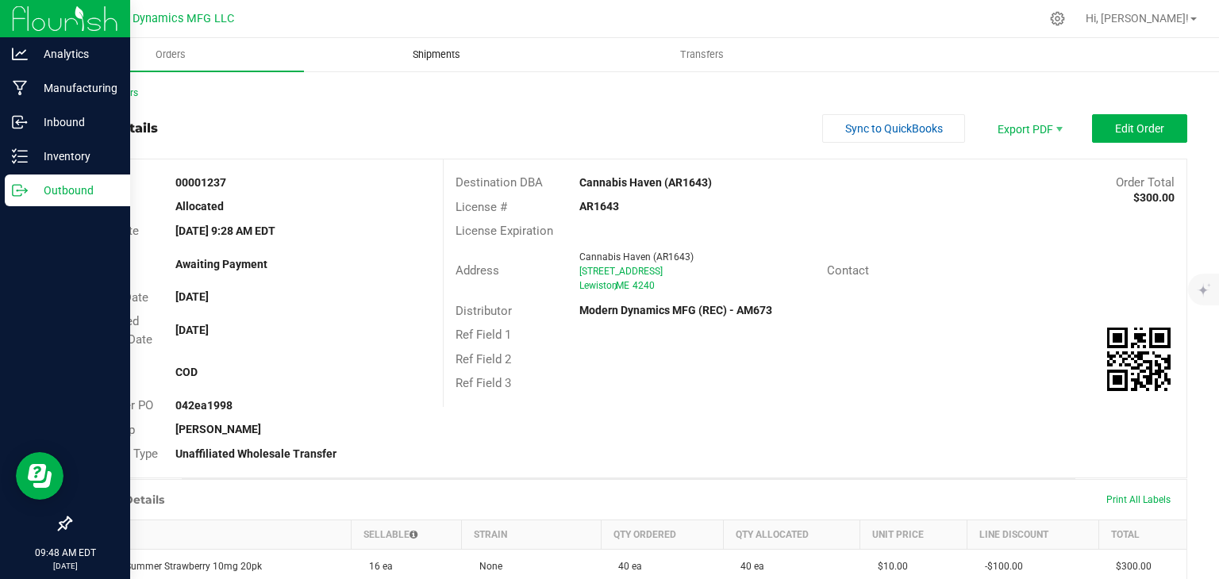
click at [443, 48] on span "Shipments" at bounding box center [436, 55] width 90 height 14
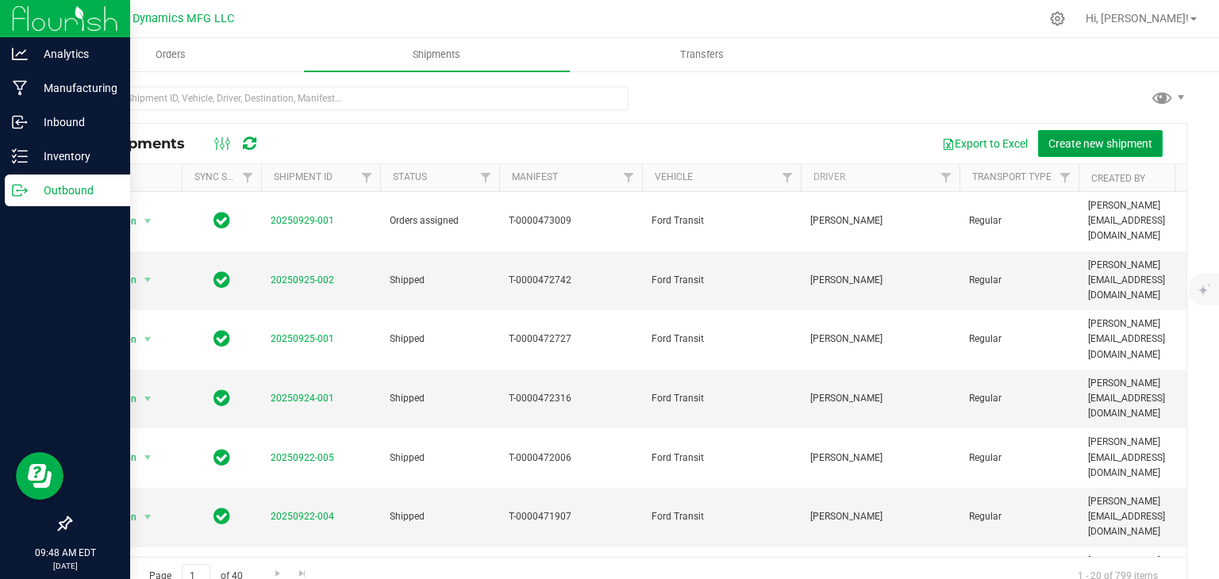
click at [1095, 137] on span "Create new shipment" at bounding box center [1101, 143] width 104 height 13
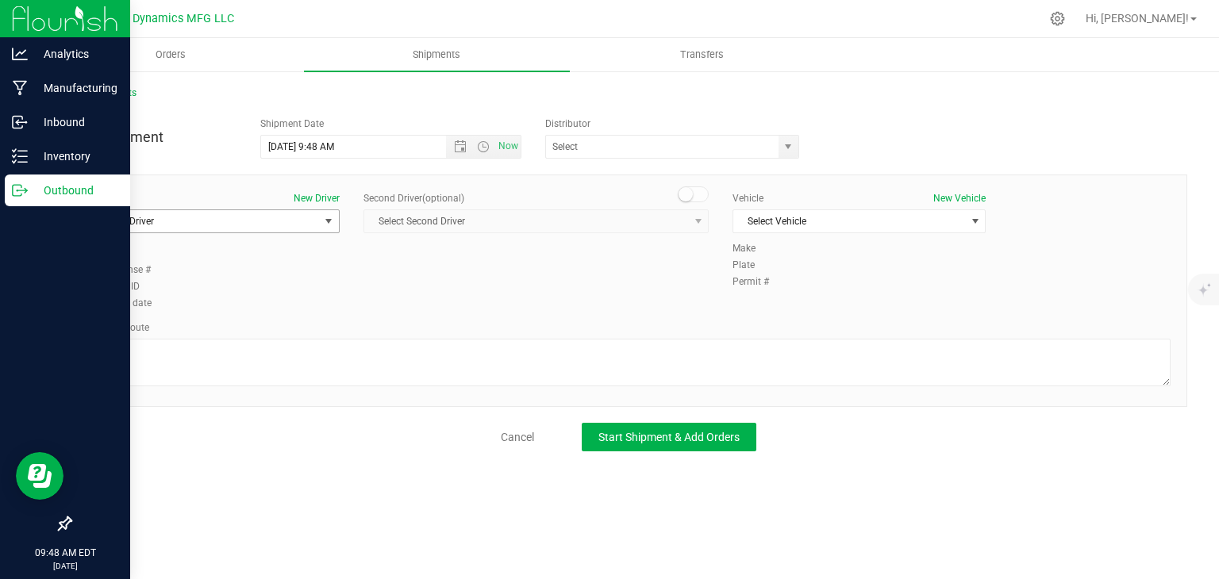
click at [287, 225] on span "Select Driver" at bounding box center [203, 221] width 232 height 22
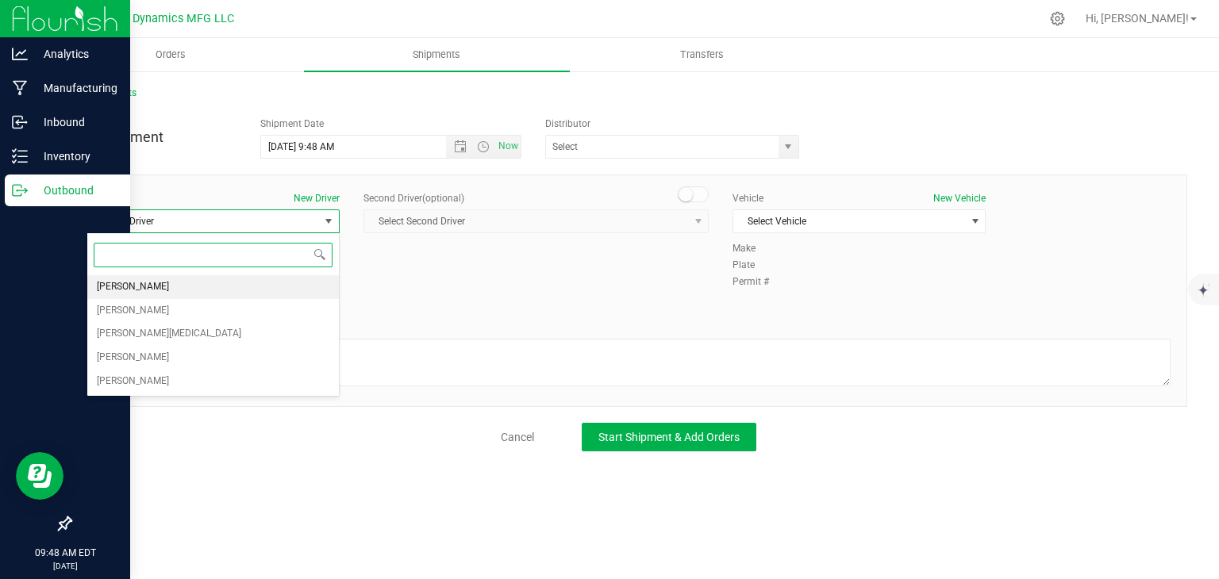
click at [245, 279] on li "[PERSON_NAME]" at bounding box center [213, 287] width 252 height 24
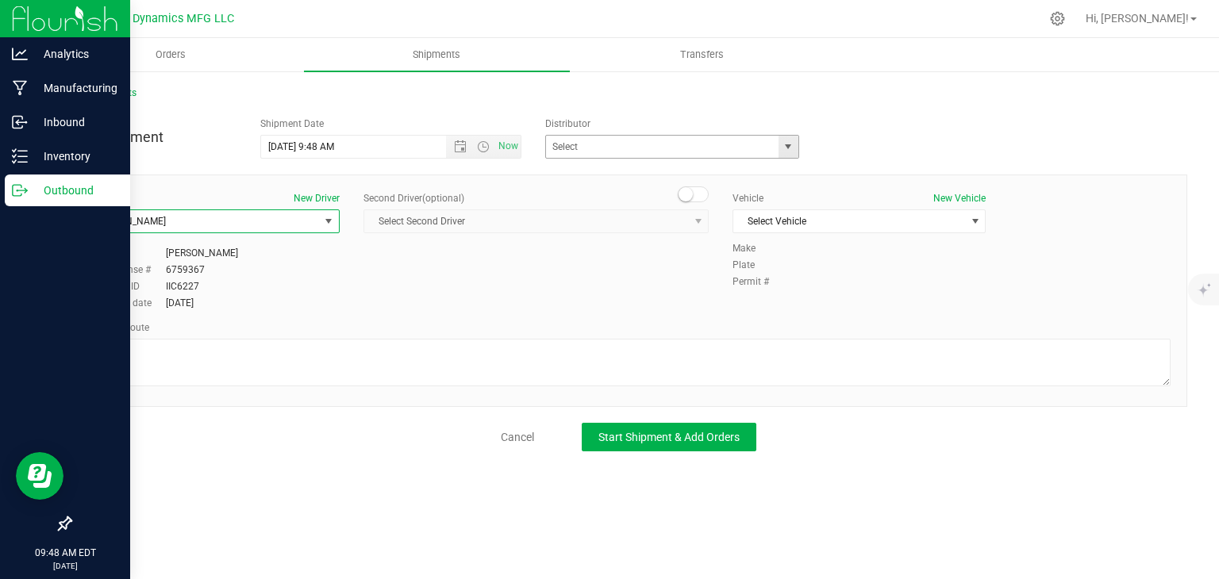
click at [798, 153] on span "select" at bounding box center [789, 147] width 20 height 22
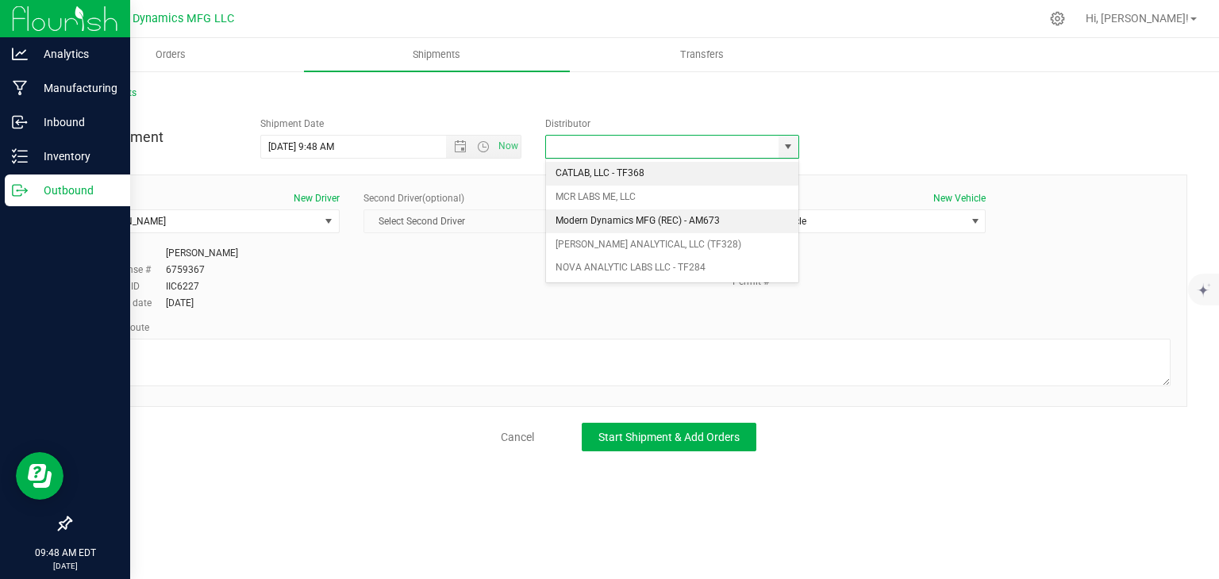
click at [727, 225] on li "Modern Dynamics MFG (REC) - AM673" at bounding box center [672, 222] width 252 height 24
type input "Modern Dynamics MFG (REC) - AM673"
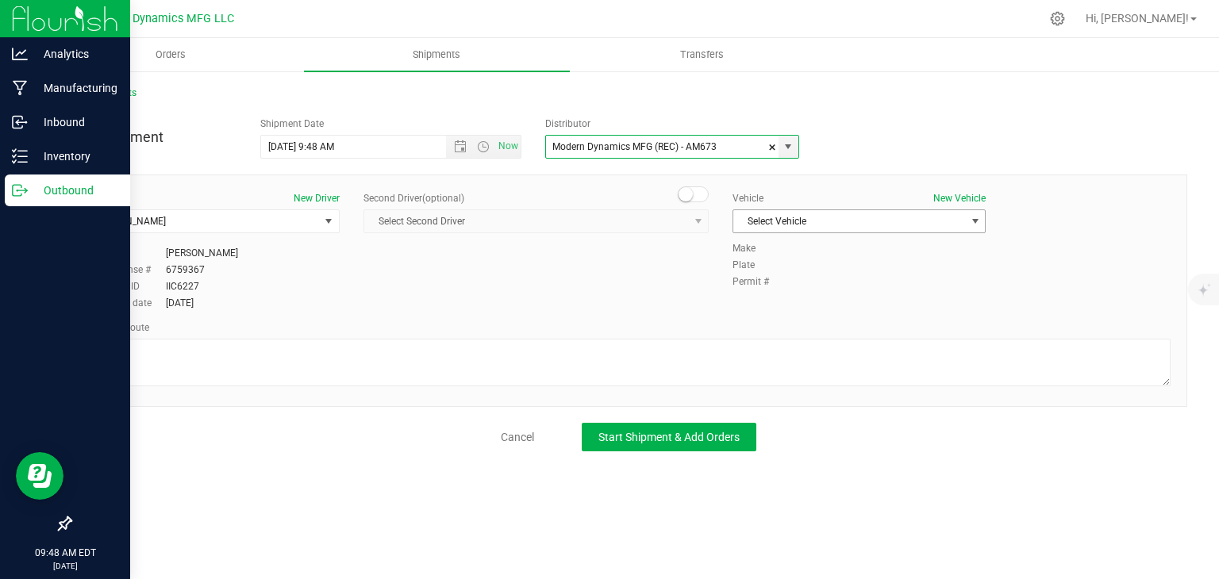
click at [831, 223] on span "Select Vehicle" at bounding box center [849, 221] width 232 height 22
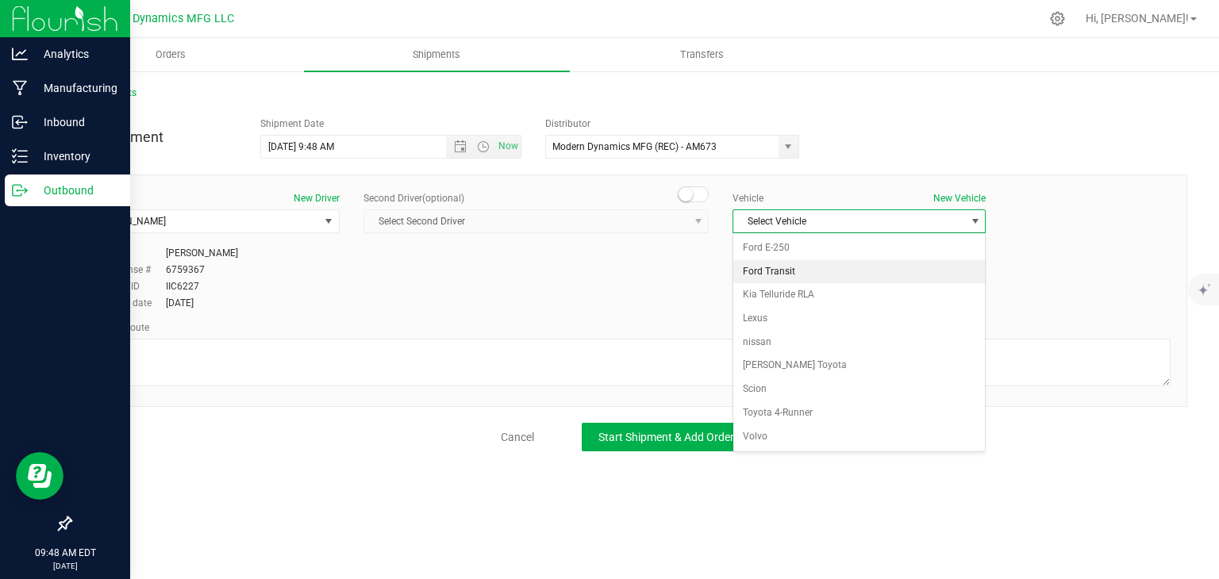
click at [819, 275] on li "Ford Transit" at bounding box center [859, 272] width 252 height 24
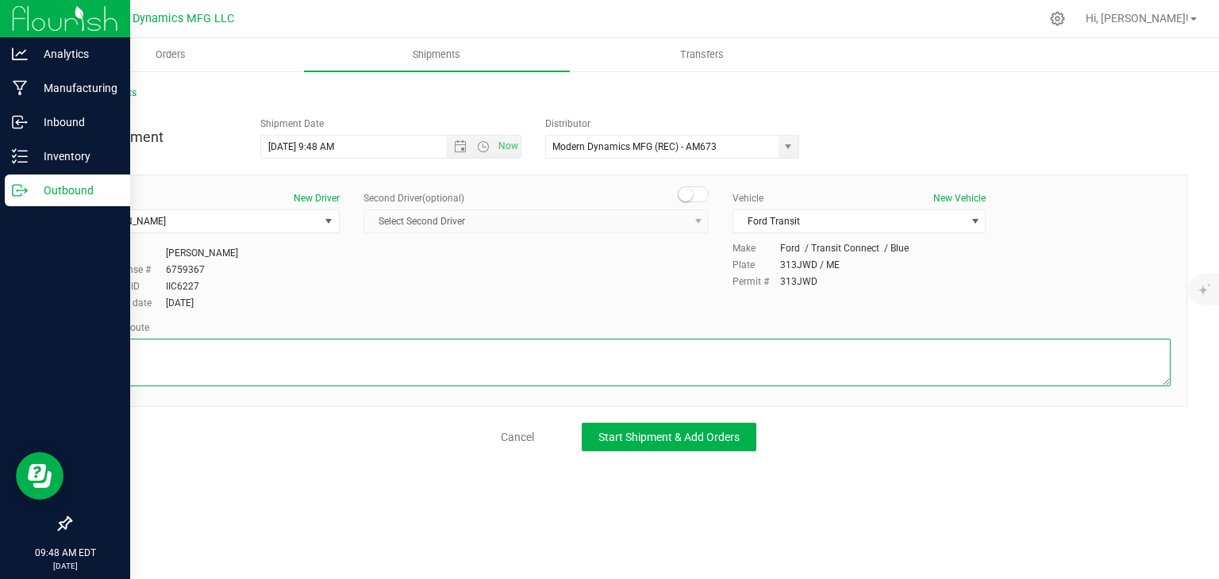
click at [303, 361] on textarea at bounding box center [629, 363] width 1084 height 48
paste textarea "[STREET_ADDRESS][PERSON_NAME]  Get on I-95 N from [GEOGRAPHIC_DATA] Connector …"
type textarea "[STREET_ADDRESS][PERSON_NAME]  Get on I-95 N from [GEOGRAPHIC_DATA] Connector …"
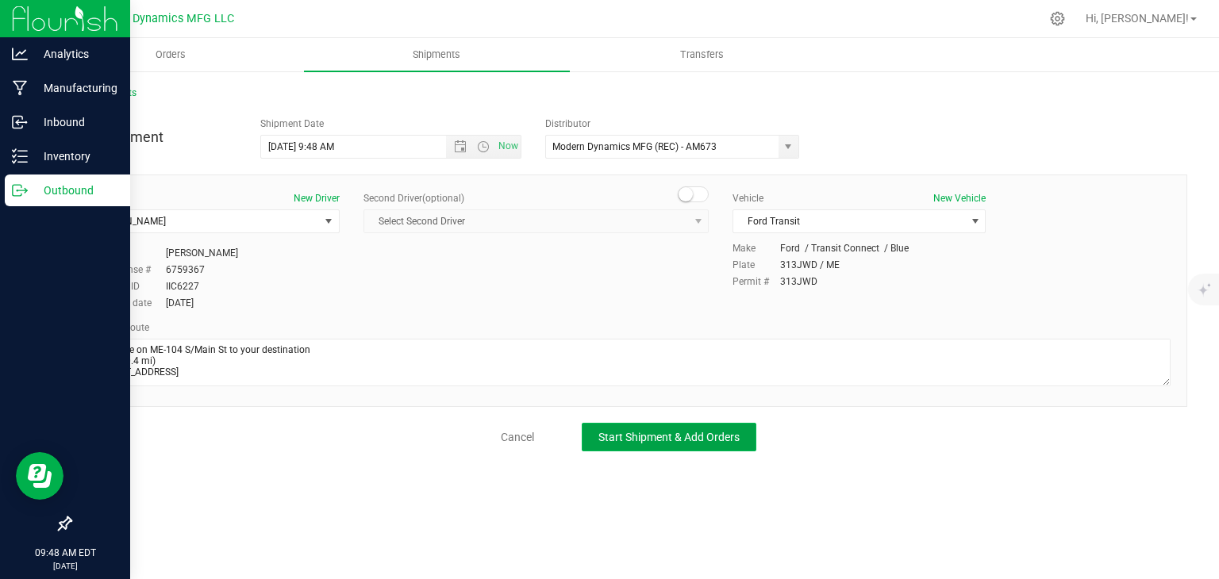
click at [604, 431] on span "Start Shipment & Add Orders" at bounding box center [668, 437] width 141 height 13
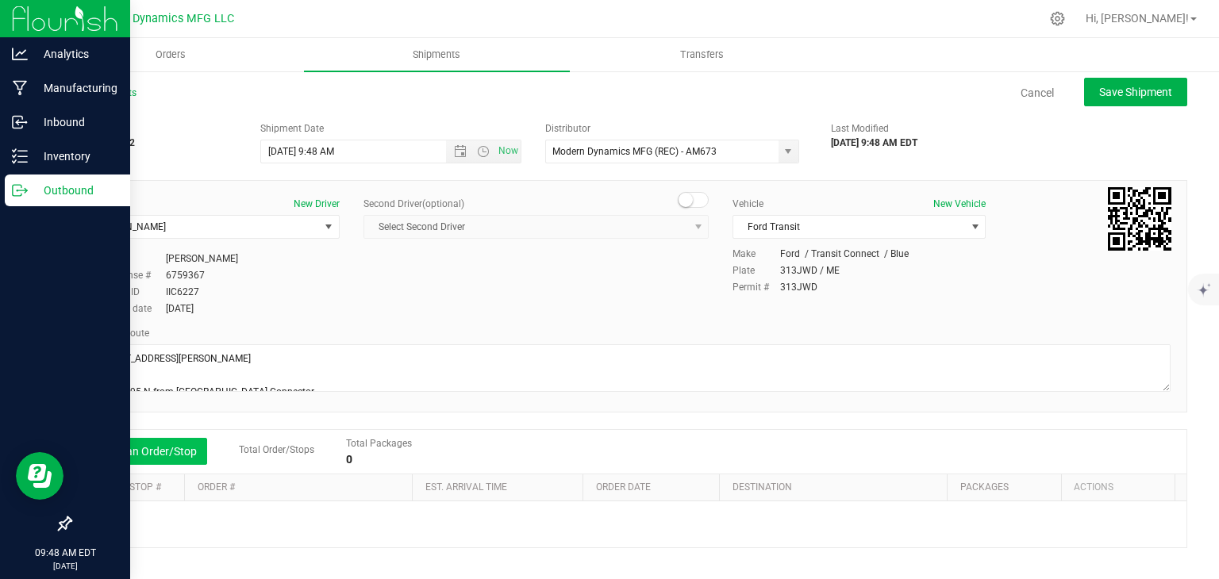
click at [180, 445] on button "Add an Order/Stop" at bounding box center [145, 451] width 125 height 27
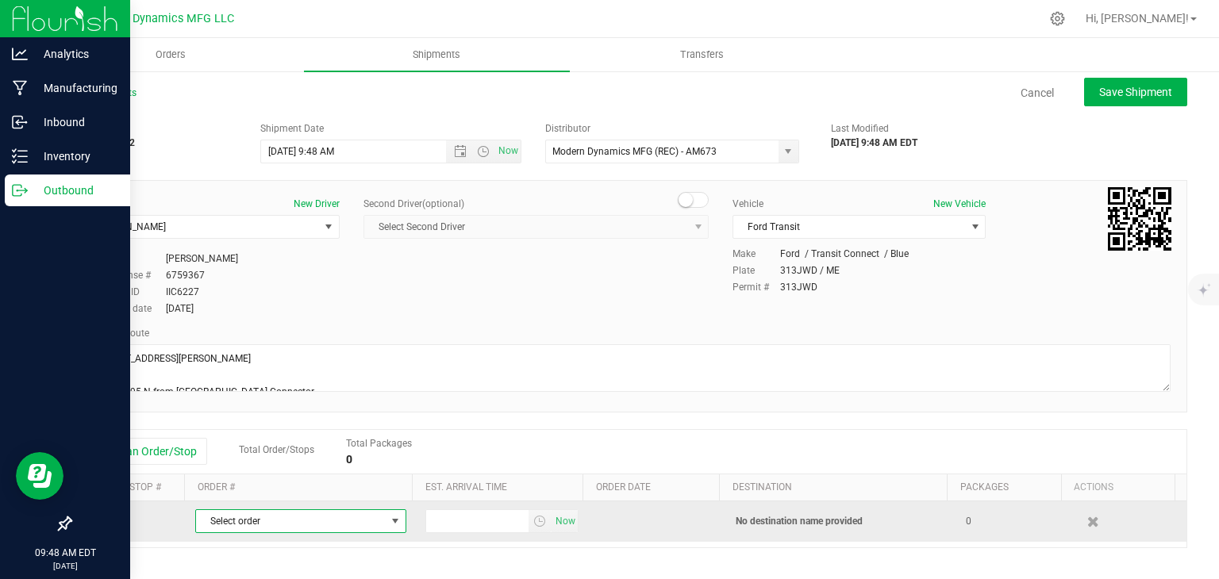
click at [302, 522] on span "Select order" at bounding box center [291, 521] width 190 height 22
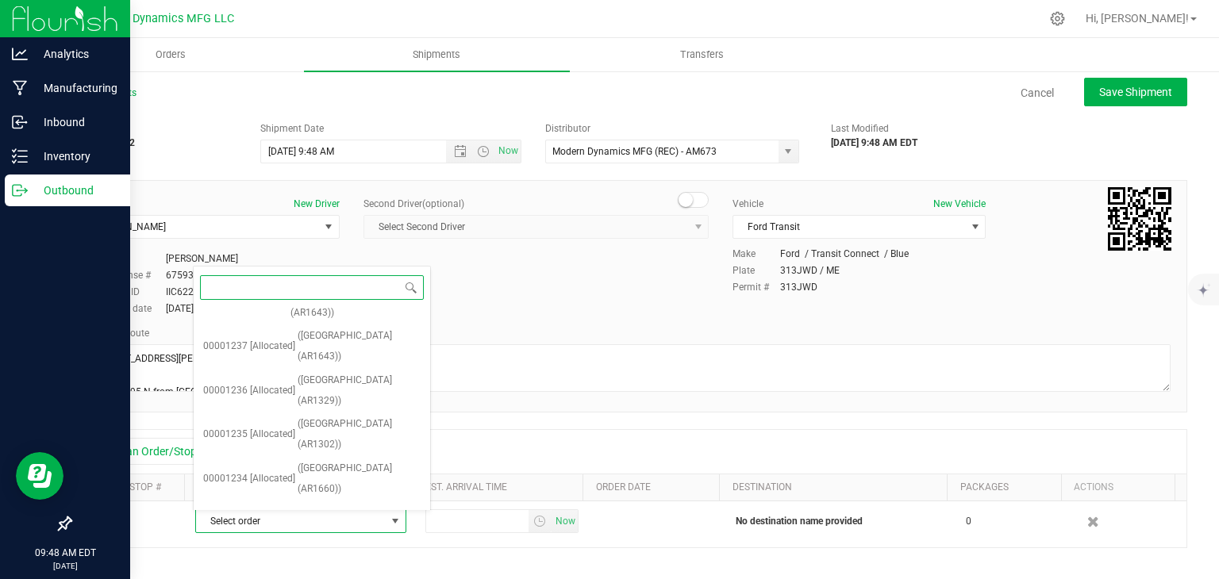
scroll to position [175, 0]
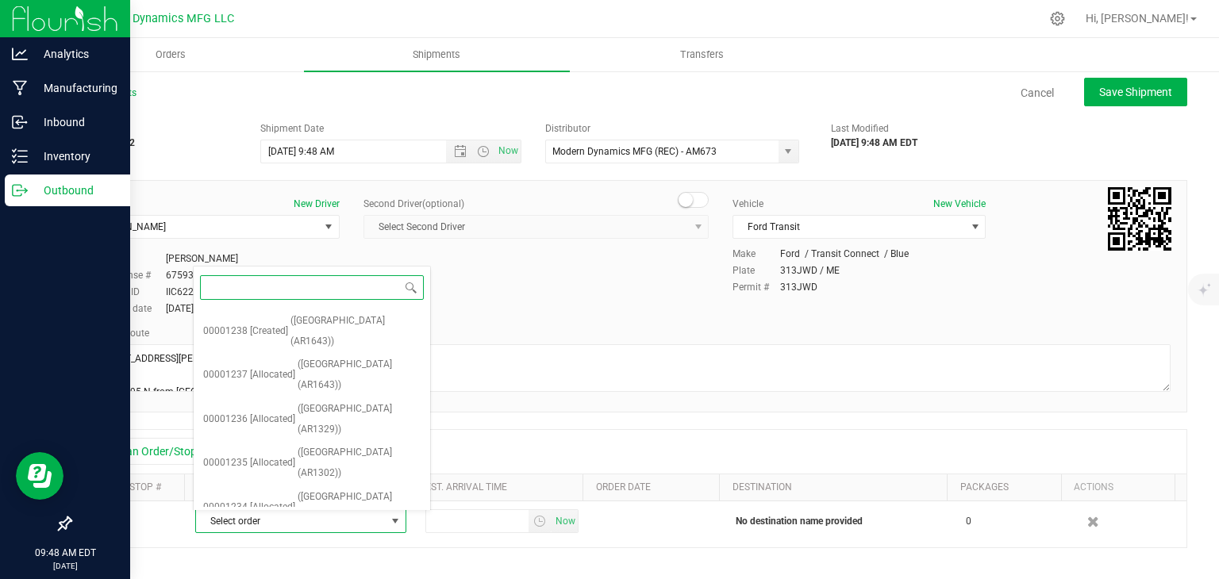
click at [364, 531] on span "([GEOGRAPHIC_DATA] (AR1508))" at bounding box center [359, 551] width 123 height 40
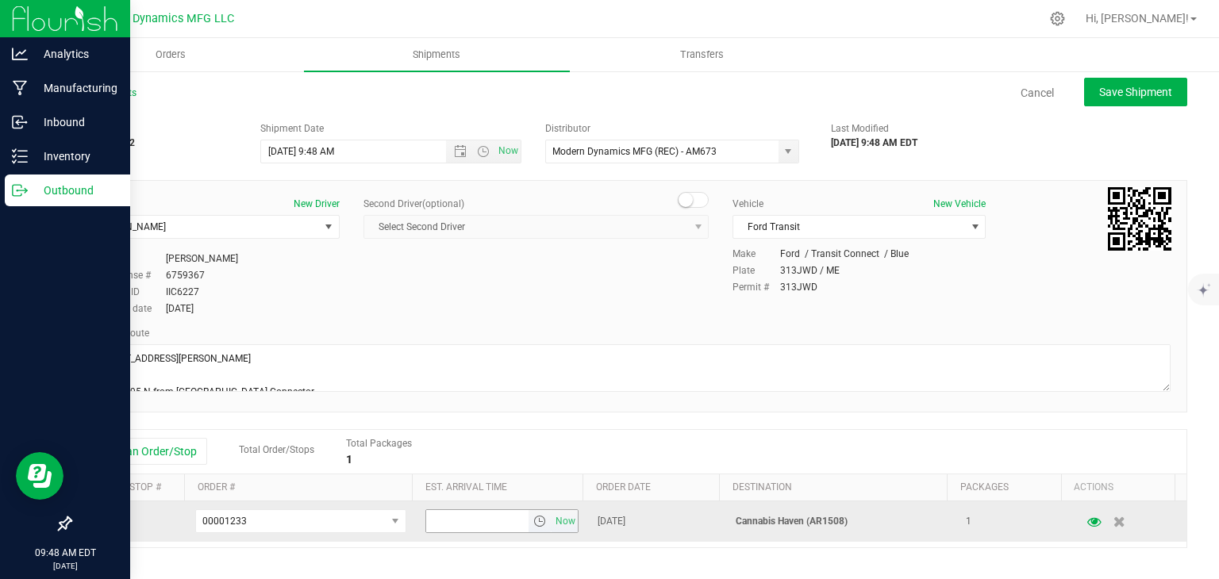
click at [438, 512] on input "text" at bounding box center [477, 521] width 103 height 22
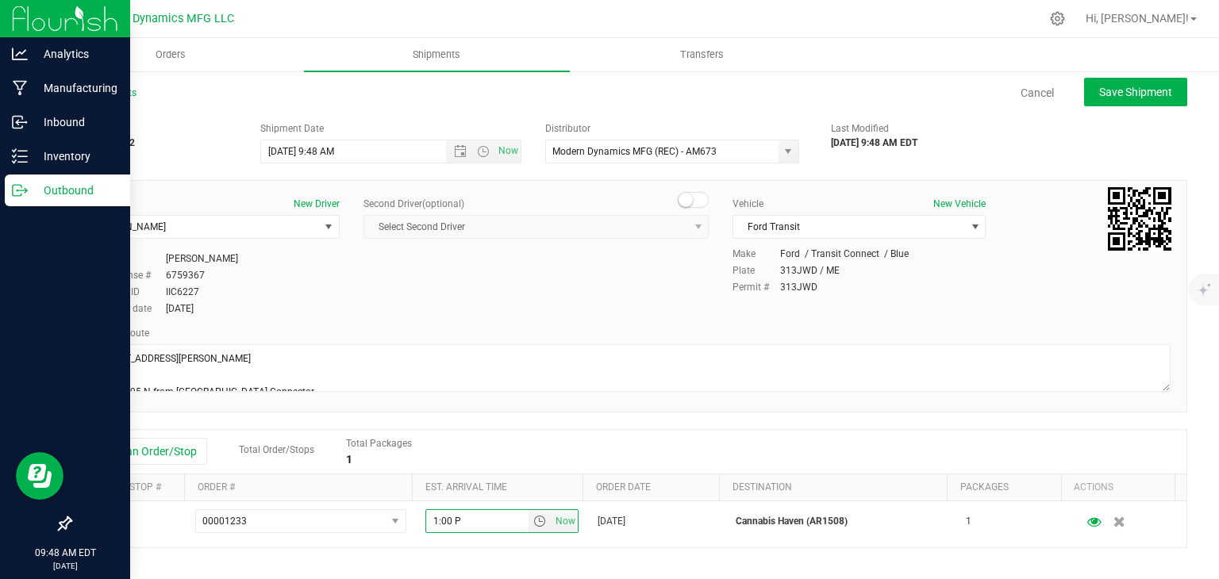
type input "1:00 PM"
click at [1134, 99] on button "Save Shipment" at bounding box center [1135, 92] width 103 height 29
type input "[DATE] 1:48 PM"
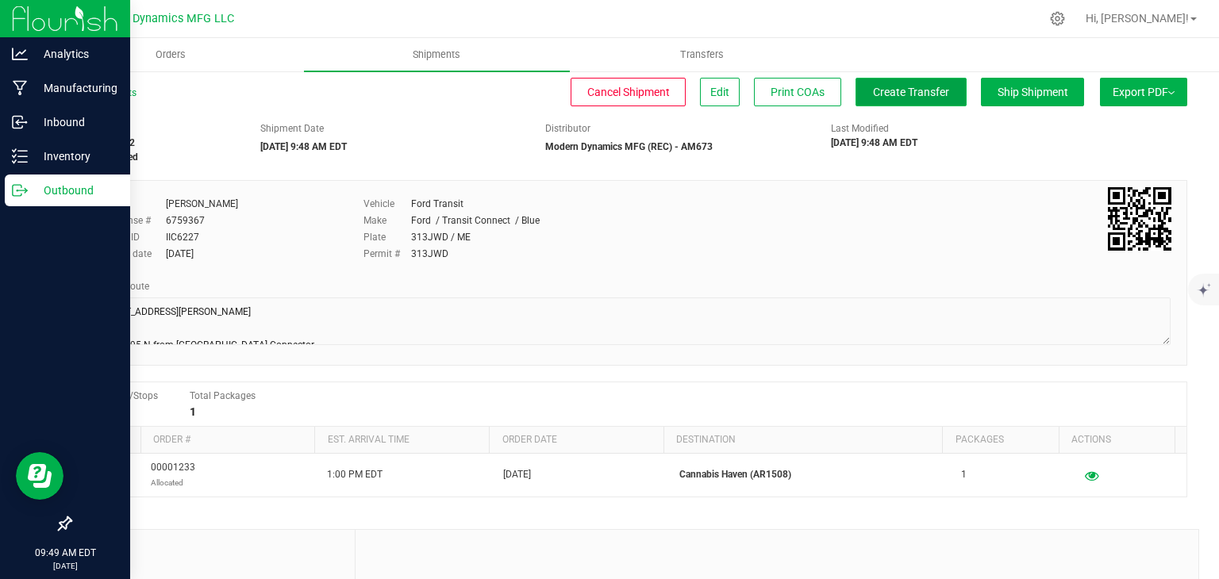
click at [857, 84] on button "Create Transfer" at bounding box center [911, 92] width 111 height 29
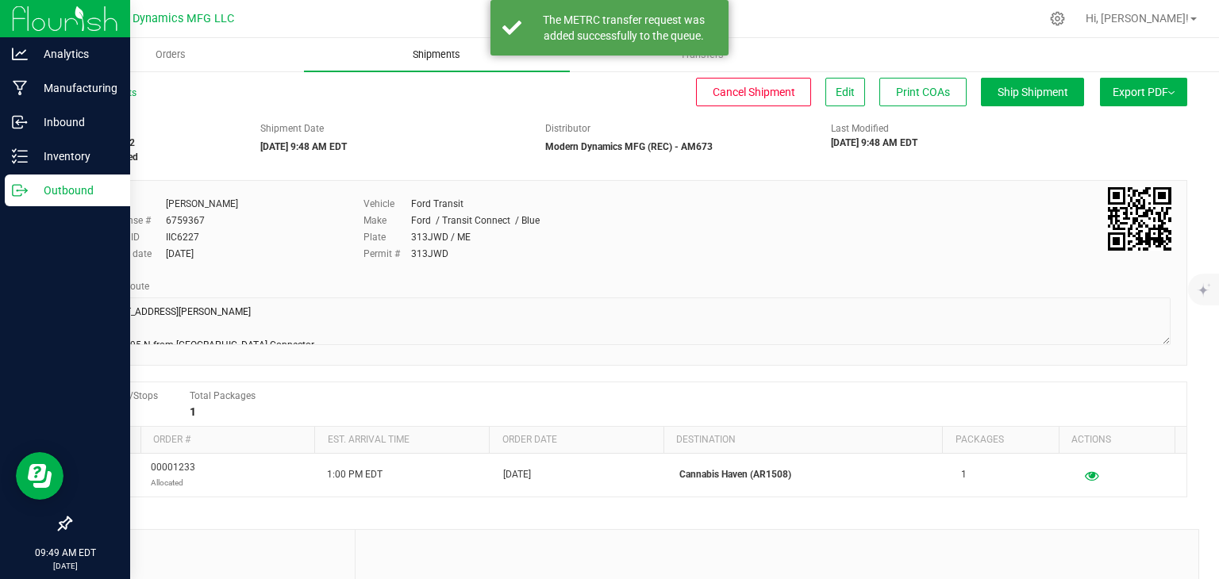
click at [330, 45] on uib-tab-heading "Shipments" at bounding box center [437, 54] width 266 height 33
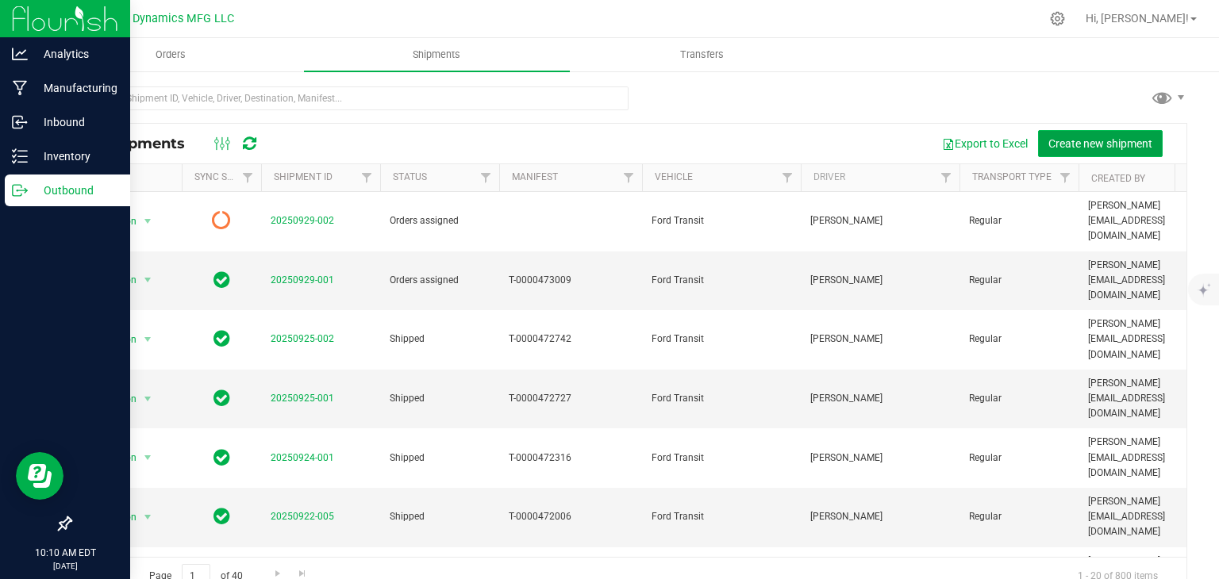
click at [1103, 132] on button "Create new shipment" at bounding box center [1100, 143] width 125 height 27
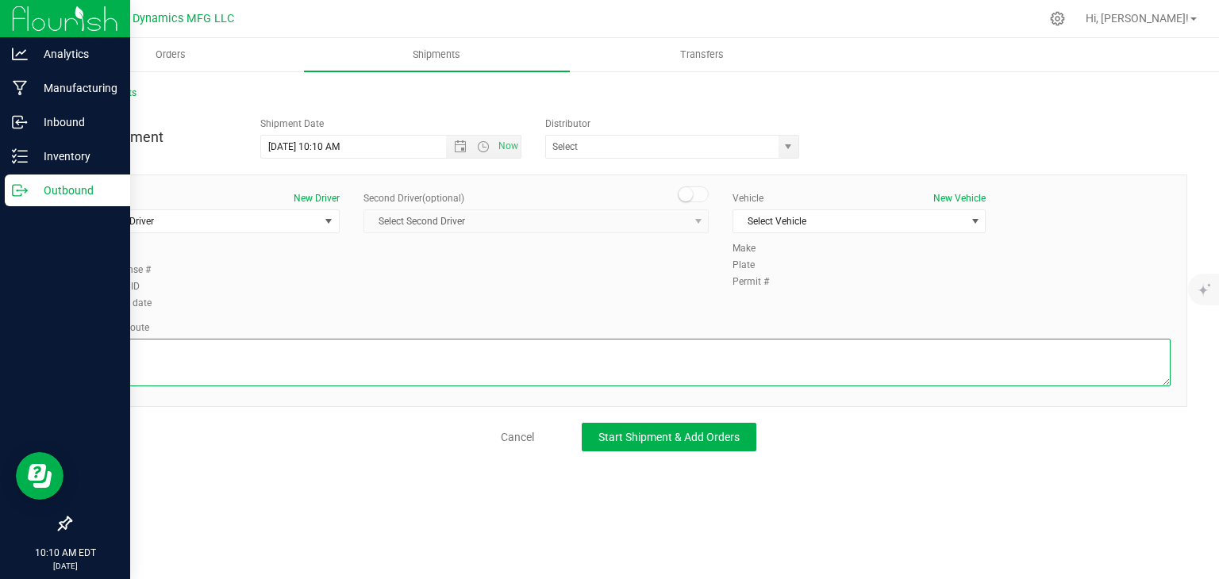
click at [318, 344] on textarea at bounding box center [629, 363] width 1084 height 48
paste textarea "[STREET_ADDRESS][PERSON_NAME]  Get on I-95 N from [GEOGRAPHIC_DATA] Connector …"
type textarea "[STREET_ADDRESS][PERSON_NAME]  Get on I-95 N from [GEOGRAPHIC_DATA] Connector …"
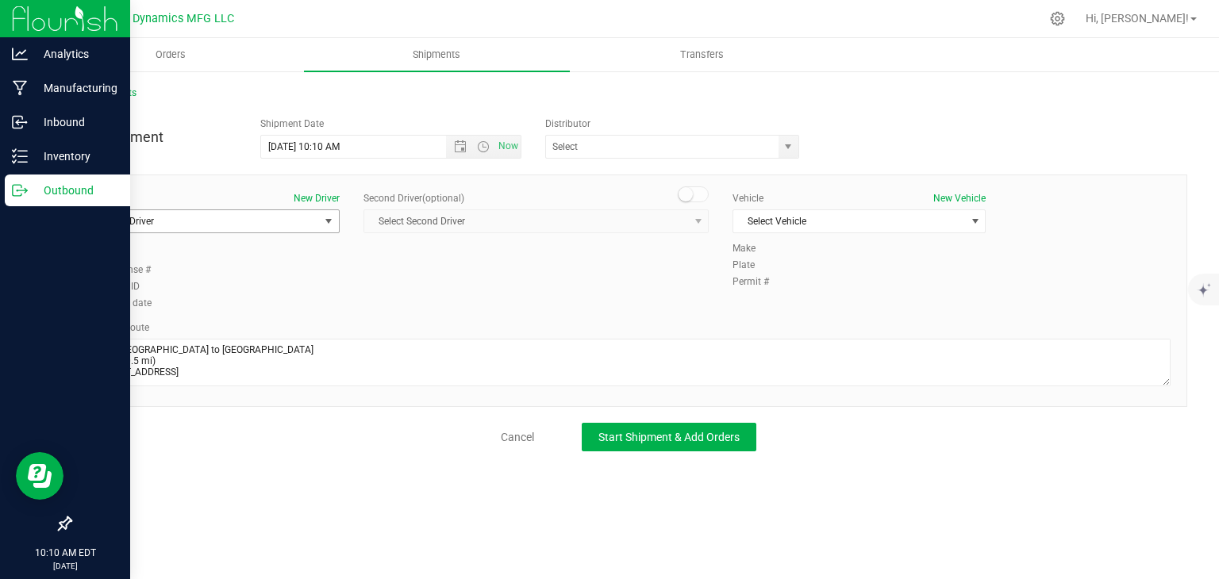
click at [274, 221] on span "Select Driver" at bounding box center [203, 221] width 232 height 22
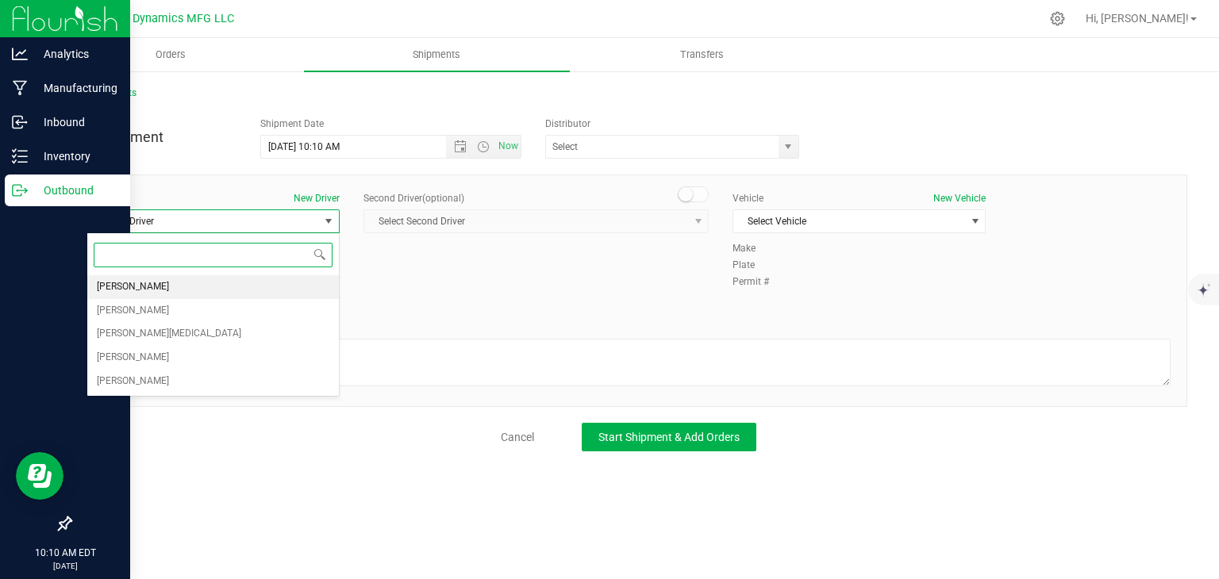
click at [270, 292] on li "[PERSON_NAME]" at bounding box center [213, 287] width 252 height 24
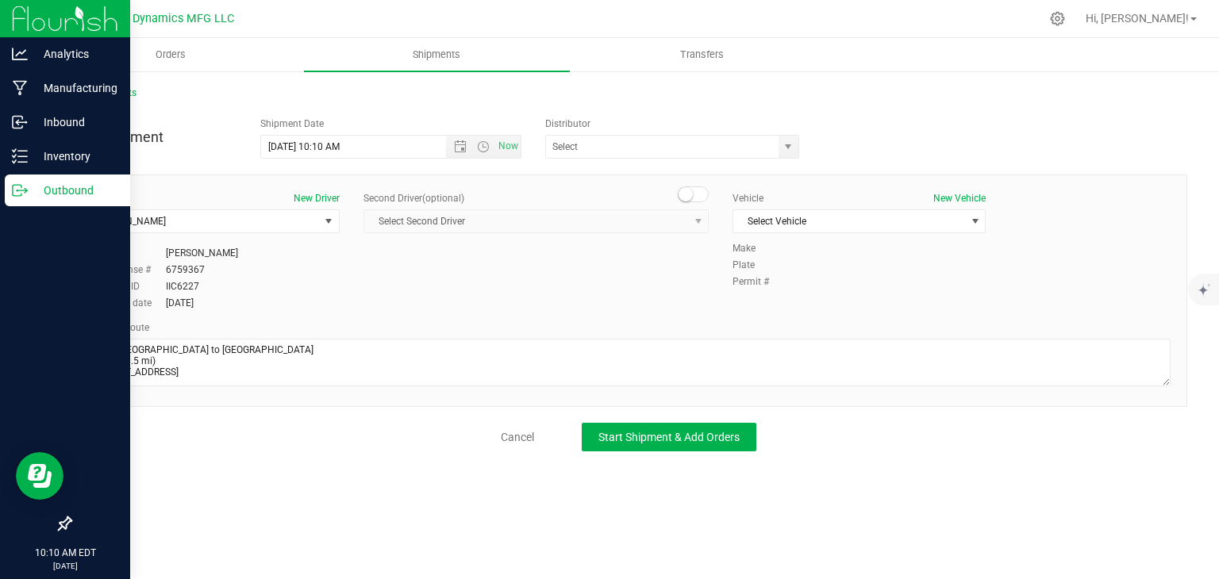
click at [818, 233] on div "Vehicle New Vehicle Select Vehicle Select Vehicle Ford E-250 Ford Transit Kia T…" at bounding box center [859, 216] width 277 height 50
click at [821, 229] on span "Select Vehicle" at bounding box center [849, 221] width 232 height 22
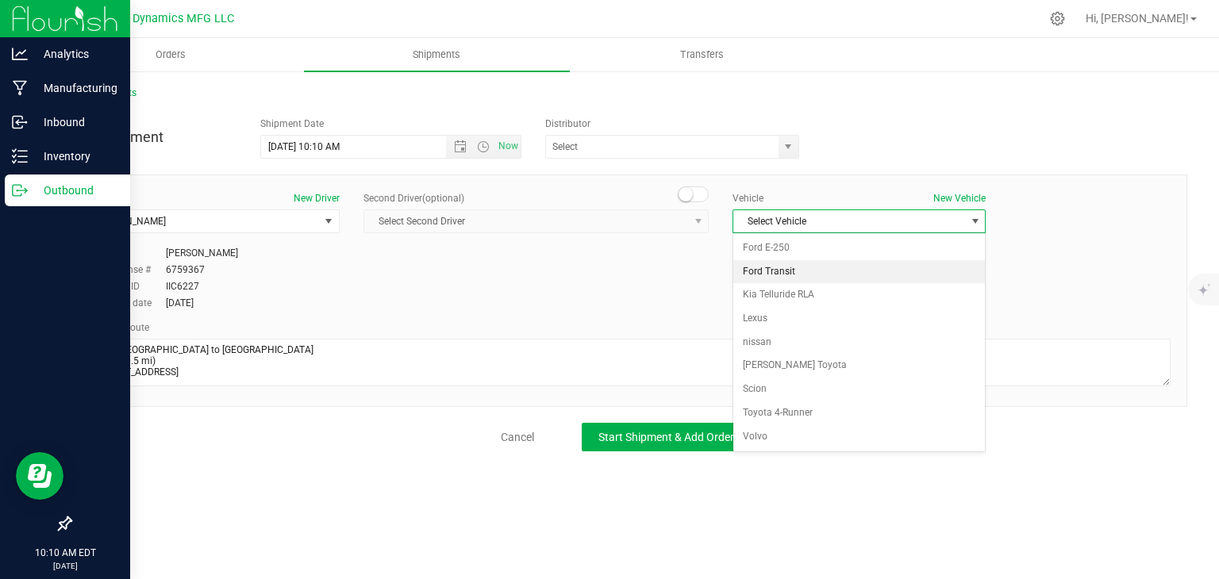
click at [822, 267] on li "Ford Transit" at bounding box center [859, 272] width 252 height 24
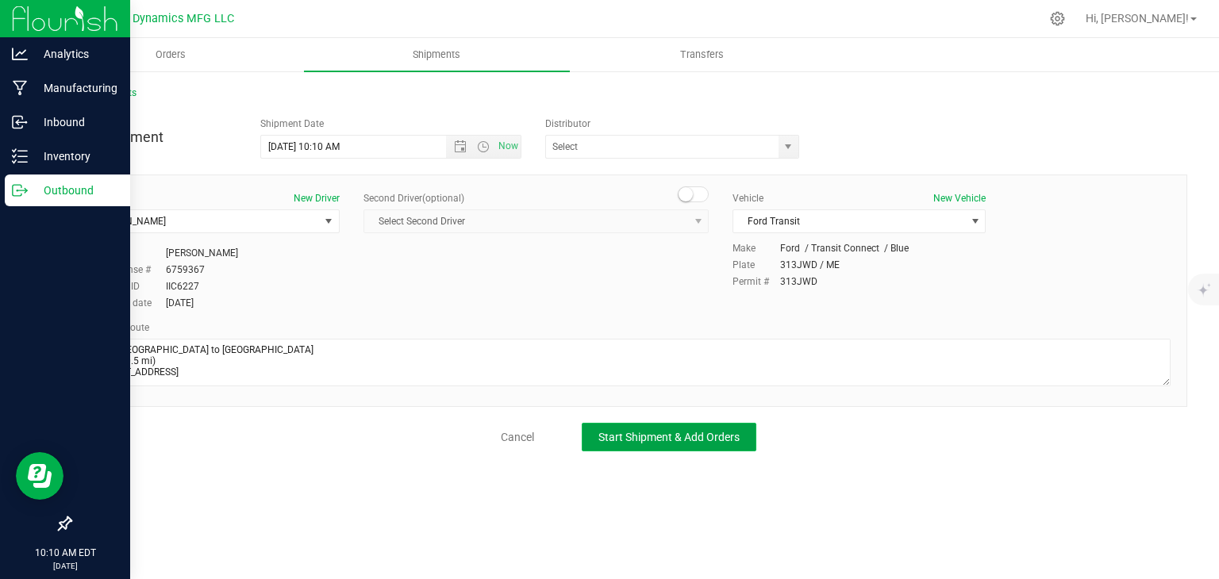
click at [709, 433] on span "Start Shipment & Add Orders" at bounding box center [668, 437] width 141 height 13
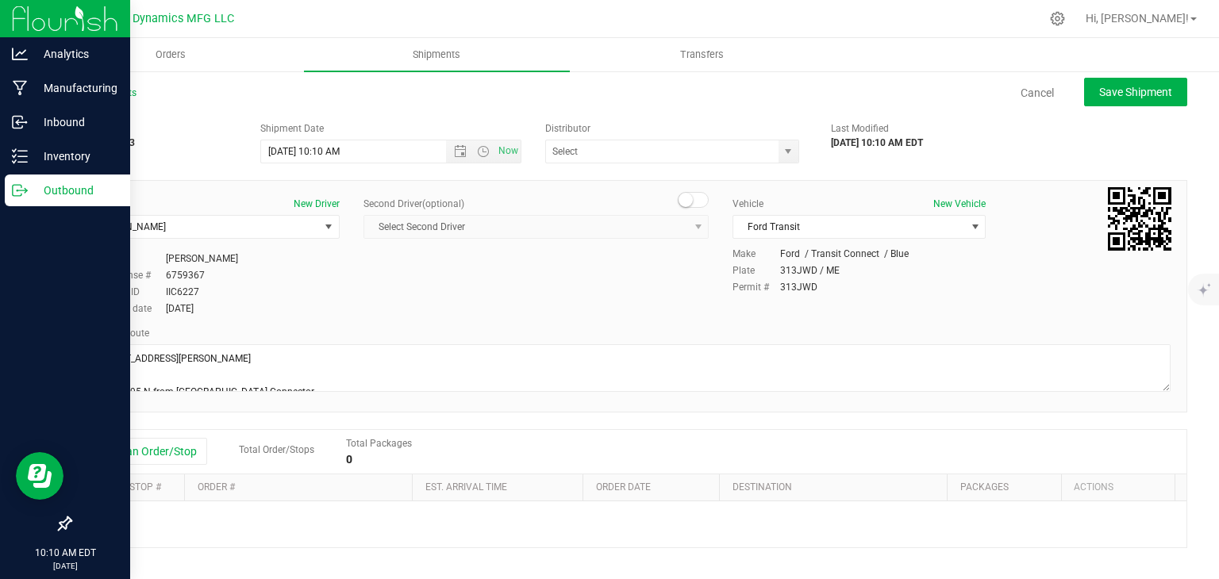
drag, startPoint x: 154, startPoint y: 461, endPoint x: 219, endPoint y: 498, distance: 75.0
click at [155, 461] on button "Add an Order/Stop" at bounding box center [145, 451] width 125 height 27
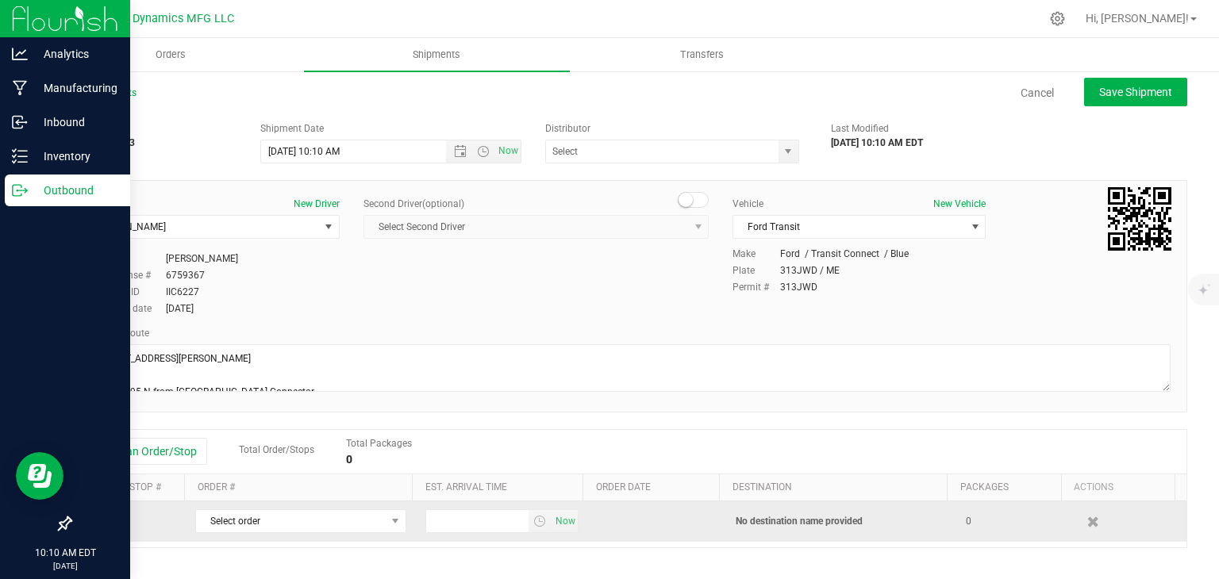
click at [284, 534] on td "Select order 00001242 00001241 00001240 00001239 00001238 00001237 00001236 000…" at bounding box center [301, 522] width 230 height 40
click at [297, 517] on span "Select order" at bounding box center [291, 521] width 190 height 22
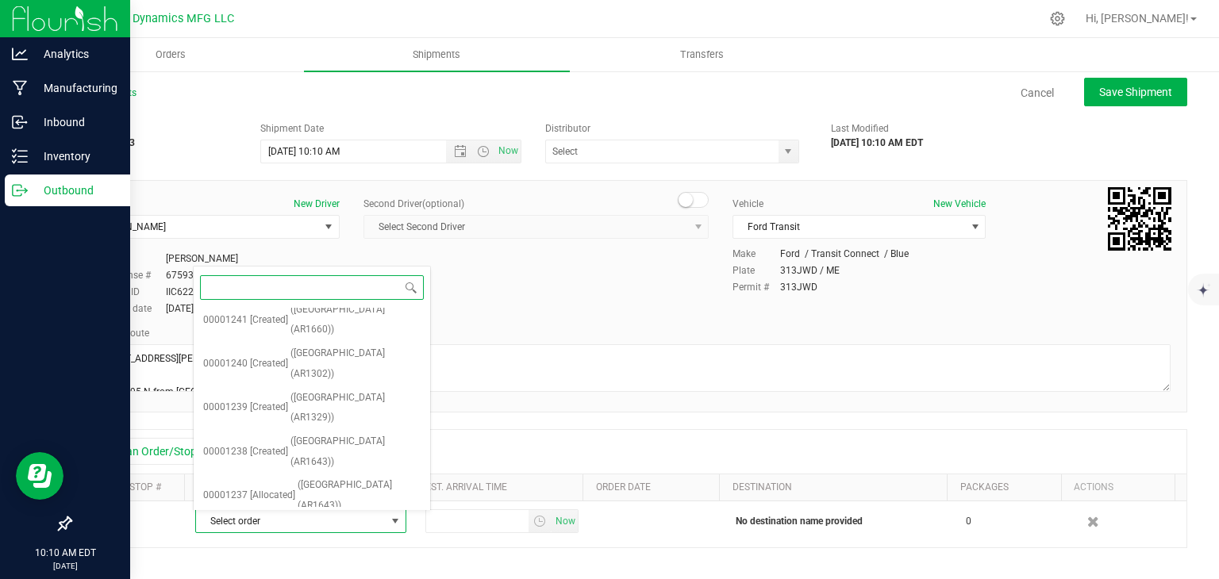
scroll to position [229, 0]
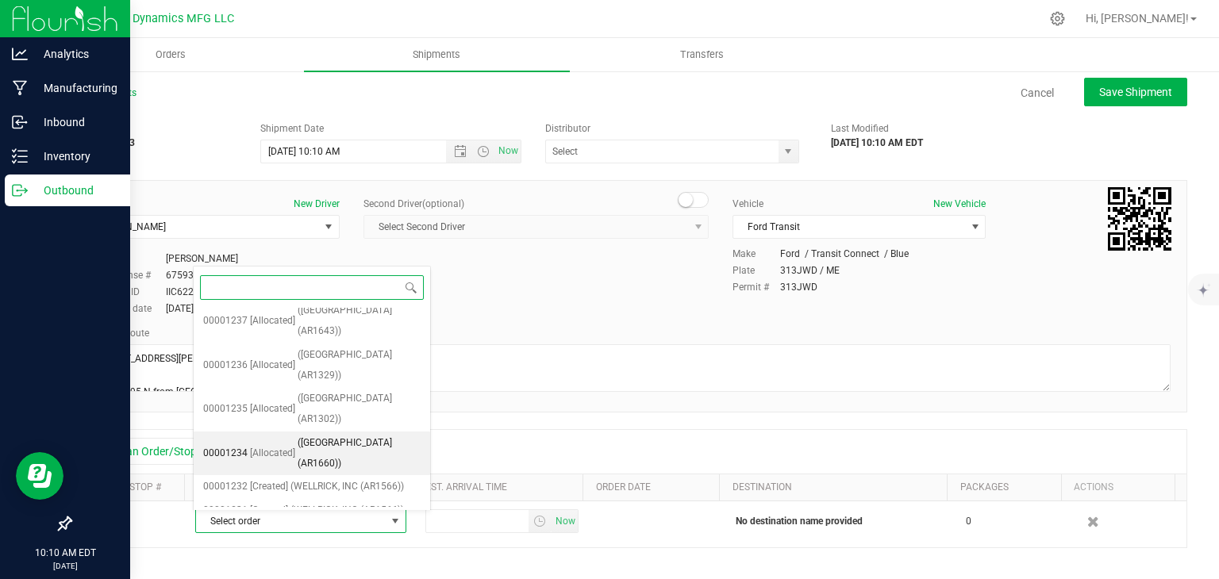
click at [348, 433] on span "([GEOGRAPHIC_DATA] (AR1660))" at bounding box center [359, 453] width 123 height 40
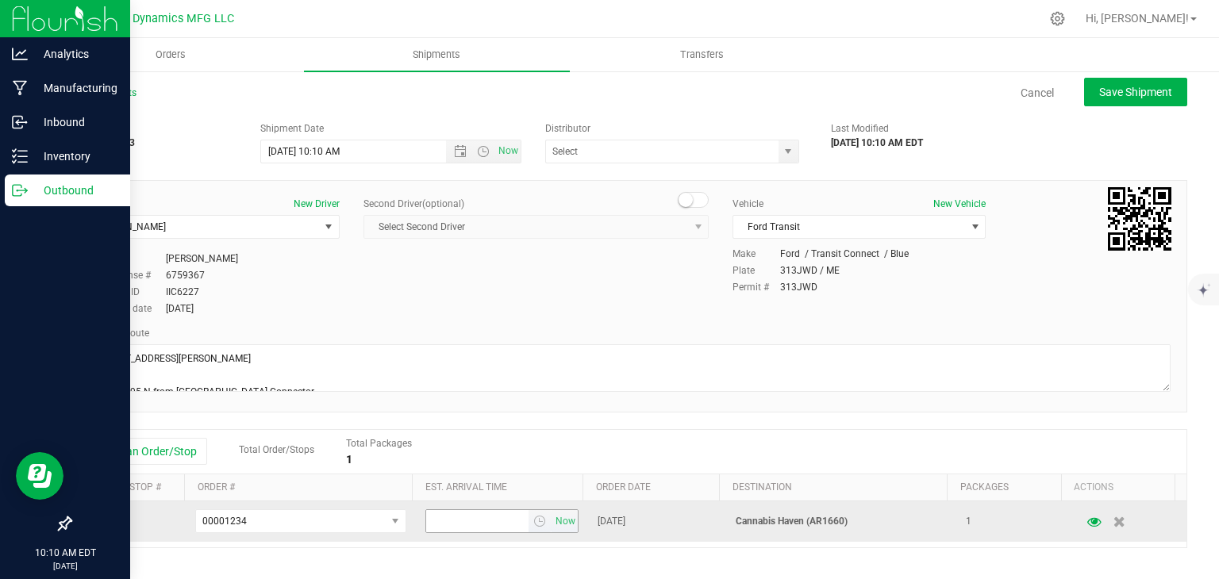
click at [426, 521] on input "text" at bounding box center [477, 521] width 103 height 22
type input "1:30 PM"
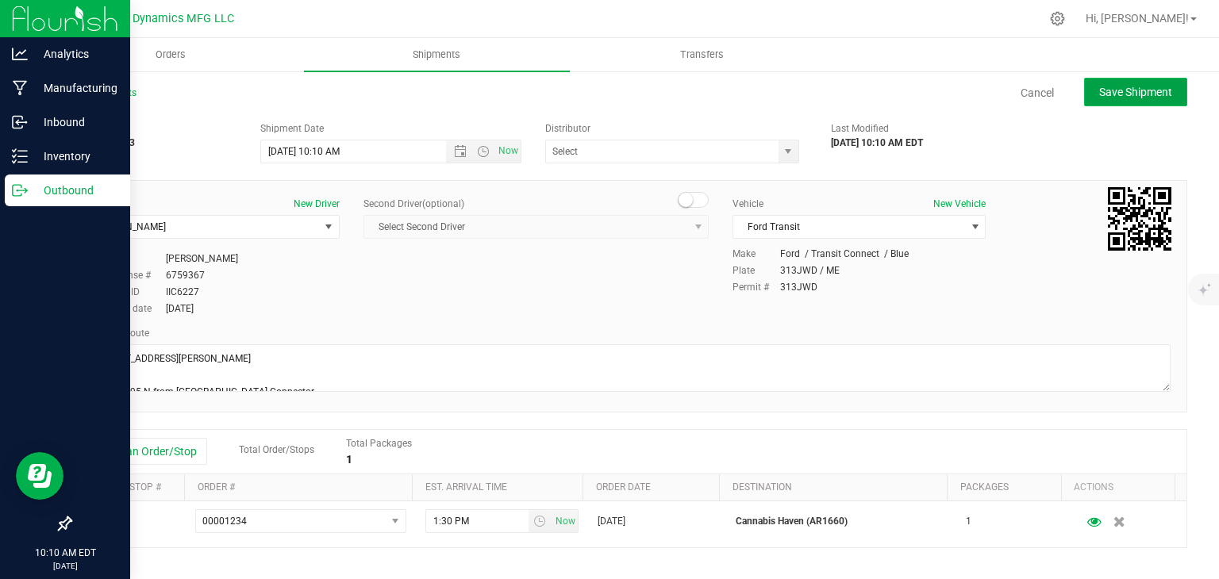
click at [1124, 94] on span "Save Shipment" at bounding box center [1135, 92] width 73 height 13
type input "[DATE] 2:10 PM"
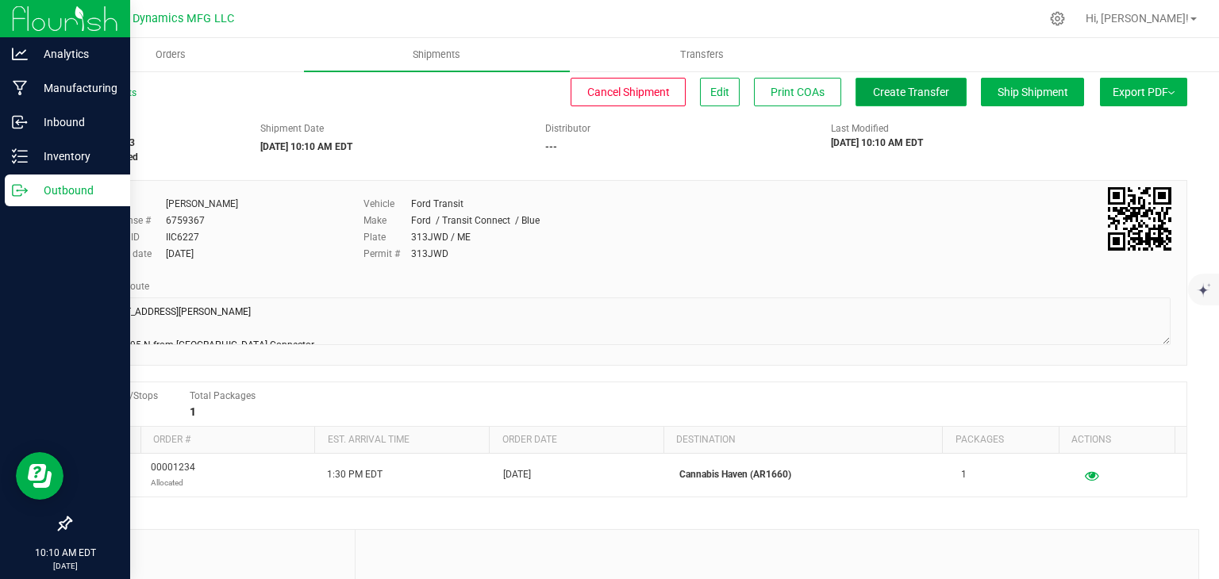
click at [873, 93] on span "Create Transfer" at bounding box center [911, 92] width 76 height 13
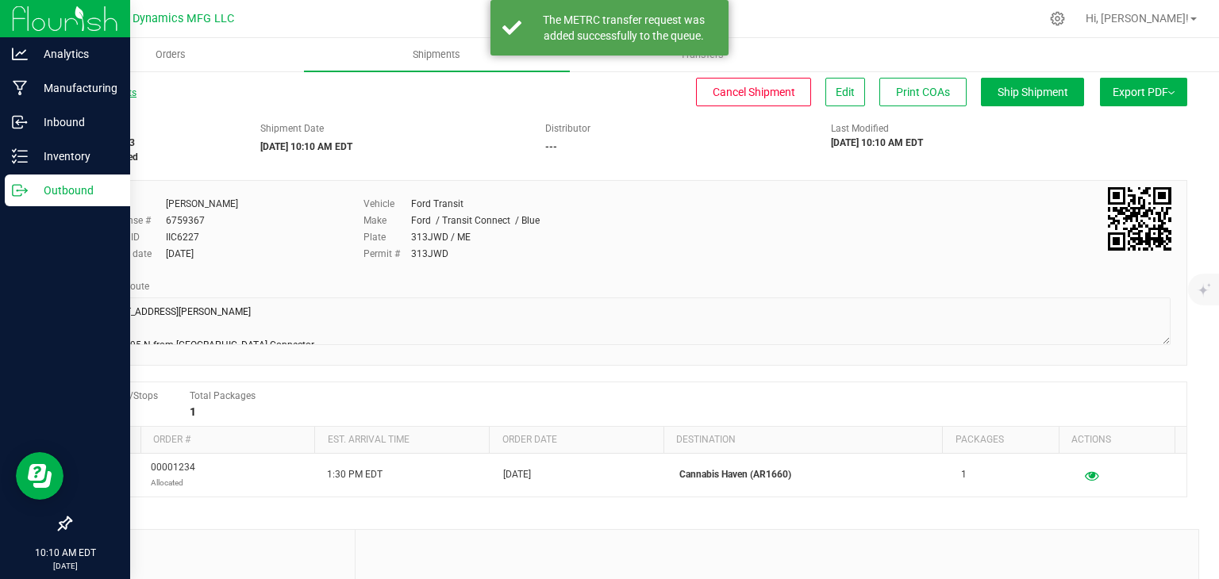
click at [106, 88] on link "All Shipments" at bounding box center [103, 92] width 67 height 11
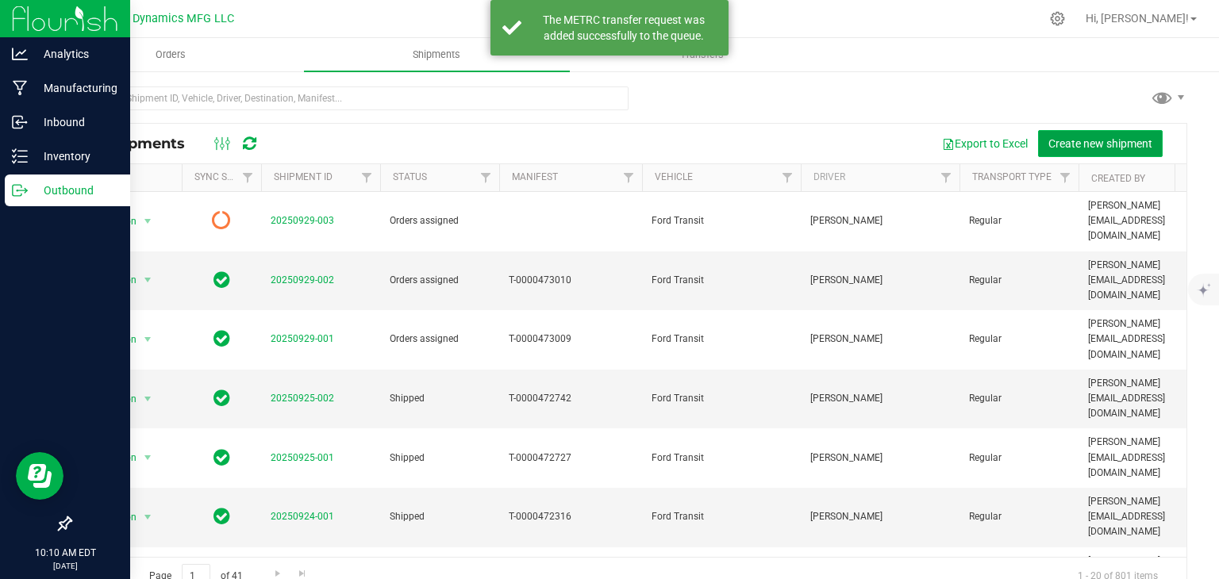
click at [1038, 142] on button "Create new shipment" at bounding box center [1100, 143] width 125 height 27
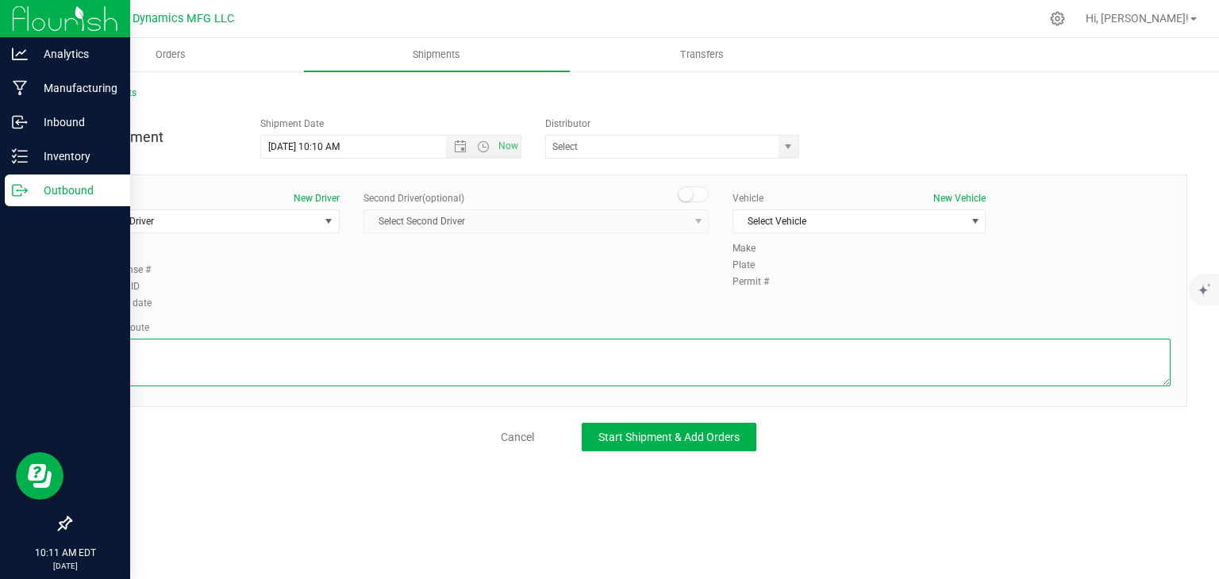
click at [410, 344] on textarea at bounding box center [629, 363] width 1084 height 48
paste textarea "[STREET_ADDRESS][PERSON_NAME]  Get on I-95 N from [GEOGRAPHIC_DATA] Connector …"
type textarea "[STREET_ADDRESS][PERSON_NAME]  Get on I-95 N from [GEOGRAPHIC_DATA] Connector …"
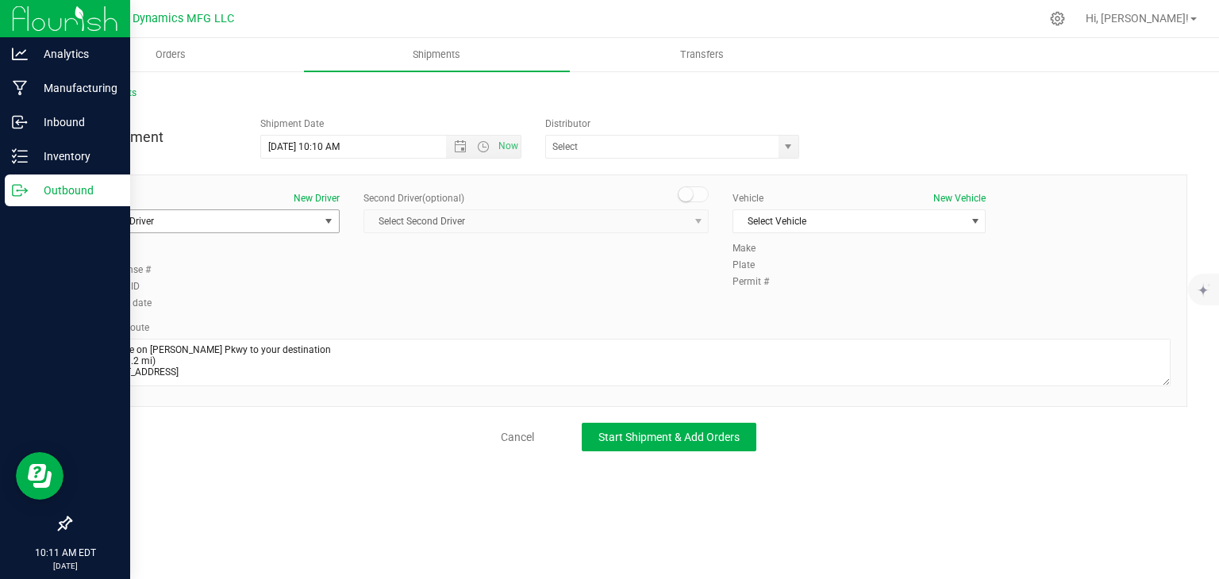
click at [314, 217] on span "Select Driver" at bounding box center [203, 221] width 232 height 22
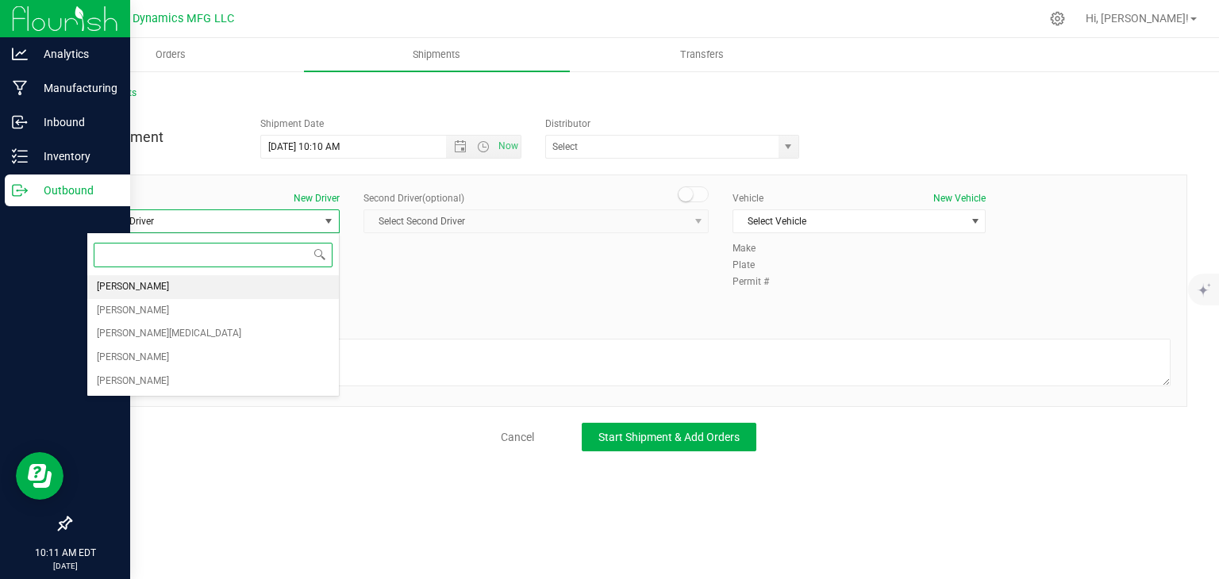
click at [246, 275] on li "[PERSON_NAME]" at bounding box center [213, 287] width 252 height 24
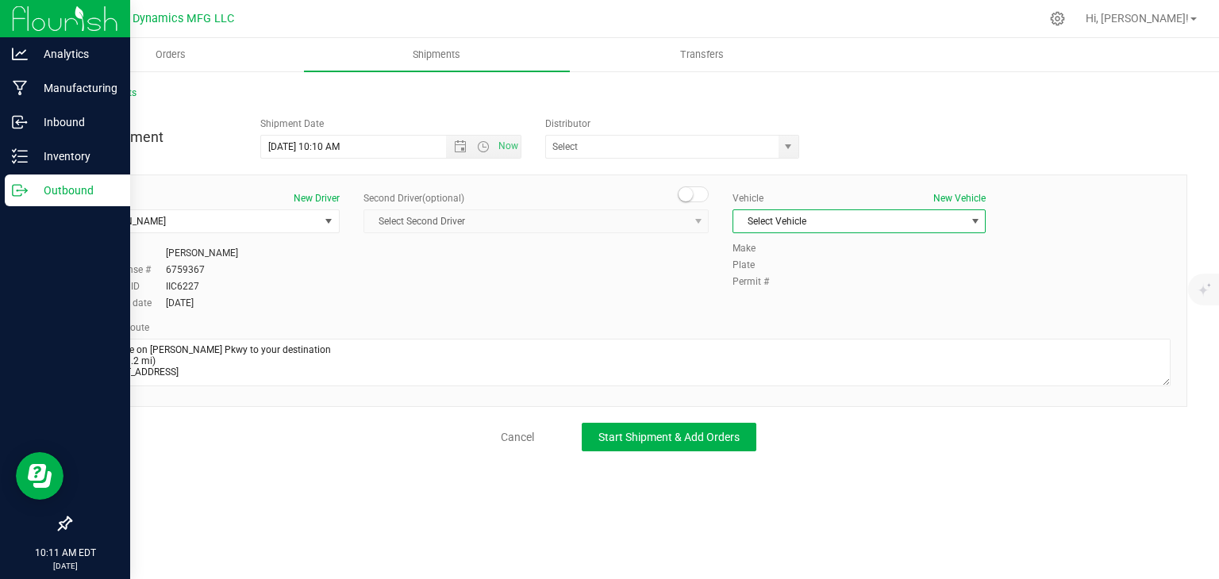
click at [780, 226] on span "Select Vehicle" at bounding box center [849, 221] width 232 height 22
click at [787, 277] on li "Ford Transit" at bounding box center [859, 272] width 252 height 24
click at [780, 141] on span "select" at bounding box center [789, 147] width 20 height 22
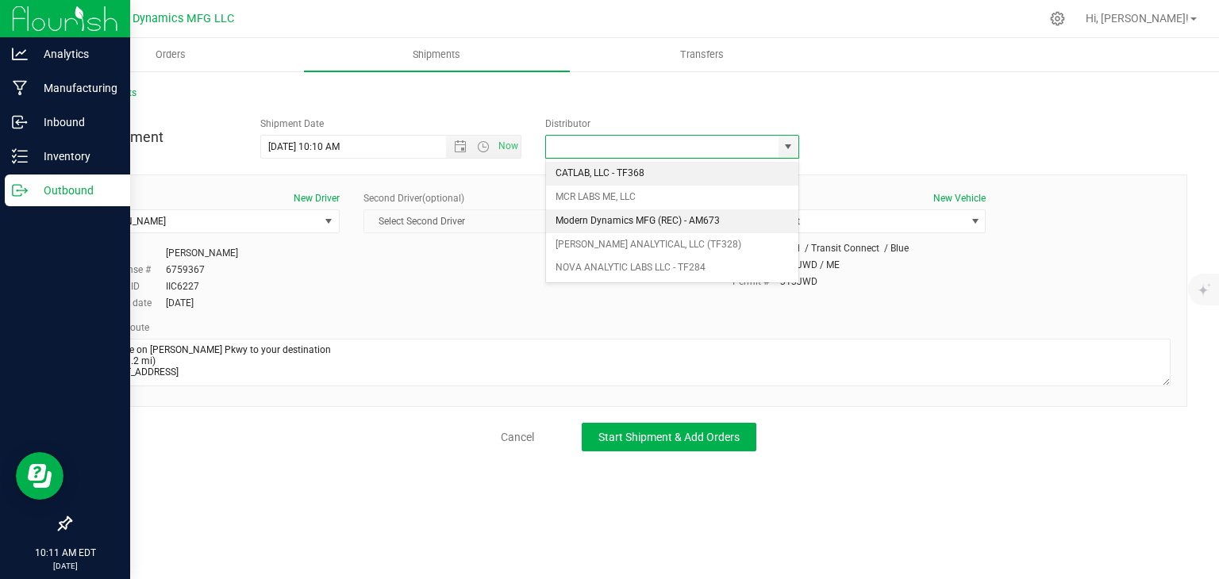
click at [682, 227] on li "Modern Dynamics MFG (REC) - AM673" at bounding box center [672, 222] width 252 height 24
type input "Modern Dynamics MFG (REC) - AM673"
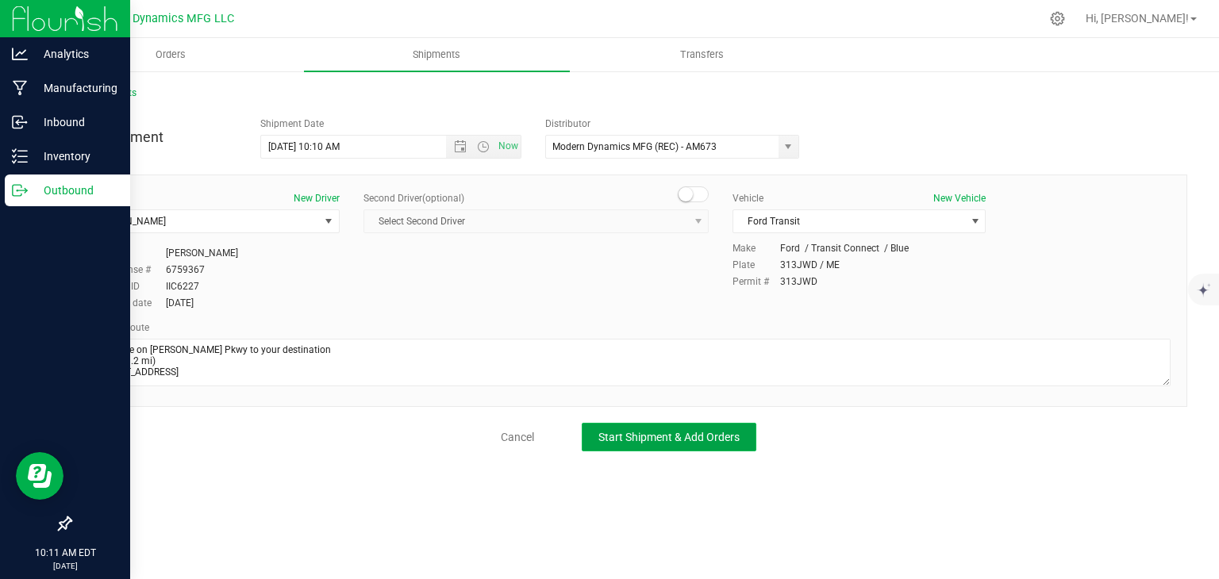
click at [647, 436] on span "Start Shipment & Add Orders" at bounding box center [668, 437] width 141 height 13
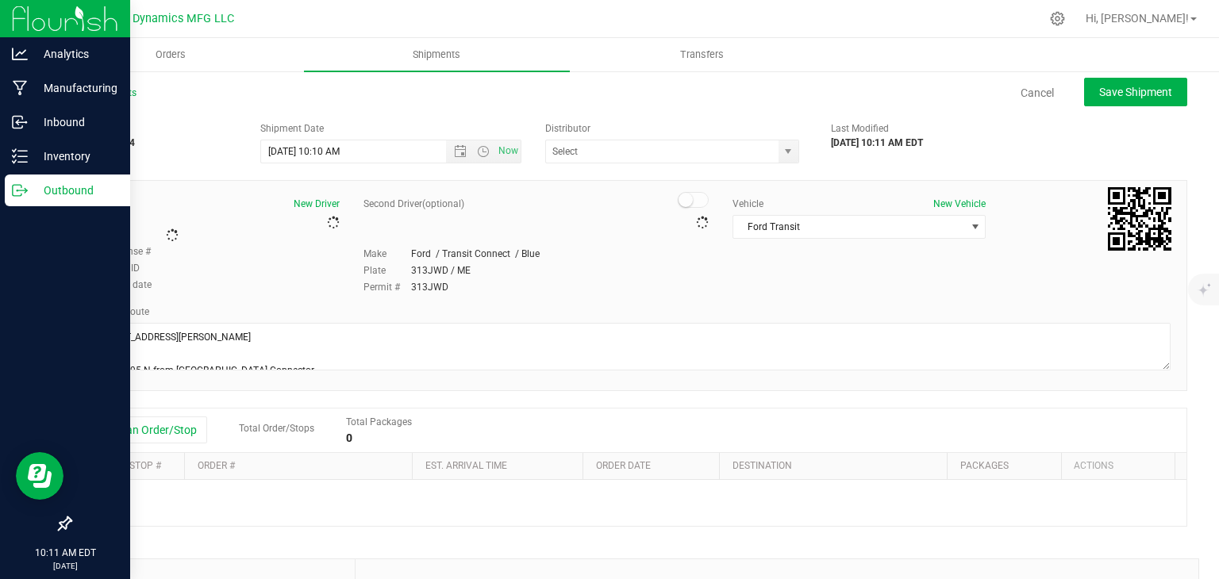
type input "Modern Dynamics MFG (REC) - AM673"
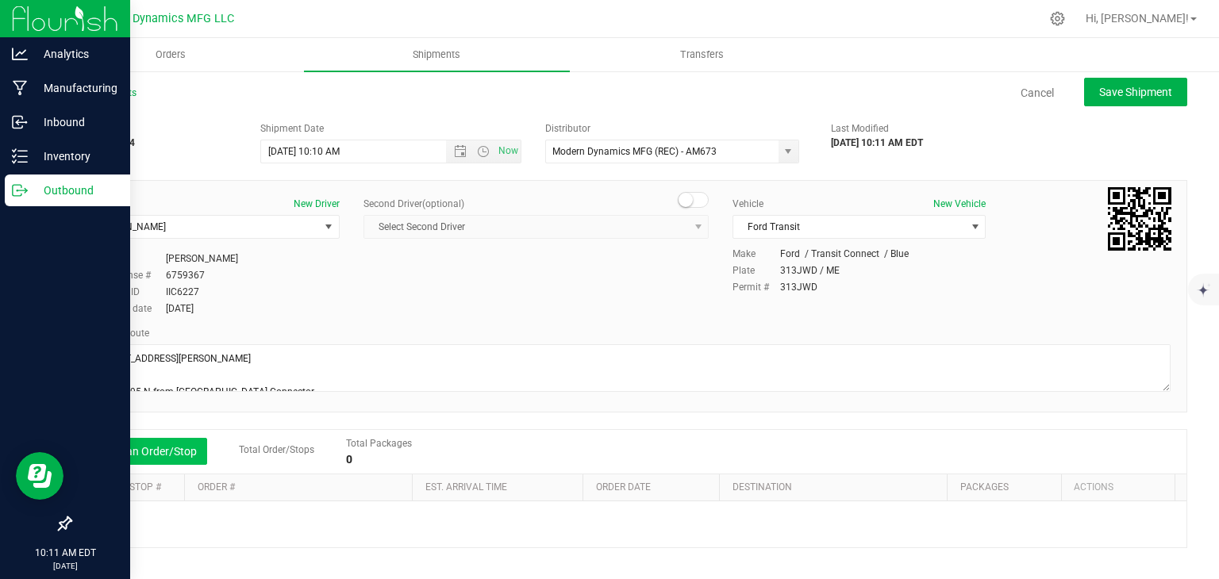
click at [187, 445] on button "Add an Order/Stop" at bounding box center [145, 451] width 125 height 27
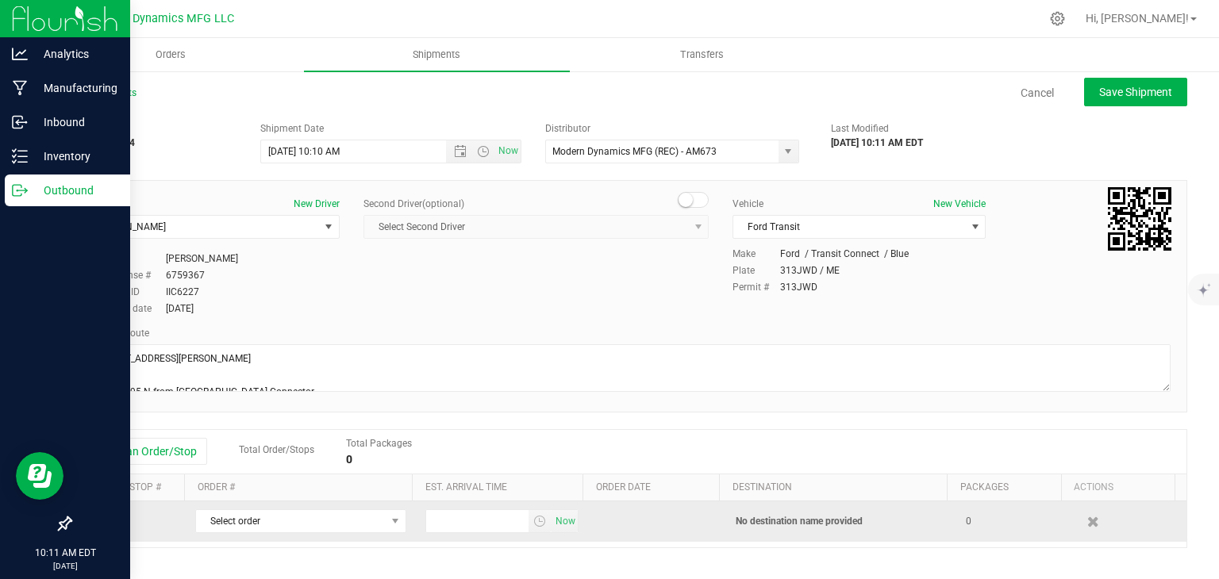
click at [232, 504] on td "Select order 00001242 00001241 00001240 00001239 00001238 00001237 00001236 000…" at bounding box center [301, 522] width 230 height 40
click at [231, 515] on span "Select order" at bounding box center [291, 521] width 190 height 22
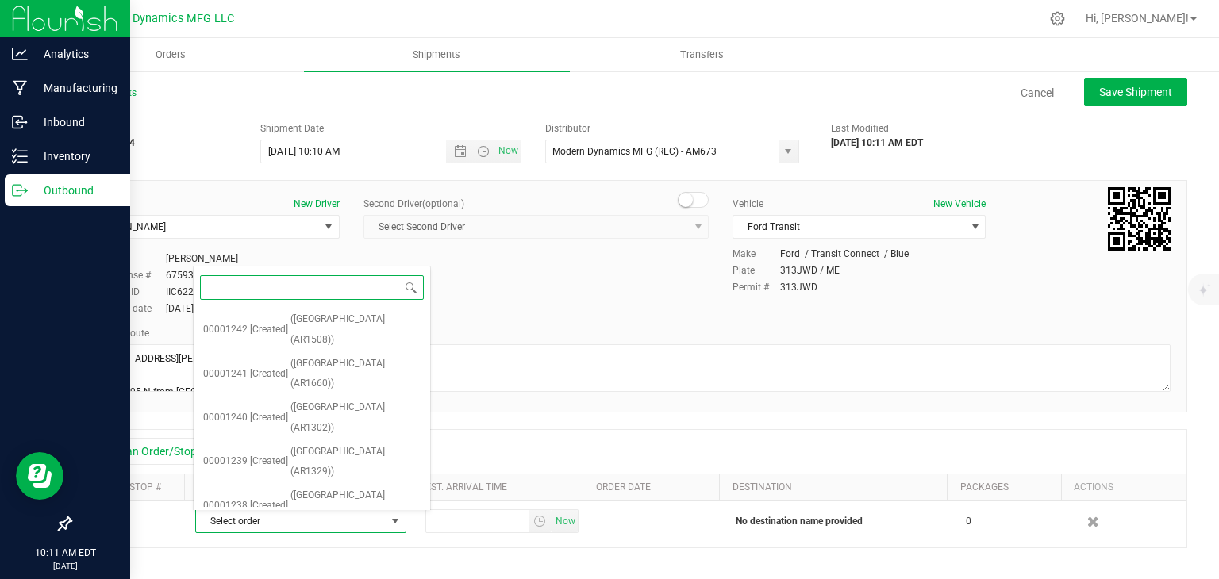
click at [322, 529] on span "([GEOGRAPHIC_DATA] (AR1643))" at bounding box center [359, 549] width 123 height 40
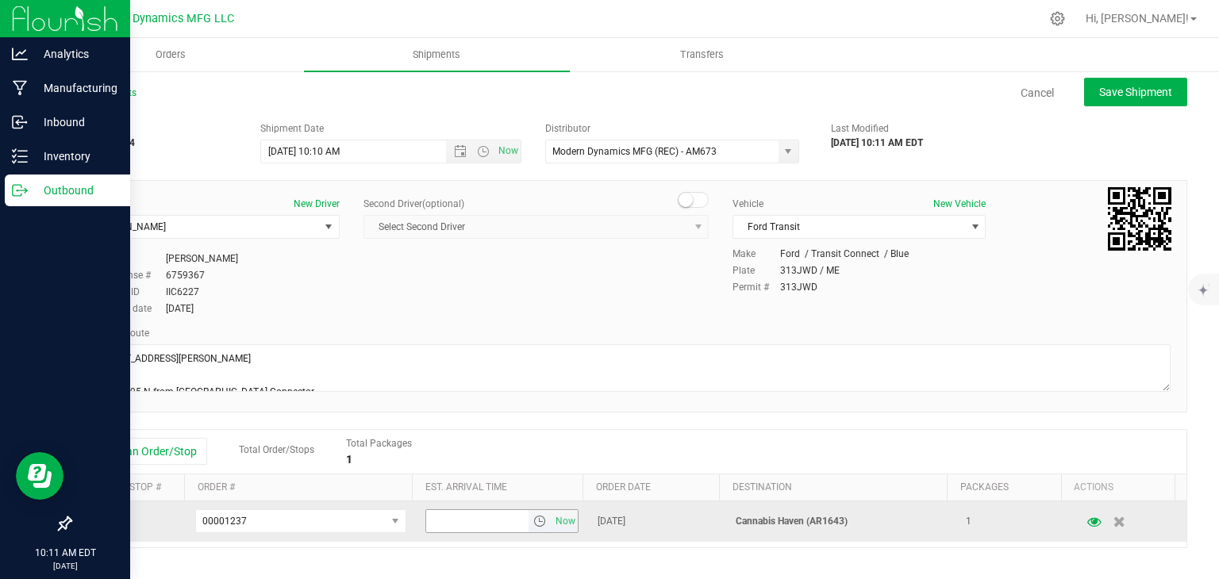
click at [444, 518] on input "text" at bounding box center [477, 521] width 103 height 22
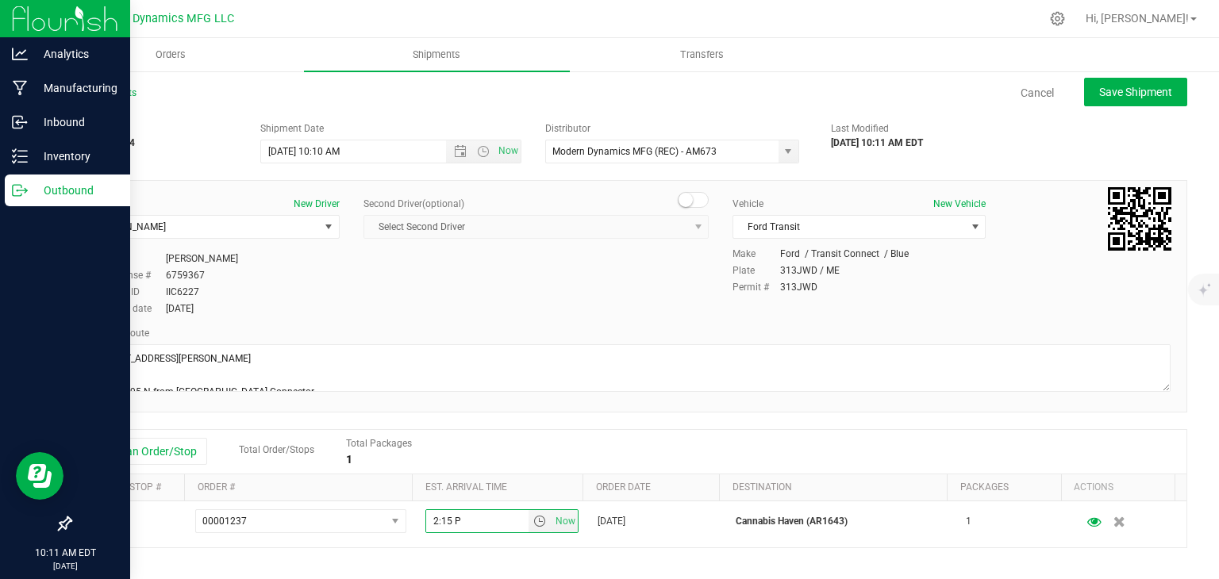
type input "2:15 PM"
click at [1106, 82] on button "Save Shipment" at bounding box center [1135, 92] width 103 height 29
type input "[DATE] 2:10 PM"
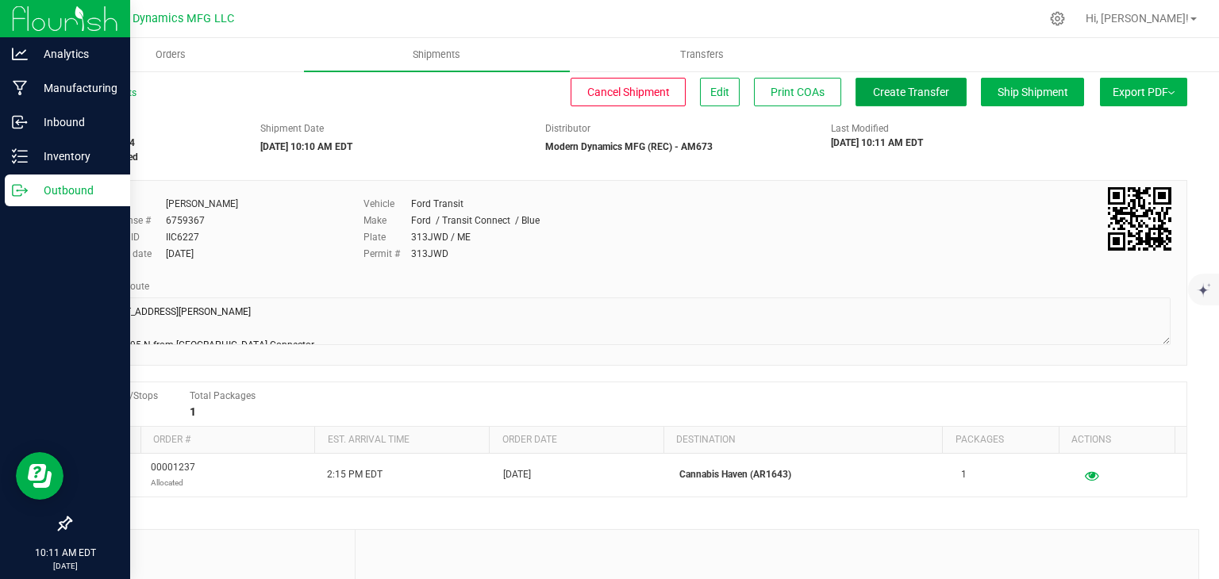
click at [873, 98] on span "Create Transfer" at bounding box center [911, 92] width 76 height 13
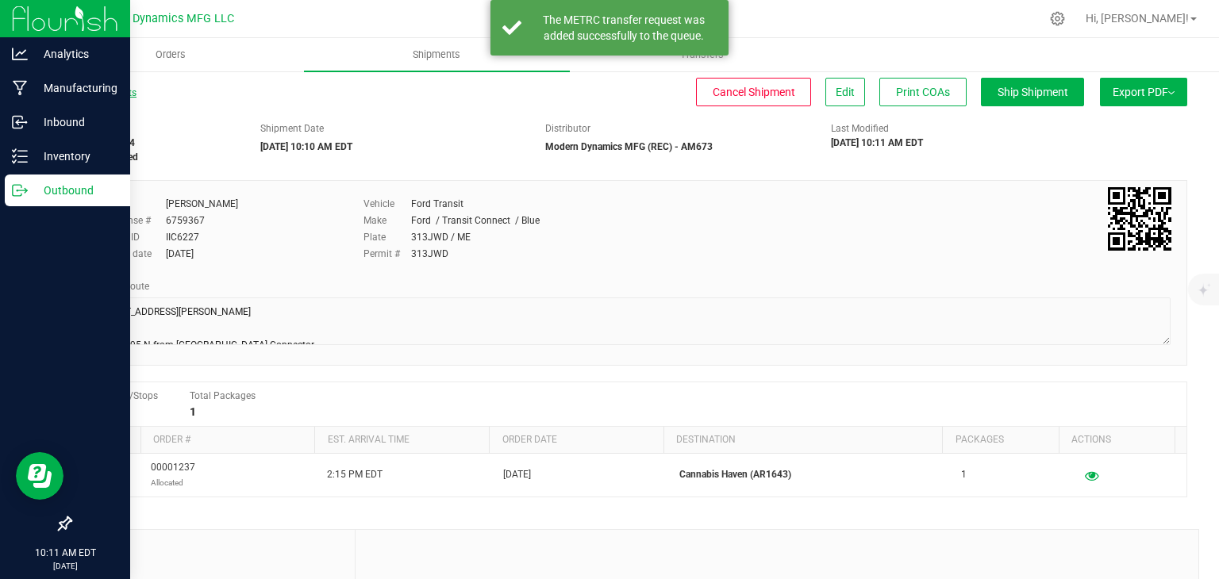
click at [105, 89] on link "All Shipments" at bounding box center [103, 92] width 67 height 11
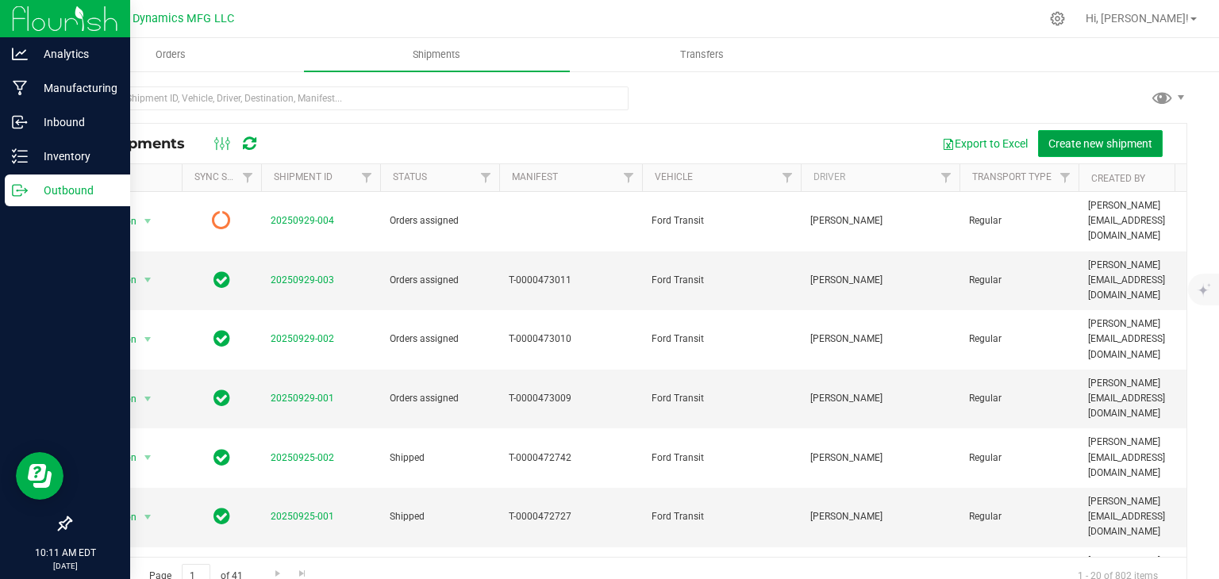
click at [1099, 145] on span "Create new shipment" at bounding box center [1101, 143] width 104 height 13
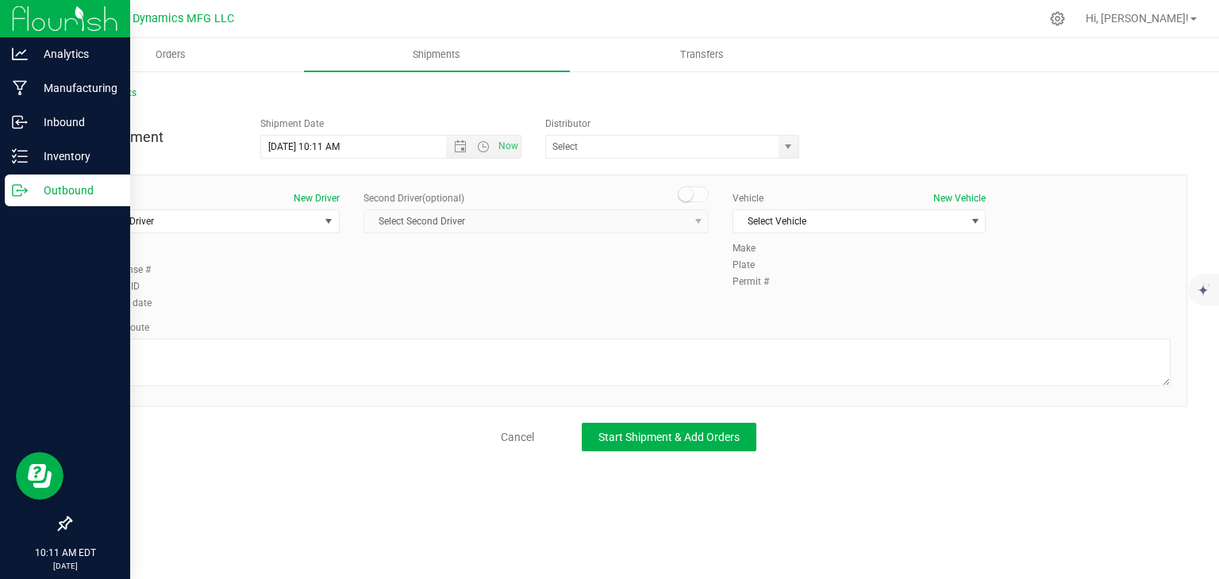
click at [291, 203] on div "Driver New Driver" at bounding box center [213, 198] width 253 height 14
click at [292, 210] on span "Select Driver" at bounding box center [203, 221] width 232 height 22
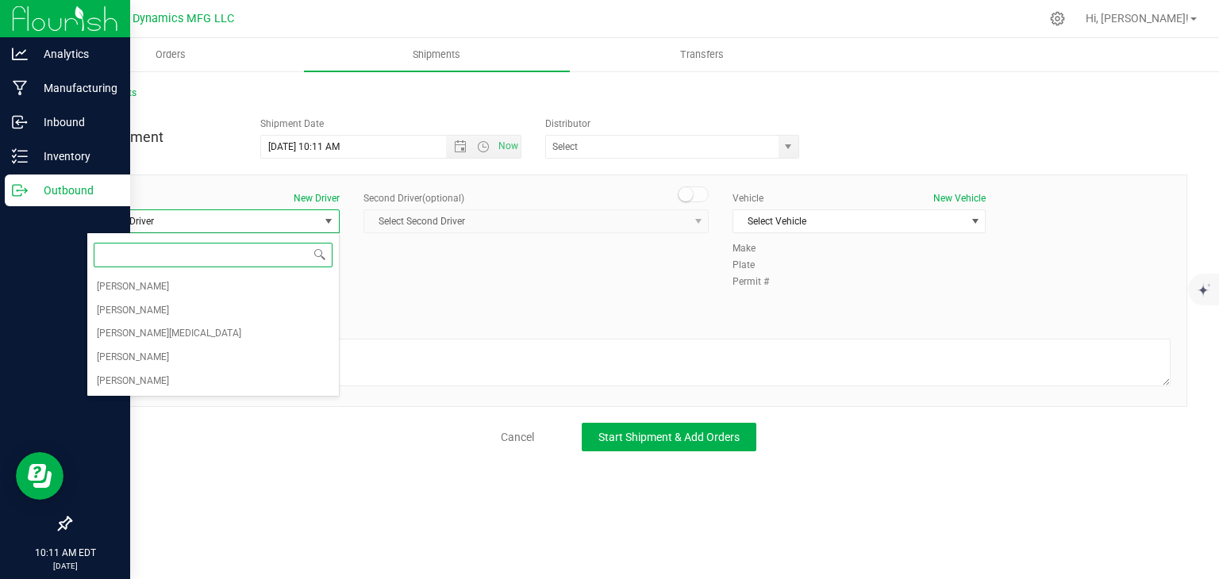
click at [242, 271] on span at bounding box center [213, 255] width 252 height 37
click at [241, 282] on li "[PERSON_NAME]" at bounding box center [213, 287] width 252 height 24
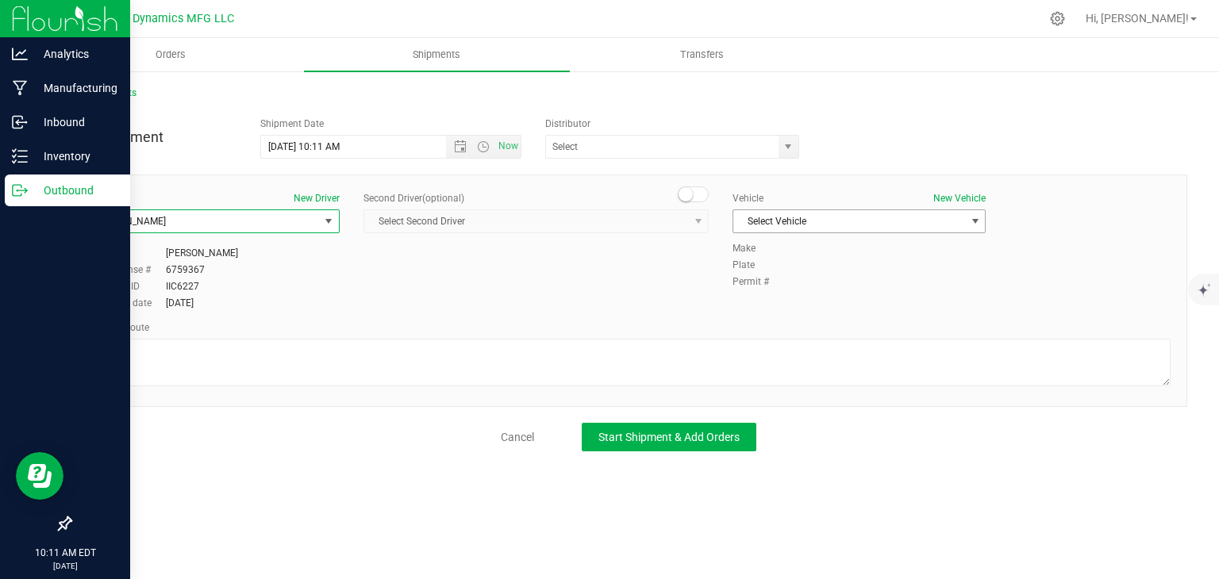
click at [782, 219] on span "Select Vehicle" at bounding box center [849, 221] width 232 height 22
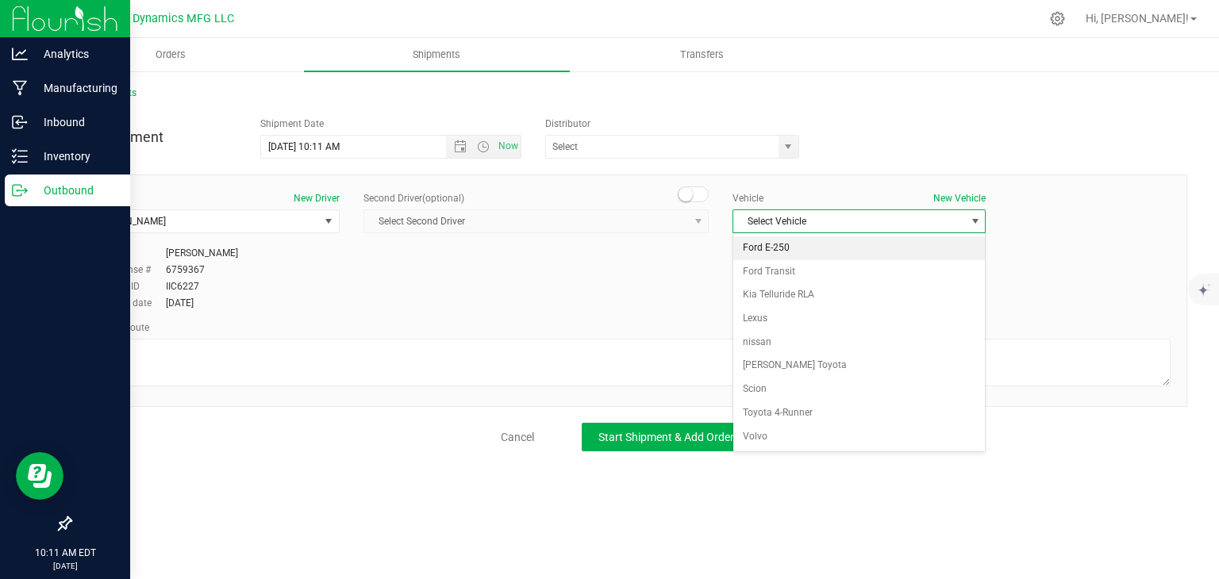
click at [779, 254] on li "Ford E-250" at bounding box center [859, 249] width 252 height 24
click at [791, 220] on span "Ford E-250" at bounding box center [849, 221] width 232 height 22
click at [784, 269] on li "Ford Transit" at bounding box center [859, 272] width 252 height 24
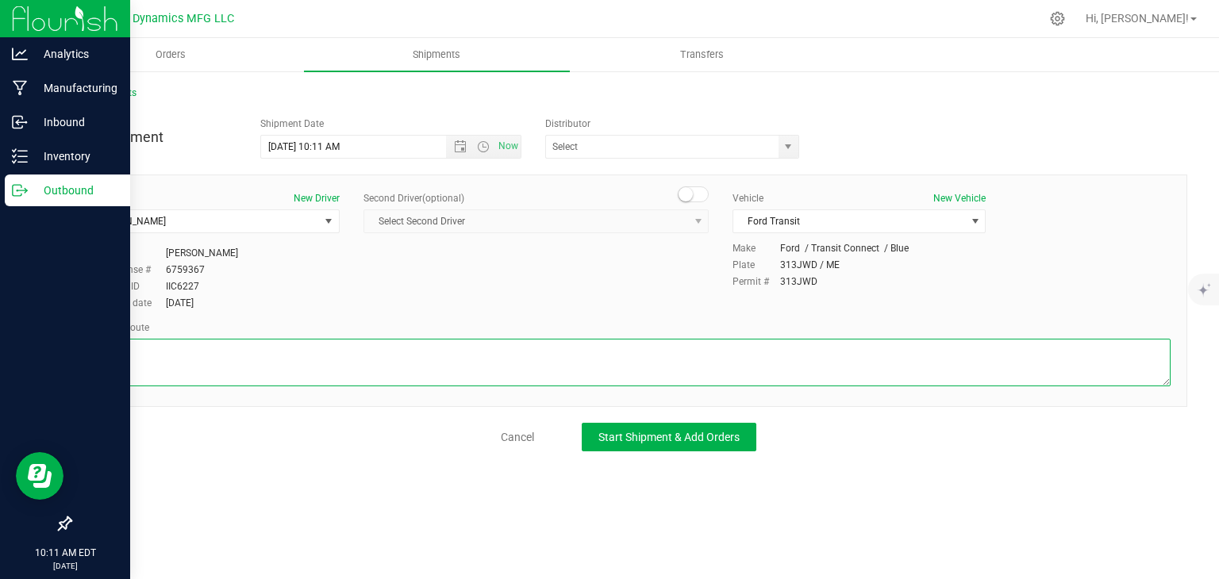
drag, startPoint x: 404, startPoint y: 381, endPoint x: 409, endPoint y: 358, distance: 23.5
click at [406, 379] on textarea at bounding box center [629, 363] width 1084 height 48
paste textarea "[STREET_ADDRESS][PERSON_NAME]  Get on I-95 N from [GEOGRAPHIC_DATA] Connector …"
type textarea "[STREET_ADDRESS][PERSON_NAME]  Get on I-95 N from [GEOGRAPHIC_DATA] Connector …"
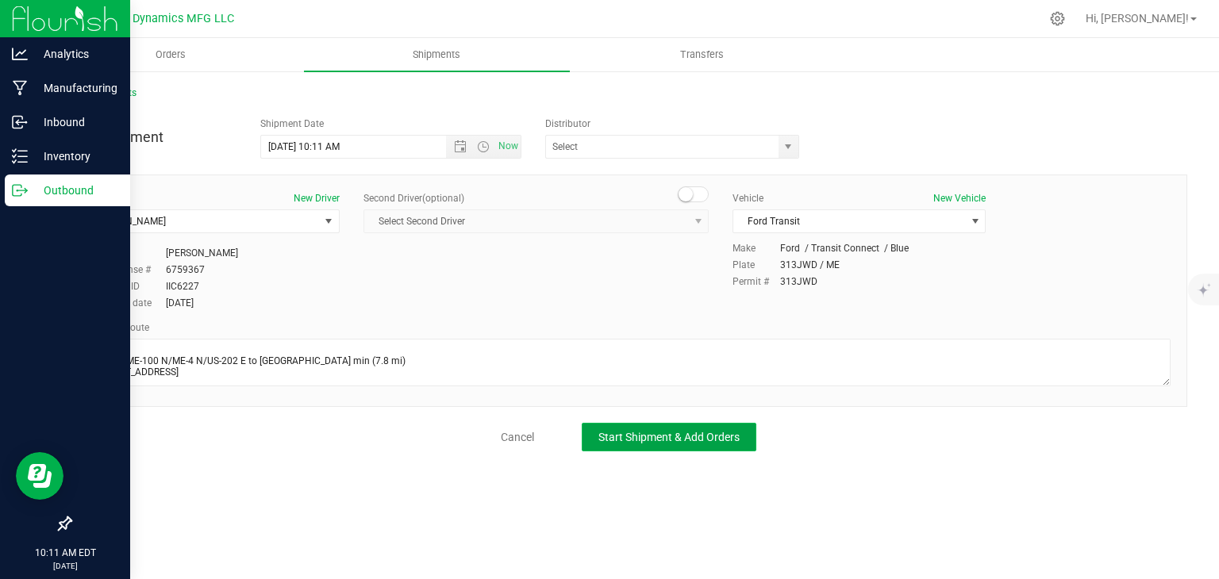
click at [608, 433] on span "Start Shipment & Add Orders" at bounding box center [668, 437] width 141 height 13
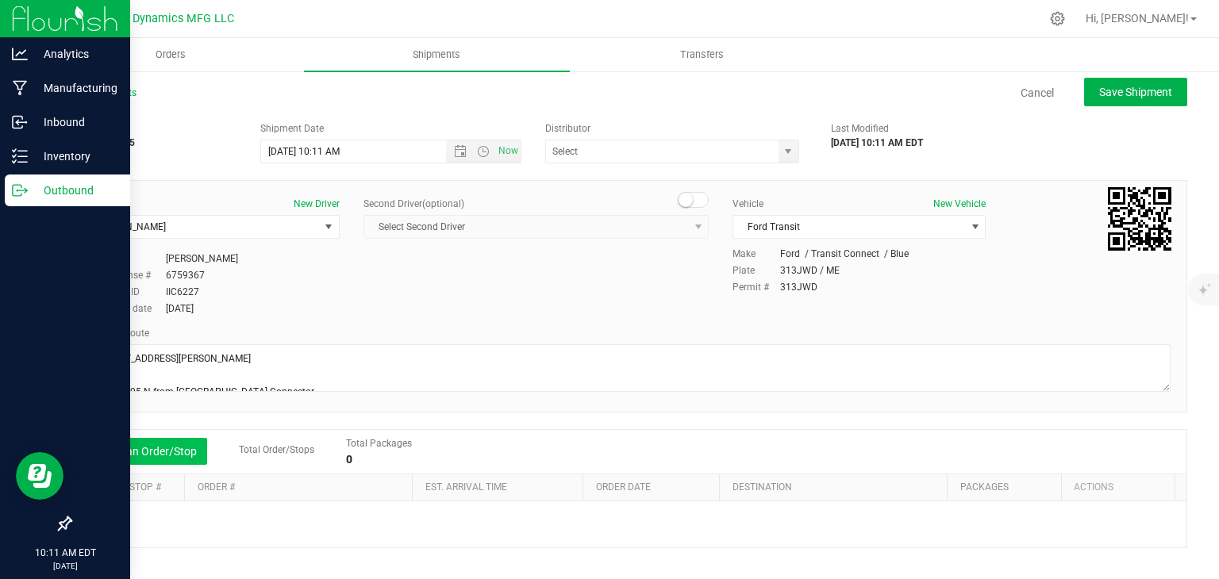
click at [181, 449] on button "Add an Order/Stop" at bounding box center [145, 451] width 125 height 27
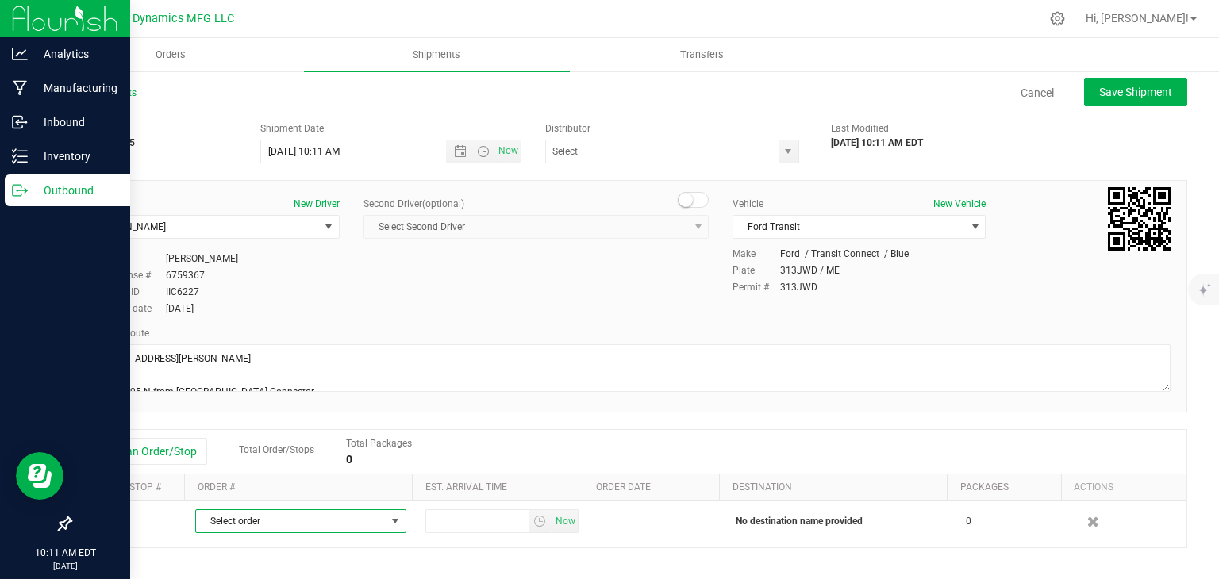
click at [279, 528] on span "Select order" at bounding box center [291, 521] width 190 height 22
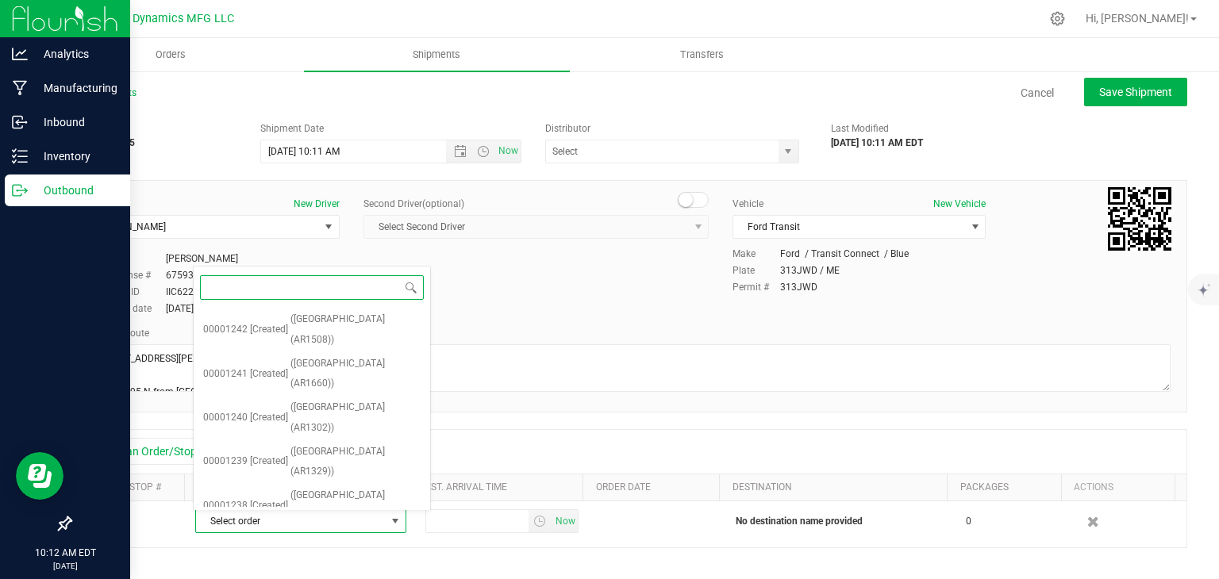
click at [308, 529] on span "([GEOGRAPHIC_DATA] (AR1329))" at bounding box center [359, 549] width 123 height 40
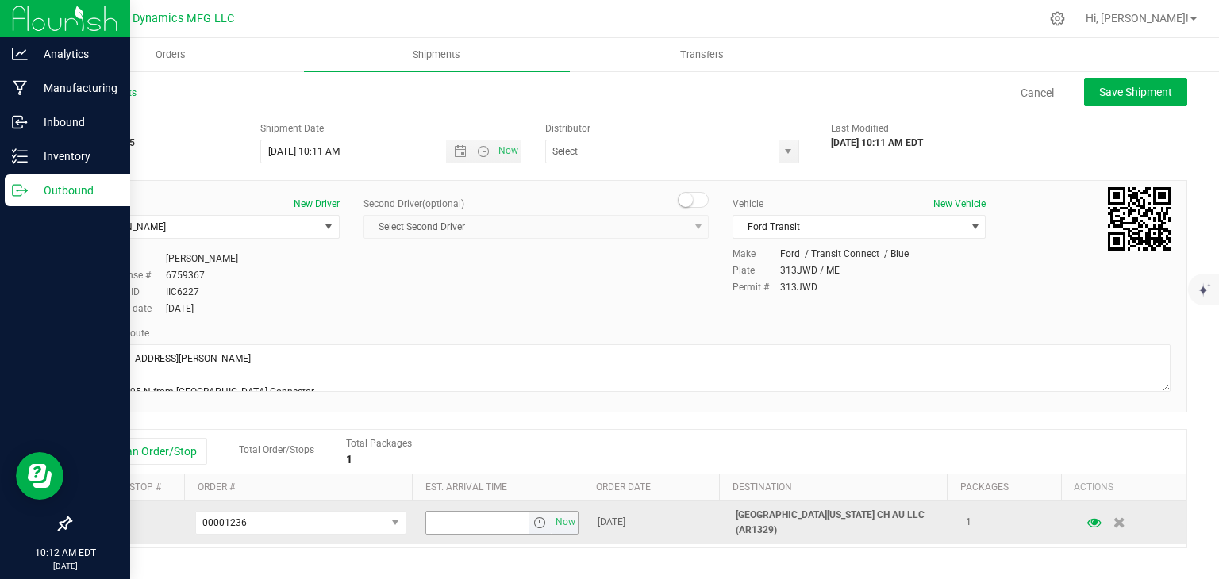
click at [478, 528] on input "text" at bounding box center [477, 523] width 103 height 22
type input "2:30 PM"
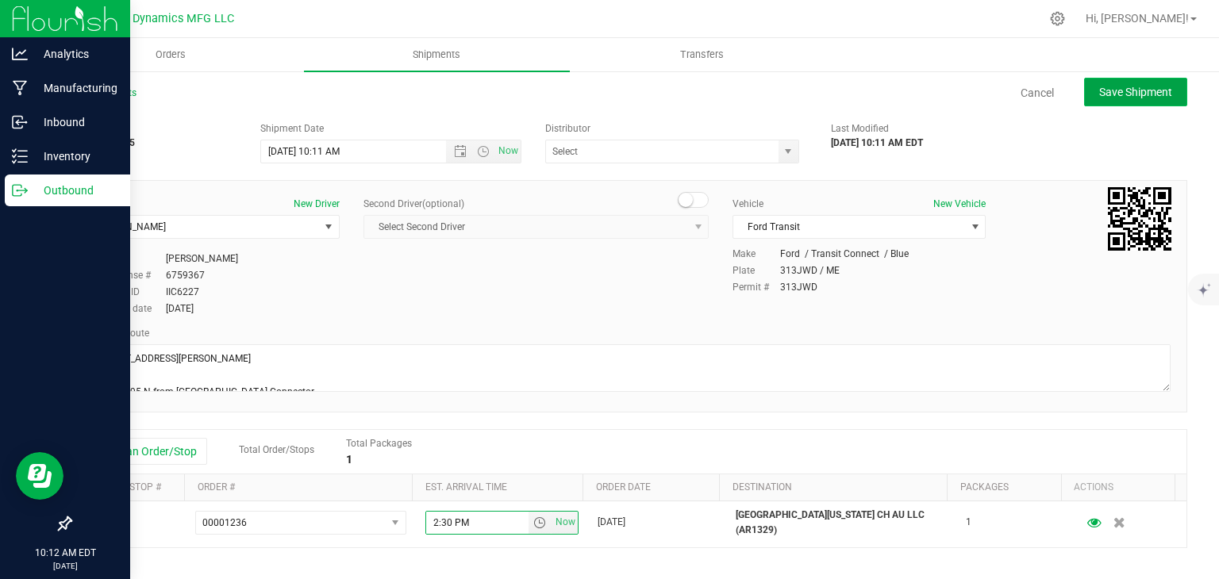
click at [1110, 90] on span "Save Shipment" at bounding box center [1135, 92] width 73 height 13
type input "[DATE] 2:11 PM"
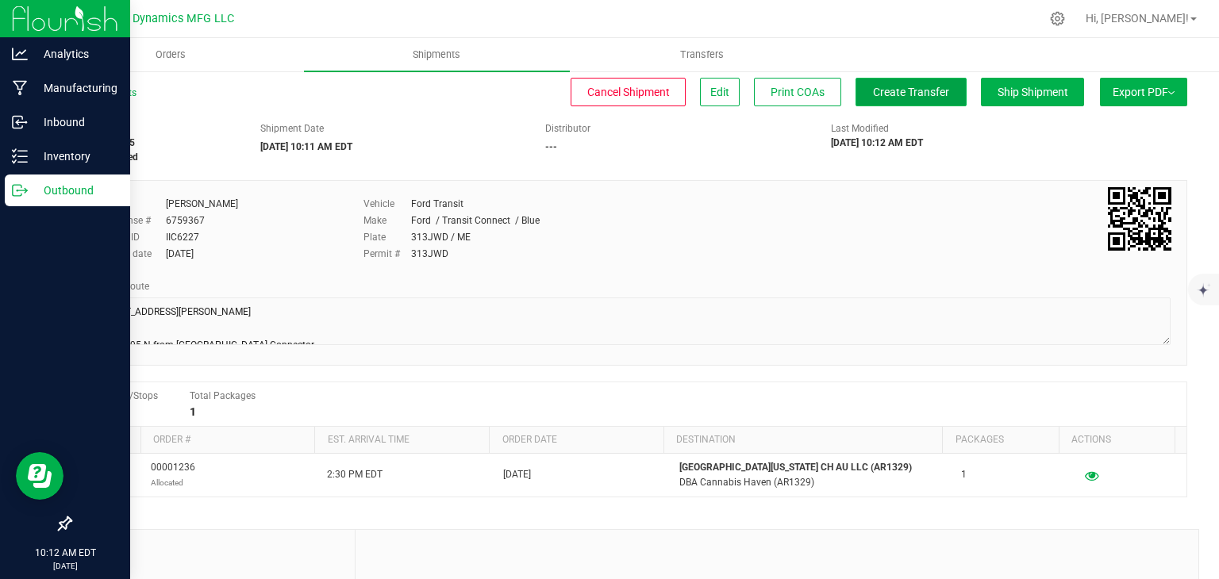
click at [873, 94] on span "Create Transfer" at bounding box center [911, 92] width 76 height 13
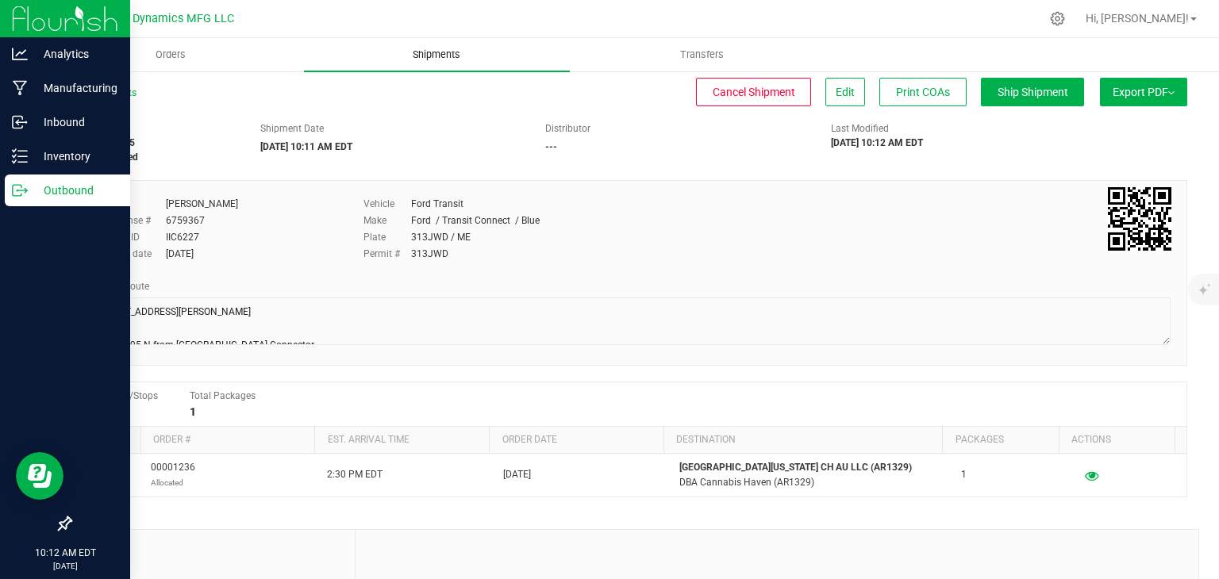
click at [514, 55] on uib-tab-heading "Shipments" at bounding box center [437, 54] width 266 height 33
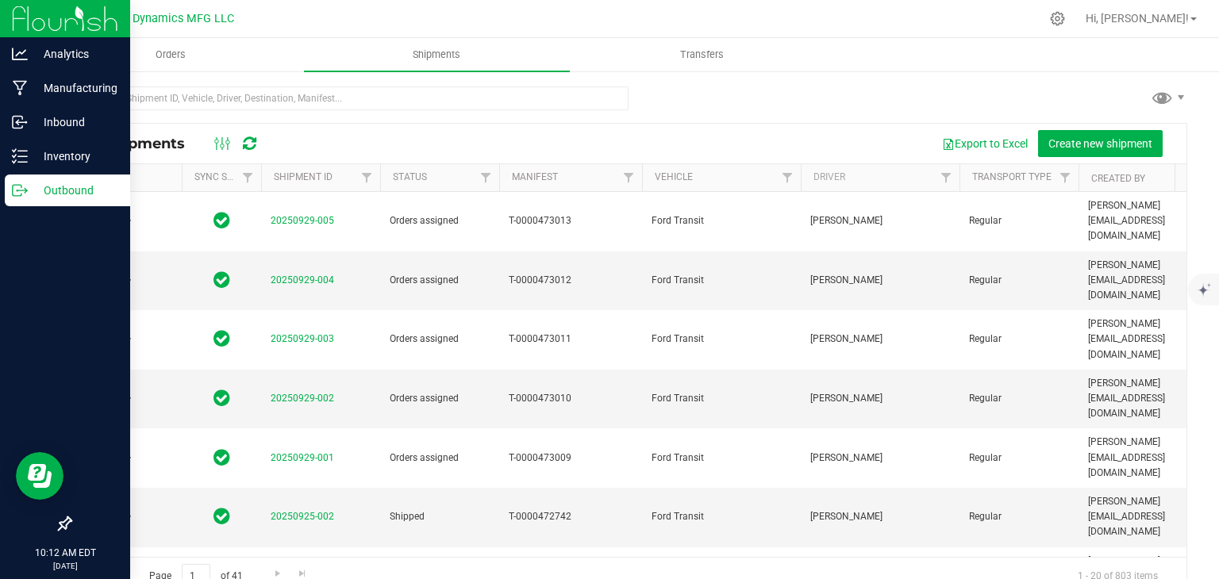
click at [1072, 118] on div at bounding box center [629, 105] width 1118 height 37
click at [1069, 131] on button "Create new shipment" at bounding box center [1100, 143] width 125 height 27
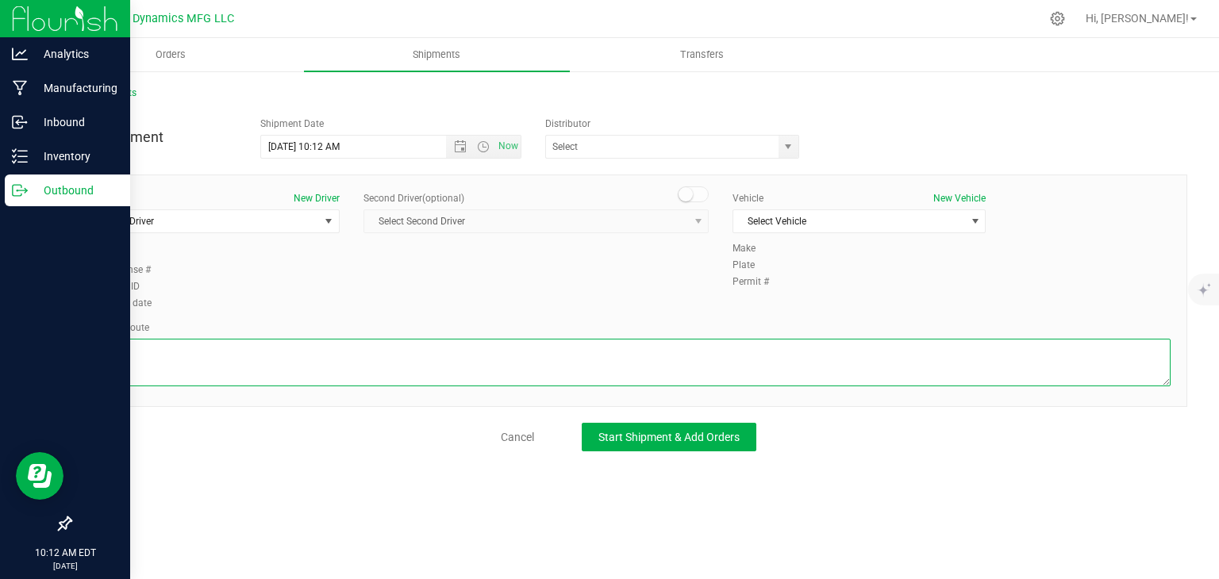
click at [346, 366] on textarea at bounding box center [629, 363] width 1084 height 48
paste textarea "[STREET_ADDRESS][PERSON_NAME]  Get on I-95 N from [GEOGRAPHIC_DATA] Connector …"
type textarea "[STREET_ADDRESS][PERSON_NAME]  Get on I-95 N from [GEOGRAPHIC_DATA] Connector …"
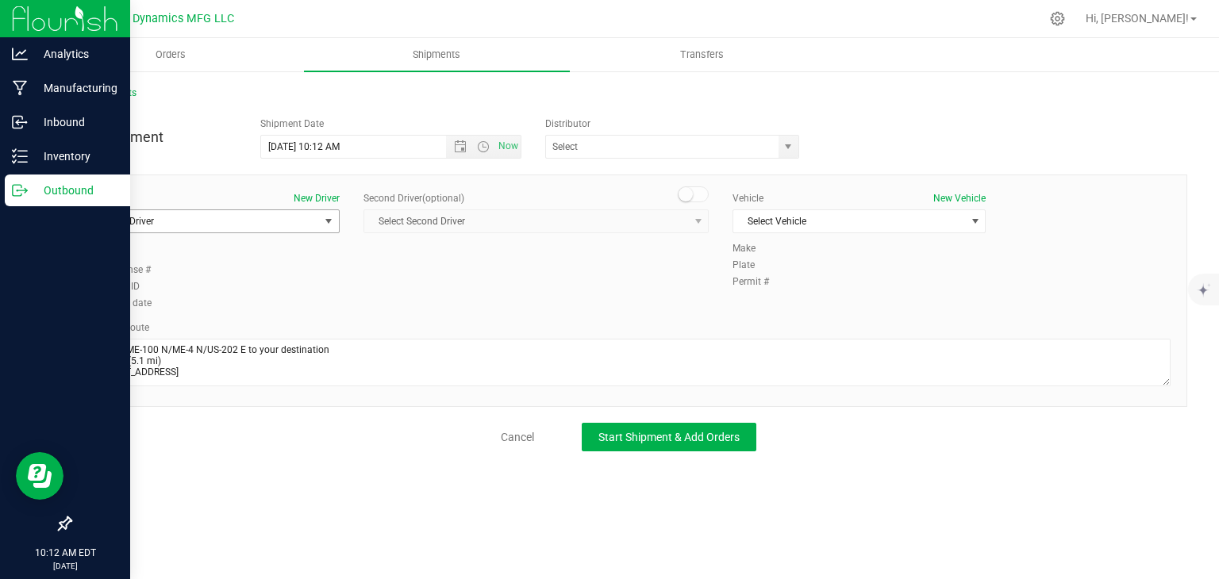
click at [305, 222] on span "Select Driver" at bounding box center [203, 221] width 232 height 22
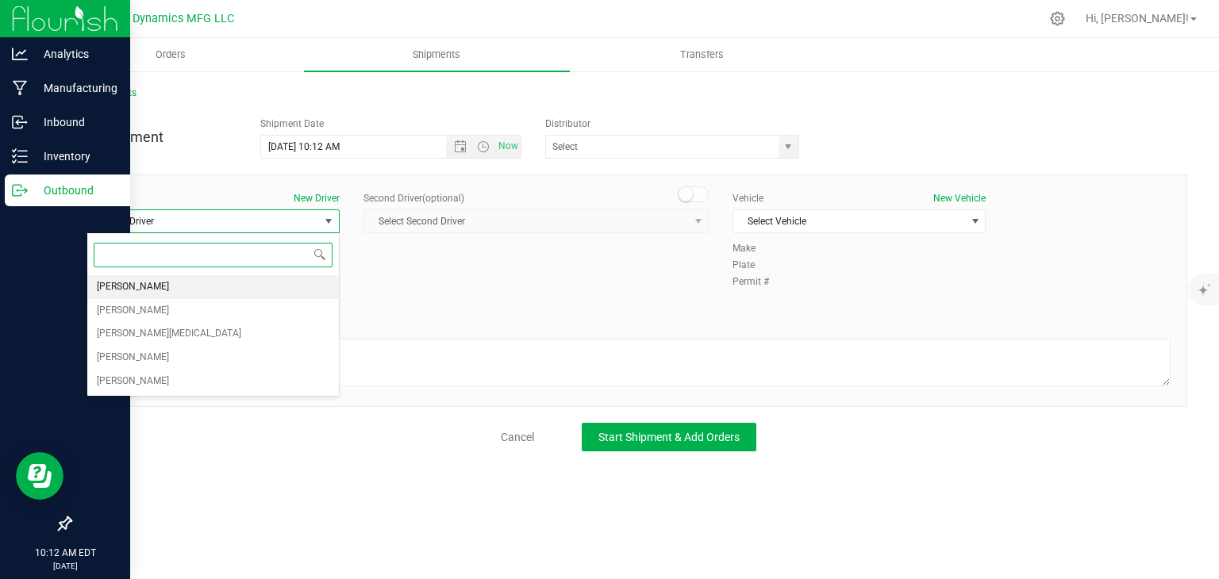
click at [202, 278] on li "[PERSON_NAME]" at bounding box center [213, 287] width 252 height 24
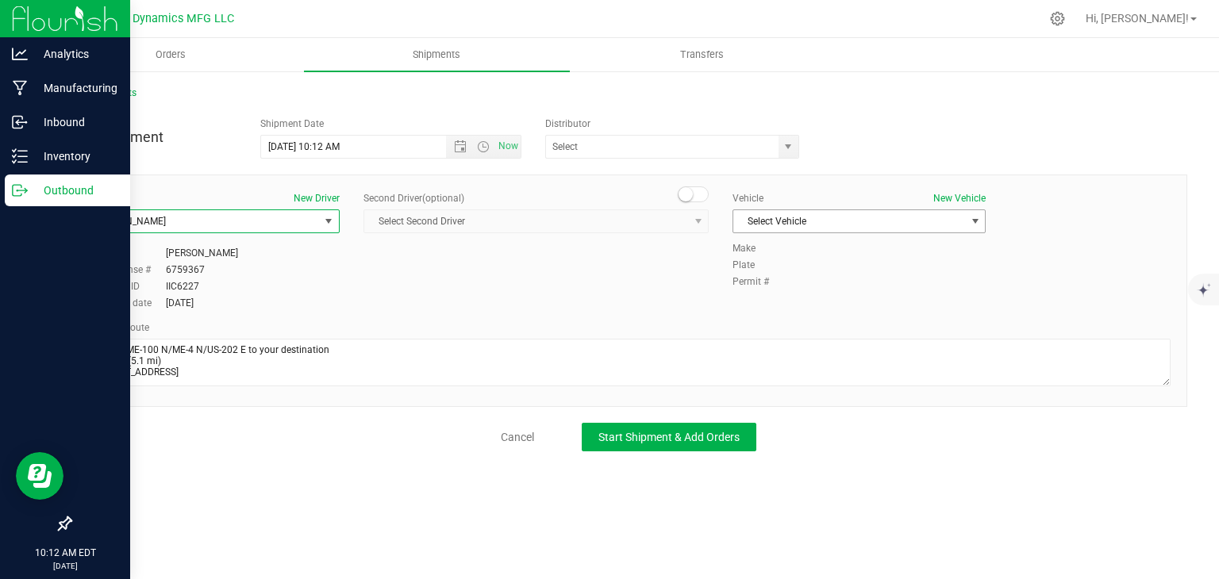
click at [830, 226] on span "Select Vehicle" at bounding box center [849, 221] width 232 height 22
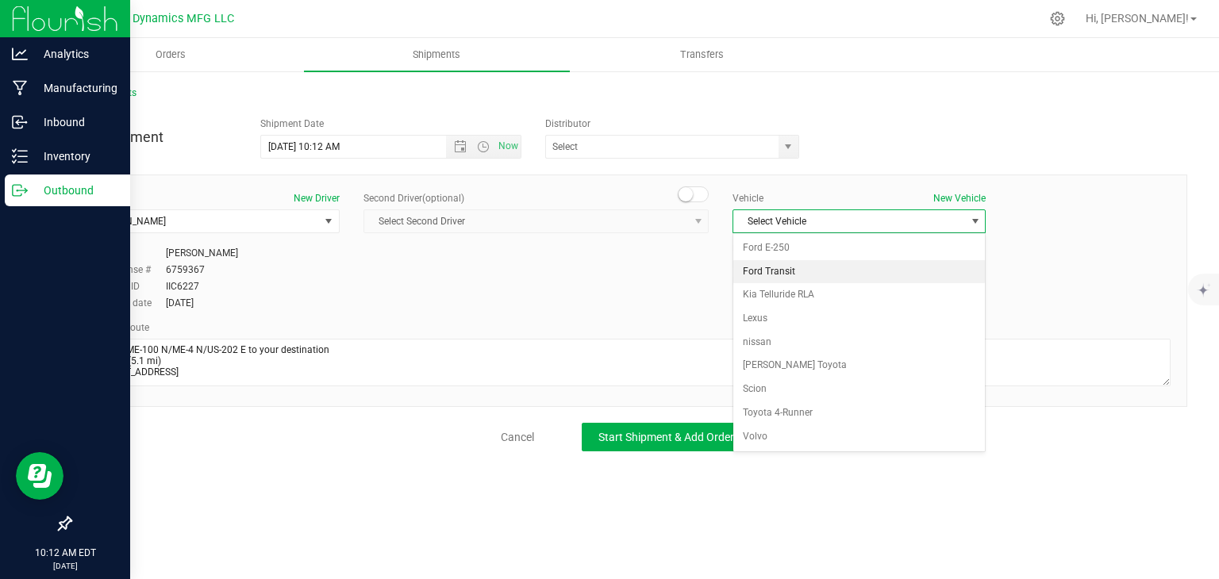
click at [813, 276] on li "Ford Transit" at bounding box center [859, 272] width 252 height 24
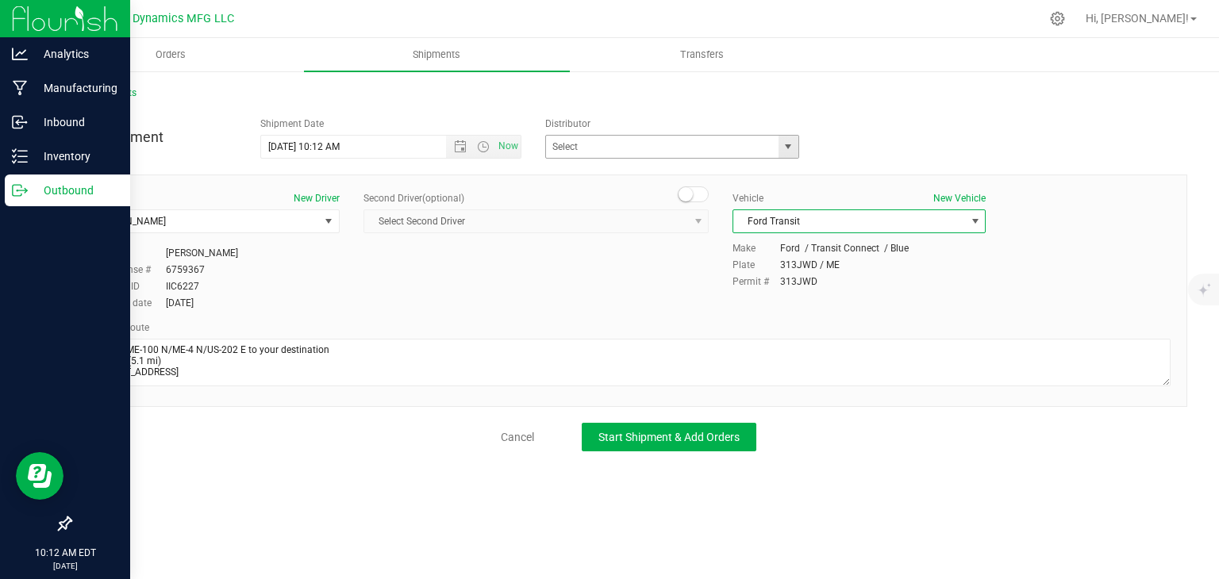
click at [787, 155] on span "select" at bounding box center [789, 147] width 20 height 22
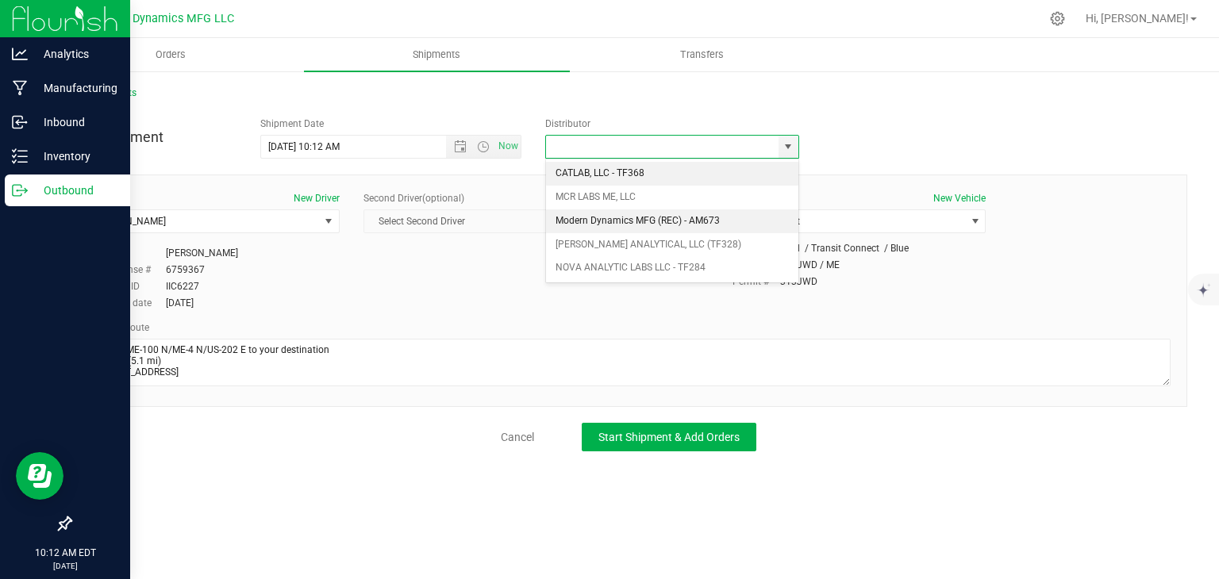
click at [671, 215] on li "Modern Dynamics MFG (REC) - AM673" at bounding box center [672, 222] width 252 height 24
type input "Modern Dynamics MFG (REC) - AM673"
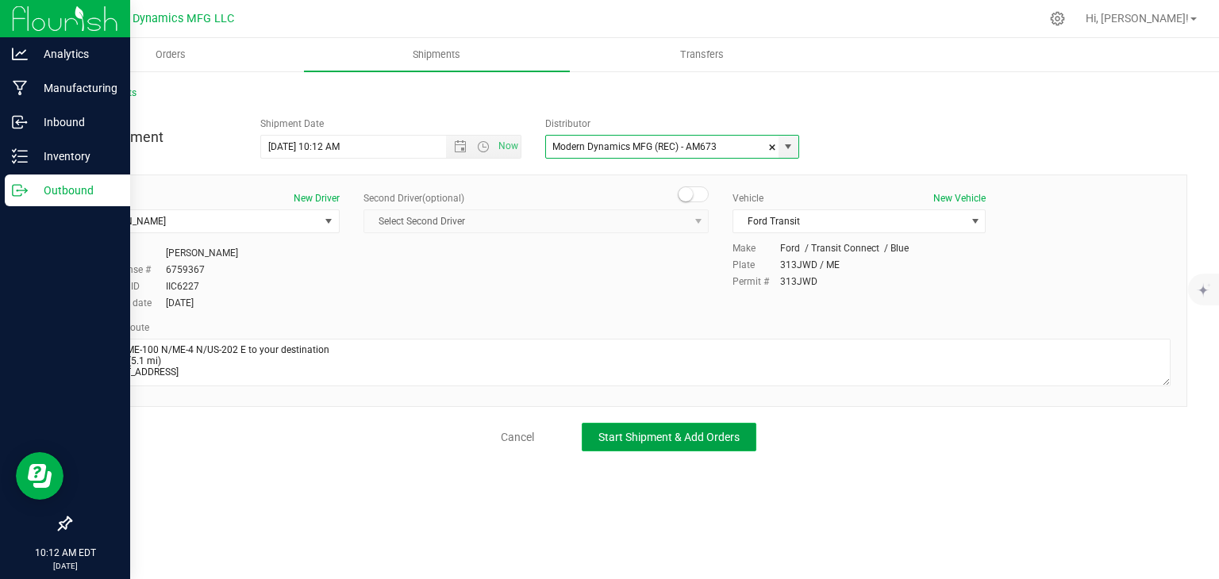
click at [674, 445] on button "Start Shipment & Add Orders" at bounding box center [669, 437] width 175 height 29
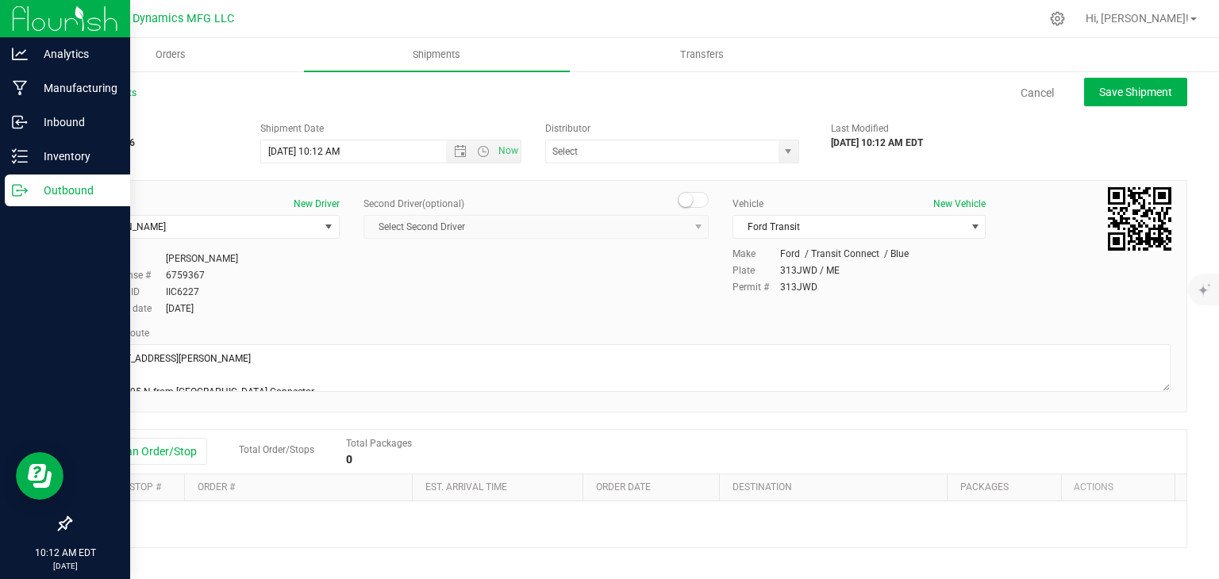
type input "Modern Dynamics MFG (REC) - AM673"
click at [175, 462] on button "Add an Order/Stop" at bounding box center [145, 451] width 125 height 27
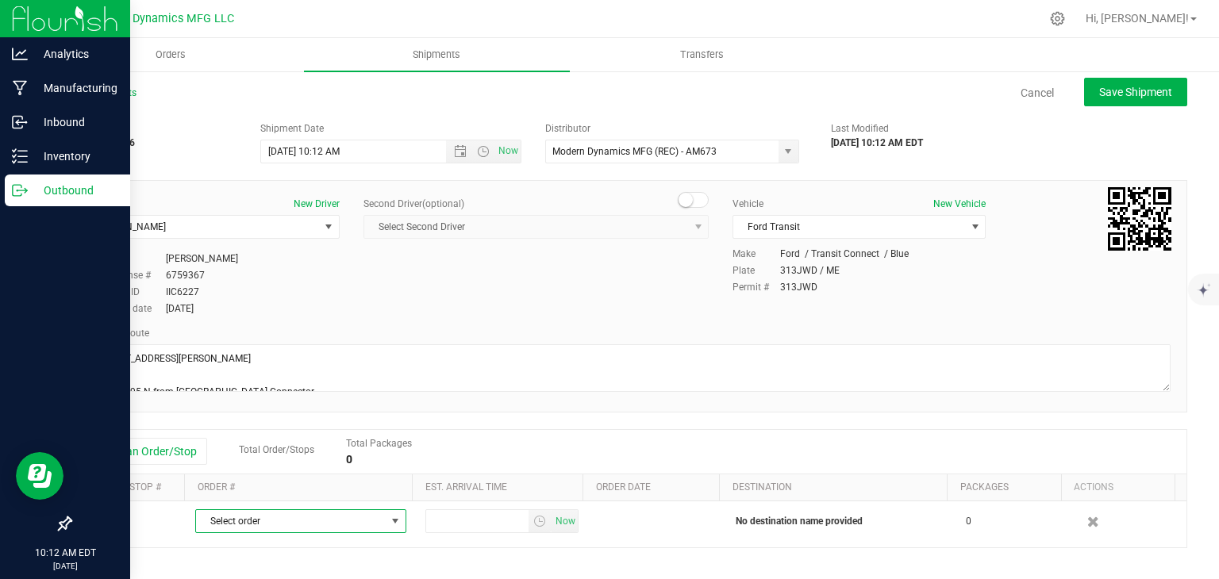
click at [238, 518] on span "Select order" at bounding box center [291, 521] width 190 height 22
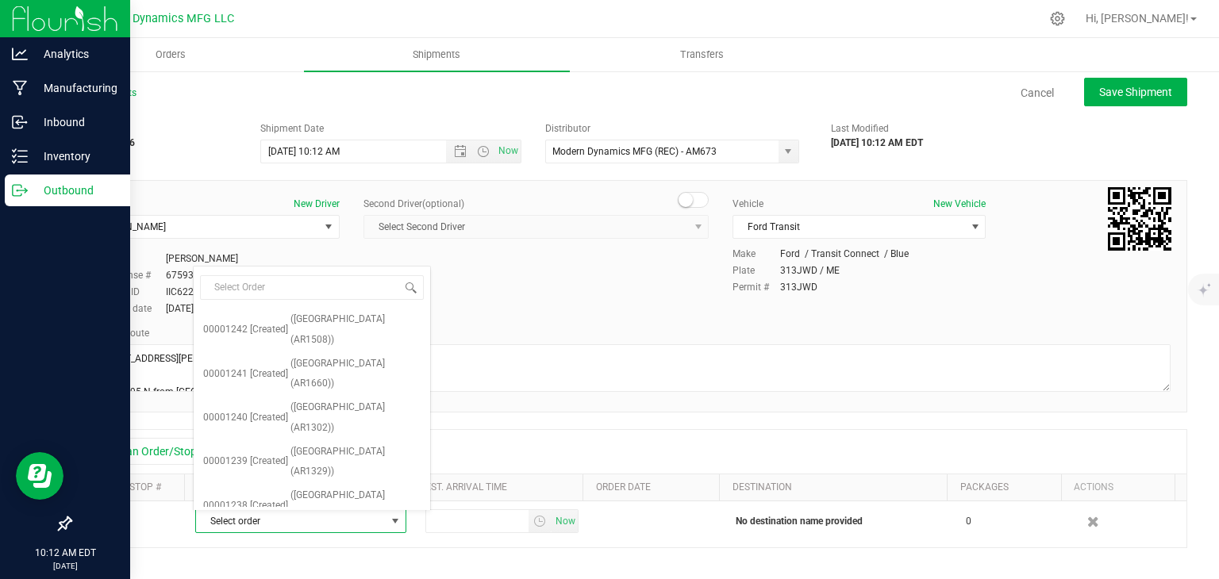
click at [324, 529] on span "([GEOGRAPHIC_DATA] (AR1302))" at bounding box center [359, 549] width 123 height 40
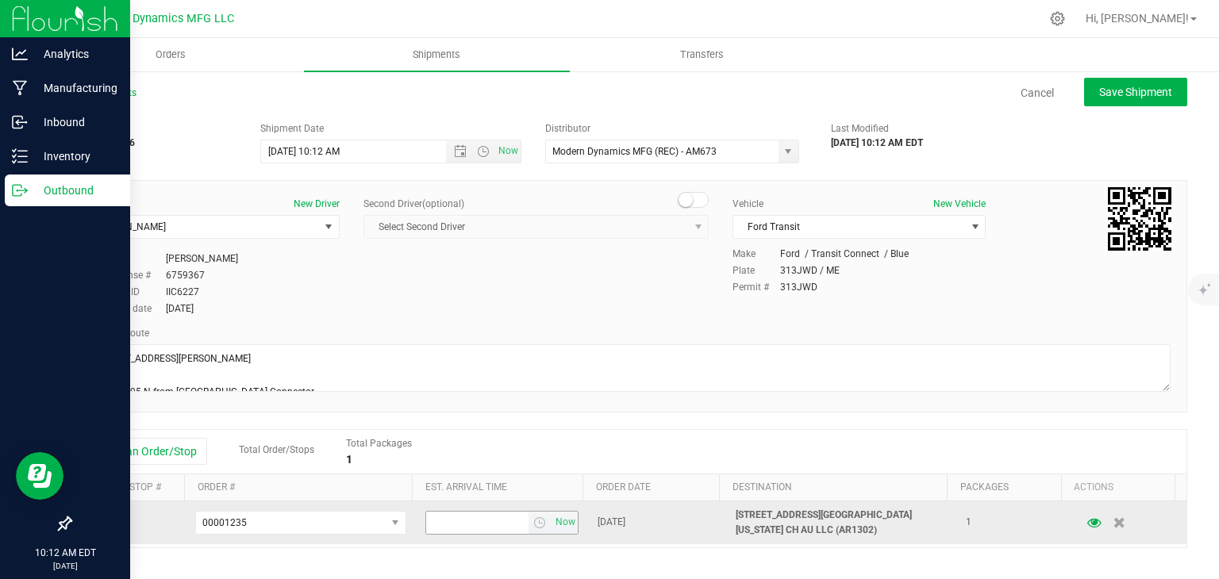
click at [438, 516] on input "text" at bounding box center [477, 523] width 103 height 22
type input "2:30 PM"
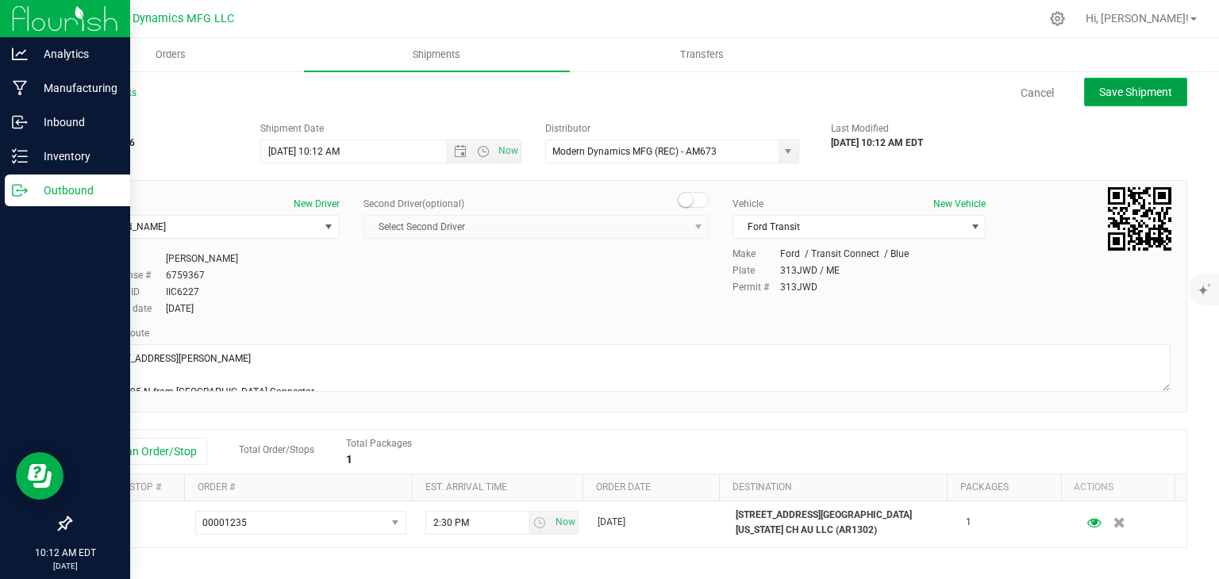
click at [1122, 87] on span "Save Shipment" at bounding box center [1135, 92] width 73 height 13
type input "[DATE] 2:12 PM"
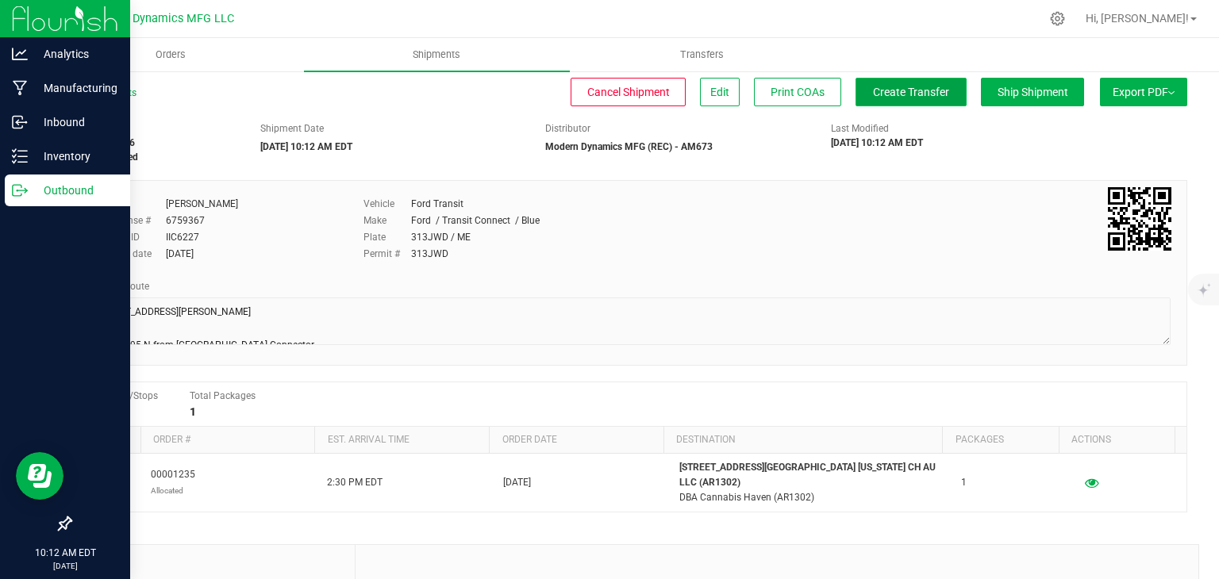
click at [892, 92] on span "Create Transfer" at bounding box center [911, 92] width 76 height 13
